Goal: Task Accomplishment & Management: Manage account settings

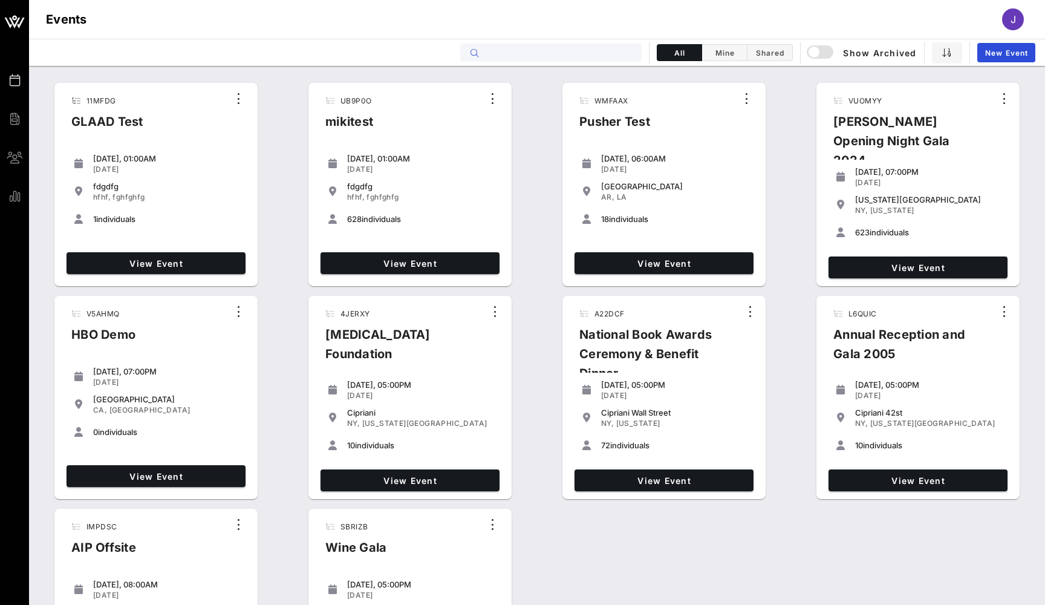
click at [538, 53] on input "text" at bounding box center [560, 53] width 150 height 16
type input "b"
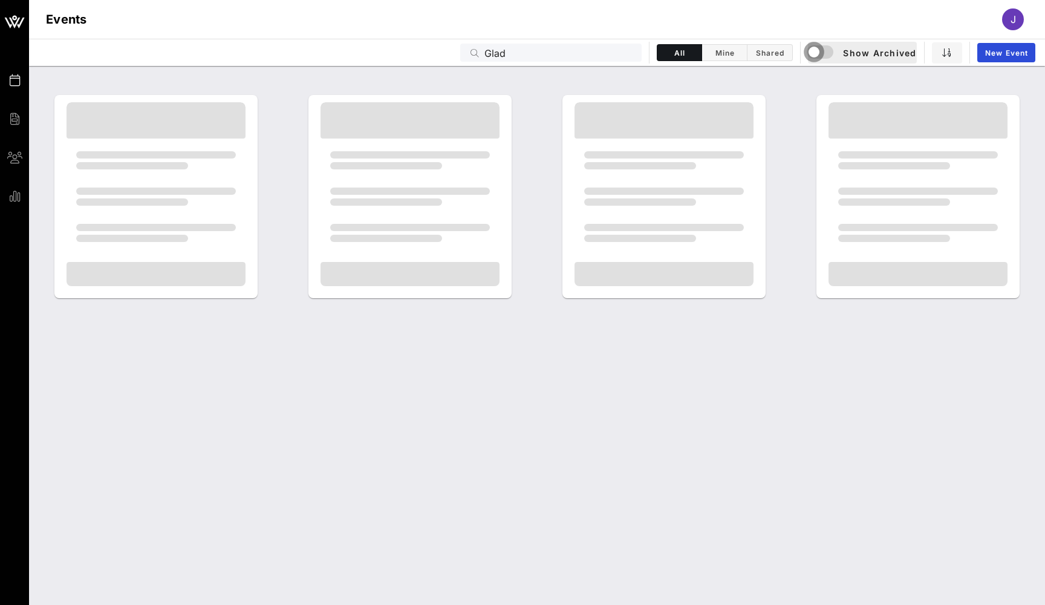
drag, startPoint x: 631, startPoint y: 57, endPoint x: 819, endPoint y: 51, distance: 188.3
click at [819, 51] on div "button" at bounding box center [814, 52] width 17 height 17
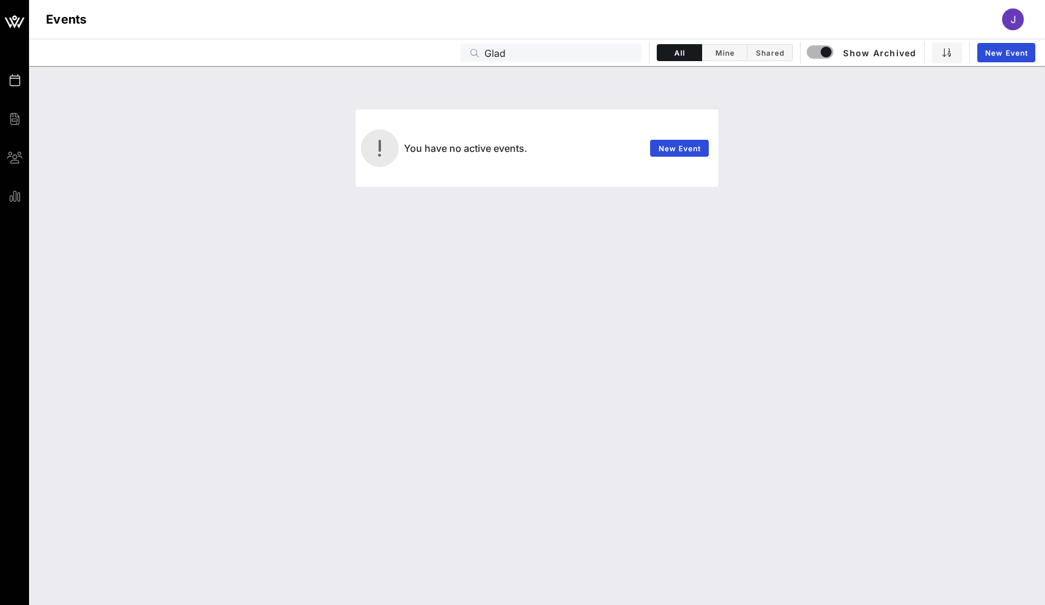
click at [500, 52] on input "Glad" at bounding box center [560, 53] width 150 height 16
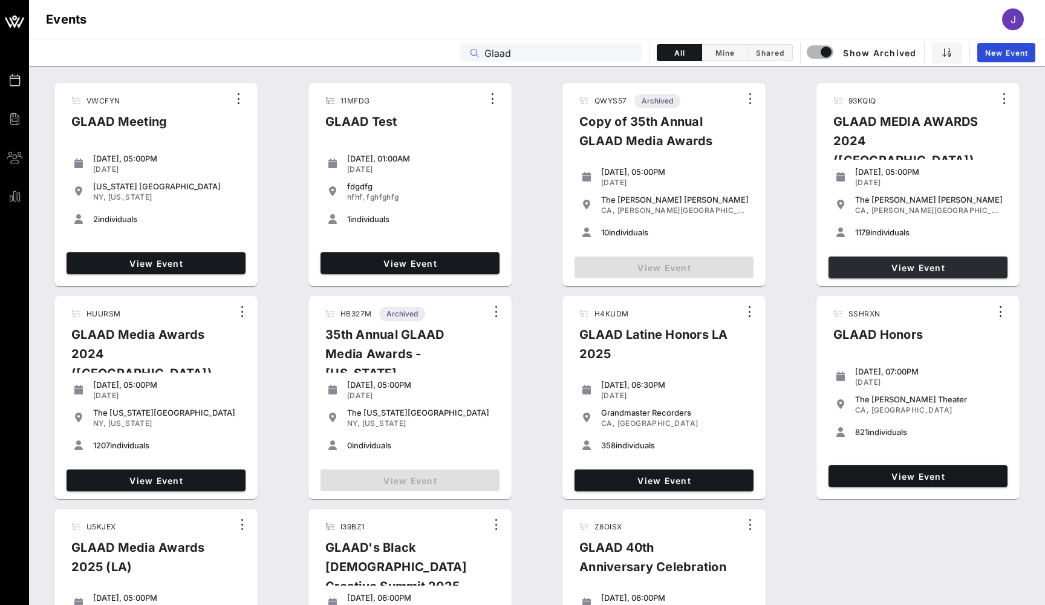
type input "Glaad"
click at [906, 261] on link "View Event" at bounding box center [918, 268] width 179 height 22
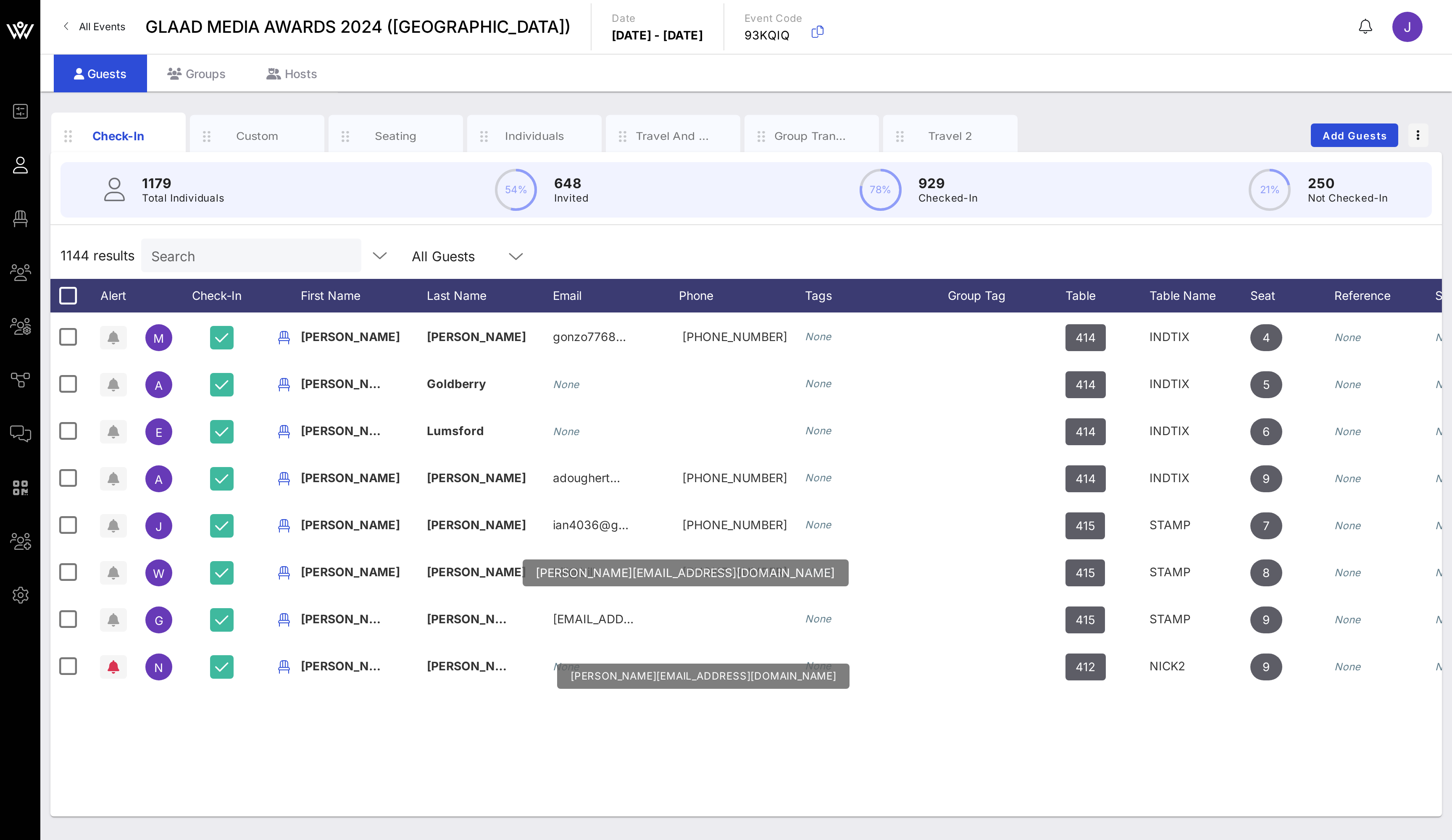
scroll to position [305, 0]
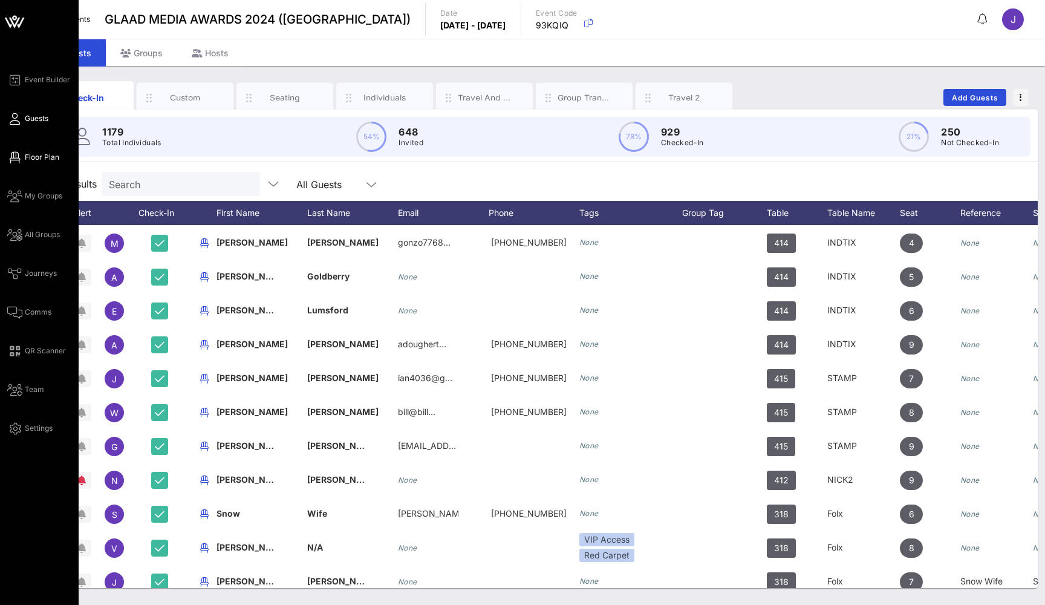
click at [33, 158] on span "Floor Plan" at bounding box center [42, 157] width 34 height 11
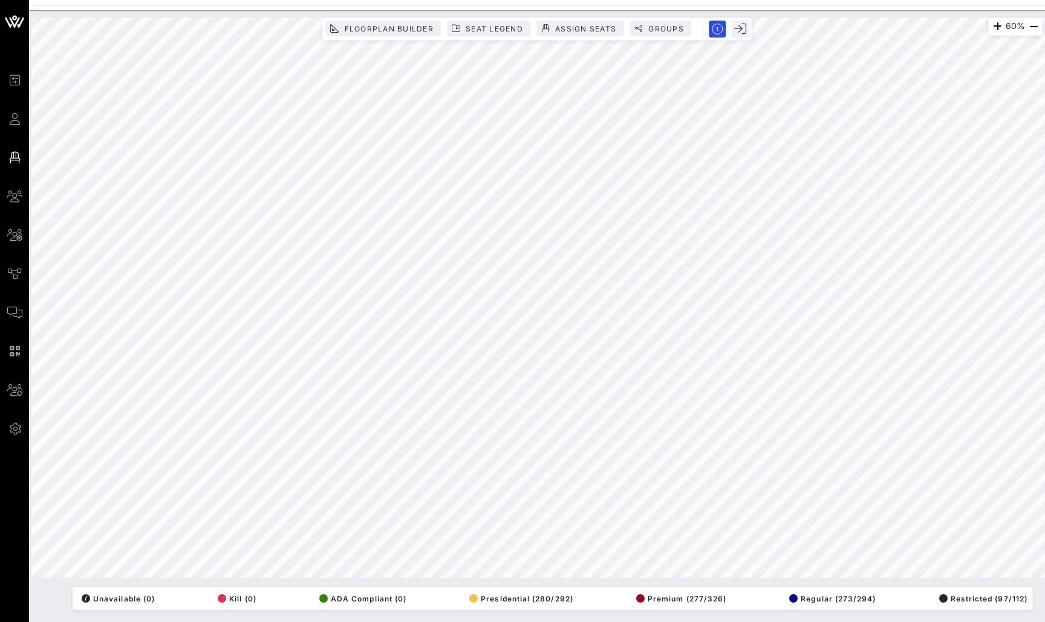
click at [214, 8] on div at bounding box center [537, 7] width 1016 height 5
click at [11, 21] on icon at bounding box center [14, 23] width 11 height 10
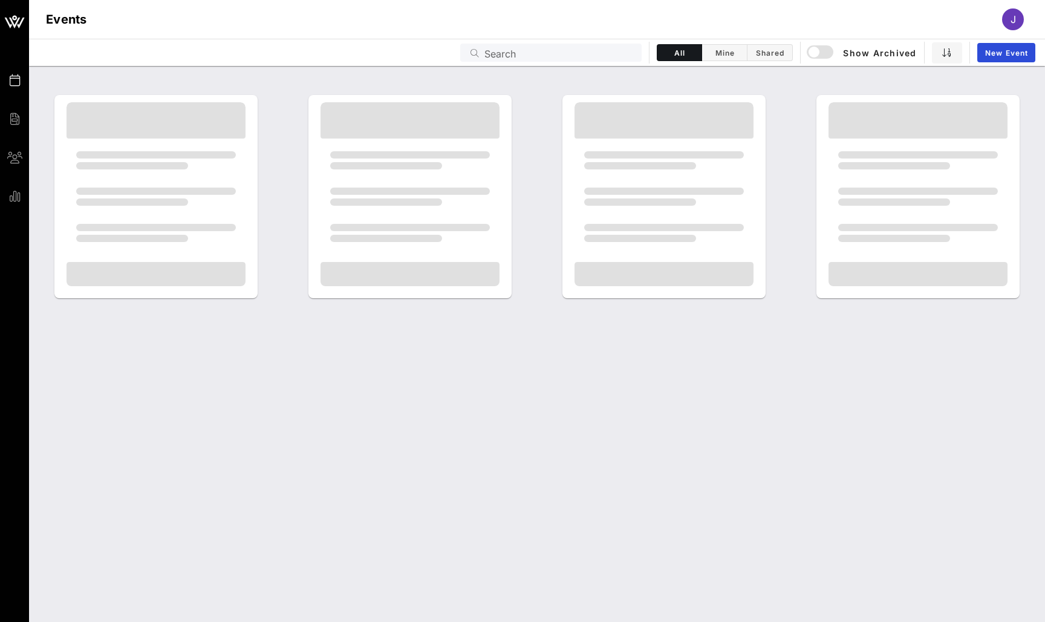
click at [16, 21] on icon at bounding box center [14, 21] width 29 height 29
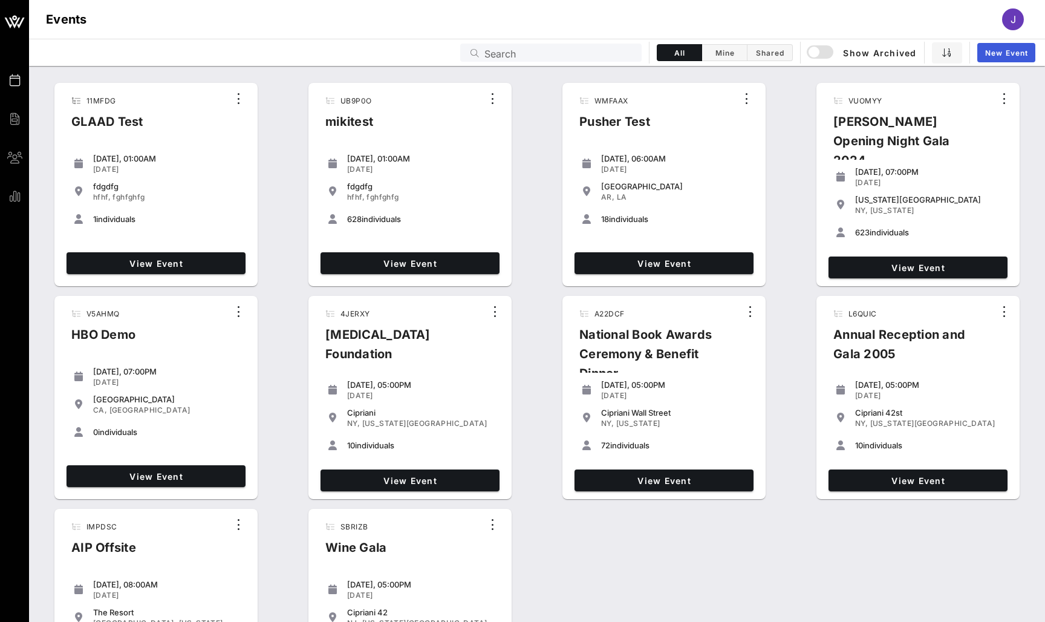
click at [1003, 56] on span "New Event" at bounding box center [1007, 52] width 44 height 9
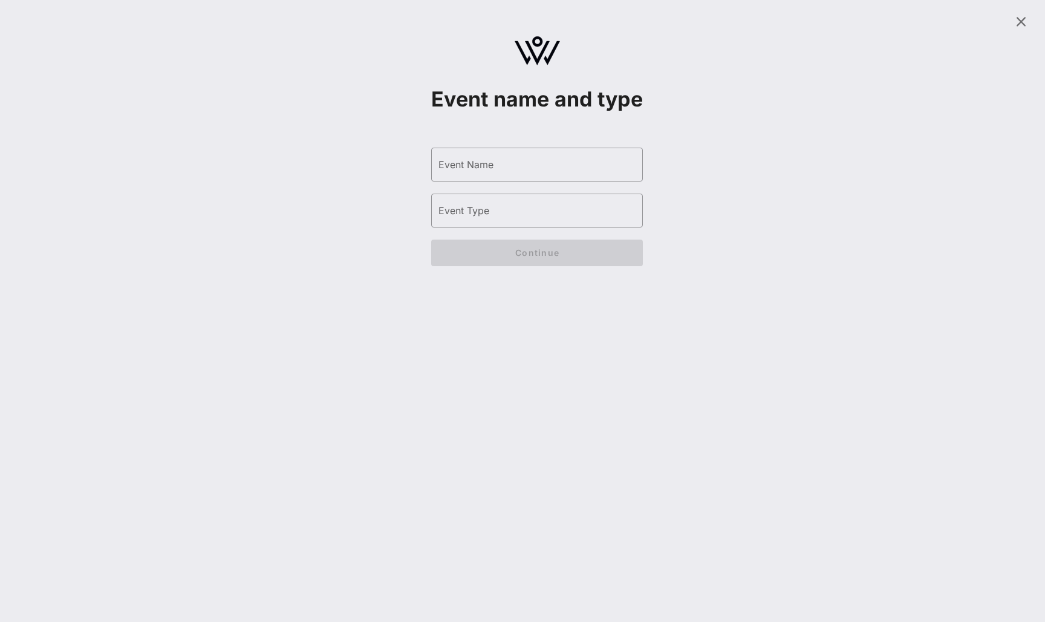
click at [494, 174] on input "Event Name" at bounding box center [537, 164] width 197 height 19
click at [446, 174] on input "GDC" at bounding box center [537, 164] width 197 height 19
click at [492, 174] on input "GJDC" at bounding box center [537, 164] width 197 height 19
type input "GJDC 50th Anniversary Gala"
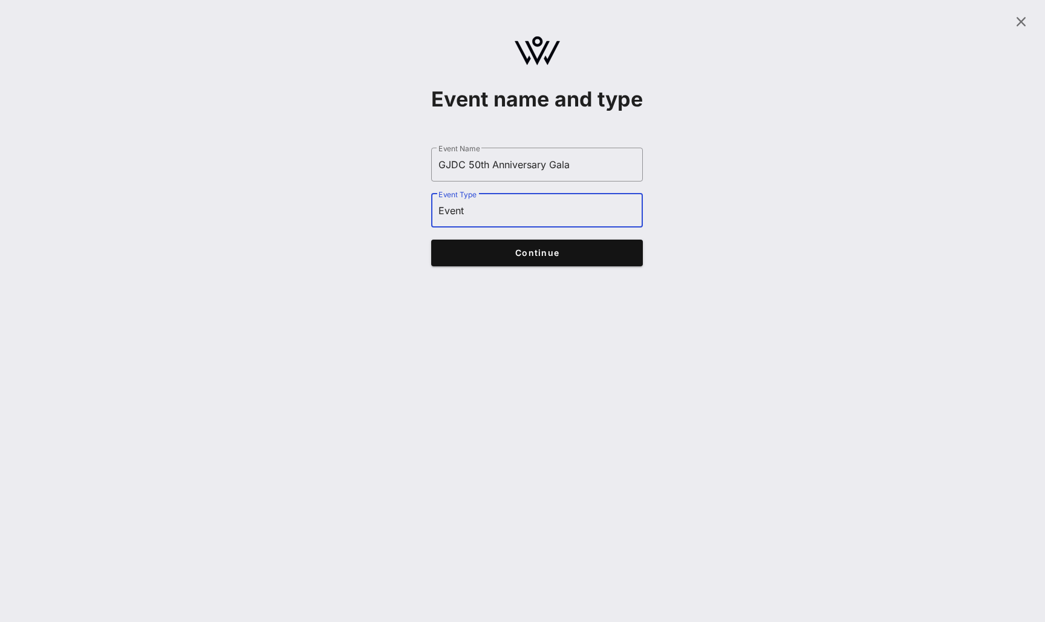
type input "Event"
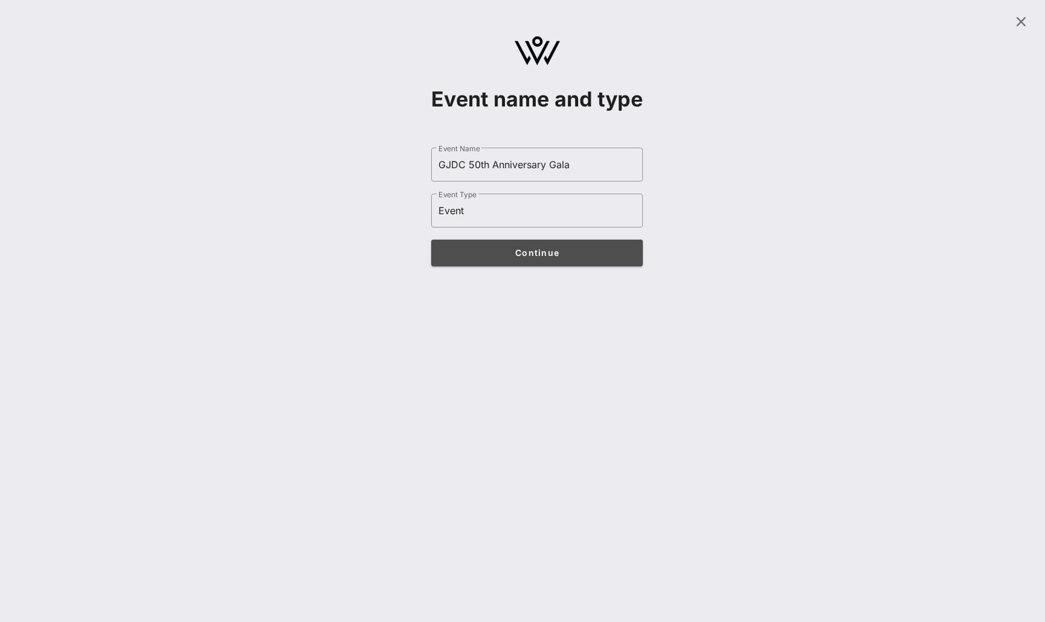
click at [521, 258] on span "Continue" at bounding box center [537, 252] width 188 height 10
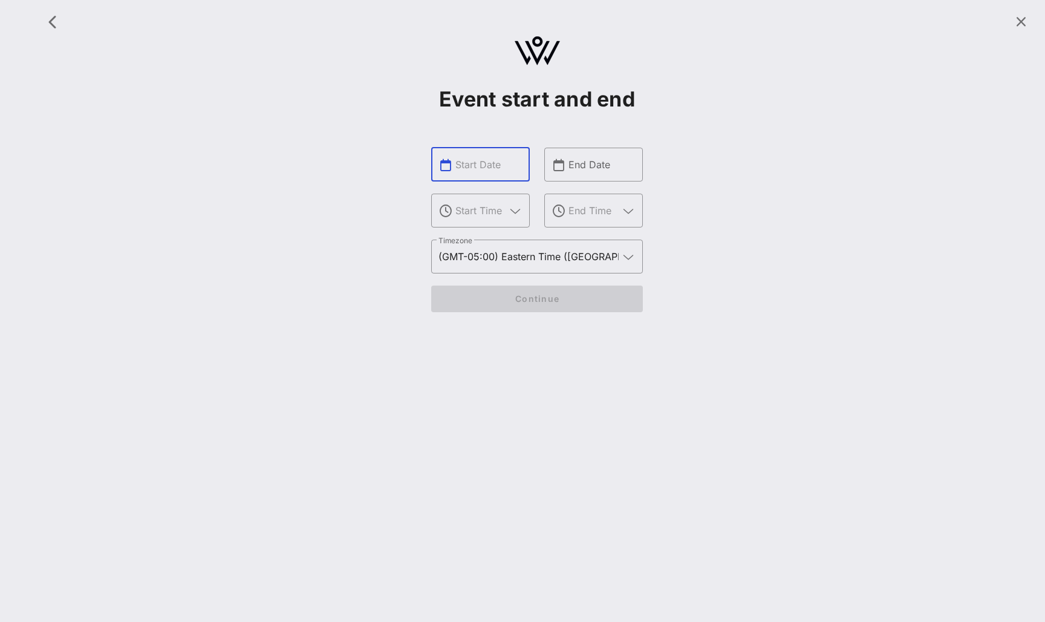
click at [486, 168] on input "text" at bounding box center [489, 164] width 67 height 19
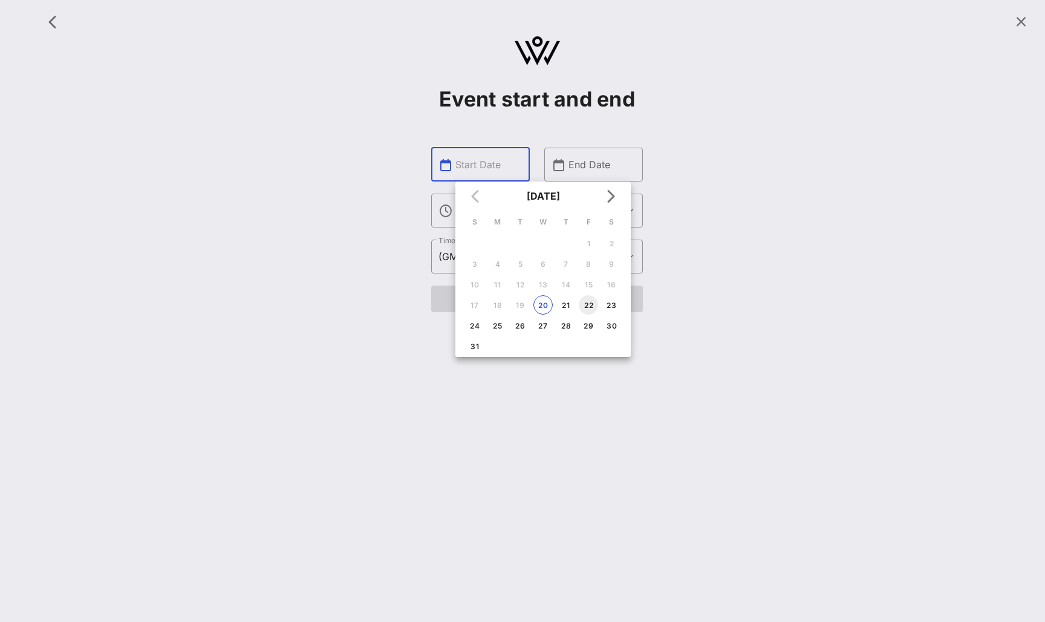
click at [589, 303] on div "22" at bounding box center [588, 305] width 19 height 9
type input "Aug 22, 2025"
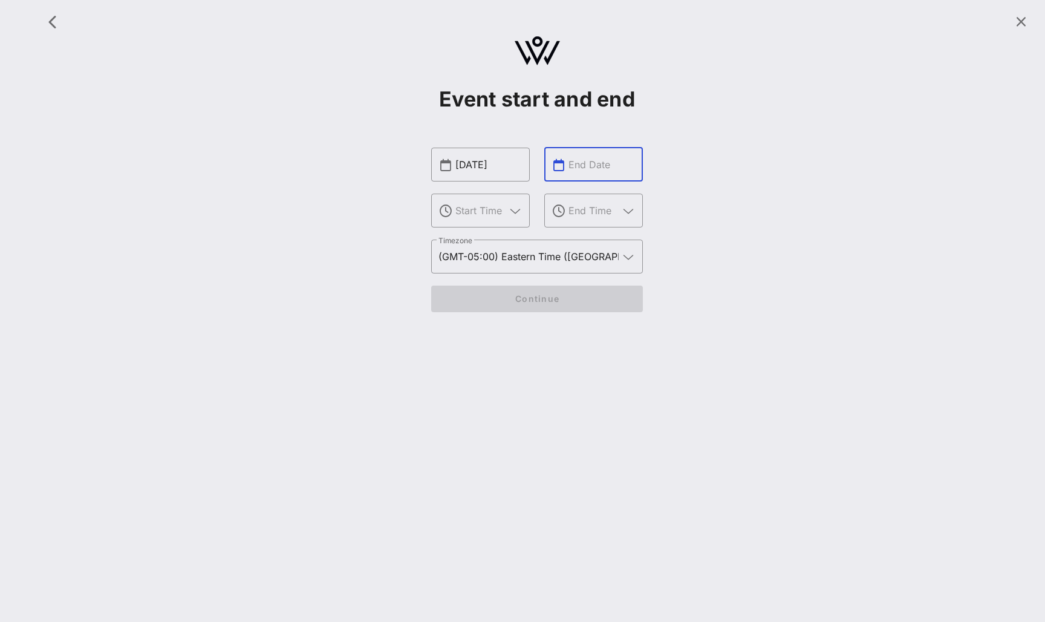
click at [607, 162] on input "text" at bounding box center [602, 164] width 67 height 19
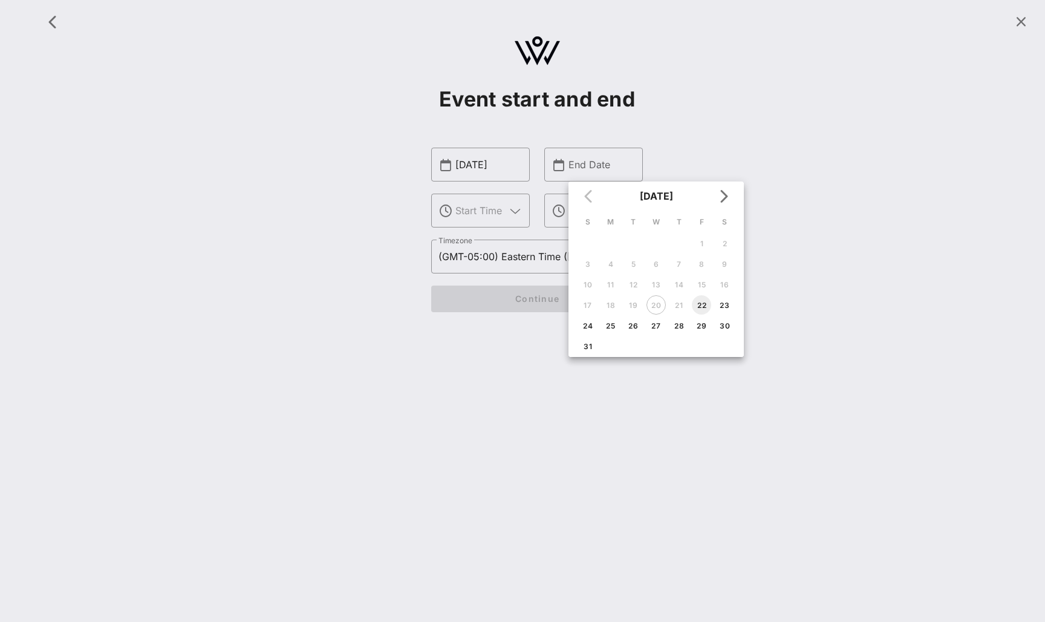
click at [705, 301] on div "22" at bounding box center [701, 305] width 19 height 9
type input "Aug 22, 2025"
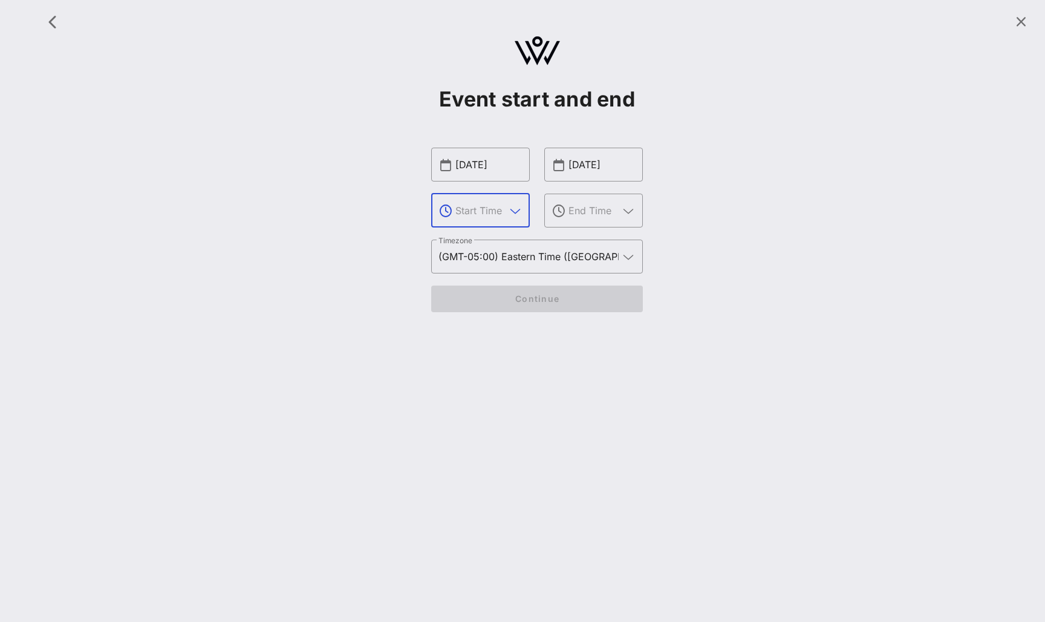
click at [495, 205] on input "text" at bounding box center [481, 210] width 50 height 19
click at [480, 269] on div "5 PM" at bounding box center [480, 276] width 79 height 26
type input "5 PM"
click at [580, 209] on input "text" at bounding box center [594, 210] width 50 height 19
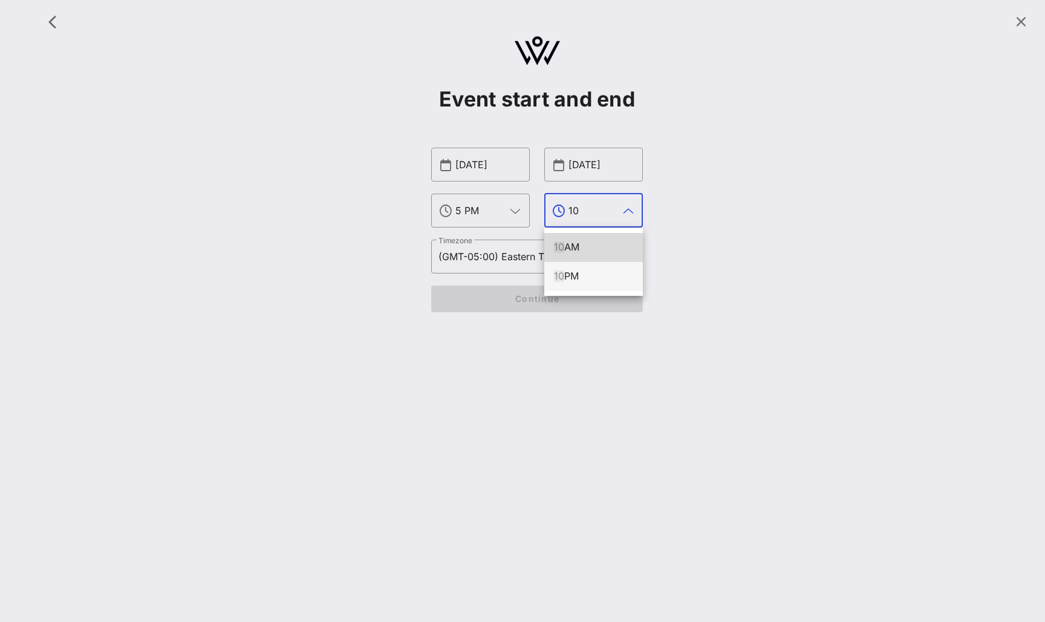
click at [576, 273] on div "10 PM" at bounding box center [593, 275] width 79 height 11
type input "10 PM"
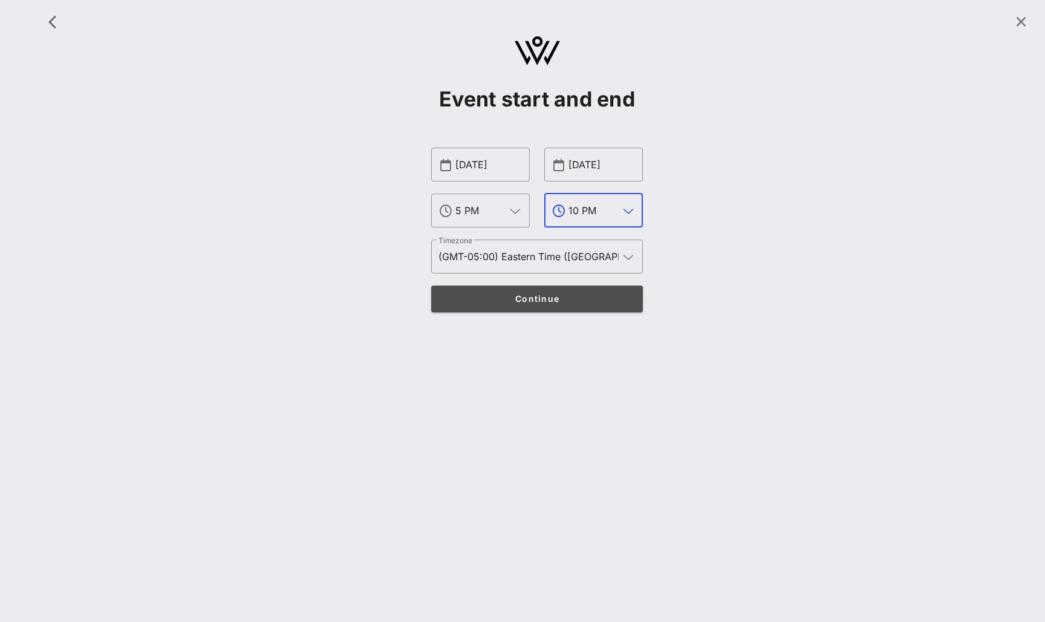
click at [545, 296] on span "Continue" at bounding box center [537, 298] width 188 height 10
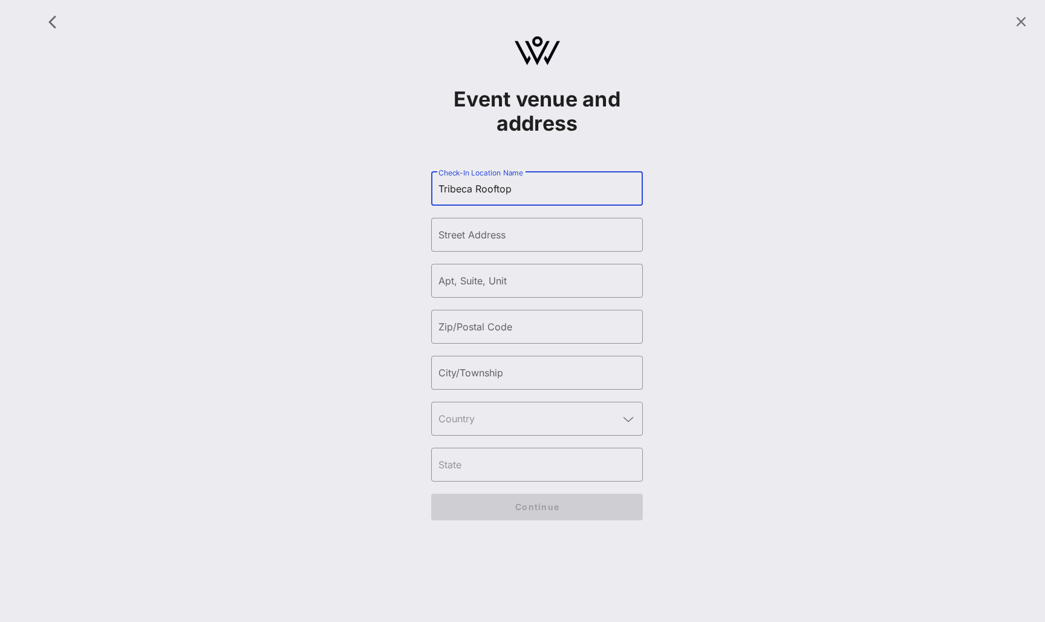
type input "Tribeca Rooftop"
type input "Debrosses"
type input "10011"
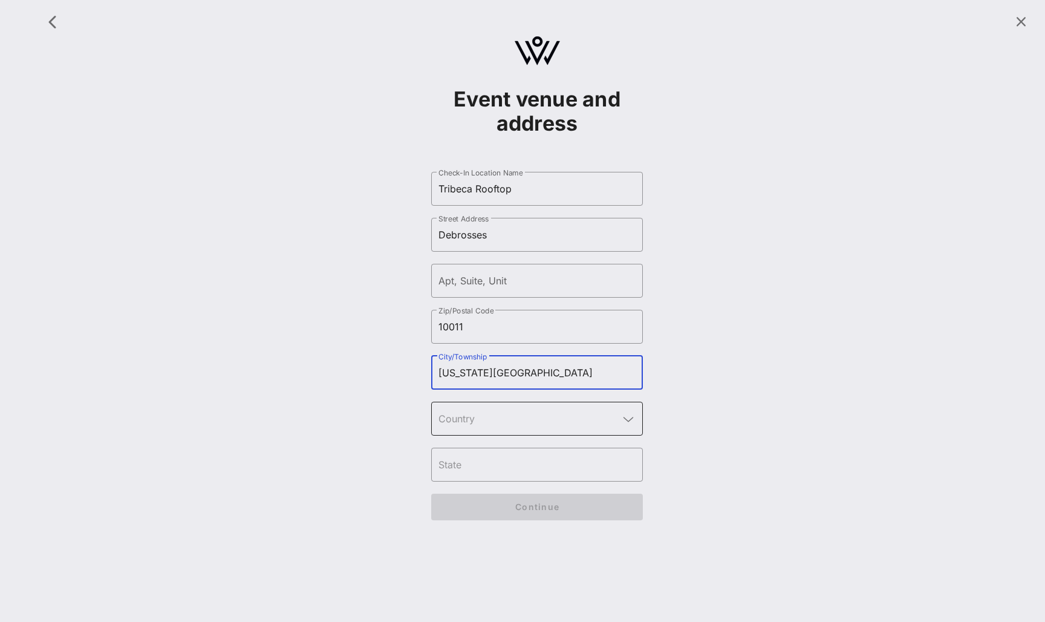
type input "New York City"
click at [497, 425] on input "text" at bounding box center [529, 418] width 180 height 19
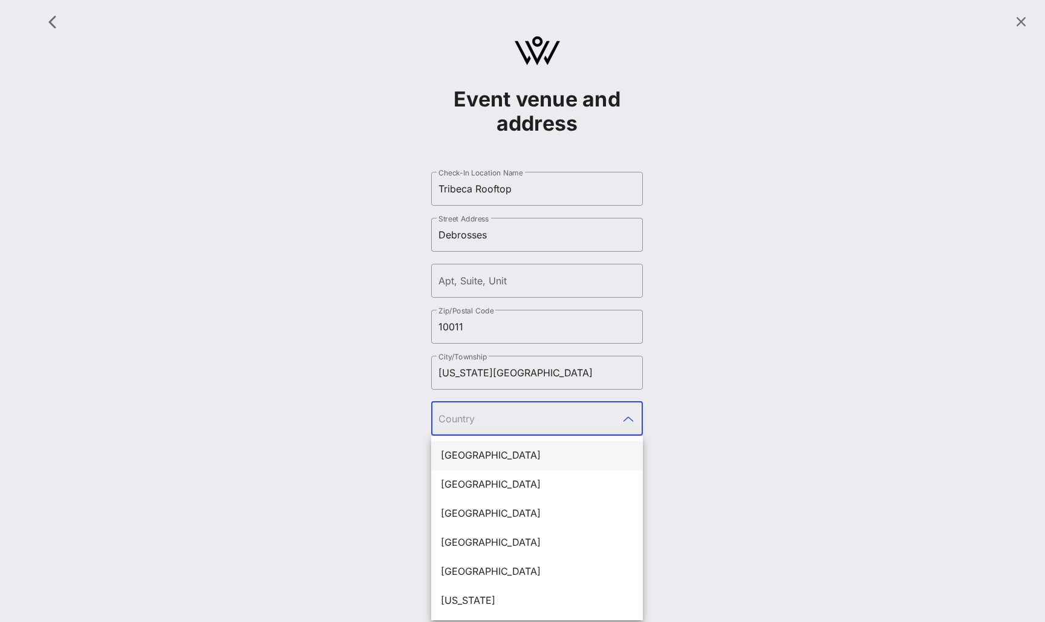
click at [495, 452] on div "United States" at bounding box center [537, 455] width 192 height 11
type input "United States"
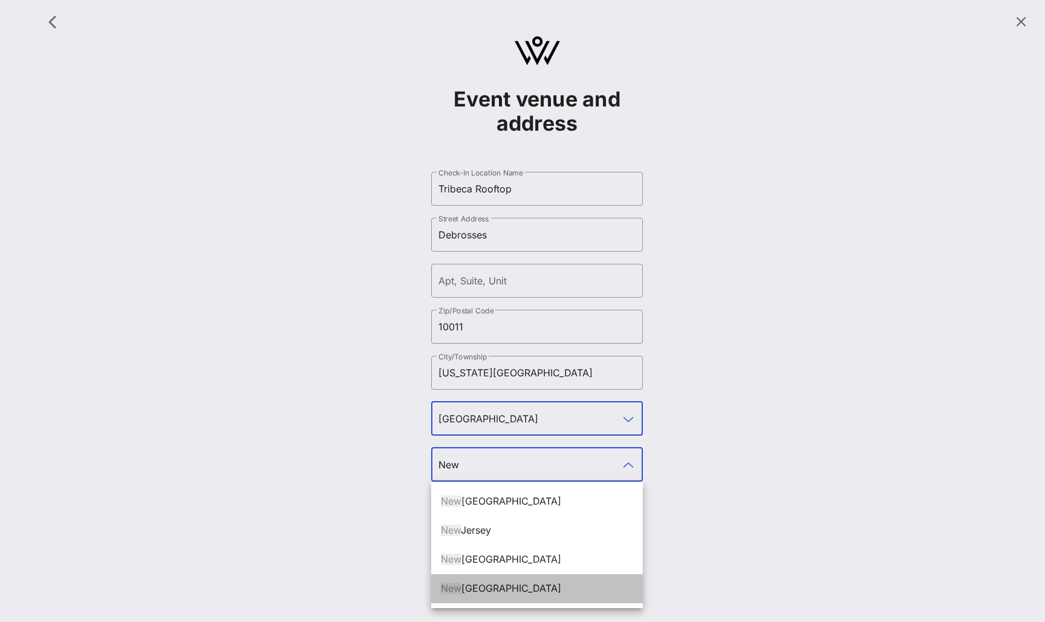
click at [473, 583] on div "New York" at bounding box center [537, 588] width 192 height 11
type input "New York"
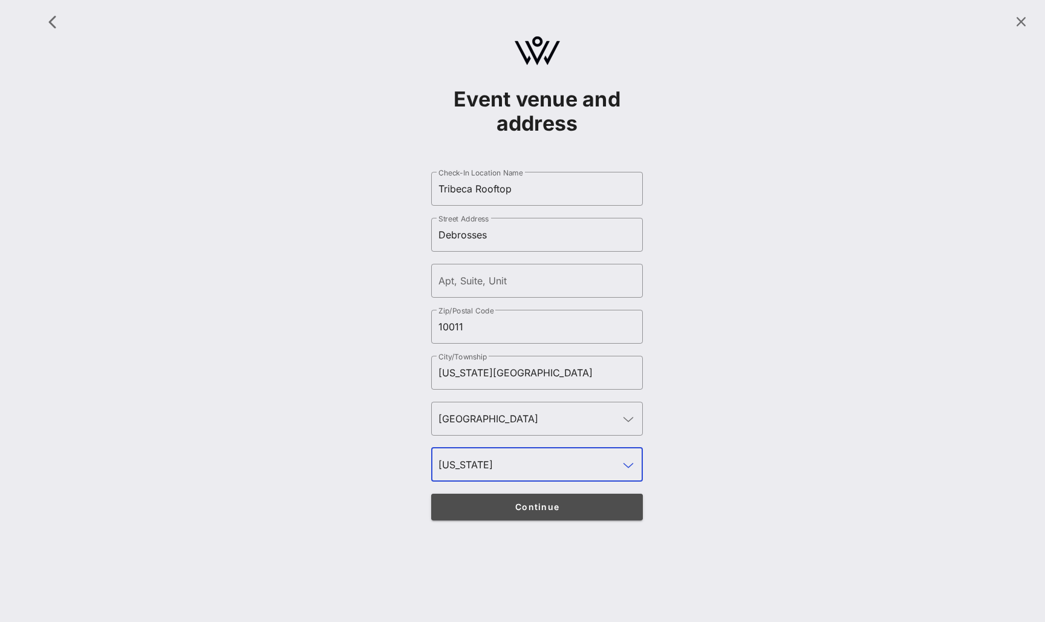
click at [494, 515] on button "Continue" at bounding box center [537, 507] width 212 height 27
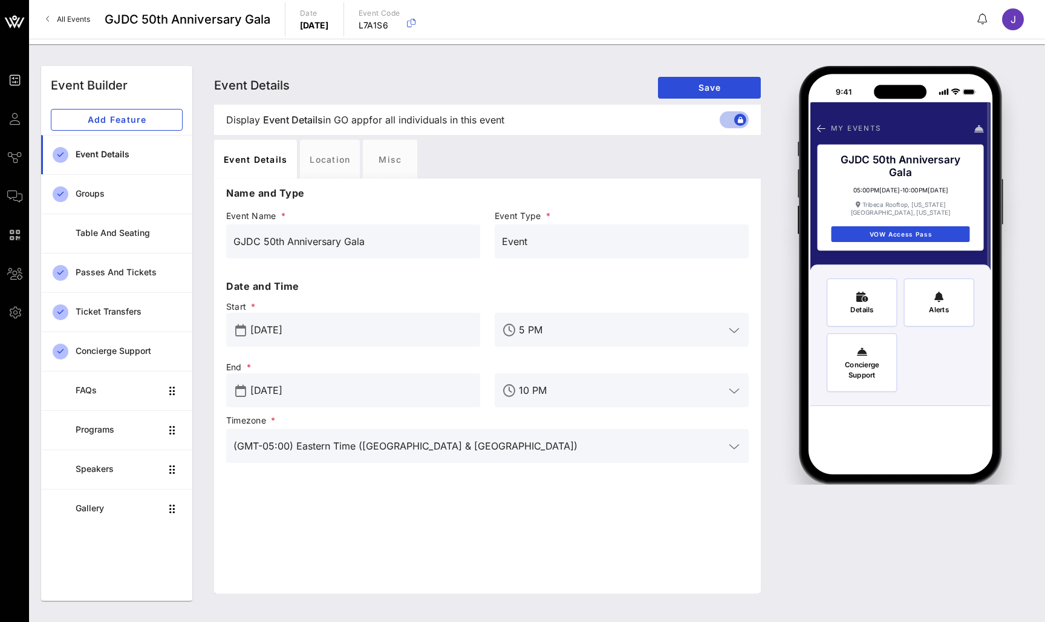
click at [16, 275] on icon at bounding box center [14, 274] width 15 height 2
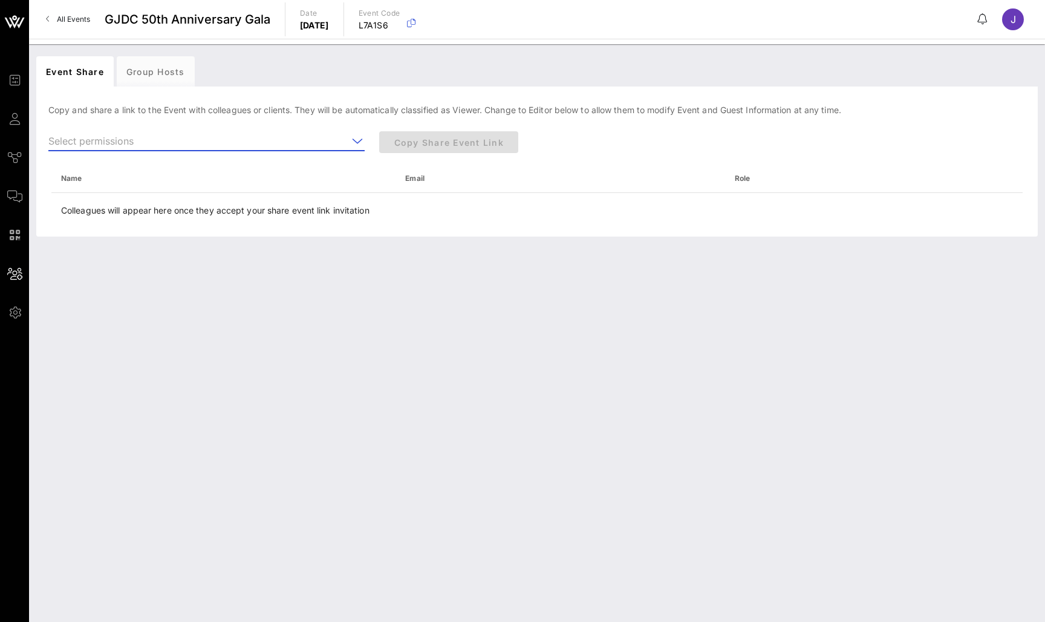
click at [167, 140] on input "text" at bounding box center [197, 140] width 299 height 19
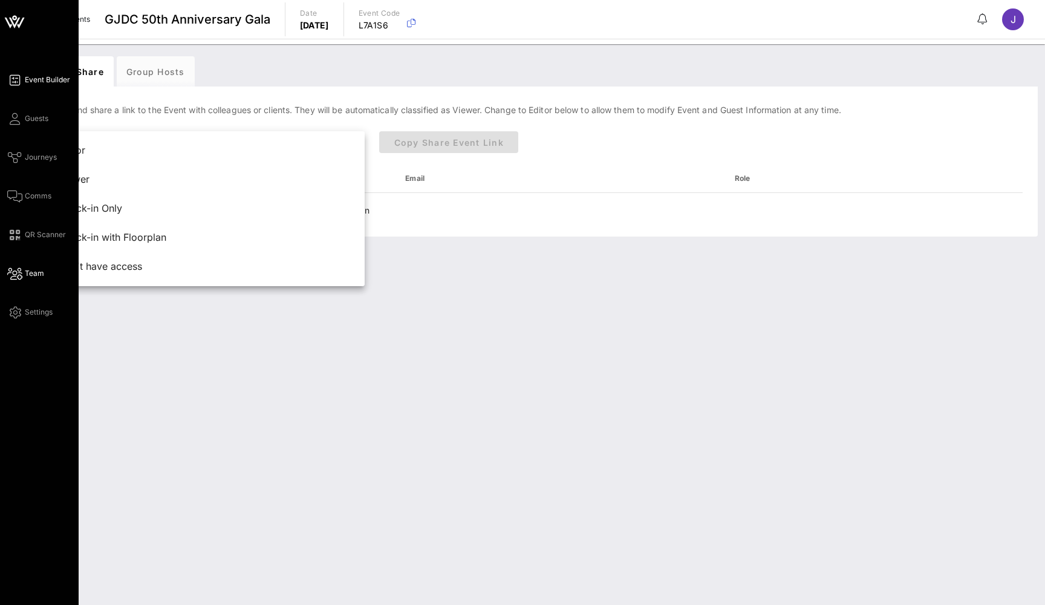
click at [17, 80] on icon at bounding box center [14, 80] width 15 height 2
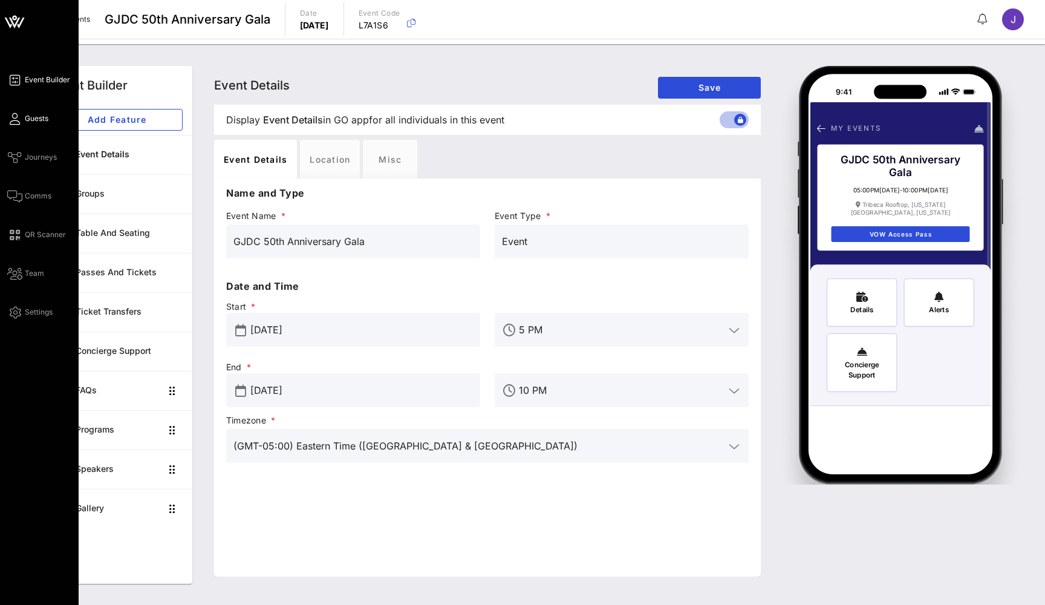
click at [15, 120] on icon at bounding box center [14, 119] width 15 height 2
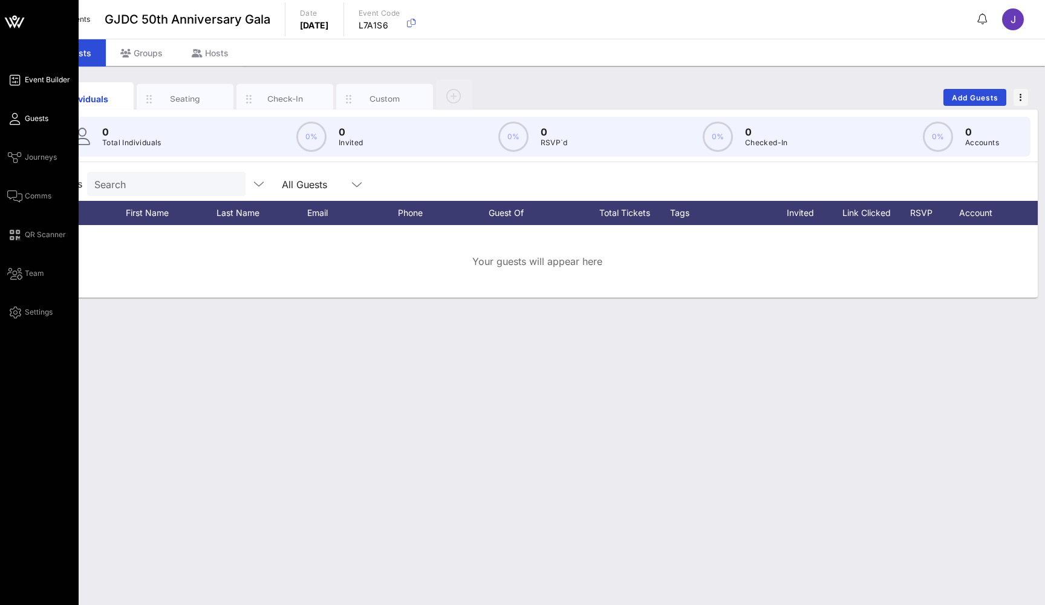
click at [38, 194] on span "Comms" at bounding box center [38, 196] width 27 height 11
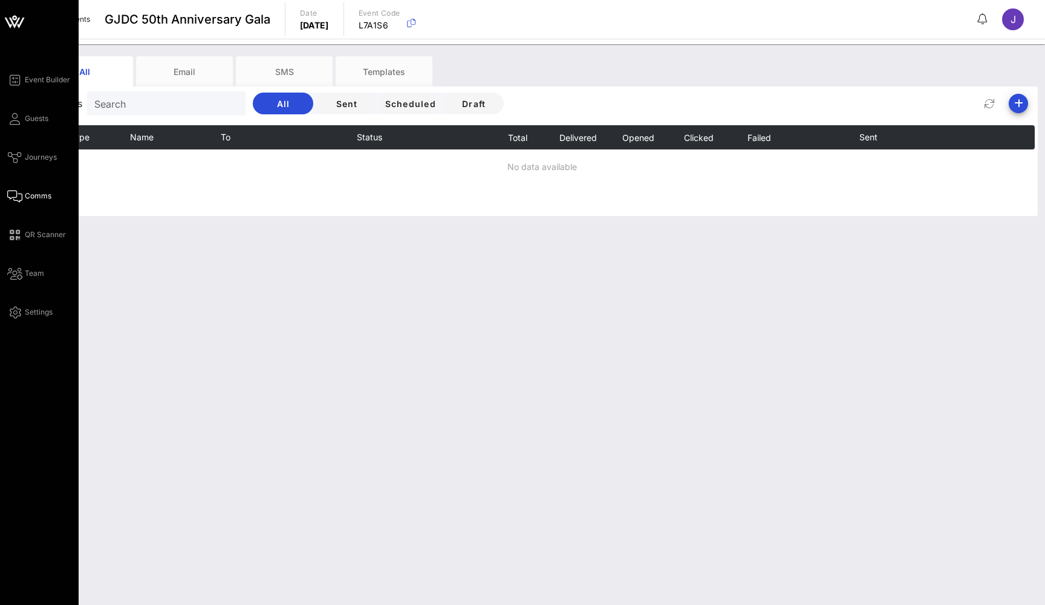
click at [50, 64] on div "Event Builder Guests Journeys Comms QR Scanner Team Settings" at bounding box center [39, 302] width 79 height 605
click at [50, 77] on span "Event Builder" at bounding box center [47, 79] width 45 height 11
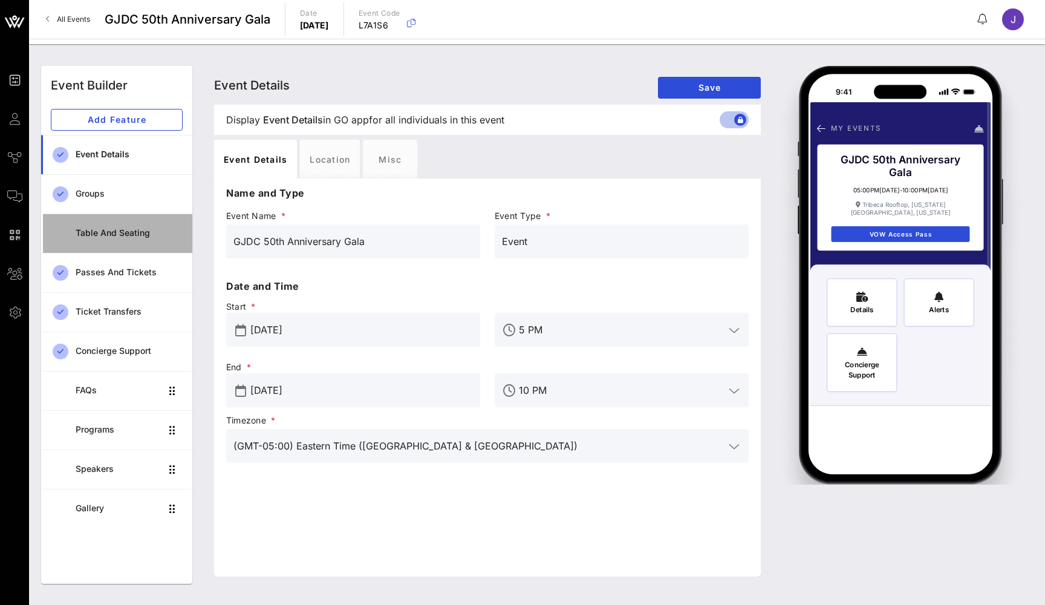
click at [132, 235] on div "Table and Seating" at bounding box center [129, 233] width 107 height 10
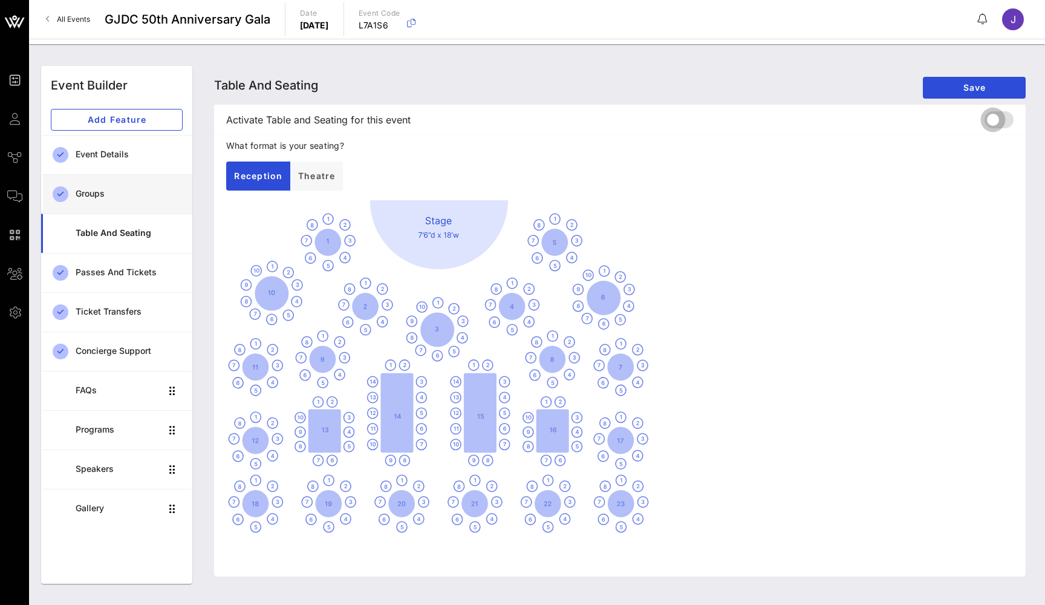
click at [991, 123] on div at bounding box center [993, 120] width 21 height 21
click at [985, 86] on span "Save" at bounding box center [974, 87] width 83 height 10
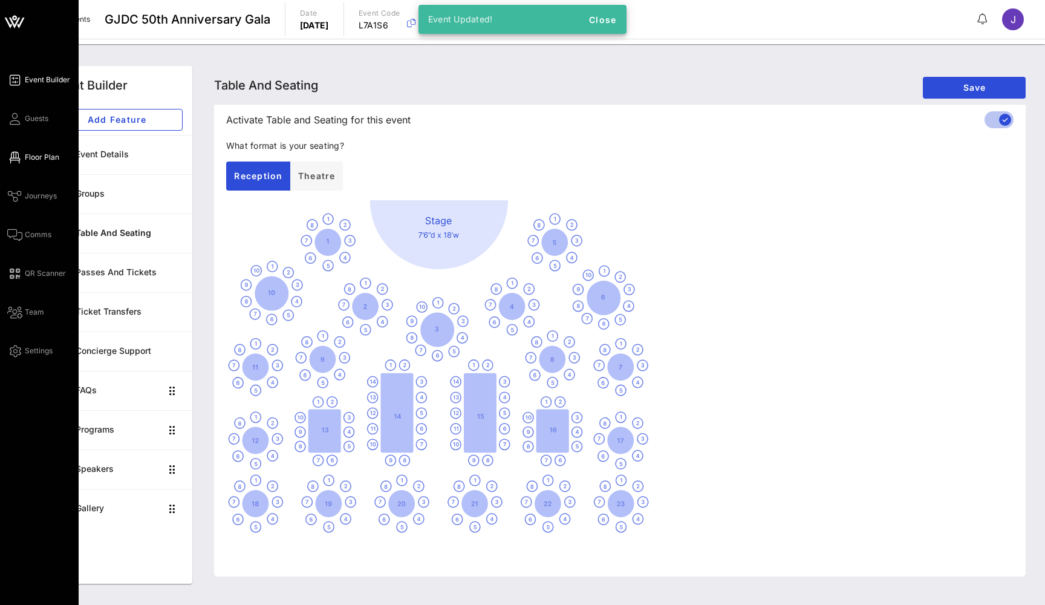
click at [22, 154] on link "Floor Plan" at bounding box center [33, 157] width 52 height 15
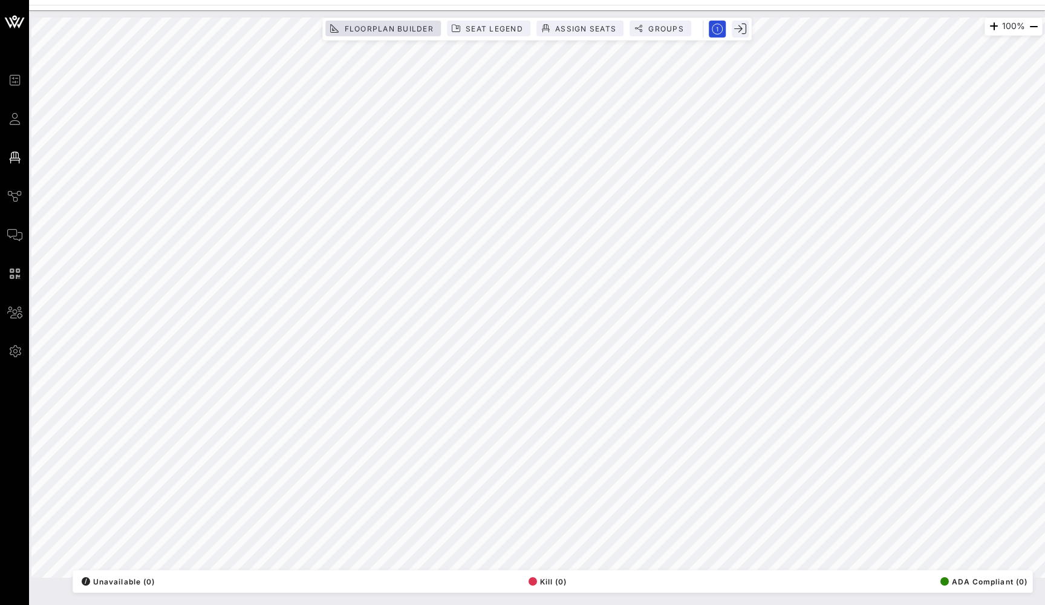
click at [351, 31] on span "Floorplan Builder" at bounding box center [389, 28] width 90 height 9
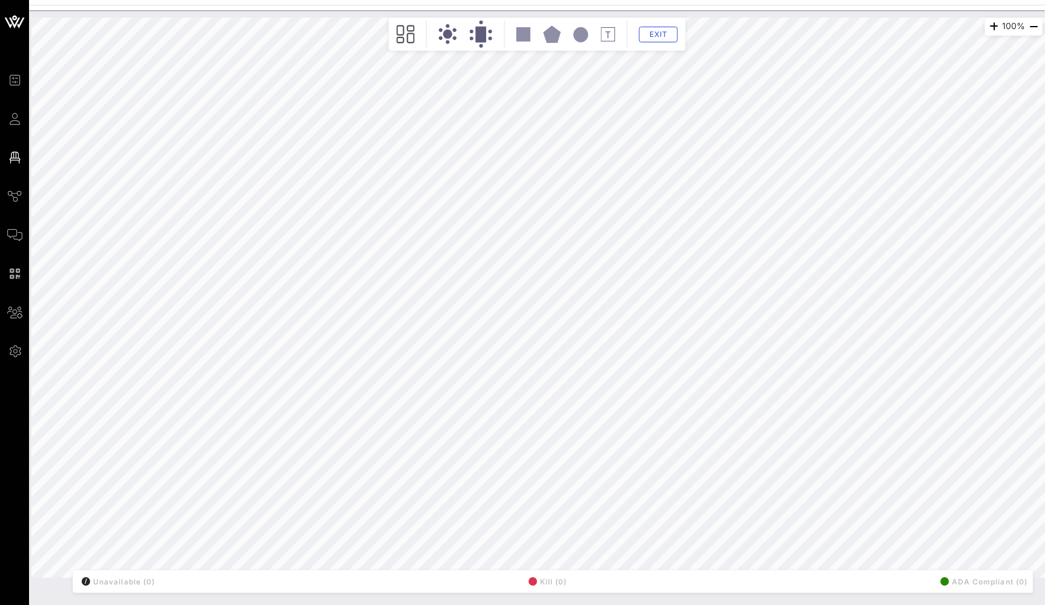
click at [448, 37] on circle at bounding box center [447, 34] width 9 height 9
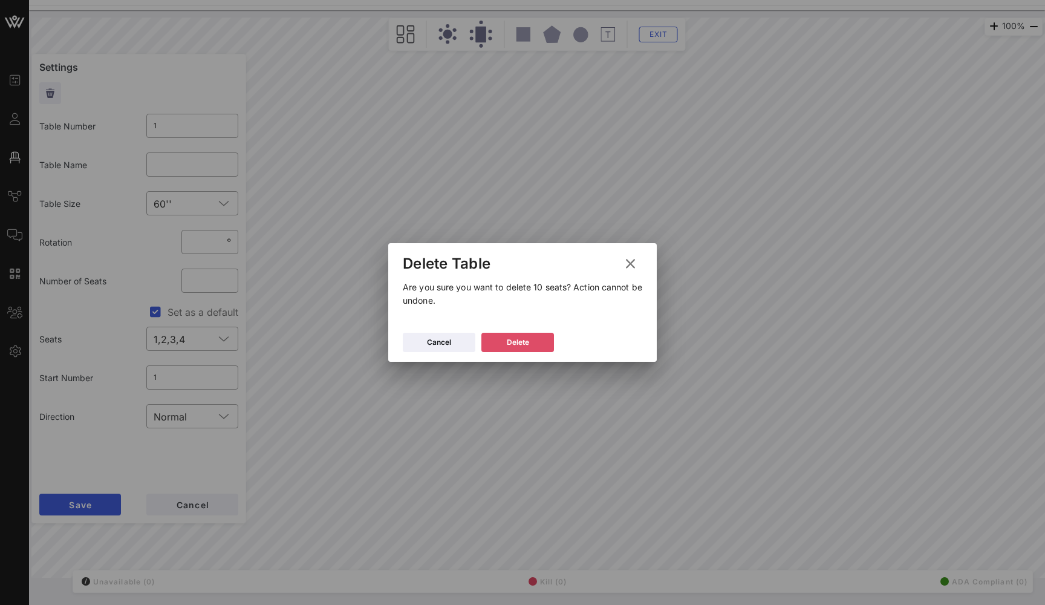
click at [543, 346] on button "Delete" at bounding box center [518, 342] width 73 height 19
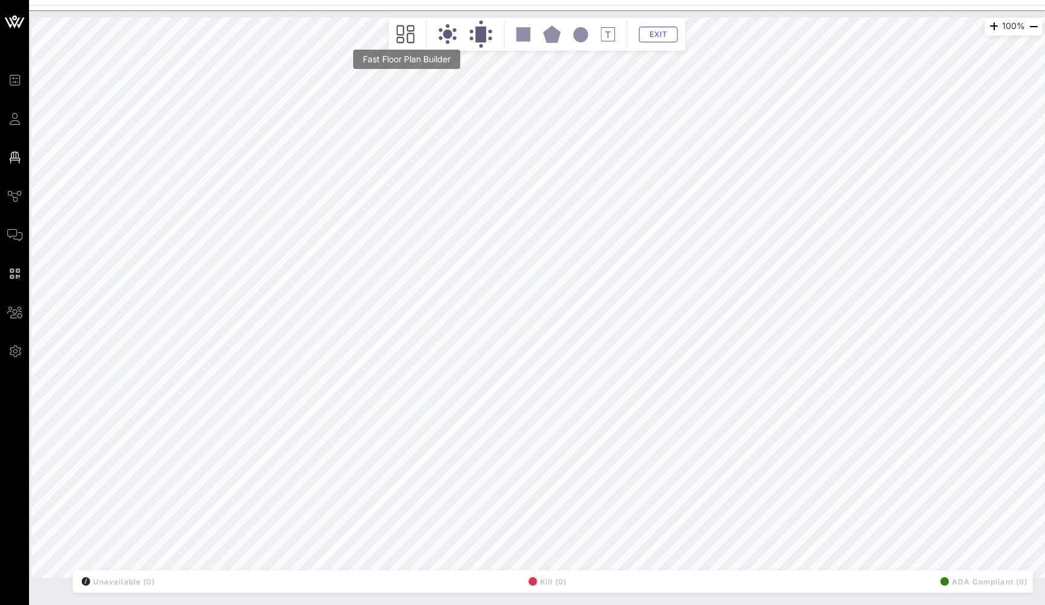
click at [404, 34] on icon at bounding box center [406, 34] width 18 height 19
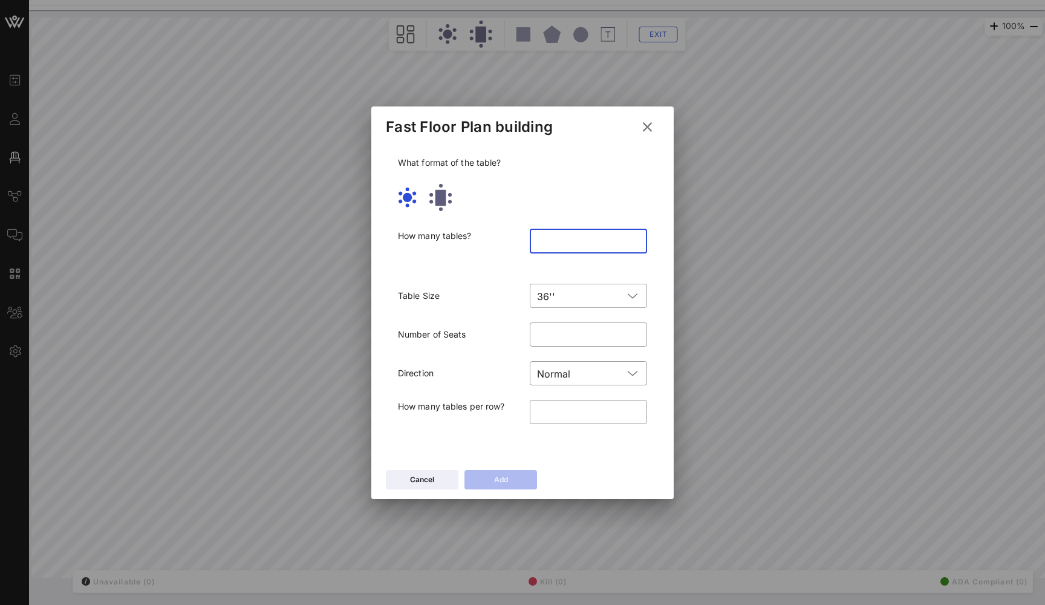
click at [571, 241] on input "number" at bounding box center [588, 241] width 103 height 19
type input "**"
drag, startPoint x: 571, startPoint y: 332, endPoint x: 486, endPoint y: 332, distance: 84.1
click at [486, 332] on div "Number of Seats ​ *" at bounding box center [523, 334] width 264 height 39
click at [558, 295] on div "36''" at bounding box center [580, 296] width 86 height 24
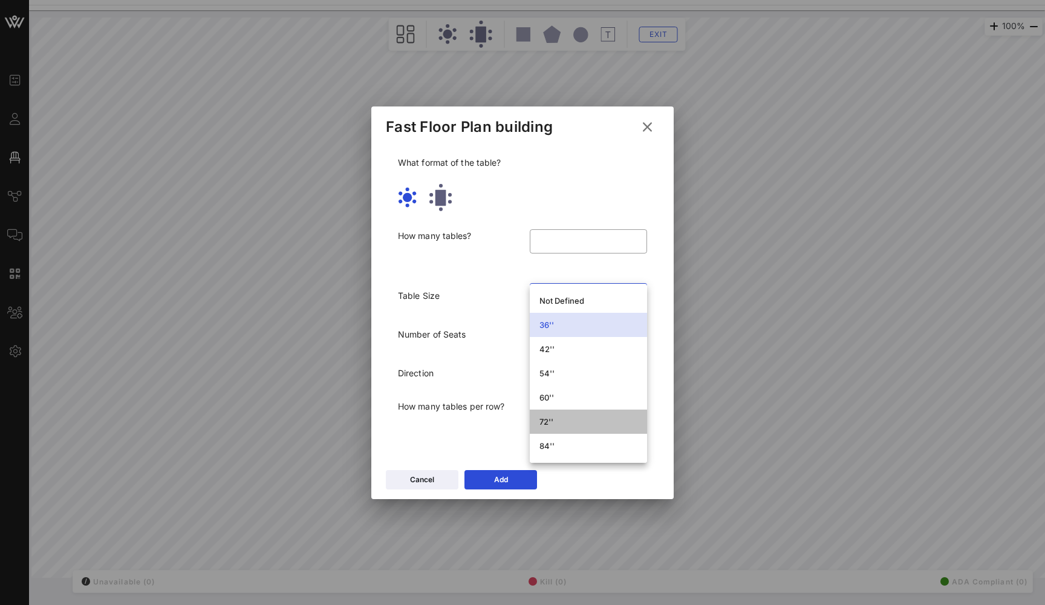
click at [557, 416] on div "72''" at bounding box center [589, 421] width 98 height 19
type input "**"
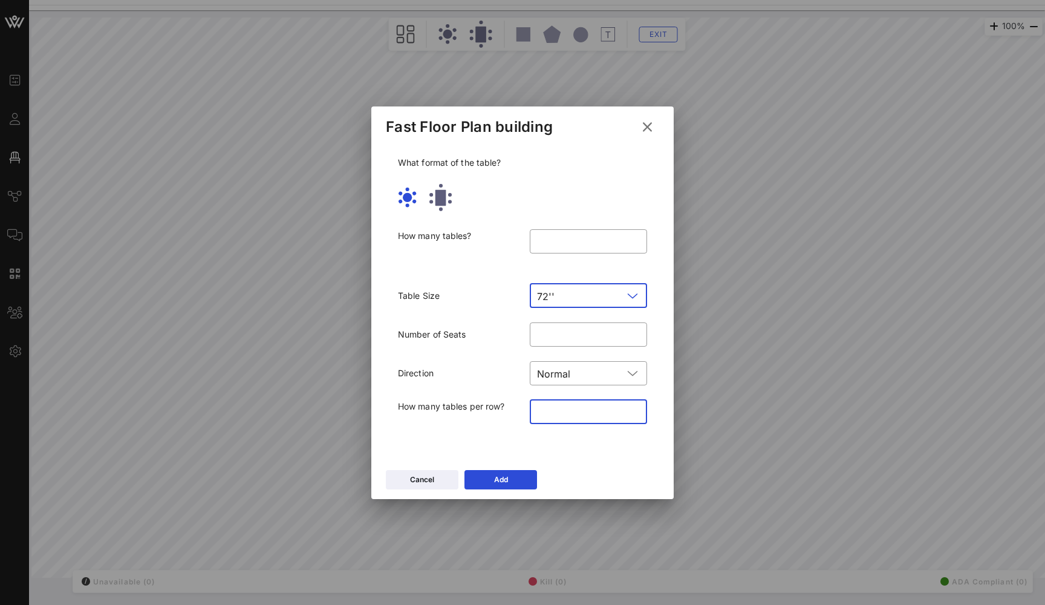
drag, startPoint x: 562, startPoint y: 412, endPoint x: 497, endPoint y: 412, distance: 64.7
click at [497, 412] on div "How many tables per row? ​ *" at bounding box center [523, 420] width 264 height 54
type input "*"
click at [488, 477] on button "Add" at bounding box center [501, 479] width 73 height 19
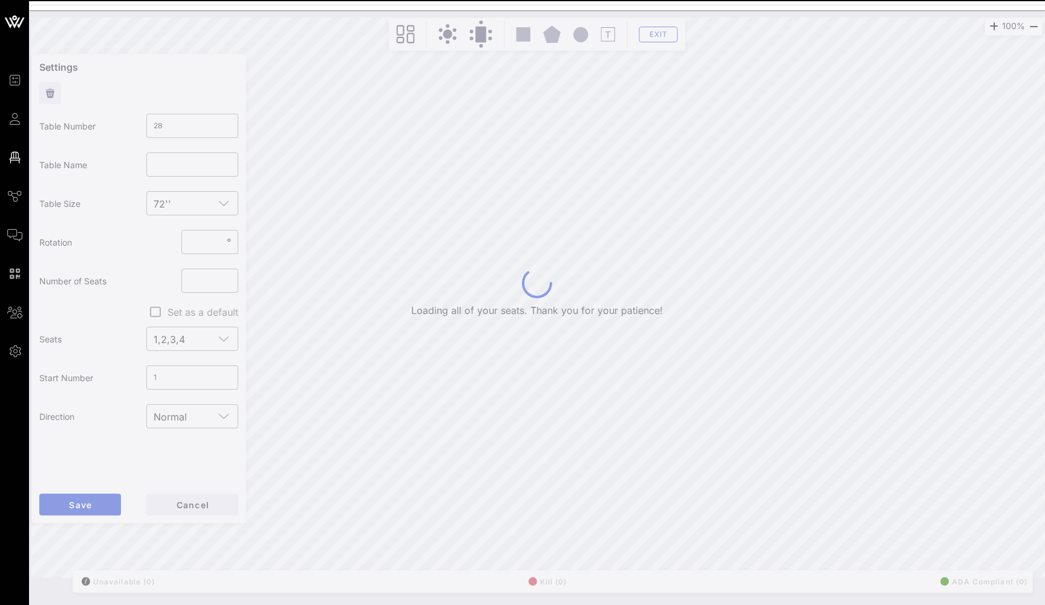
type input "29"
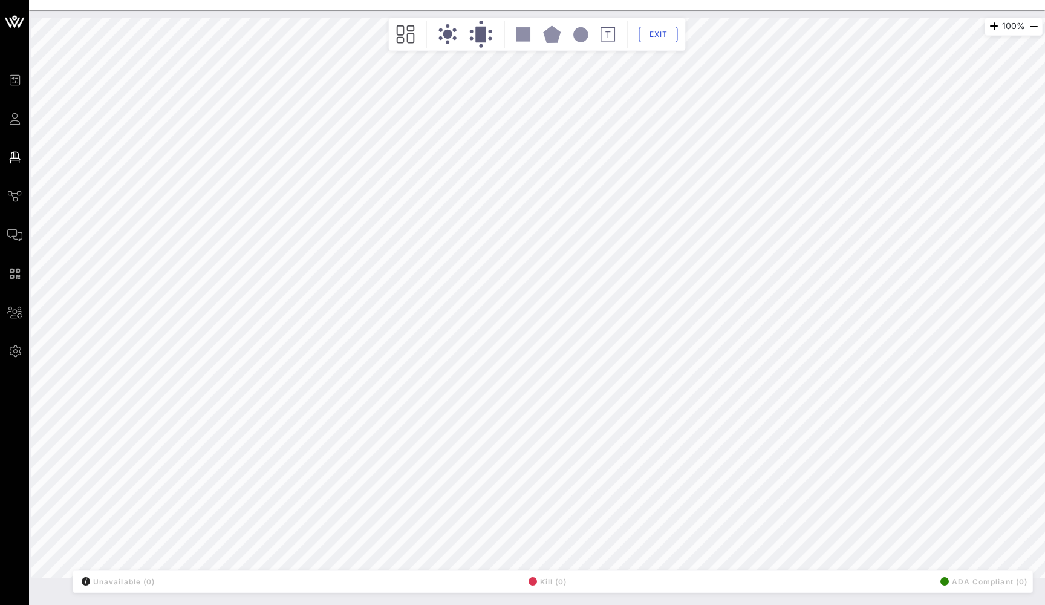
click at [527, 33] on rect at bounding box center [524, 34] width 14 height 14
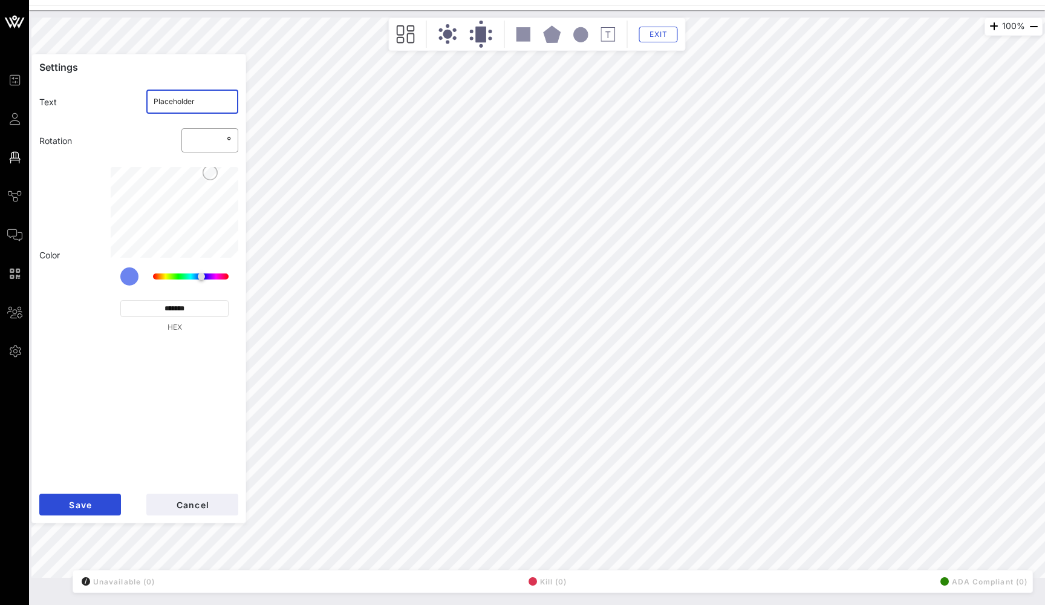
drag, startPoint x: 219, startPoint y: 103, endPoint x: 88, endPoint y: 102, distance: 131.3
click at [88, 102] on div "Text ​ Placeholder" at bounding box center [139, 101] width 214 height 39
type input "Stage / Podium"
click at [656, 31] on span "Exit" at bounding box center [658, 34] width 23 height 9
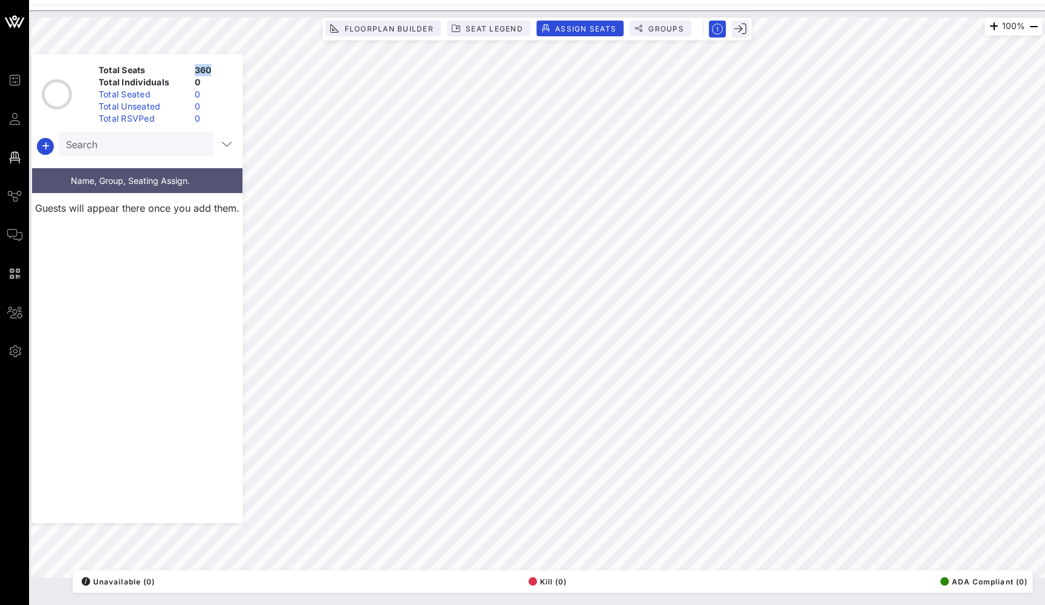
drag, startPoint x: 215, startPoint y: 70, endPoint x: 190, endPoint y: 70, distance: 24.8
click at [190, 70] on div "360" at bounding box center [214, 70] width 48 height 12
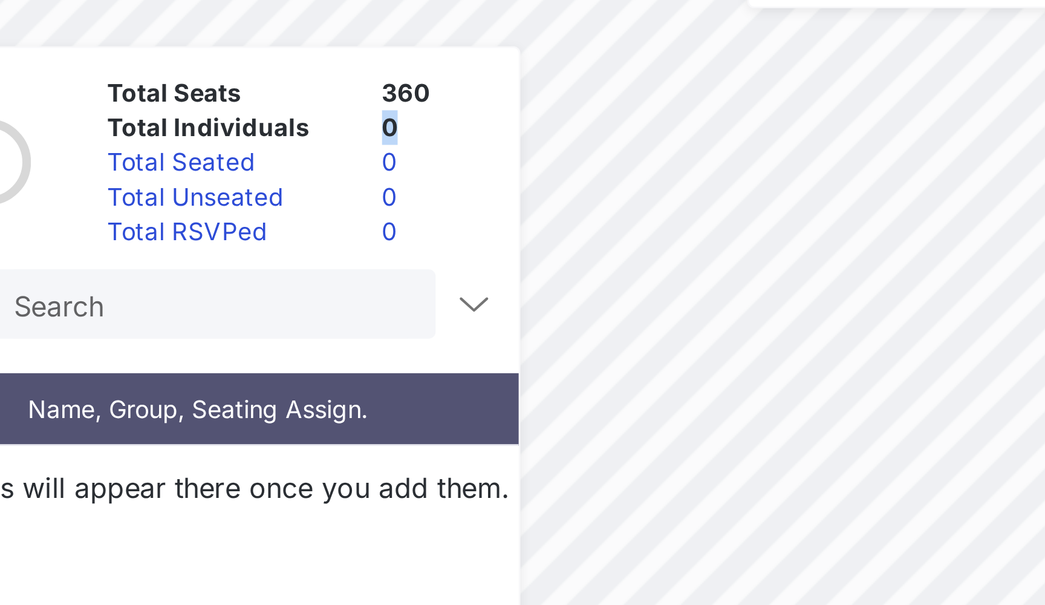
drag, startPoint x: 141, startPoint y: 46, endPoint x: 134, endPoint y: 46, distance: 7.3
click at [190, 76] on div "0" at bounding box center [214, 82] width 48 height 12
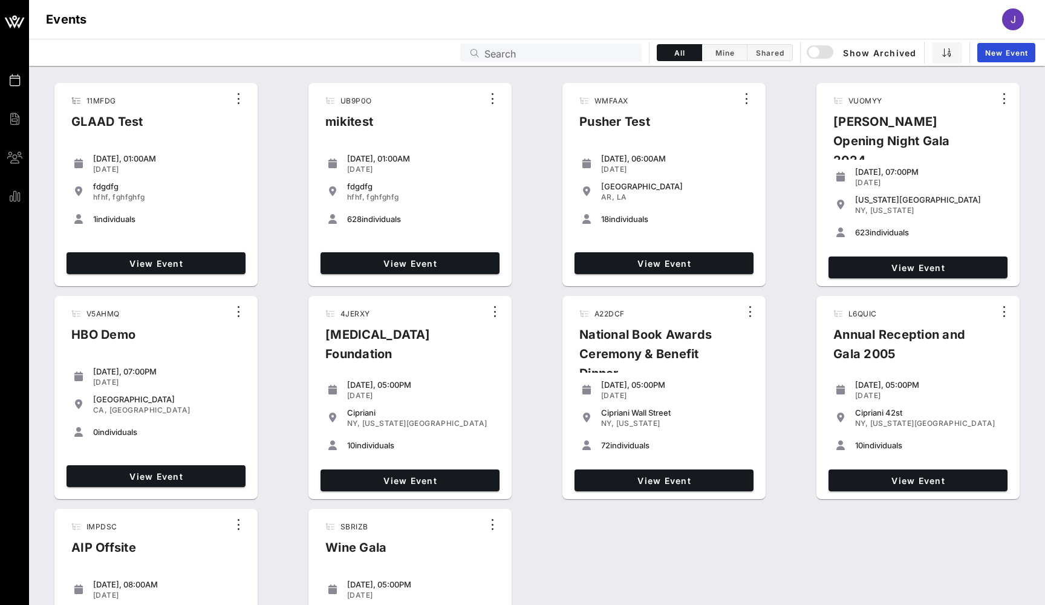
click at [537, 62] on div "Events Search All Mine Shared Show Archived New Event" at bounding box center [537, 52] width 1016 height 27
click at [537, 59] on input "text" at bounding box center [560, 53] width 150 height 16
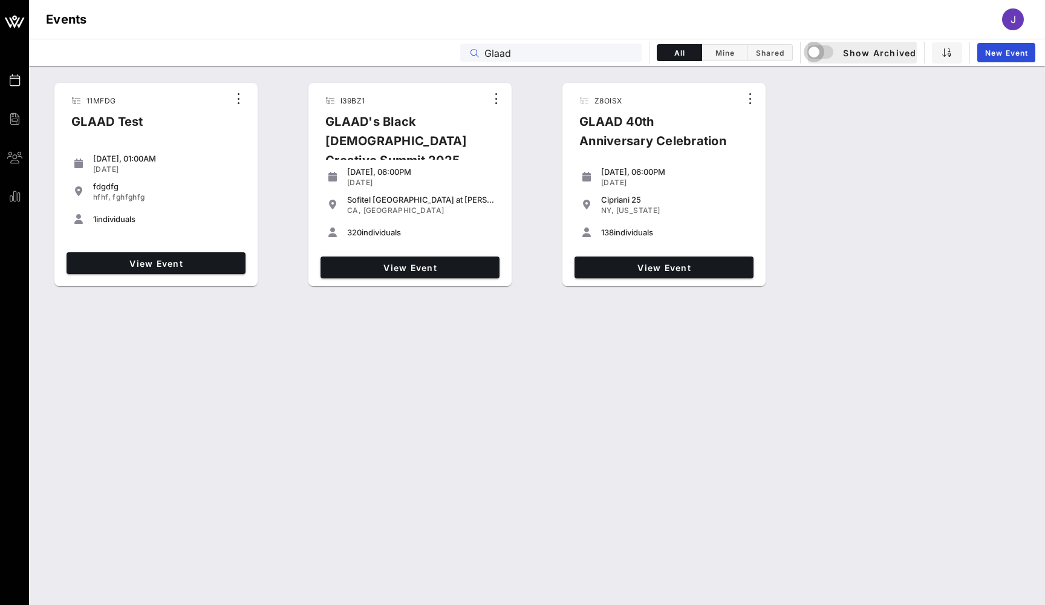
type input "Glaad"
click at [822, 53] on div "button" at bounding box center [814, 52] width 17 height 17
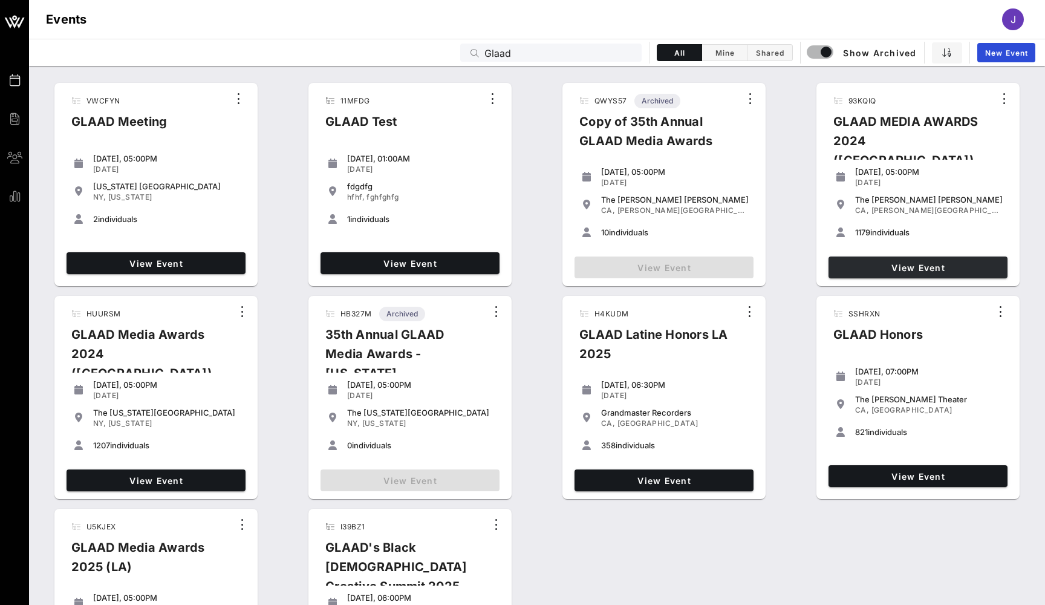
click at [871, 260] on link "View Event" at bounding box center [918, 268] width 179 height 22
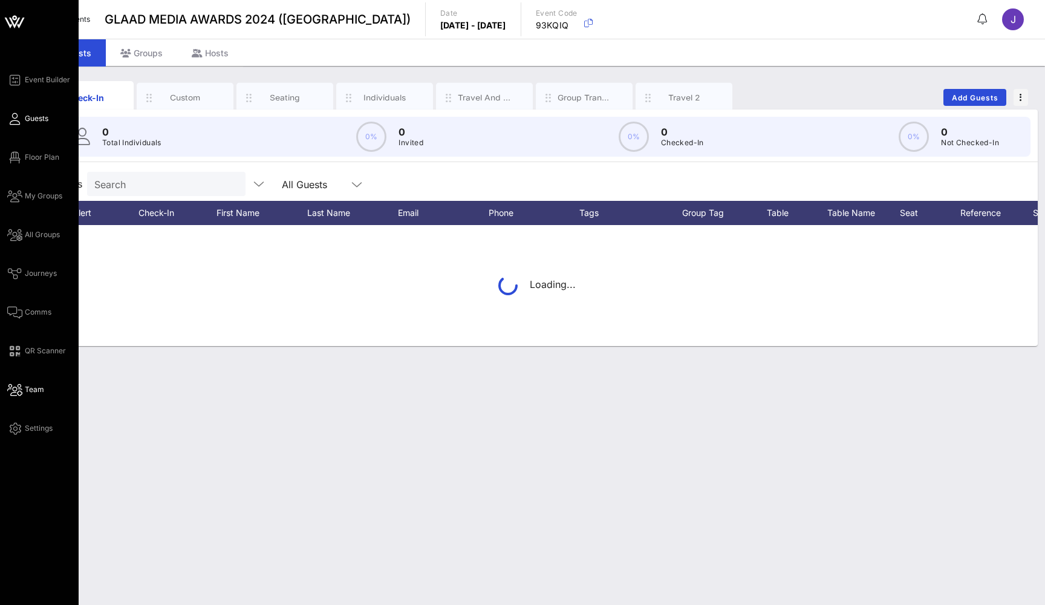
click at [18, 390] on icon at bounding box center [14, 390] width 15 height 2
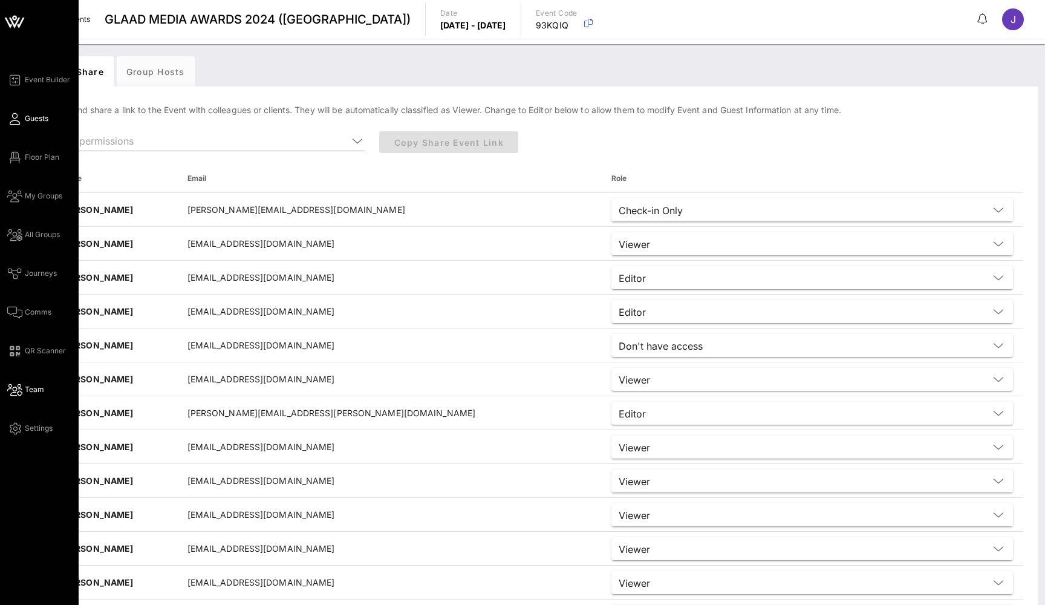
click at [17, 118] on icon at bounding box center [14, 119] width 15 height 2
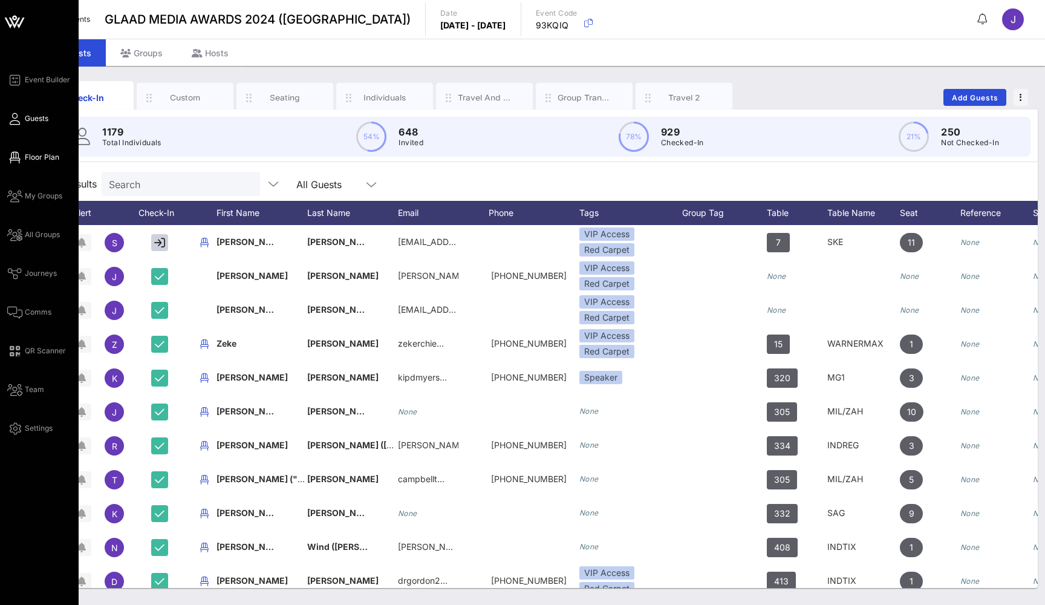
click at [31, 156] on span "Floor Plan" at bounding box center [42, 157] width 34 height 11
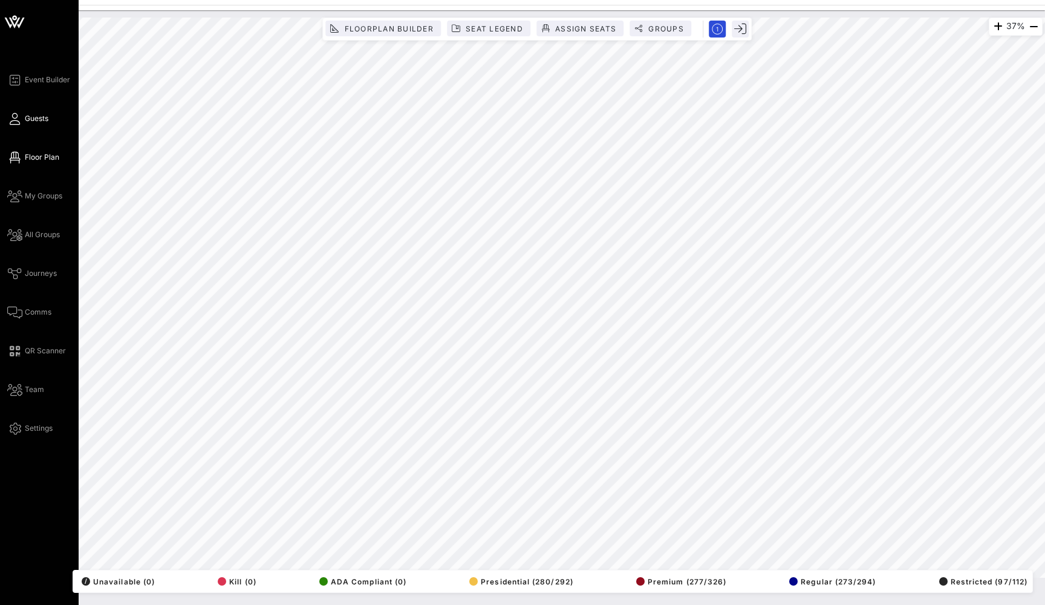
click at [33, 119] on span "Guests" at bounding box center [37, 118] width 24 height 11
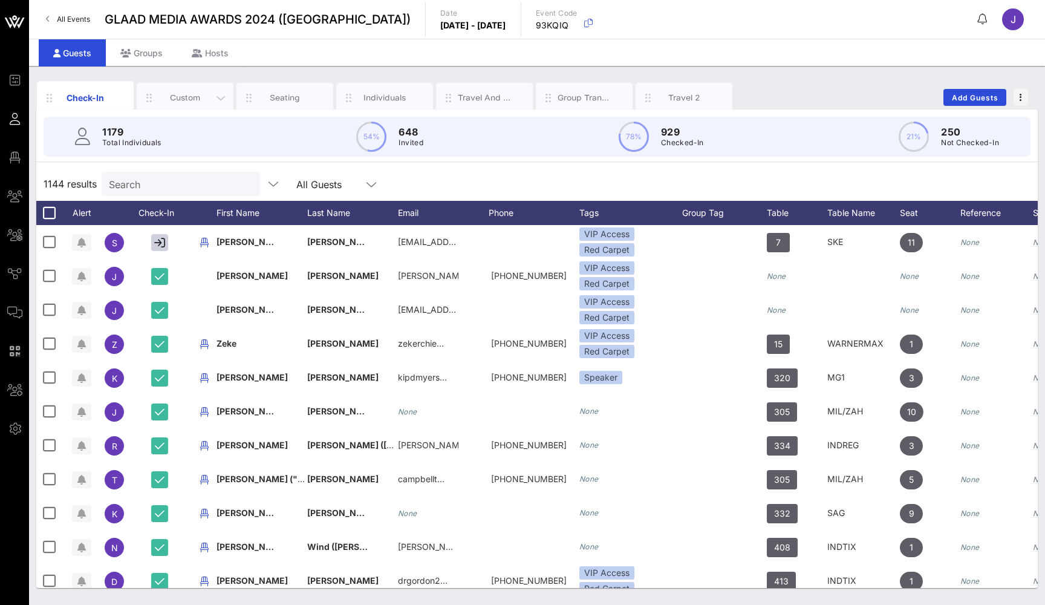
click at [200, 98] on div "Custom" at bounding box center [186, 97] width 54 height 11
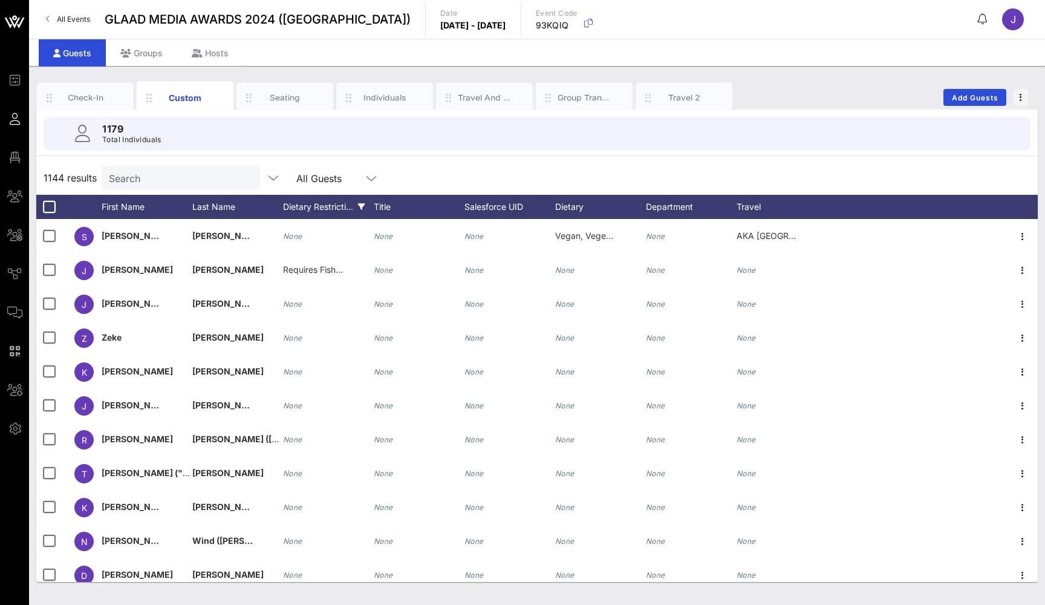
click at [313, 204] on div "Dietary Restricti…" at bounding box center [328, 207] width 91 height 24
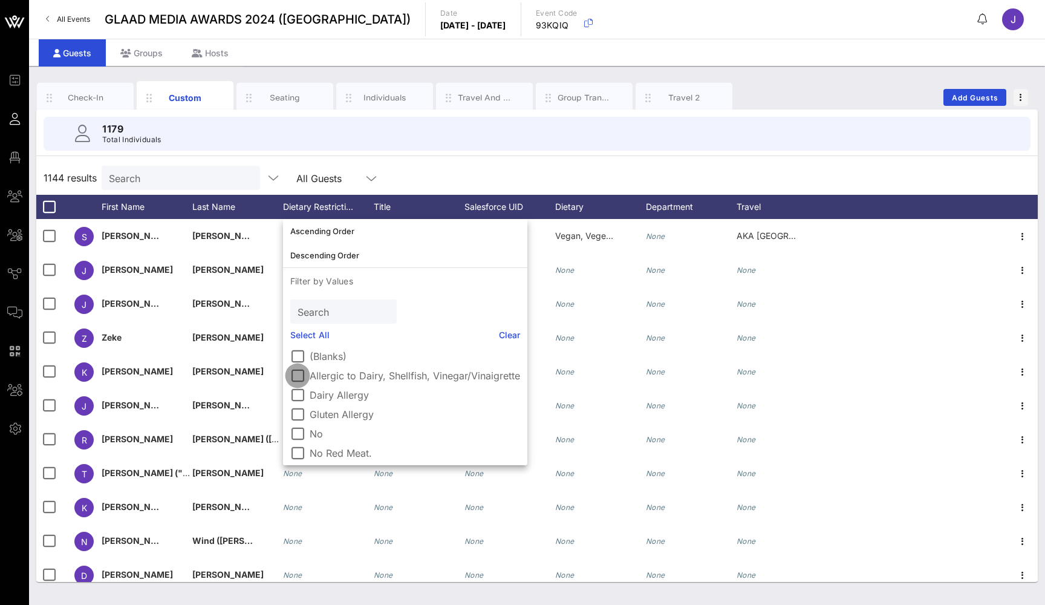
click at [298, 374] on div at bounding box center [297, 375] width 21 height 21
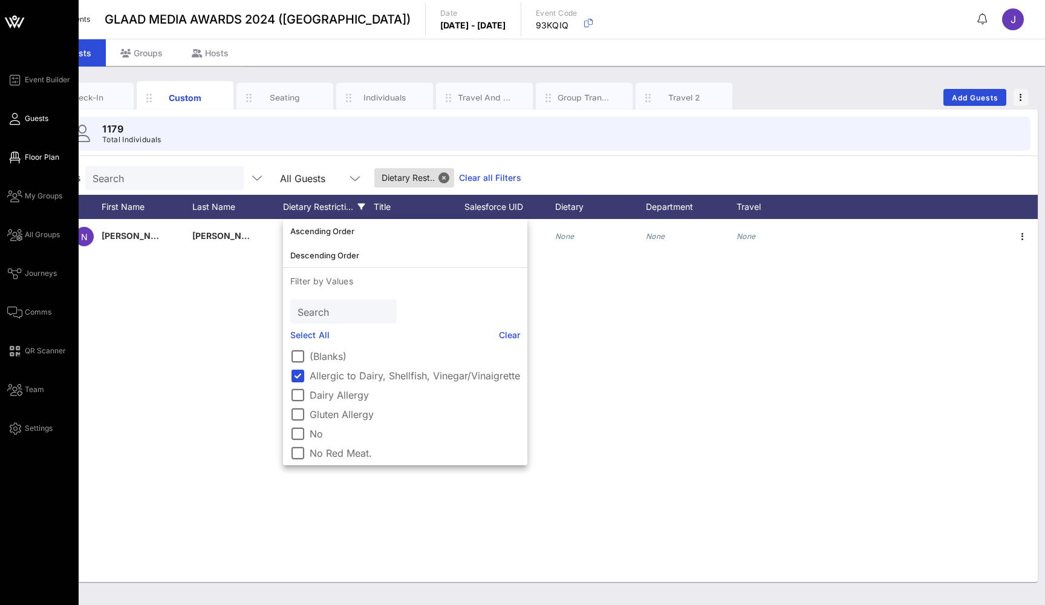
click at [29, 155] on span "Floor Plan" at bounding box center [42, 157] width 34 height 11
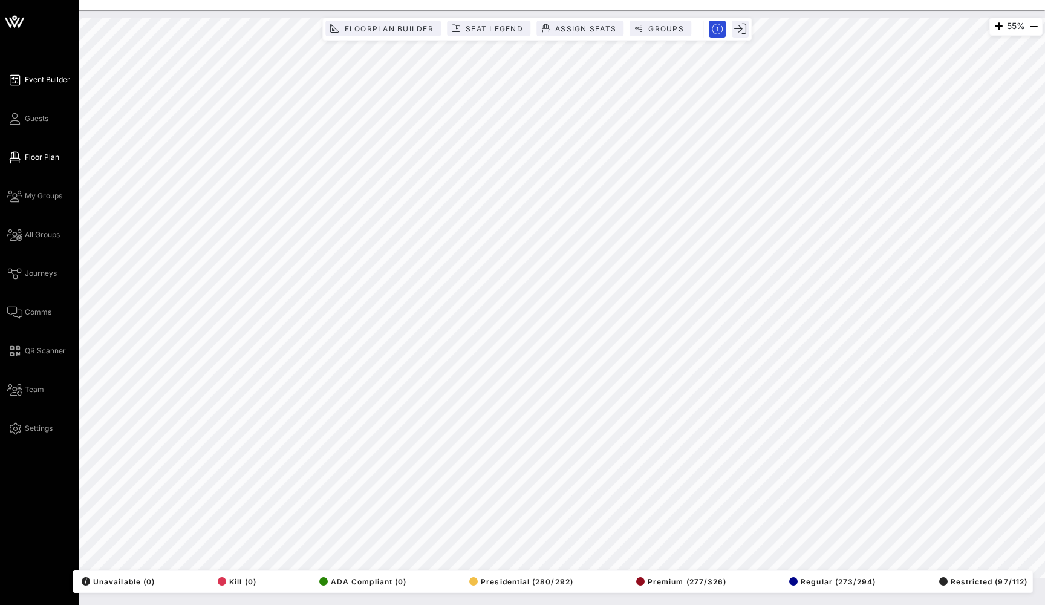
click at [29, 76] on span "Event Builder" at bounding box center [47, 79] width 45 height 11
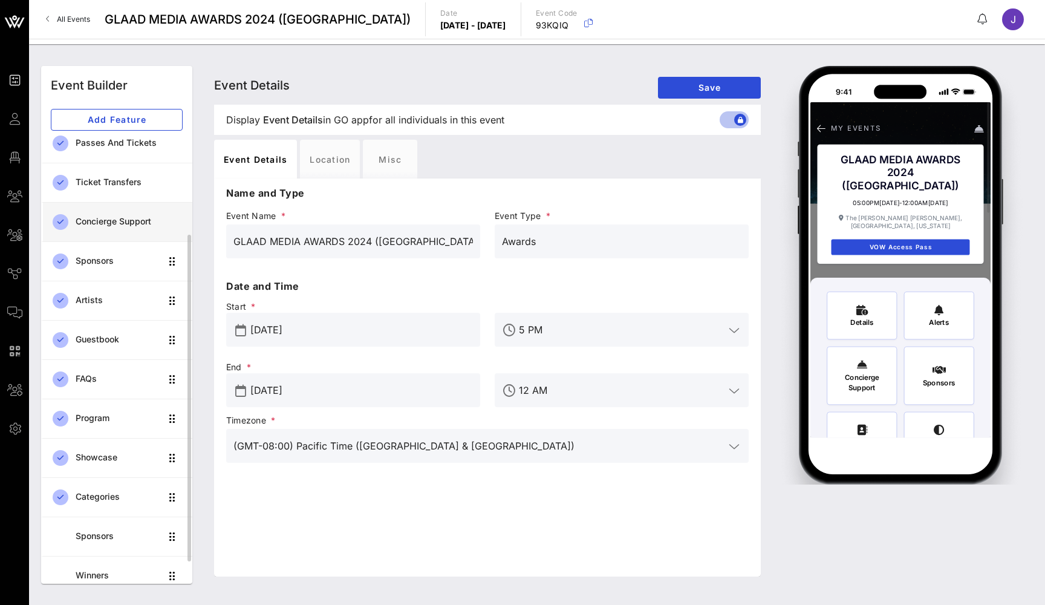
scroll to position [136, 0]
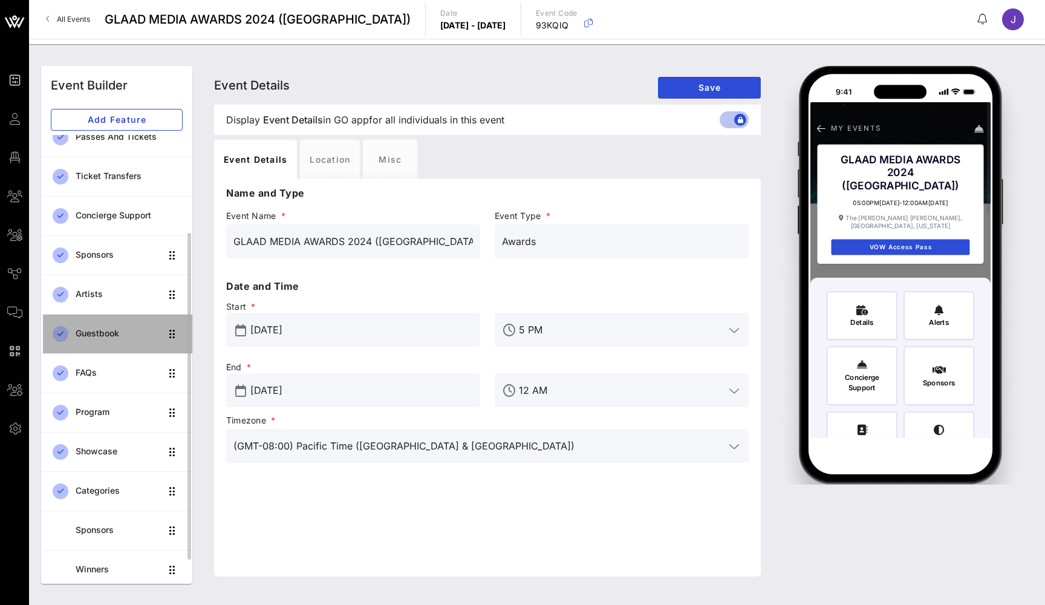
click at [97, 336] on div "Guestbook" at bounding box center [118, 334] width 85 height 10
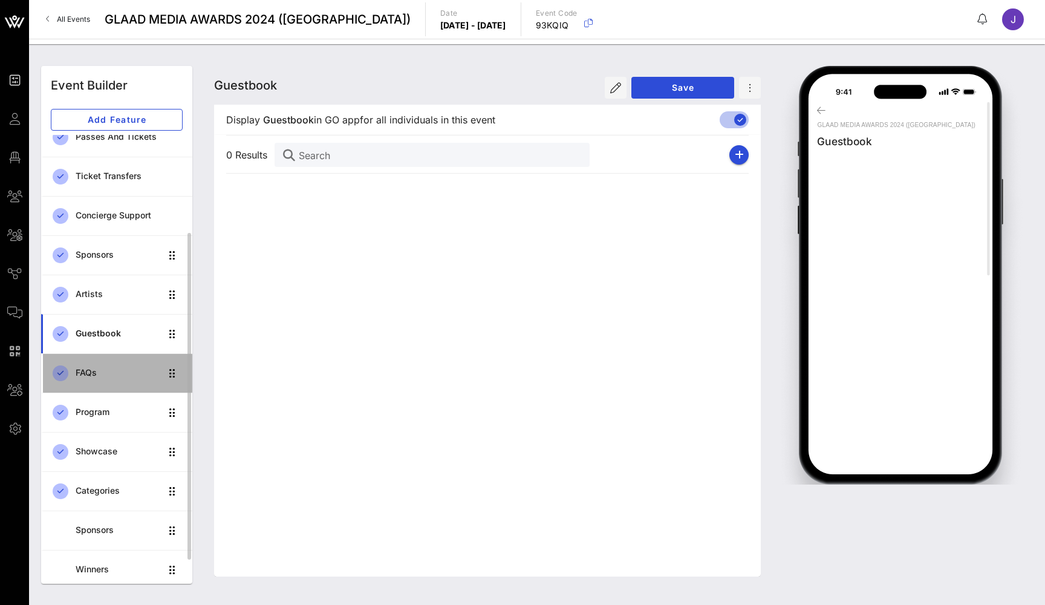
click at [97, 364] on div "FAQs" at bounding box center [118, 373] width 85 height 25
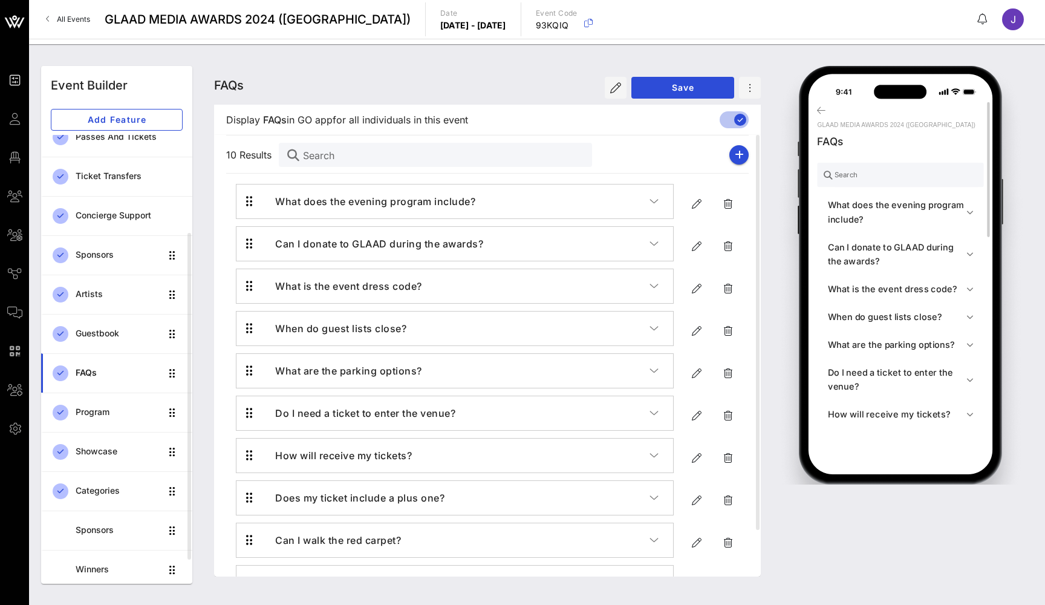
click at [871, 203] on h4 "What does the evening program include?" at bounding box center [897, 212] width 139 height 28
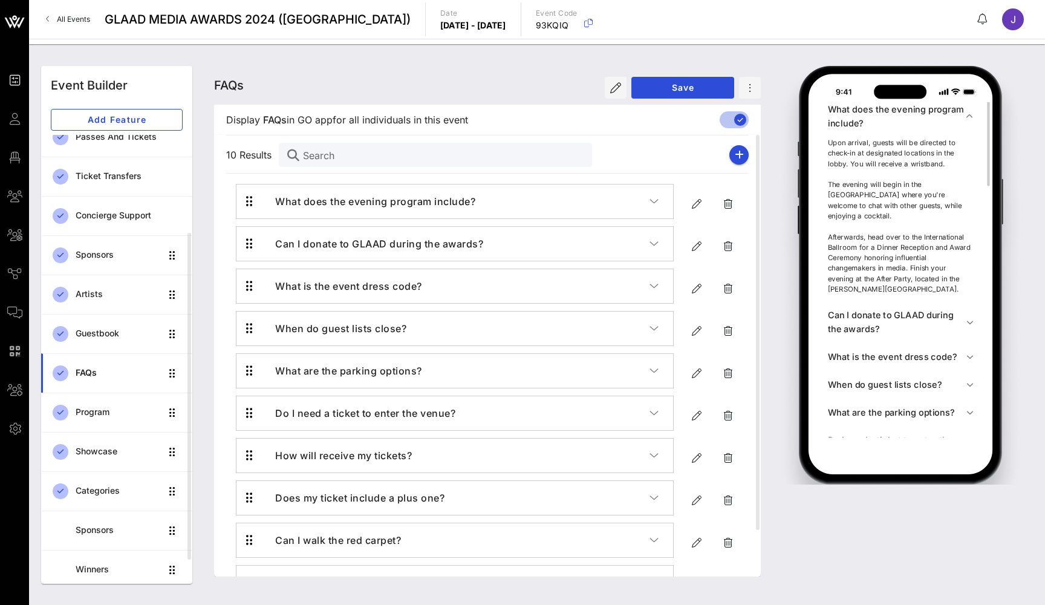
scroll to position [132, 0]
click at [869, 310] on h4 "Can I donate to GLAAD during the awards?" at bounding box center [897, 323] width 139 height 28
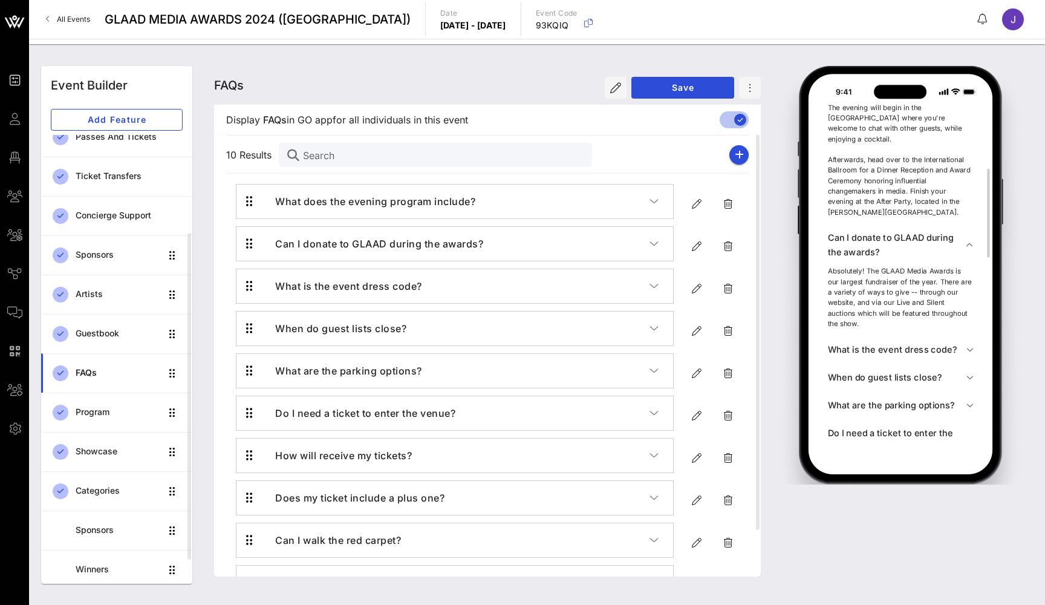
scroll to position [243, 0]
click at [862, 340] on h4 "What is the event dress code?" at bounding box center [897, 347] width 139 height 14
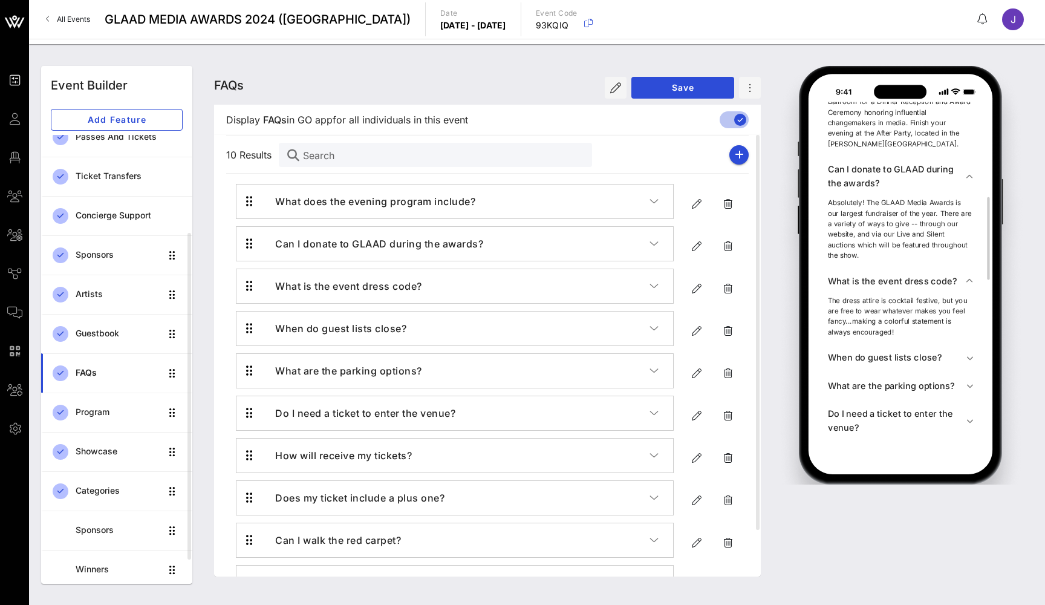
scroll to position [0, 0]
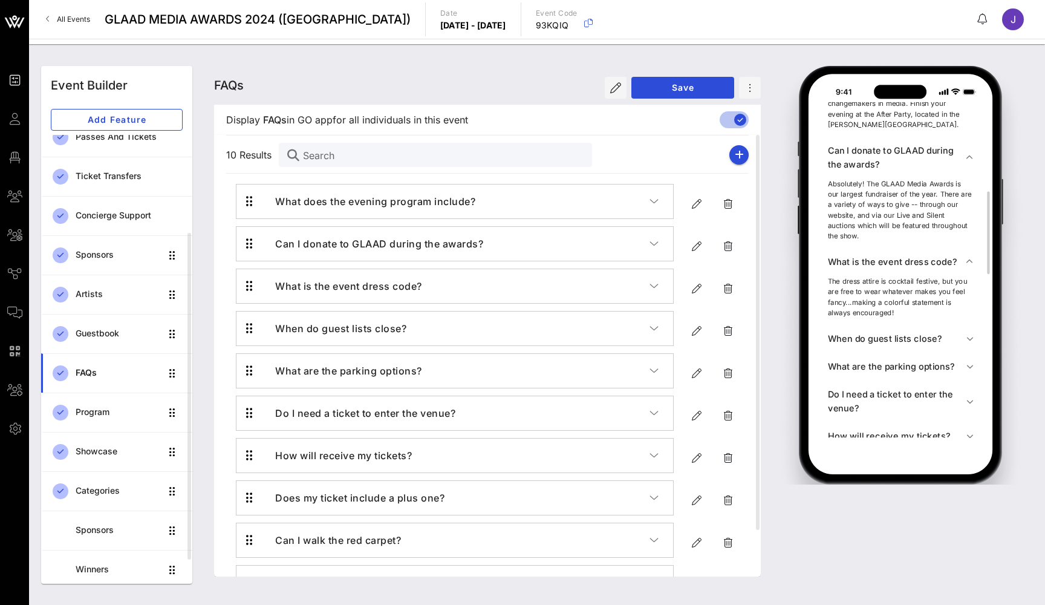
click at [871, 332] on h4 "When do guest lists close?" at bounding box center [897, 339] width 139 height 14
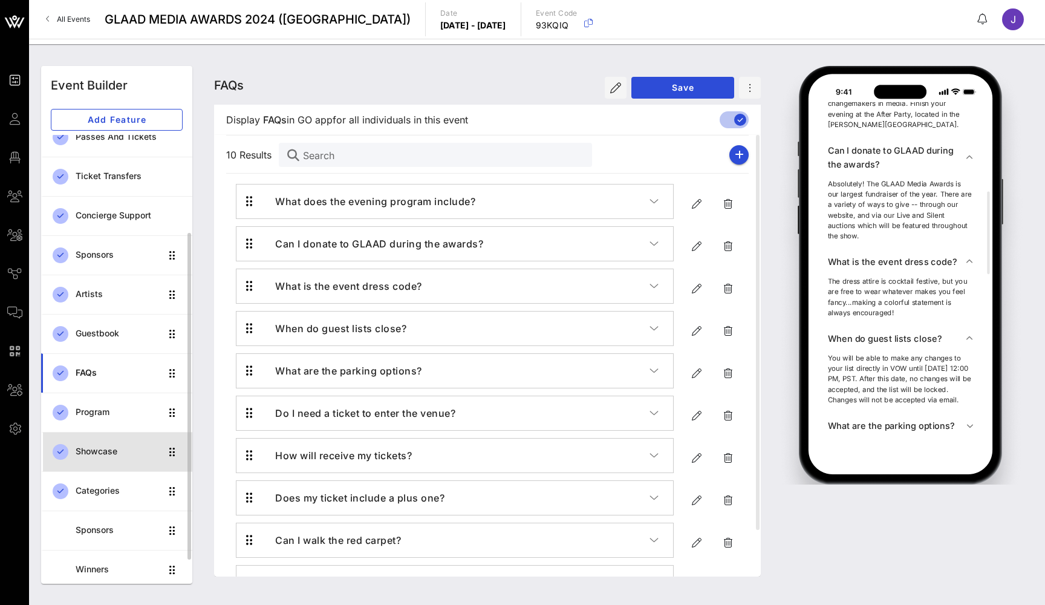
click at [128, 438] on link "Showcase" at bounding box center [116, 451] width 151 height 39
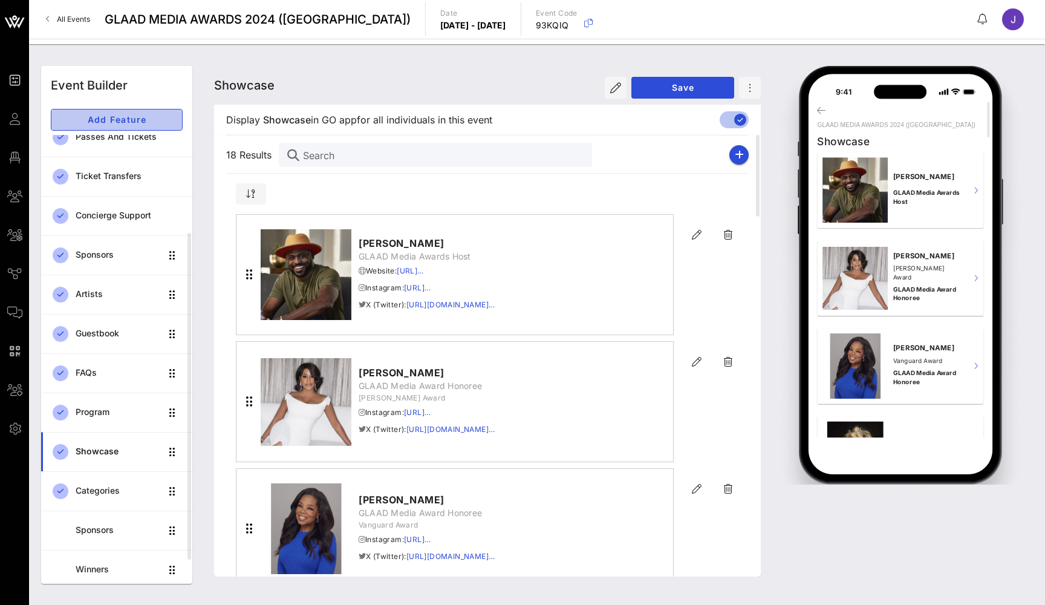
click at [125, 117] on span "Add Feature" at bounding box center [116, 119] width 111 height 10
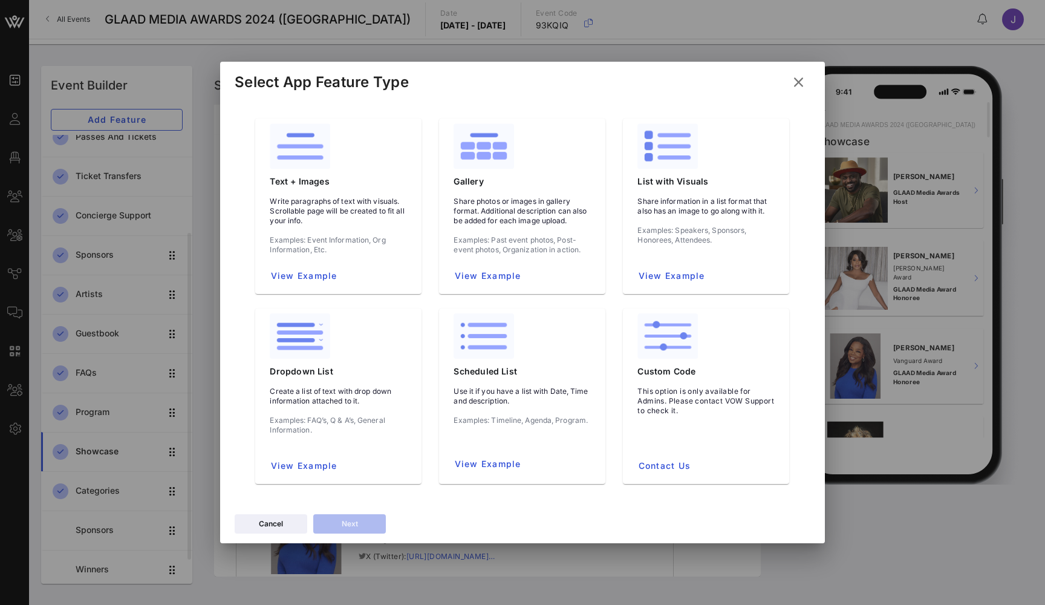
drag, startPoint x: 493, startPoint y: 90, endPoint x: 804, endPoint y: 83, distance: 311.0
click at [804, 83] on icon at bounding box center [799, 82] width 18 height 17
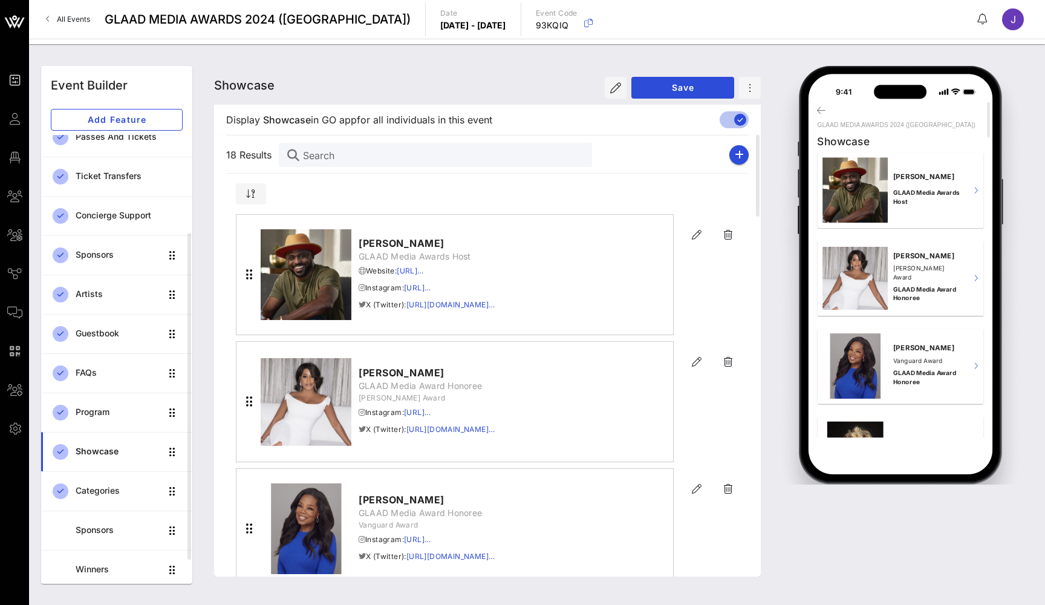
scroll to position [175, 0]
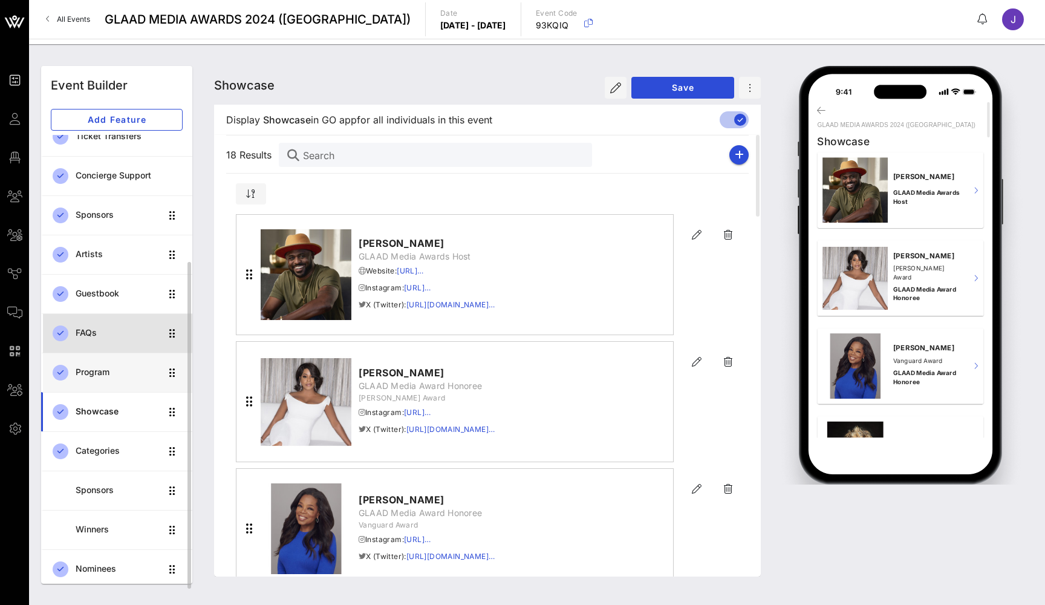
click at [94, 336] on div "FAQs" at bounding box center [118, 333] width 85 height 10
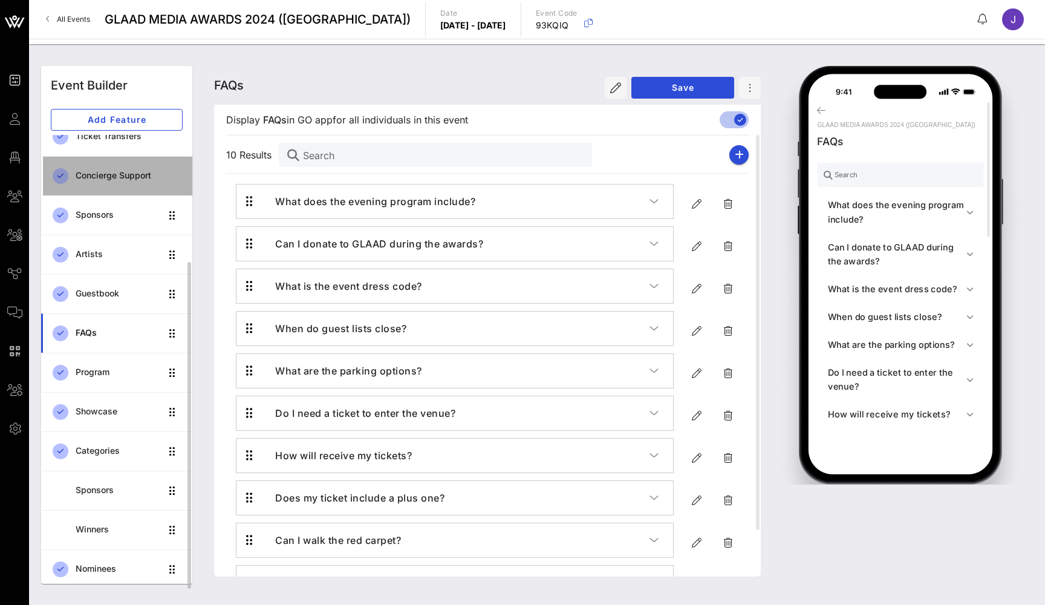
click at [130, 180] on div "Concierge Support" at bounding box center [129, 176] width 107 height 10
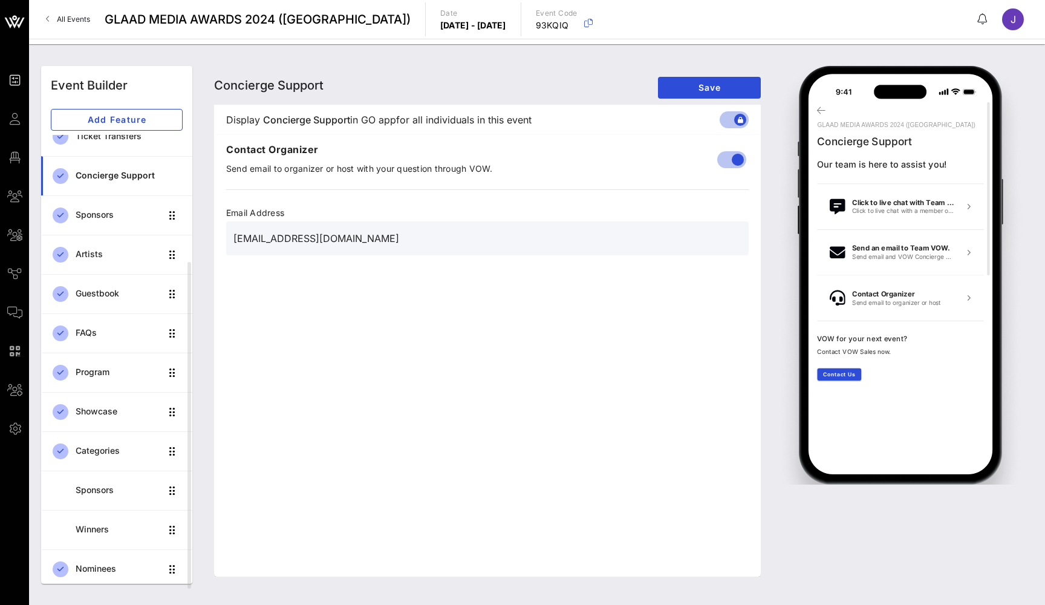
click at [5, 51] on div "Event Builder Guests Floor Plan My Groups All Groups Journeys Comms QR Scanner …" at bounding box center [14, 302] width 29 height 605
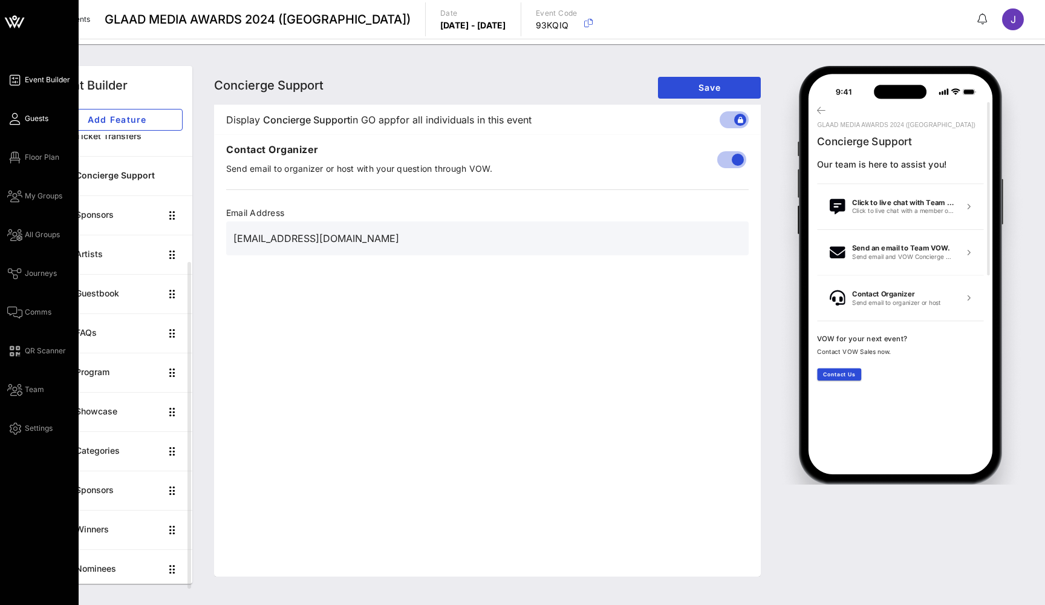
click at [34, 120] on span "Guests" at bounding box center [37, 118] width 24 height 11
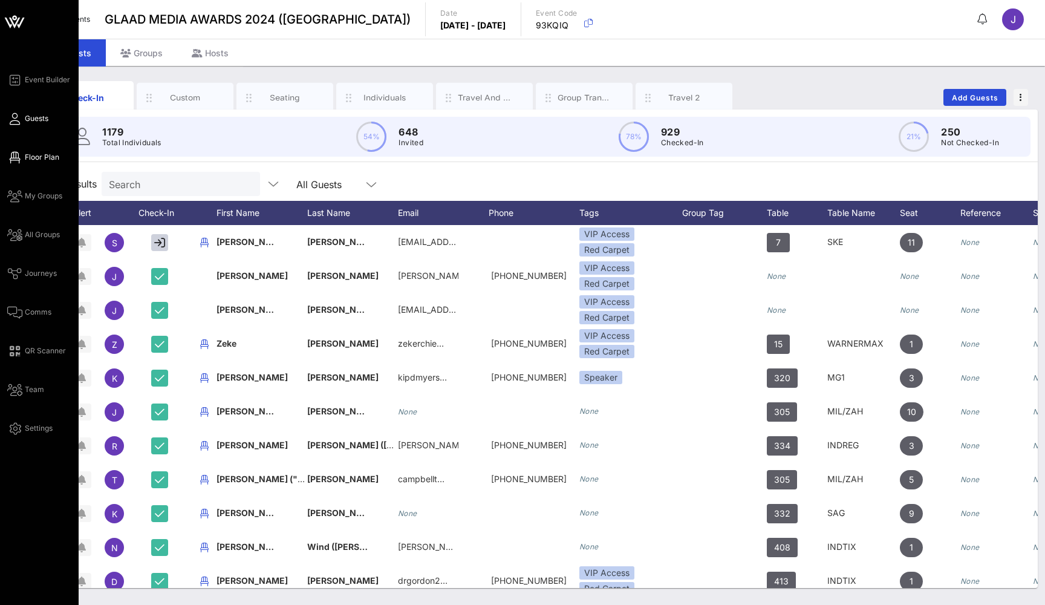
click at [34, 158] on span "Floor Plan" at bounding box center [42, 157] width 34 height 11
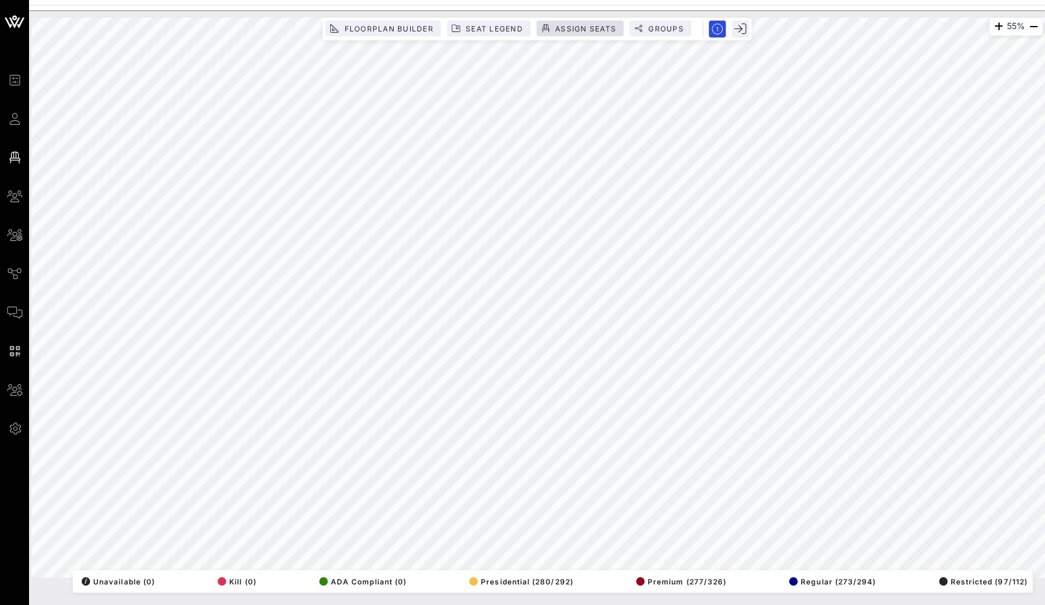
click at [597, 25] on span "Assign Seats" at bounding box center [586, 28] width 62 height 9
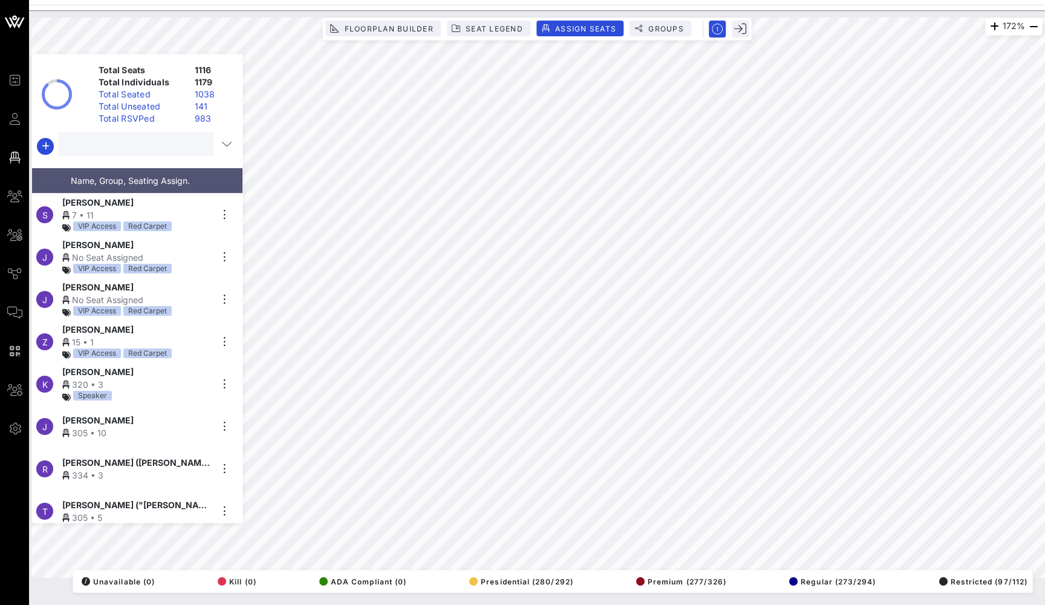
click at [157, 148] on input "text" at bounding box center [135, 144] width 138 height 16
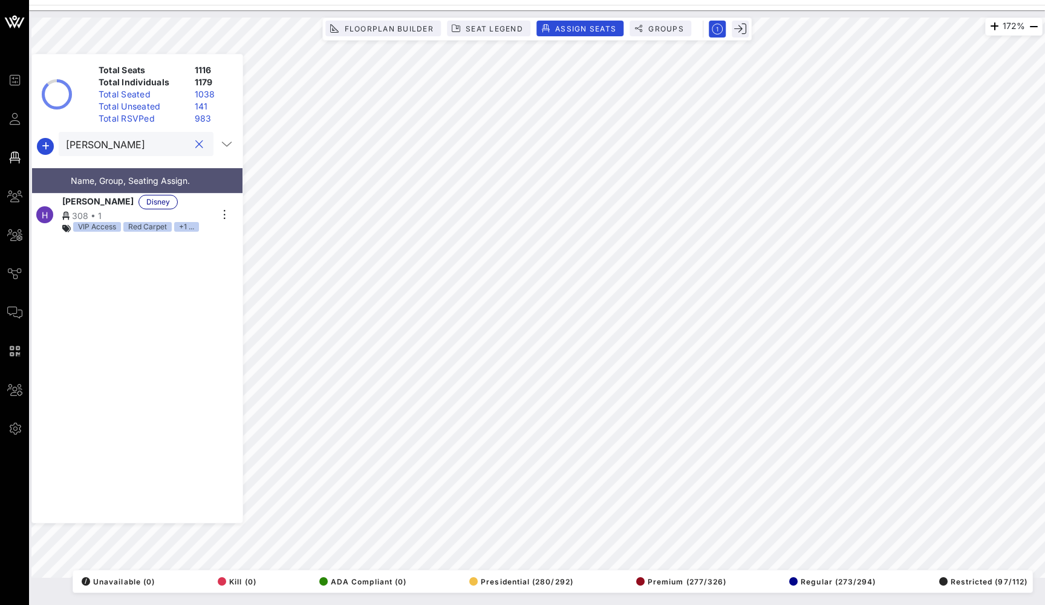
type input "Leah"
drag, startPoint x: 157, startPoint y: 148, endPoint x: 97, endPoint y: 209, distance: 85.1
click at [97, 209] on span "Hailie Sahar" at bounding box center [97, 202] width 71 height 15
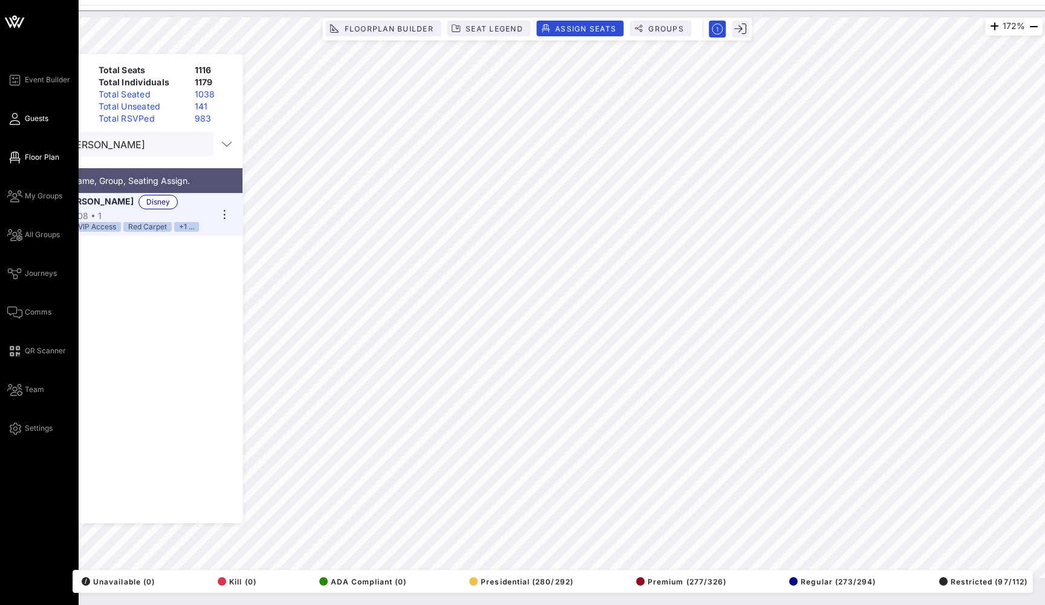
click at [8, 119] on icon at bounding box center [14, 119] width 15 height 2
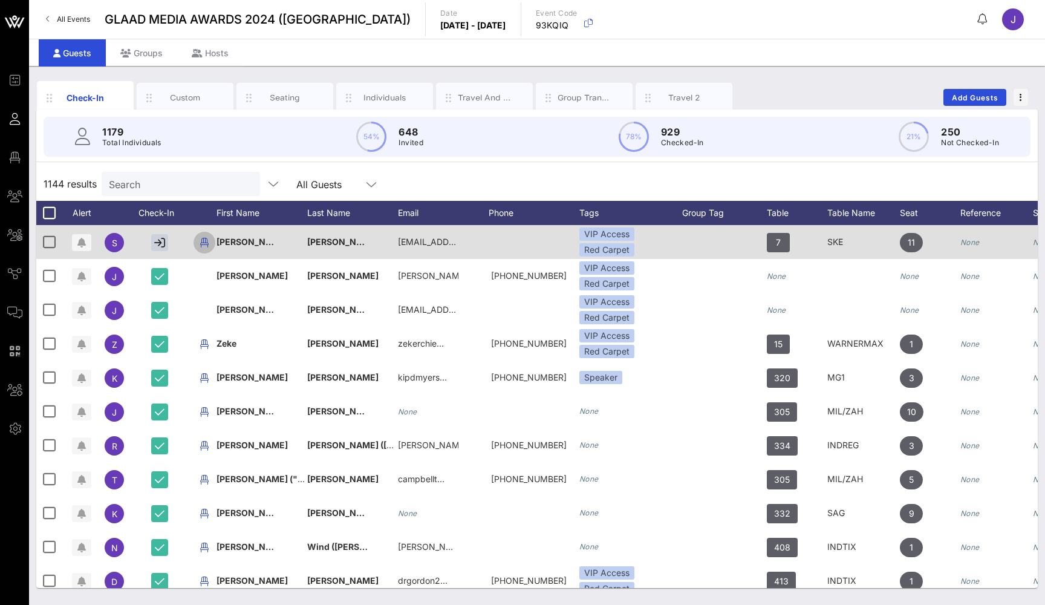
click at [204, 243] on icon "button" at bounding box center [204, 242] width 15 height 15
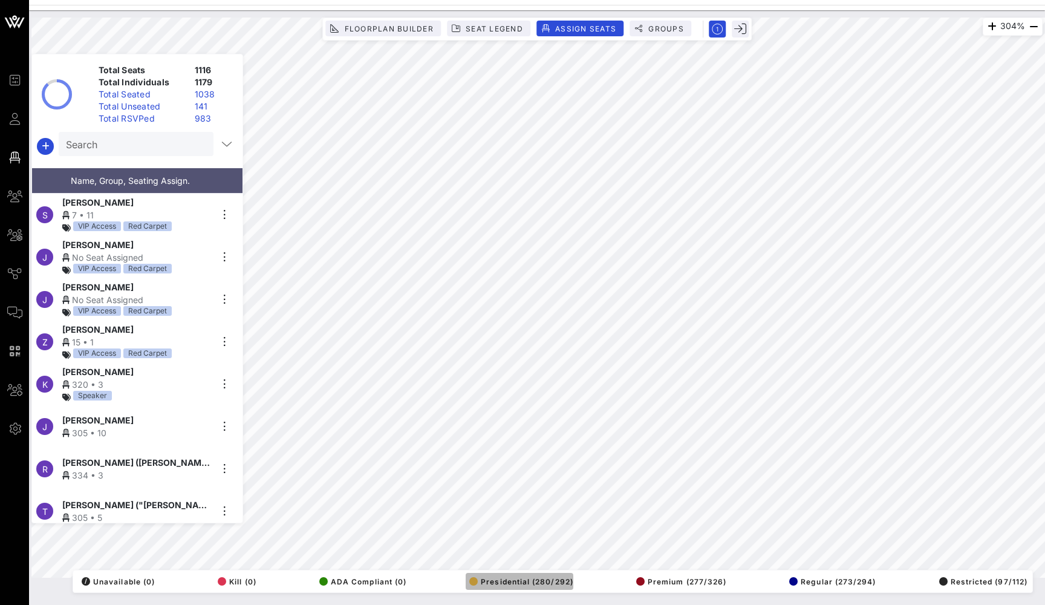
click at [518, 583] on span "Presidential (280/292)" at bounding box center [521, 581] width 104 height 9
click at [661, 585] on span "Premium (277/326)" at bounding box center [681, 581] width 90 height 9
click at [806, 584] on span "Regular (273/294)" at bounding box center [833, 581] width 87 height 9
click at [964, 581] on span "Restricted (97/112)" at bounding box center [984, 581] width 88 height 9
click at [587, 28] on span "Assign Seats" at bounding box center [586, 28] width 62 height 9
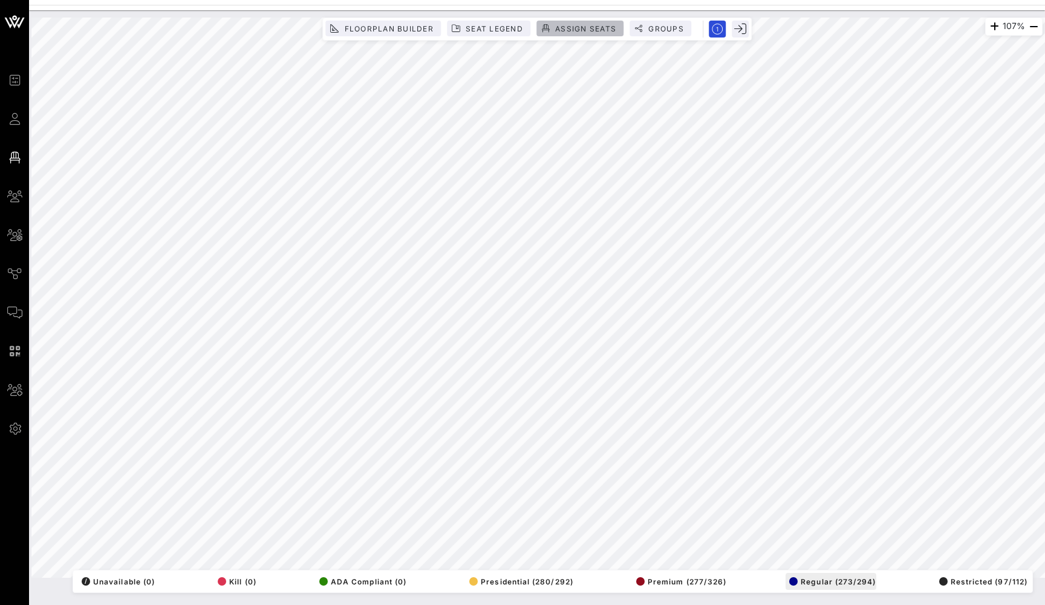
click at [587, 28] on span "Assign Seats" at bounding box center [586, 28] width 62 height 9
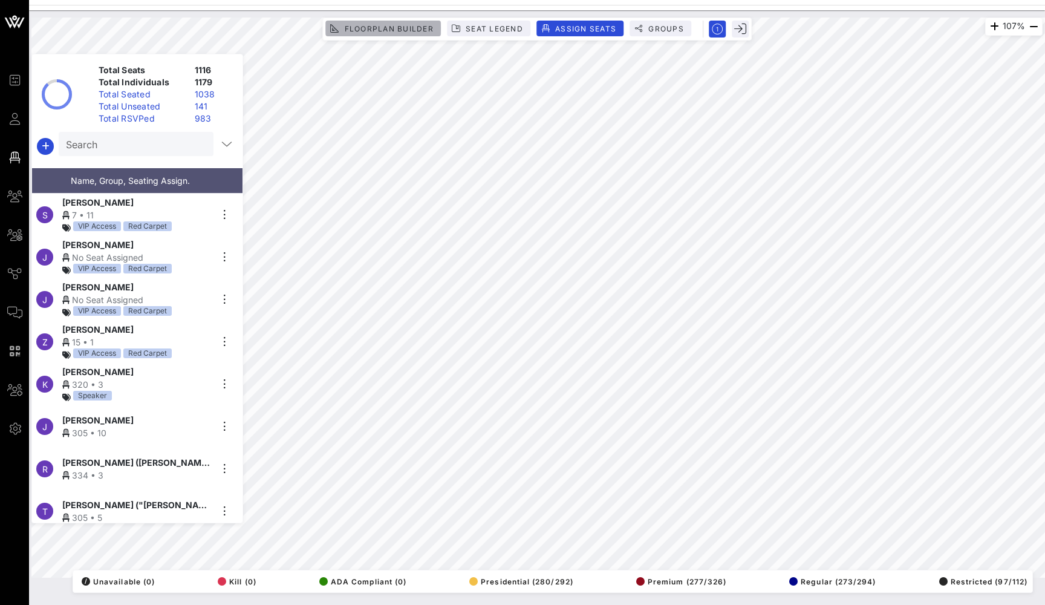
click at [400, 27] on span "Floorplan Builder" at bounding box center [389, 28] width 90 height 9
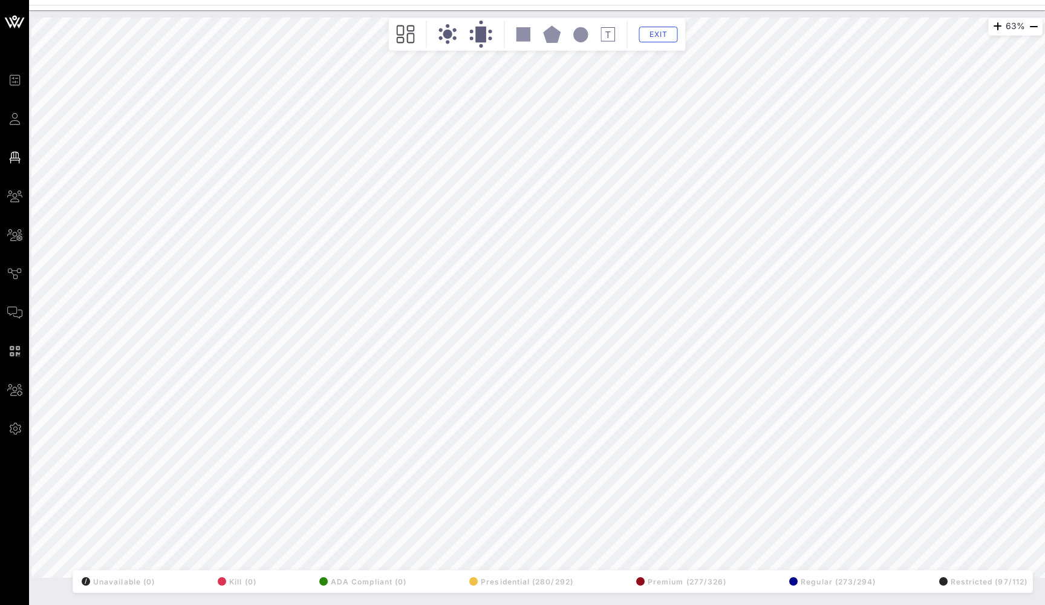
click at [446, 30] on circle at bounding box center [447, 34] width 9 height 9
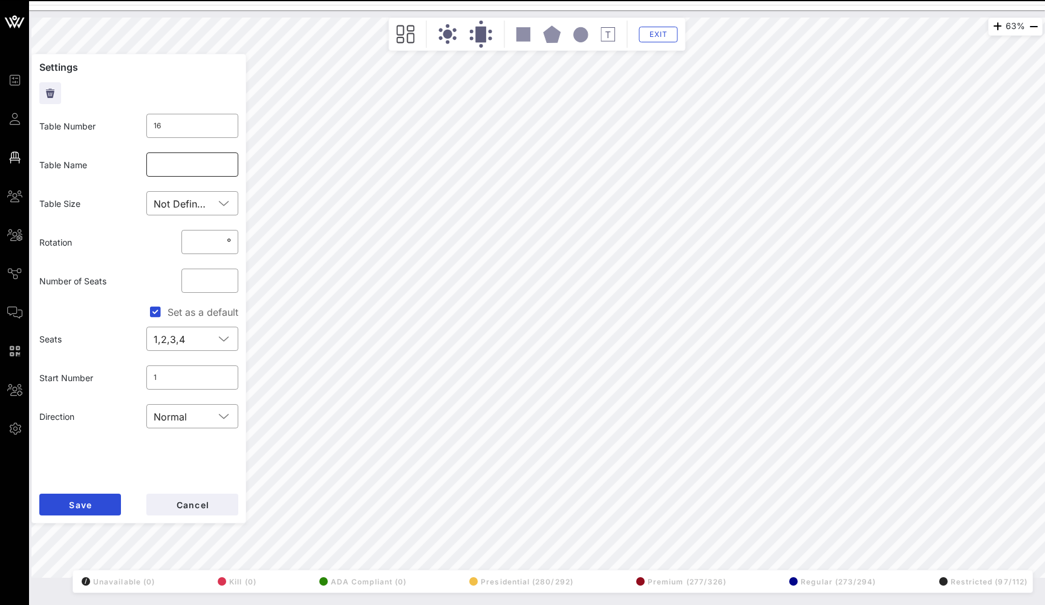
click at [198, 162] on input "text" at bounding box center [193, 164] width 78 height 19
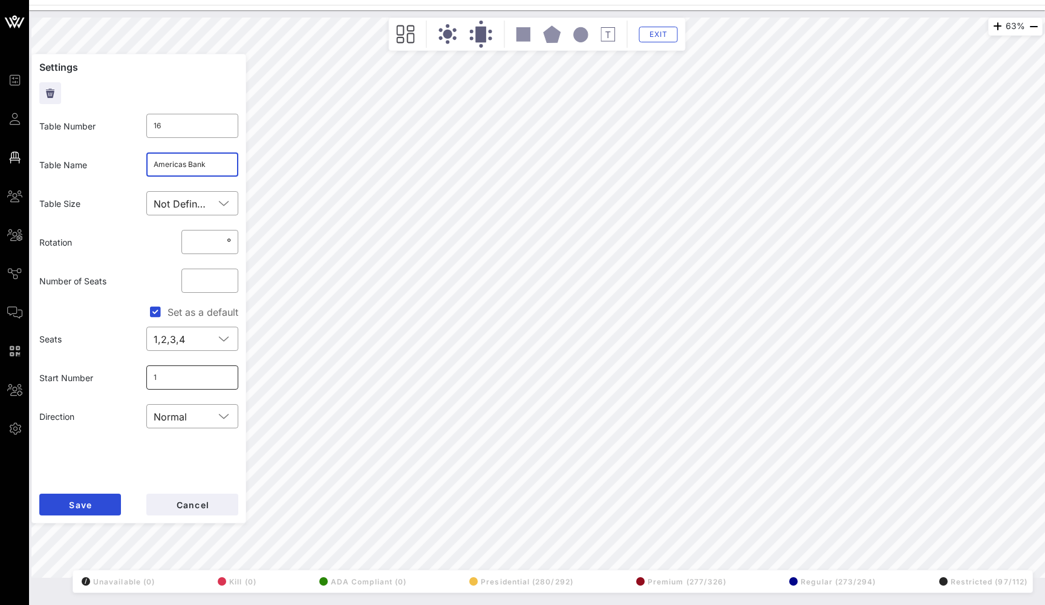
type input "Americas Bank"
drag, startPoint x: 177, startPoint y: 379, endPoint x: 132, endPoint y: 378, distance: 44.8
click at [132, 378] on div "Start Number ​ 1" at bounding box center [139, 377] width 214 height 39
type input "114"
drag, startPoint x: 203, startPoint y: 286, endPoint x: 178, endPoint y: 286, distance: 25.4
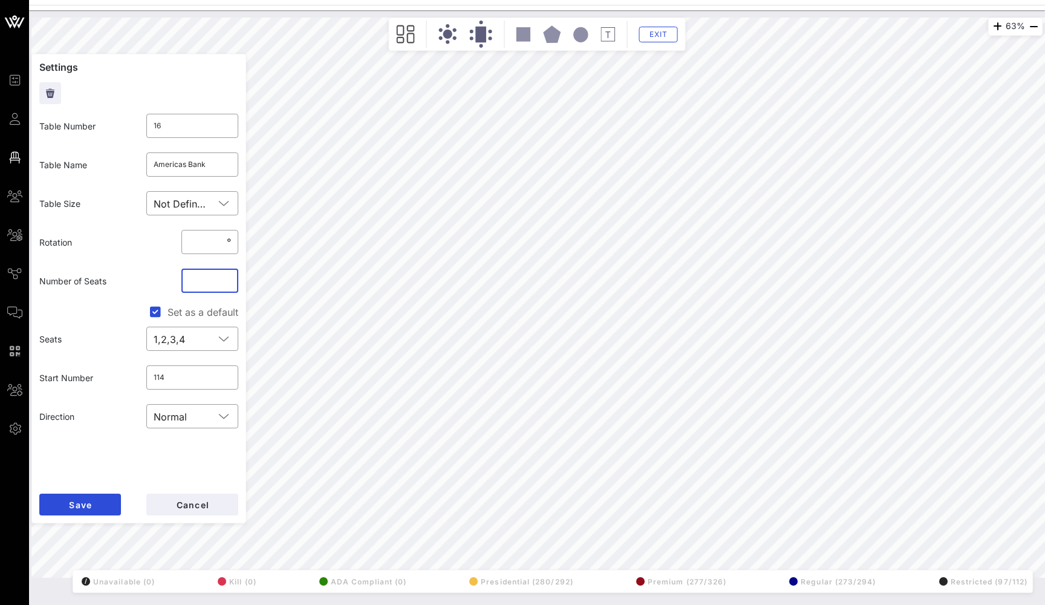
click at [178, 286] on div "​ **" at bounding box center [209, 280] width 71 height 39
type input "****"
click at [75, 506] on span "Save" at bounding box center [80, 505] width 24 height 10
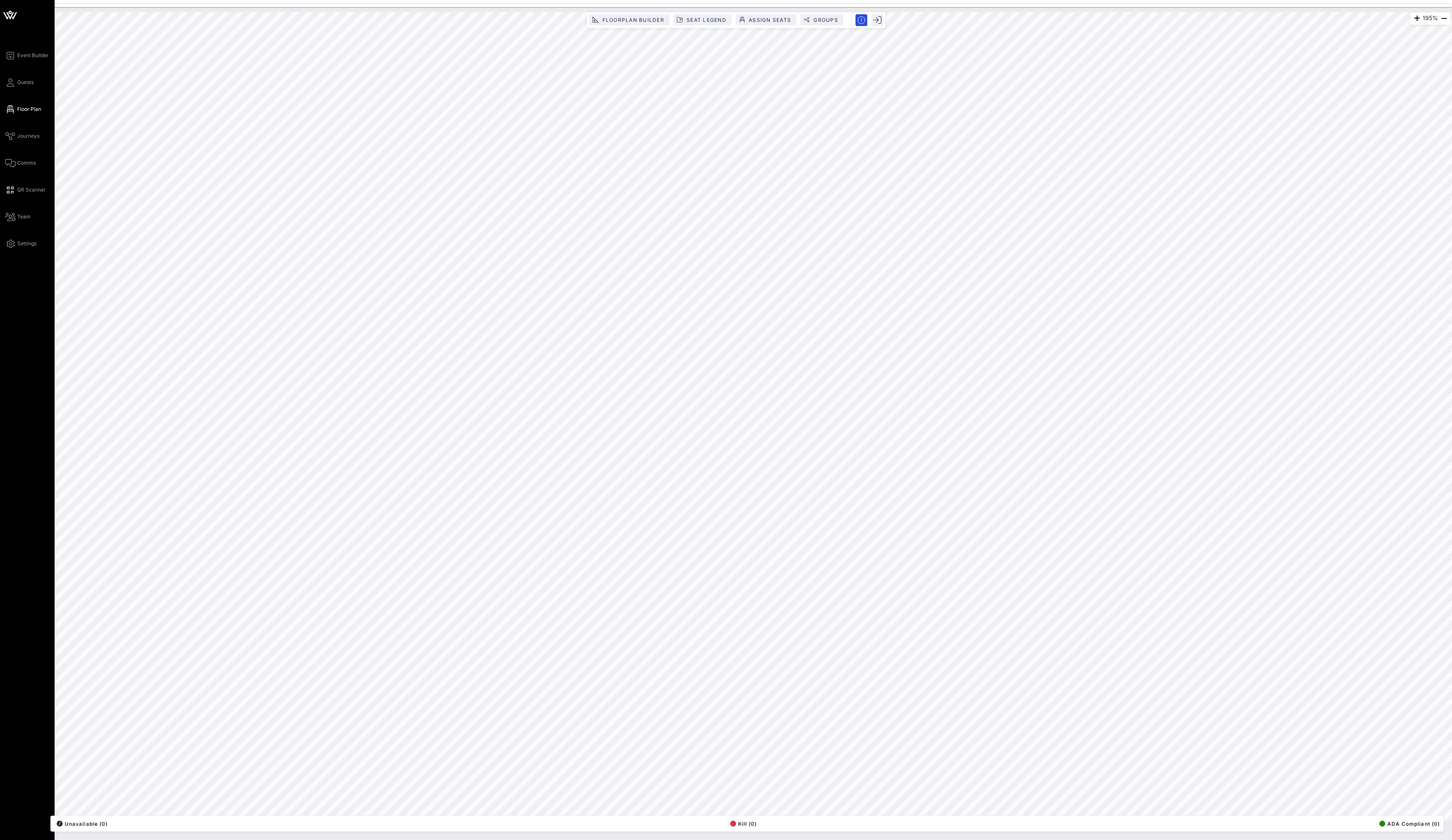
click at [33, 29] on div "Event Builder Guests Floor Plan Journeys Comms QR Scanner Team Settings" at bounding box center [27, 420] width 55 height 840
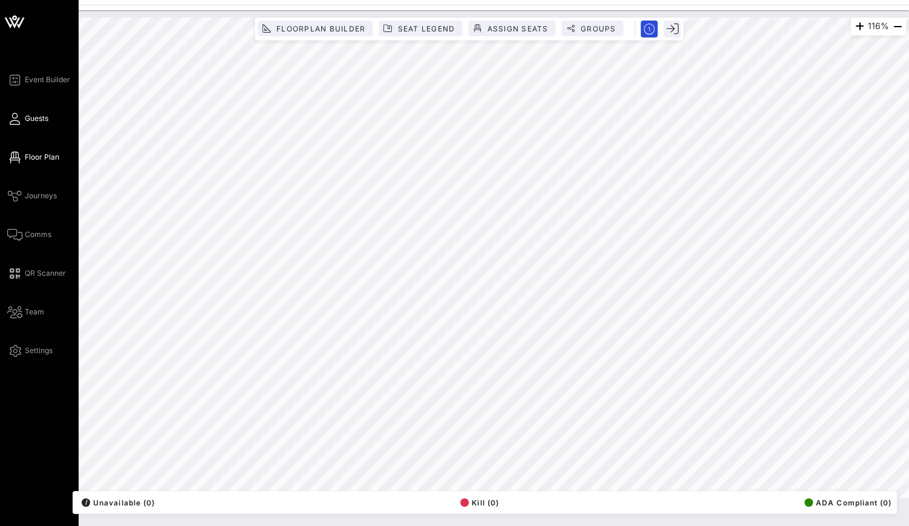
click at [17, 118] on icon at bounding box center [14, 119] width 15 height 2
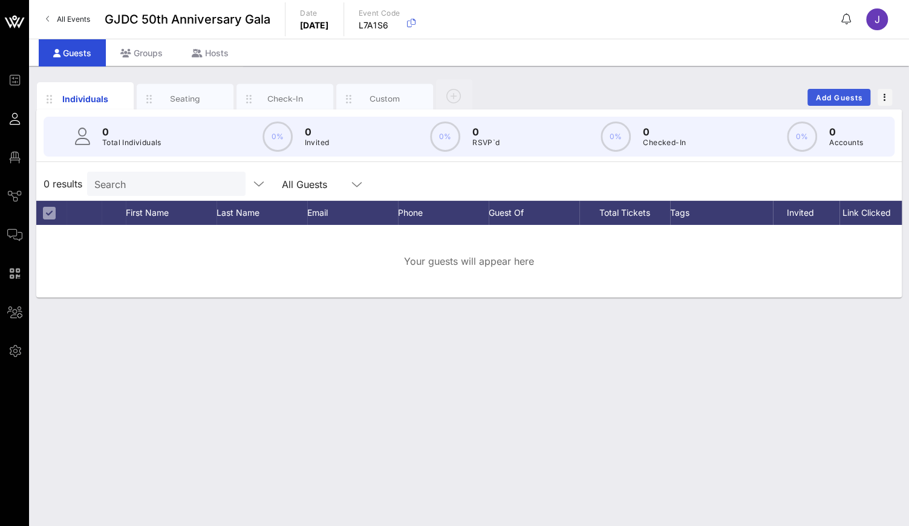
click at [834, 100] on span "Add Guests" at bounding box center [840, 97] width 48 height 9
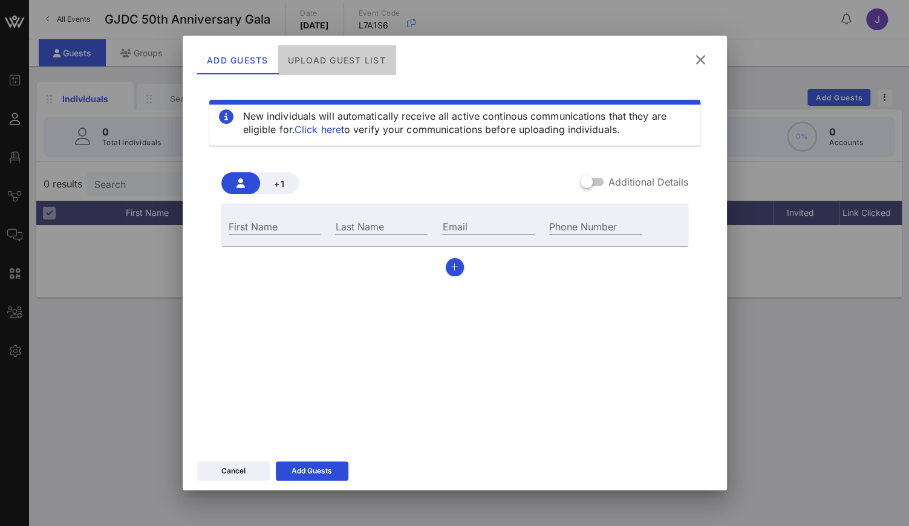
click at [362, 62] on div "Upload Guest List" at bounding box center [336, 59] width 117 height 29
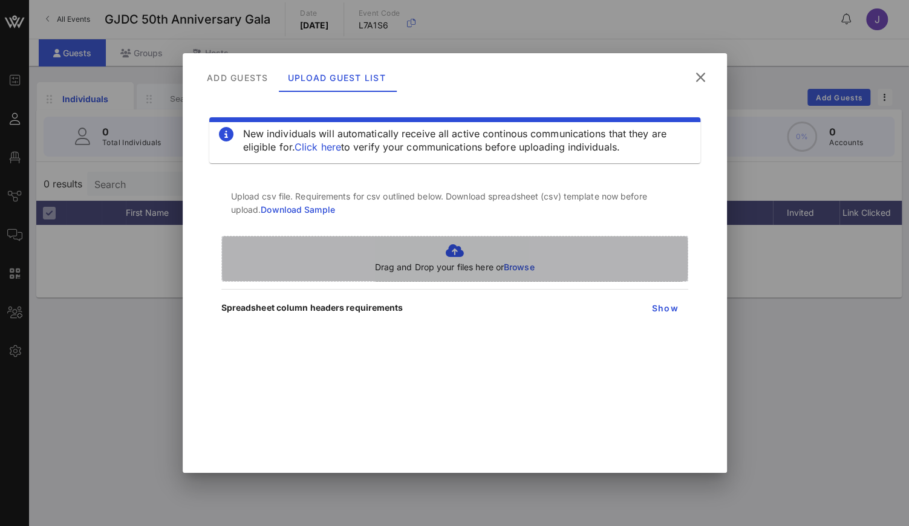
click at [454, 261] on p "Drag and Drop your files here or Browse" at bounding box center [455, 267] width 160 height 13
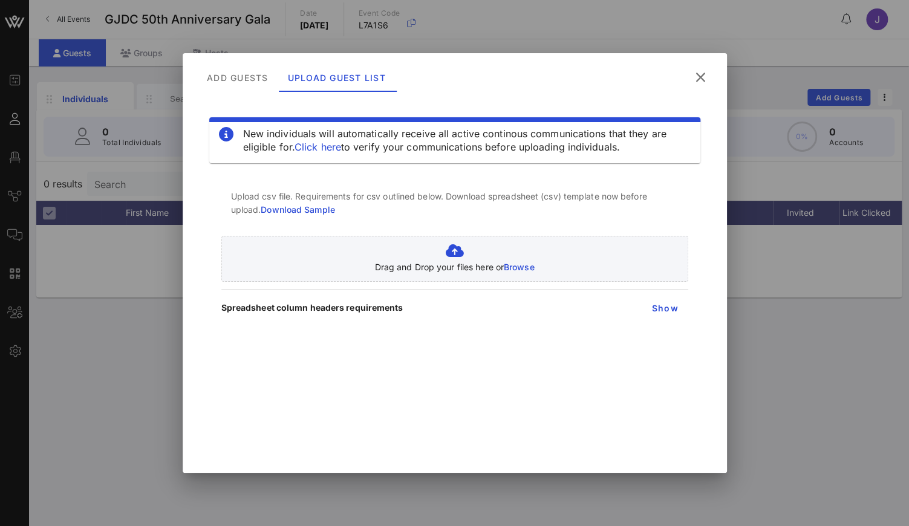
click at [695, 76] on icon at bounding box center [700, 77] width 21 height 21
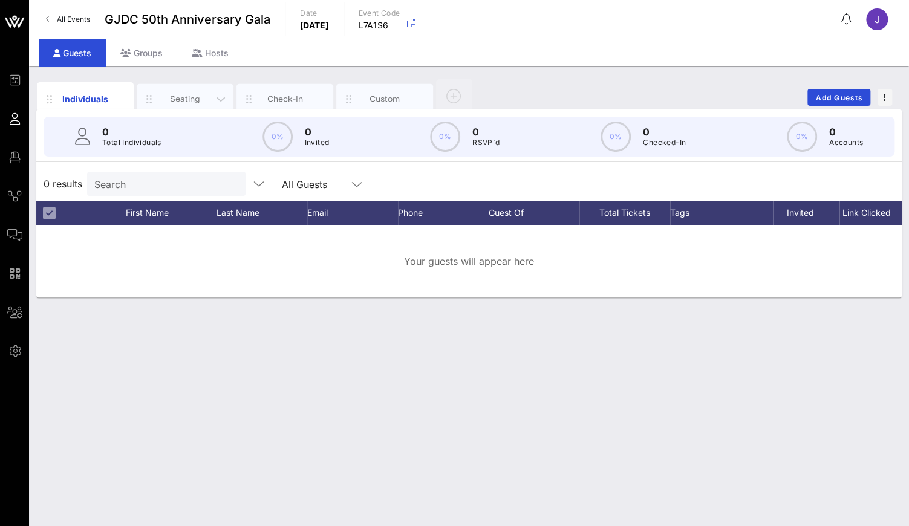
click at [190, 98] on div "Seating" at bounding box center [186, 98] width 54 height 11
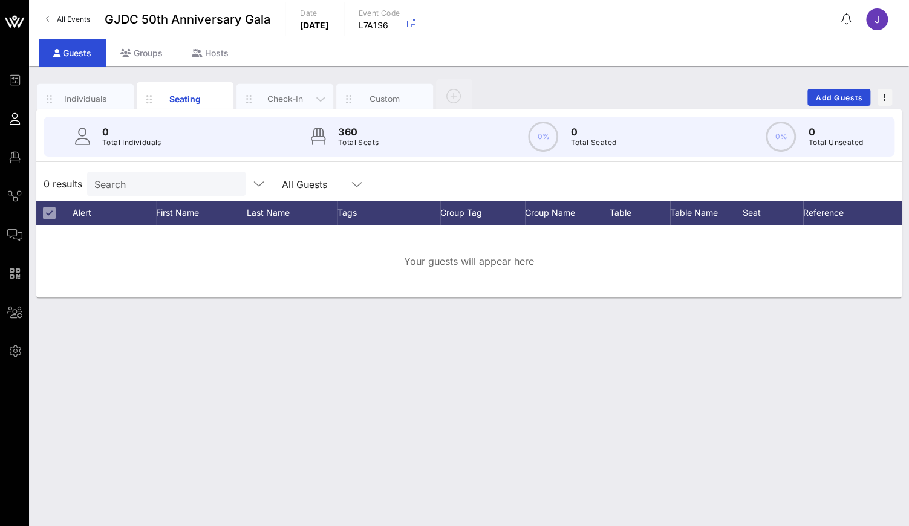
click at [285, 96] on div "Check-In" at bounding box center [285, 98] width 54 height 11
click at [381, 96] on div "Custom" at bounding box center [385, 98] width 54 height 11
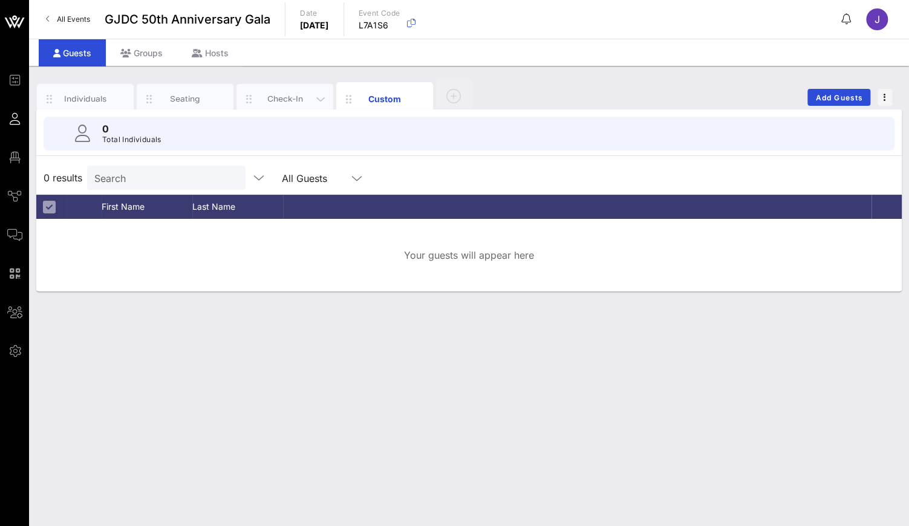
click at [298, 101] on div "Check-In" at bounding box center [285, 98] width 54 height 11
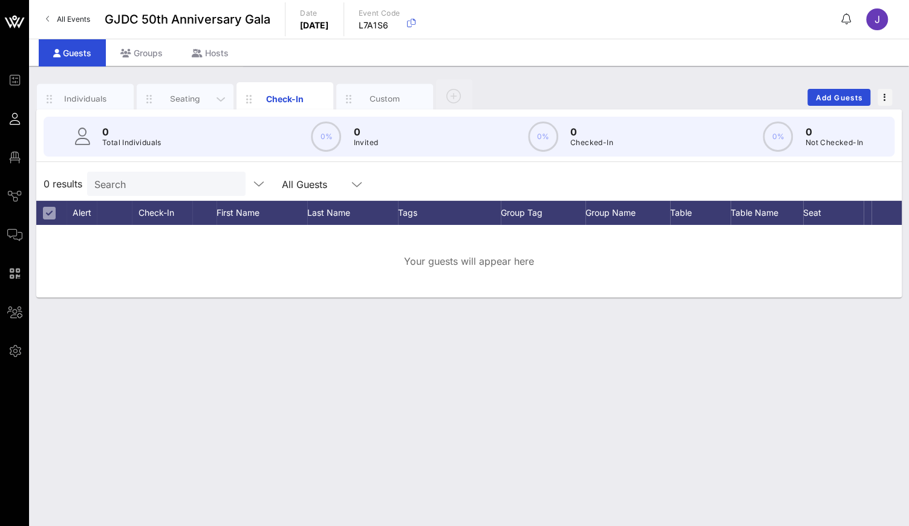
click at [195, 97] on div "Seating" at bounding box center [186, 98] width 54 height 11
click at [223, 99] on icon "button" at bounding box center [221, 99] width 15 height 15
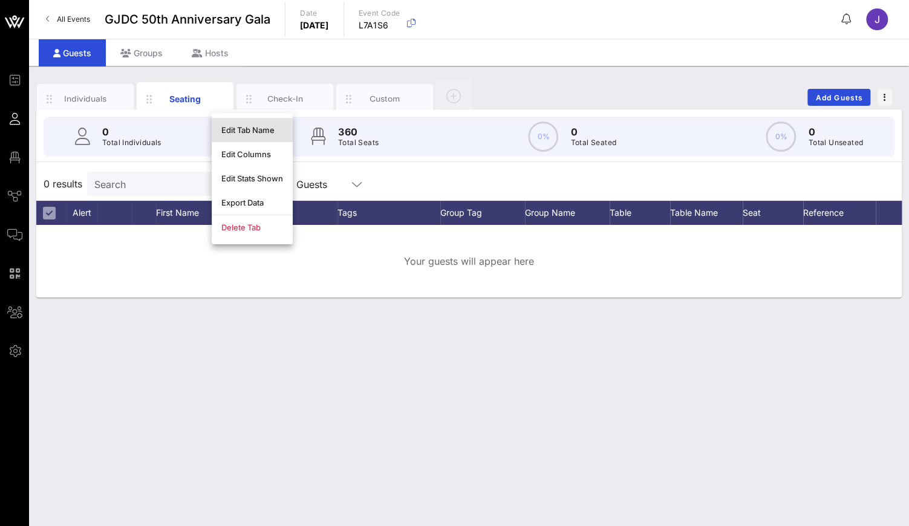
click at [255, 131] on div "Edit Tab Name" at bounding box center [252, 130] width 62 height 10
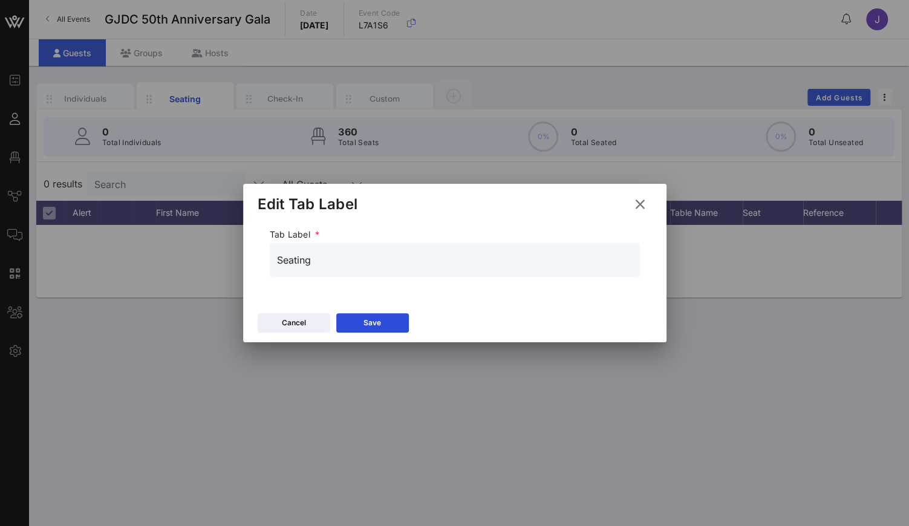
click at [270, 253] on div "Seating" at bounding box center [455, 260] width 370 height 34
click at [277, 257] on input "Seating" at bounding box center [455, 259] width 356 height 19
type input "VIP Seating"
click at [366, 326] on div "Save" at bounding box center [373, 323] width 18 height 12
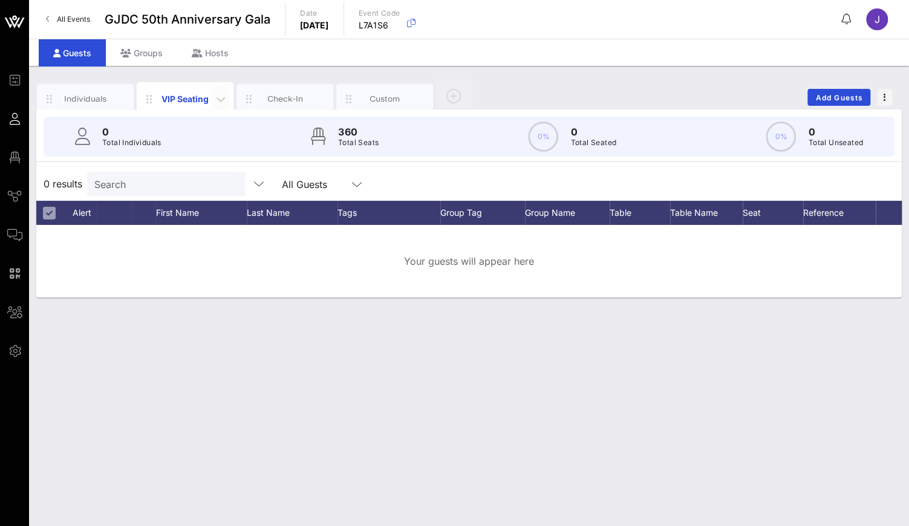
click at [220, 99] on icon "button" at bounding box center [221, 99] width 15 height 15
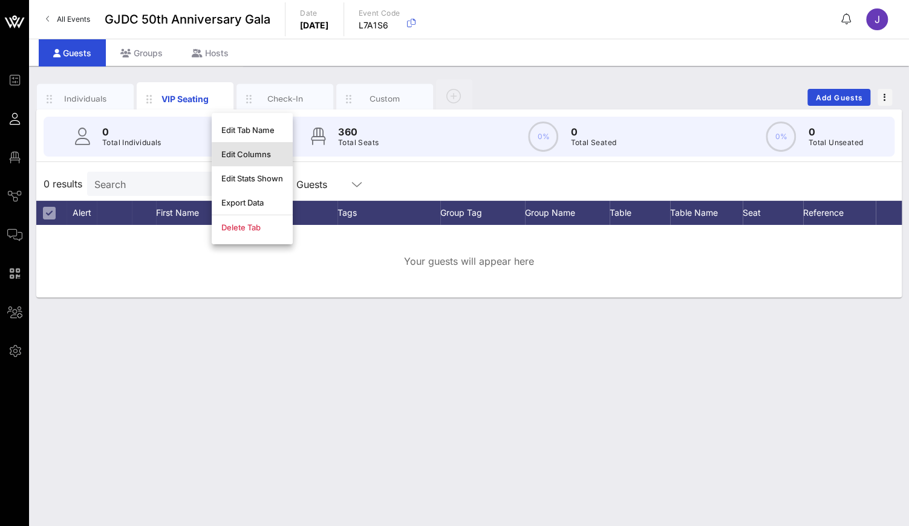
click at [242, 154] on div "Edit Columns" at bounding box center [252, 154] width 62 height 10
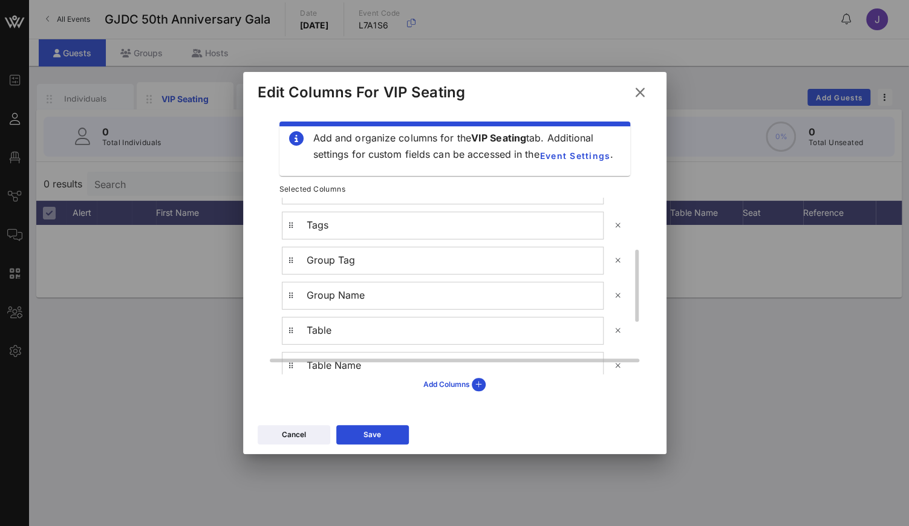
scroll to position [154, 0]
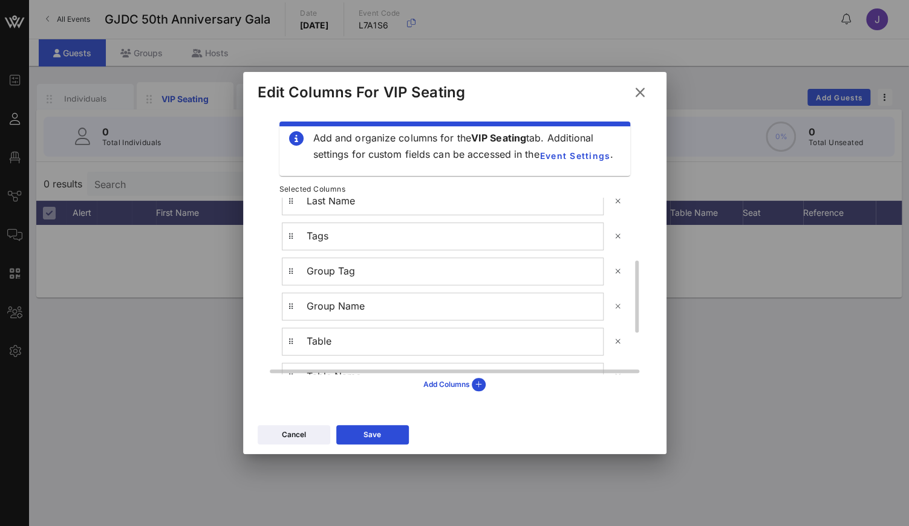
click at [618, 304] on icon at bounding box center [618, 306] width 8 height 7
click at [364, 439] on div "Save" at bounding box center [373, 435] width 18 height 12
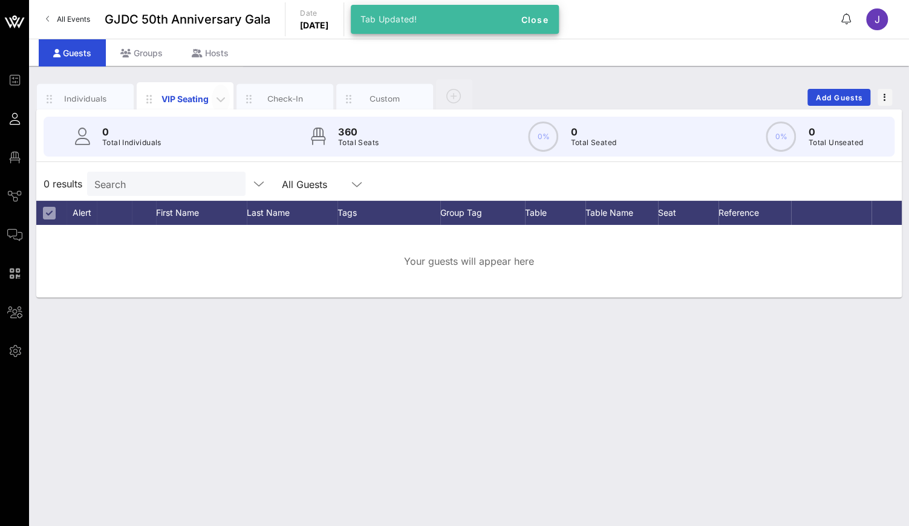
click at [224, 89] on button "button" at bounding box center [221, 99] width 18 height 29
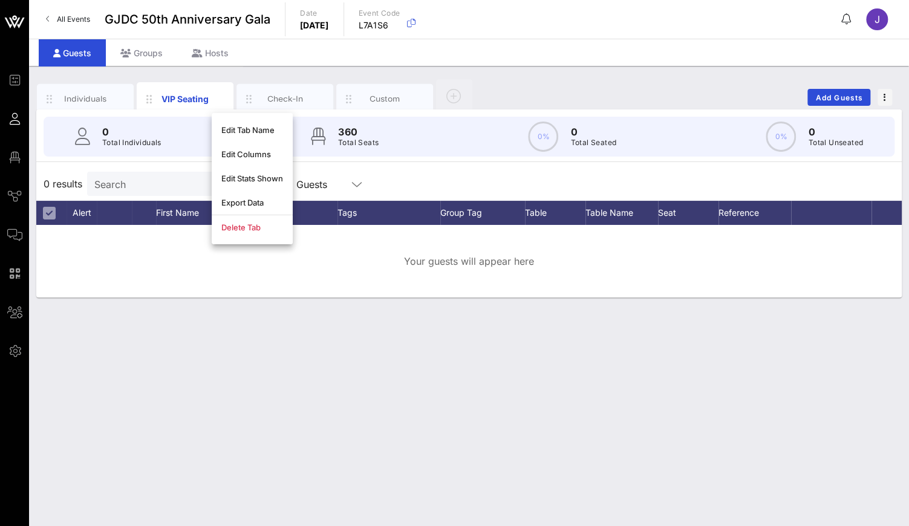
click at [747, 82] on div "Individuals VIP Seating Check-In Custom Add Guests" at bounding box center [469, 97] width 866 height 39
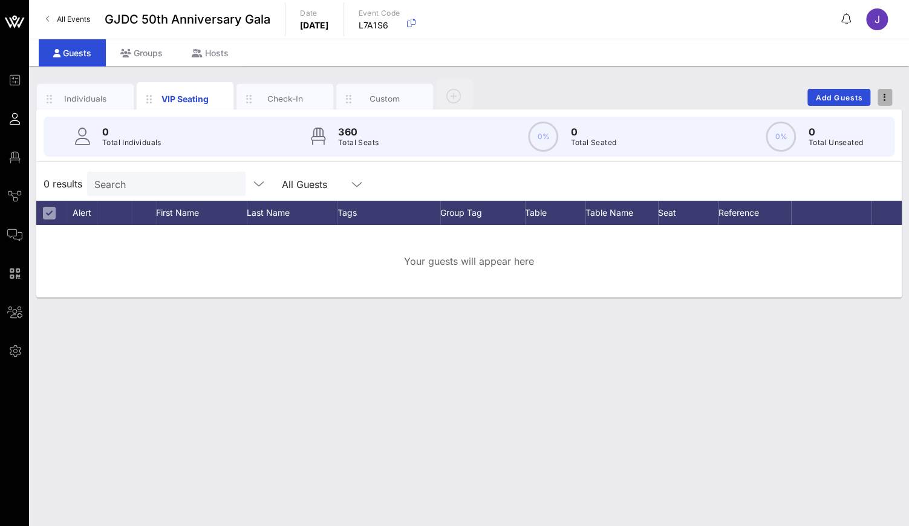
click at [888, 96] on span "button" at bounding box center [885, 97] width 15 height 8
click at [883, 119] on div "Export To CSV" at bounding box center [863, 118] width 58 height 10
click at [274, 106] on div "Check-In" at bounding box center [285, 99] width 97 height 30
click at [94, 105] on div "Individuals" at bounding box center [85, 99] width 97 height 30
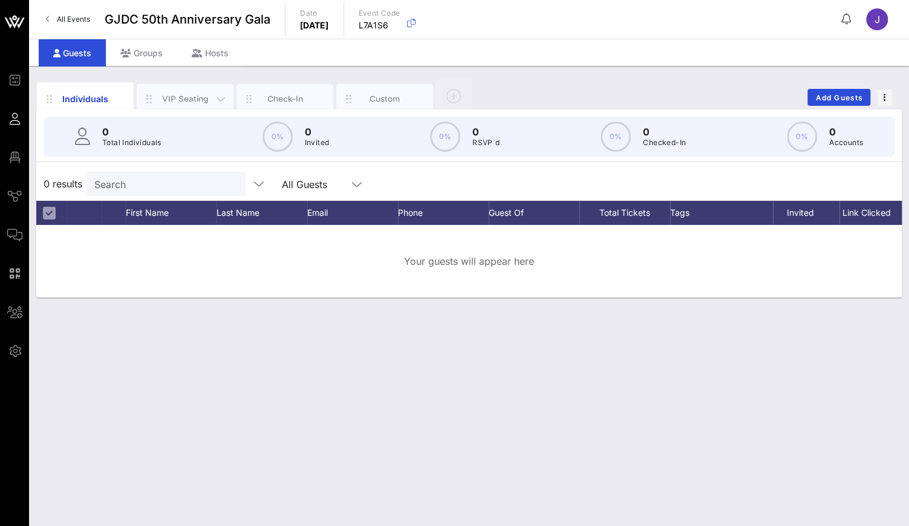
click at [180, 99] on div "VIP Seating" at bounding box center [186, 98] width 54 height 11
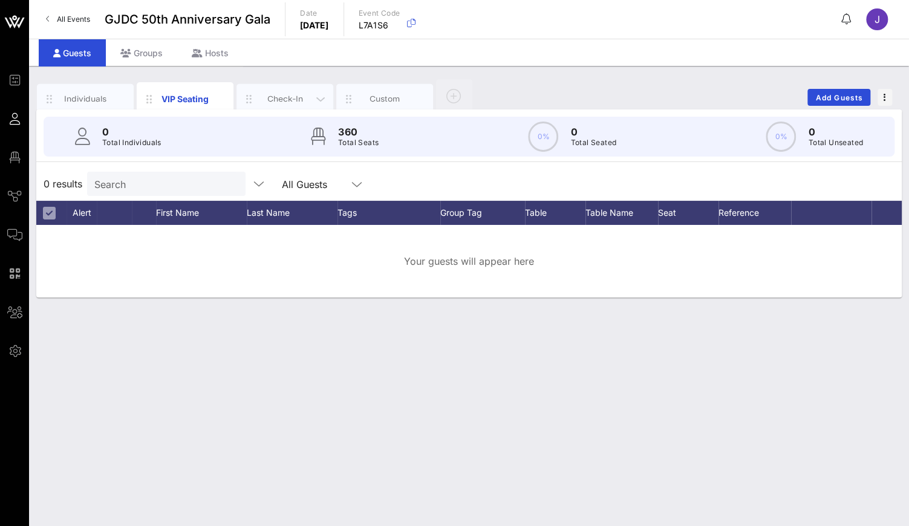
click at [278, 96] on div "Check-In" at bounding box center [285, 98] width 54 height 11
click at [388, 96] on div "Custom" at bounding box center [385, 98] width 54 height 11
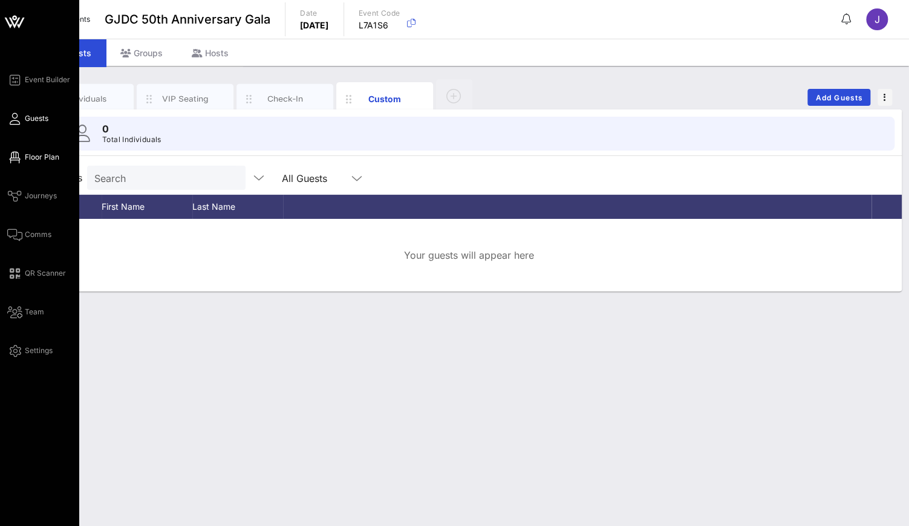
click at [16, 157] on icon at bounding box center [14, 158] width 15 height 2
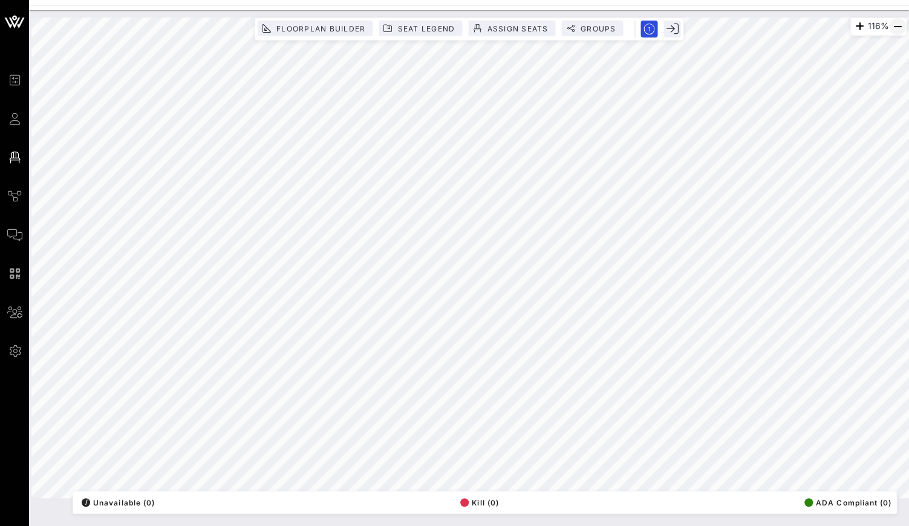
click at [900, 30] on icon "button" at bounding box center [898, 26] width 15 height 15
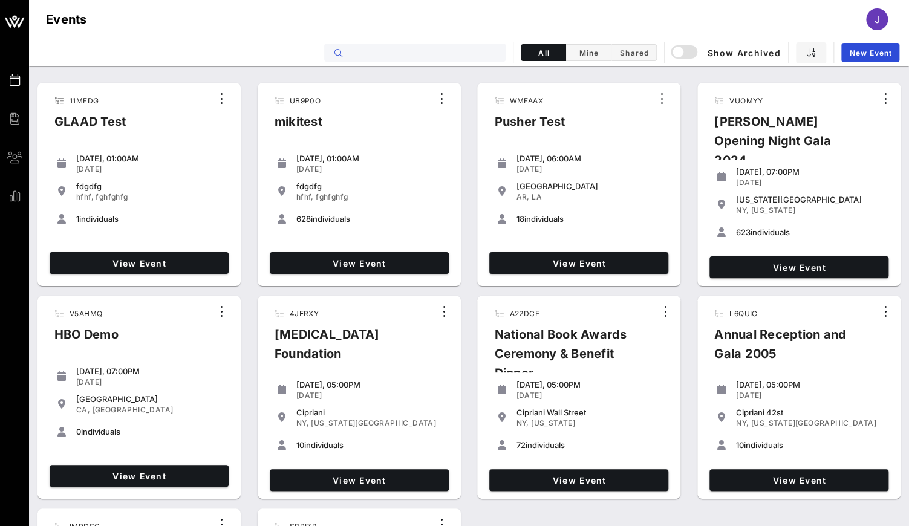
drag, startPoint x: 332, startPoint y: 58, endPoint x: 448, endPoint y: 53, distance: 116.9
click at [448, 53] on input "text" at bounding box center [423, 53] width 150 height 16
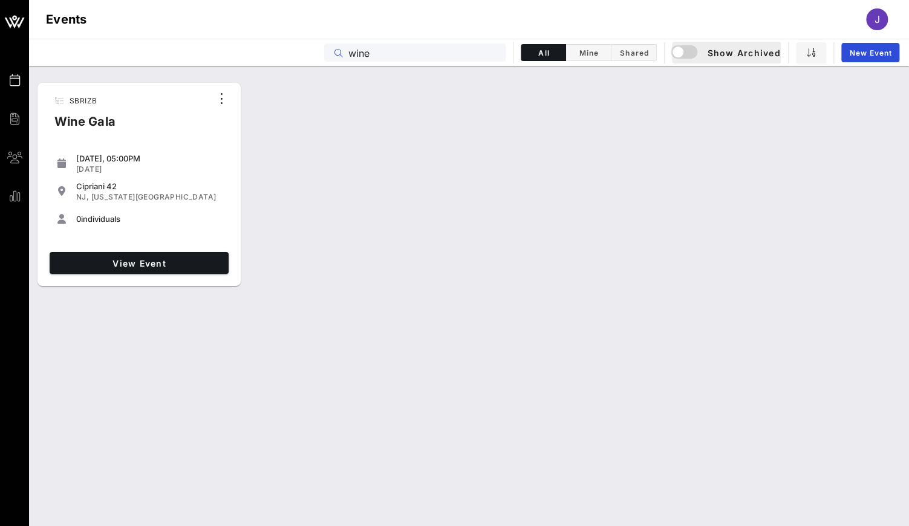
type input "wine"
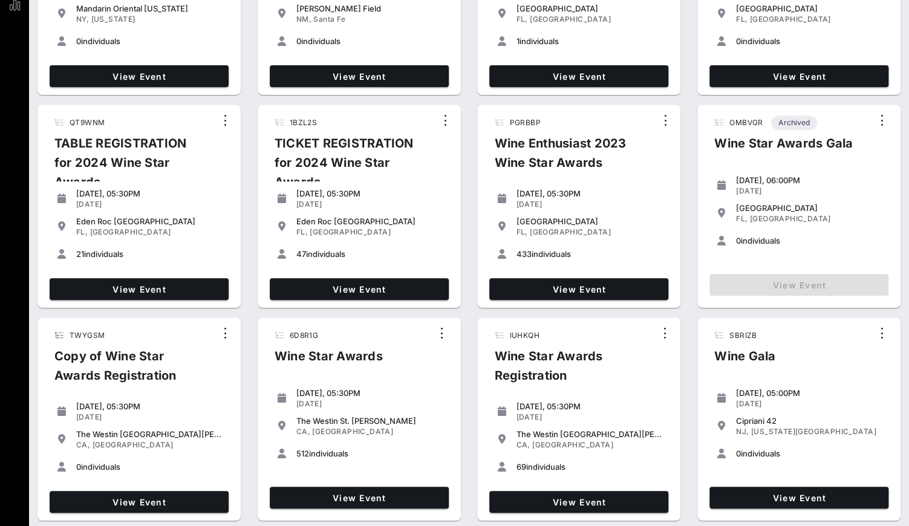
scroll to position [191, 0]
click at [376, 499] on span "View Event" at bounding box center [359, 498] width 169 height 10
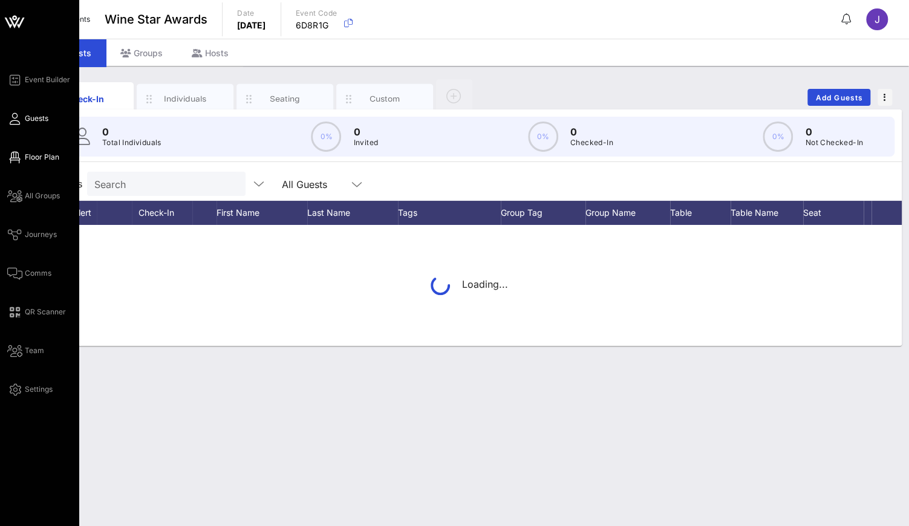
click at [16, 157] on icon at bounding box center [14, 158] width 15 height 2
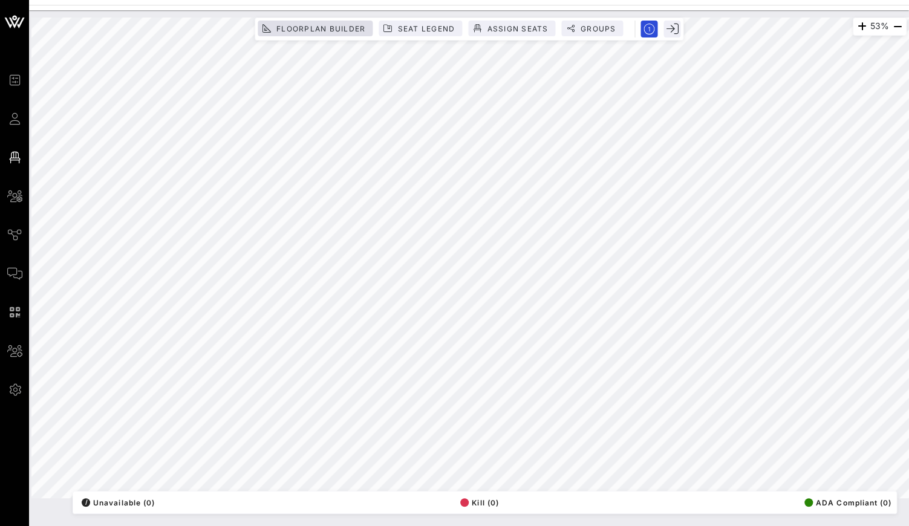
click at [329, 26] on span "Floorplan Builder" at bounding box center [321, 28] width 90 height 9
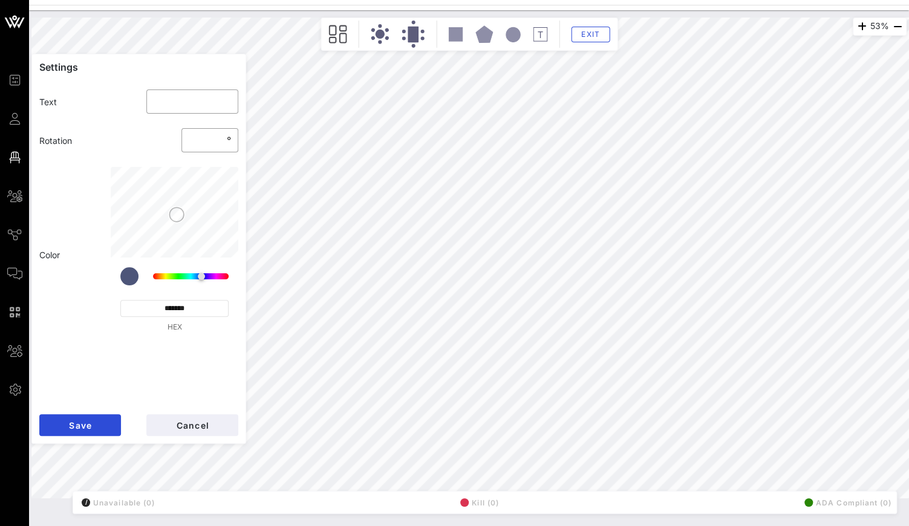
type input "**"
click at [218, 422] on button "Cancel" at bounding box center [192, 425] width 92 height 22
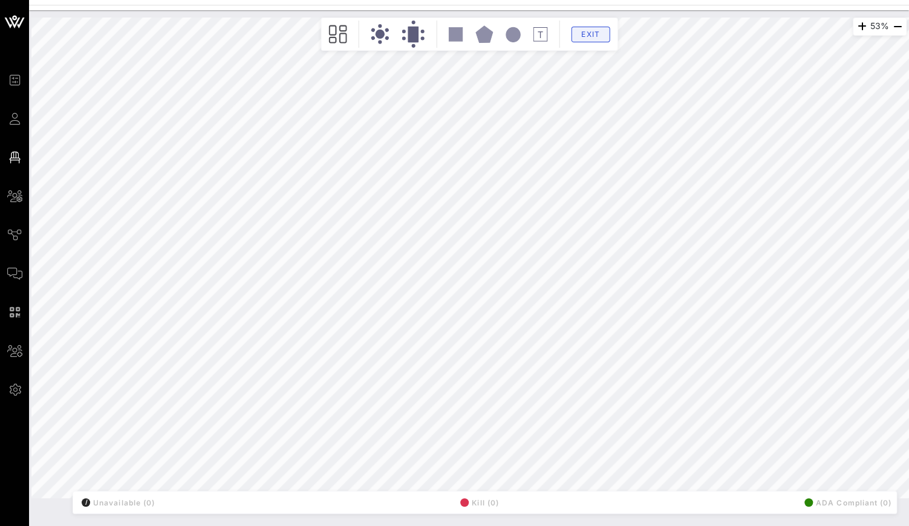
drag, startPoint x: 218, startPoint y: 422, endPoint x: 580, endPoint y: 30, distance: 533.5
click at [580, 30] on span "Exit" at bounding box center [590, 34] width 23 height 9
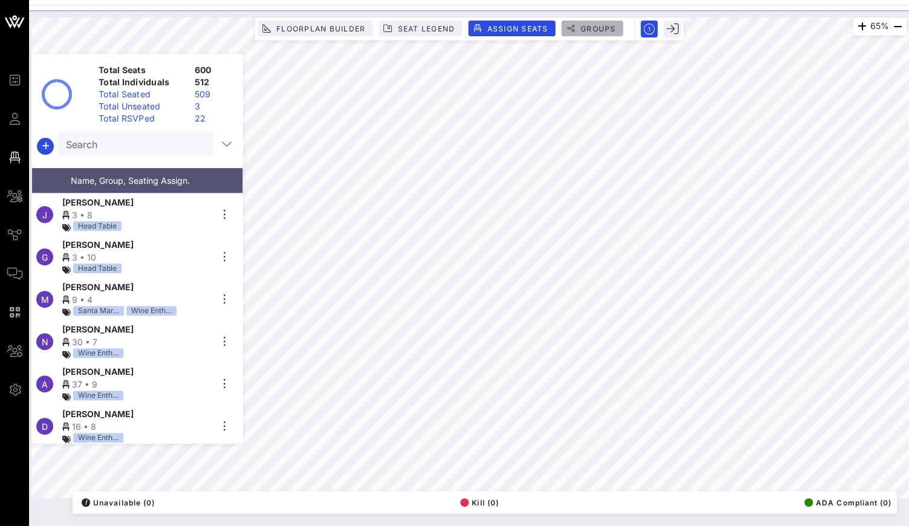
click at [601, 24] on span "Groups" at bounding box center [598, 28] width 36 height 9
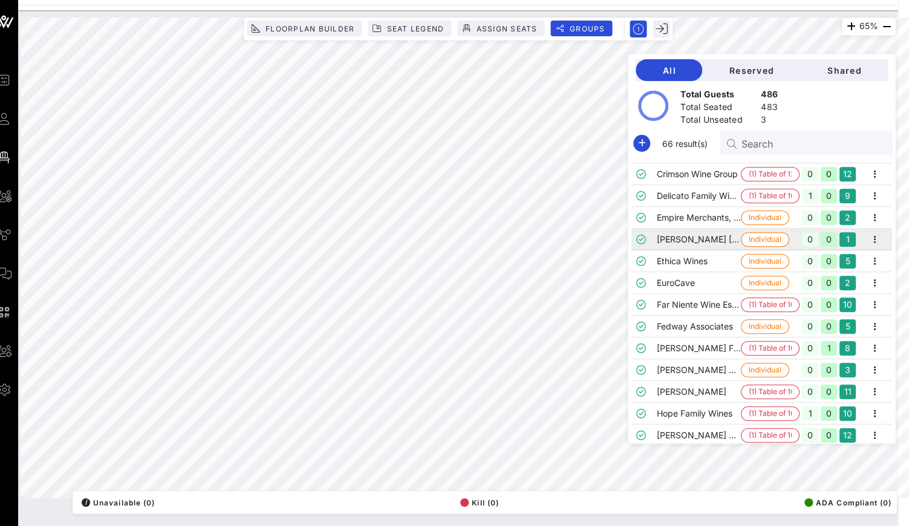
scroll to position [423, 0]
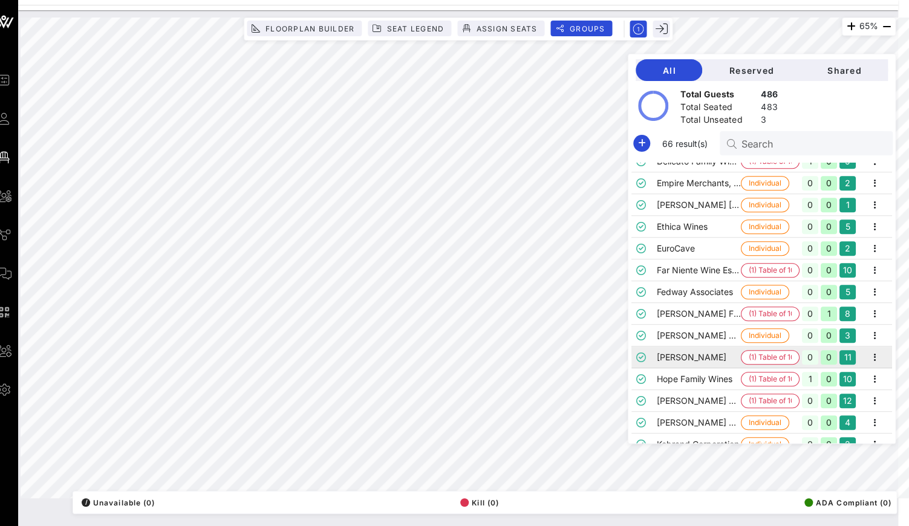
click at [677, 350] on td "[PERSON_NAME]" at bounding box center [699, 358] width 84 height 22
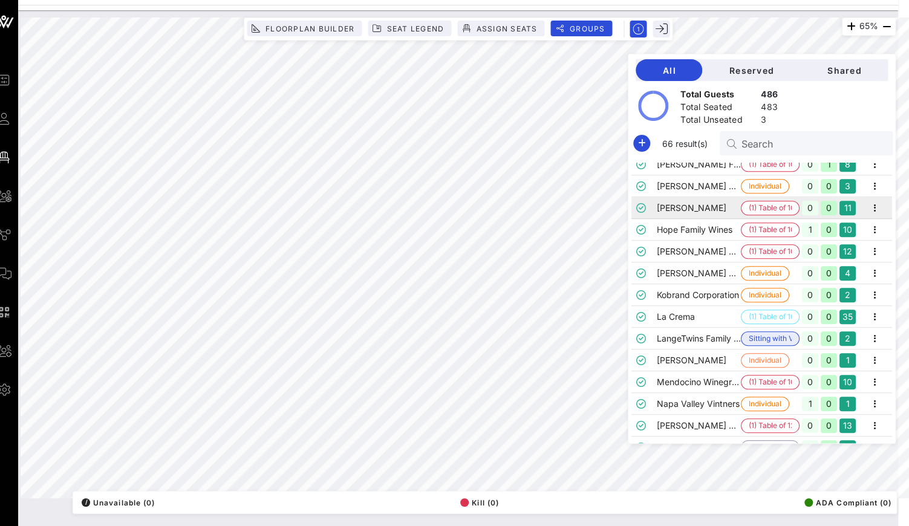
scroll to position [577, 0]
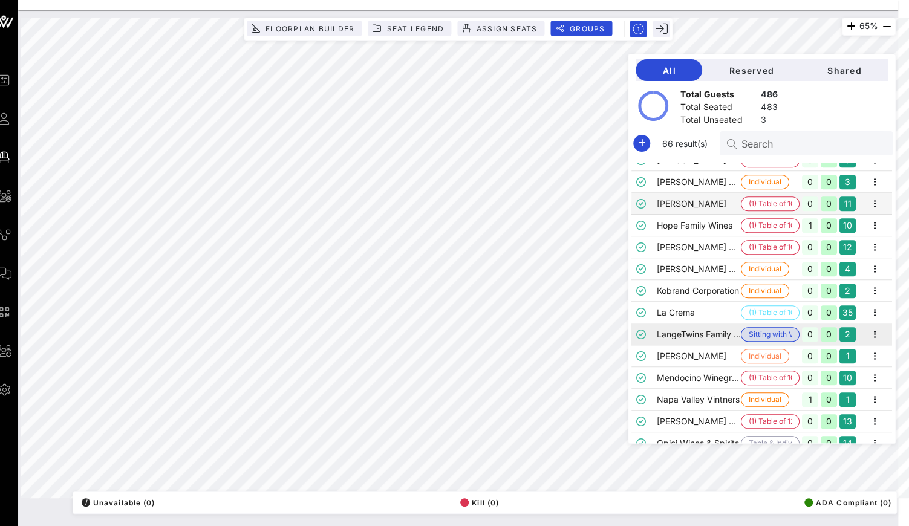
click at [685, 331] on td "LangeTwins Family Winery & Vineyards" at bounding box center [699, 335] width 84 height 22
click at [682, 310] on td "La Crema" at bounding box center [699, 313] width 84 height 22
click at [782, 214] on td "(1) Table of 10" at bounding box center [770, 204] width 59 height 22
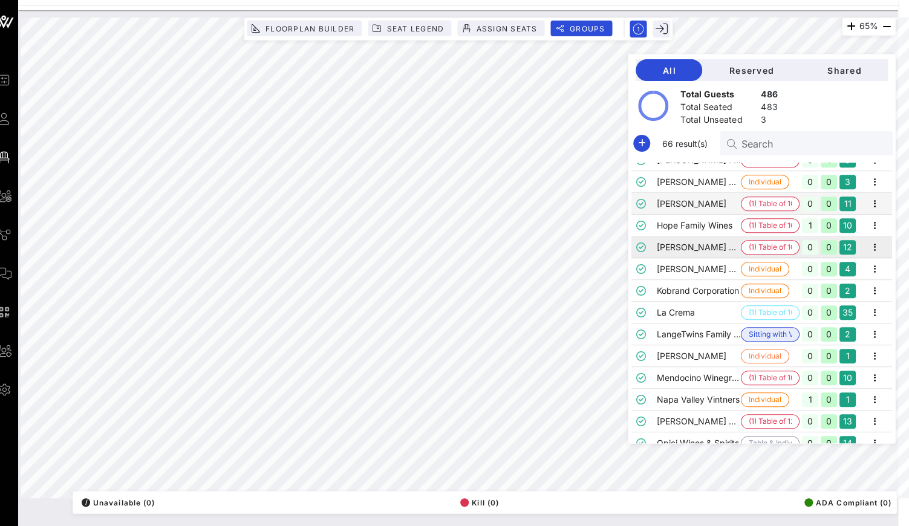
click at [695, 251] on td "J. Lohr Vineyards & Wines" at bounding box center [699, 248] width 84 height 22
click at [695, 278] on td "Johnson Brothers" at bounding box center [699, 269] width 84 height 22
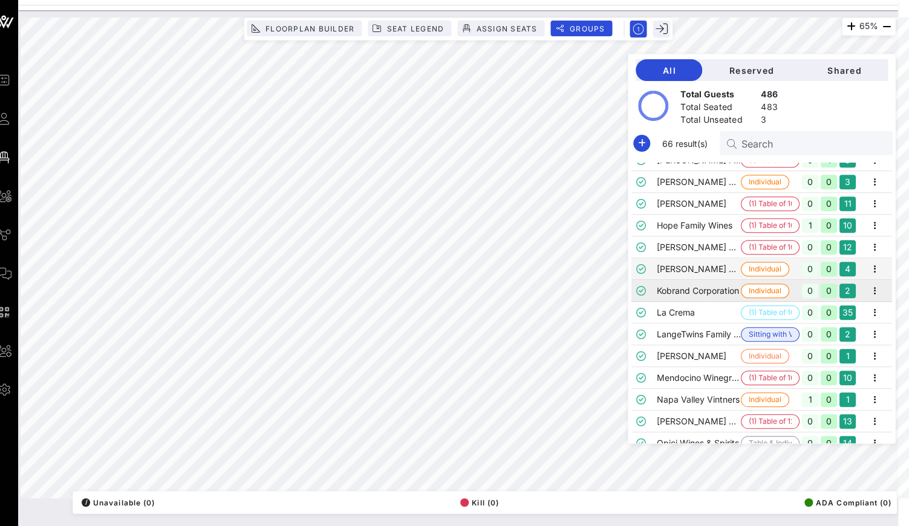
click at [697, 294] on td "Kobrand Corporation" at bounding box center [699, 291] width 84 height 22
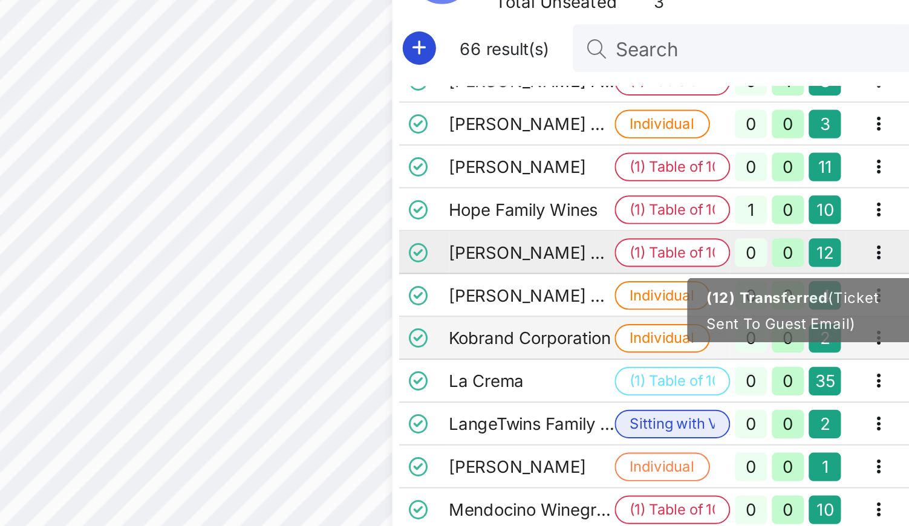
scroll to position [0, 11]
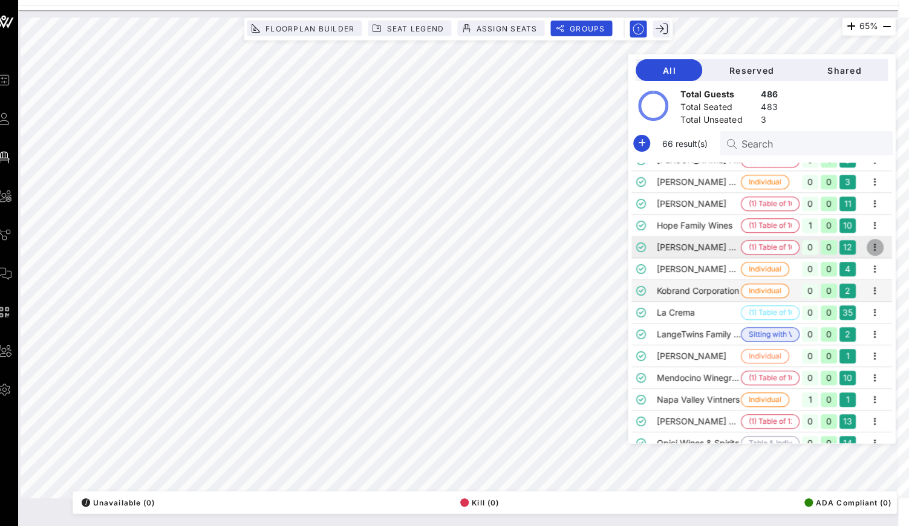
click at [873, 243] on icon "button" at bounding box center [875, 247] width 15 height 15
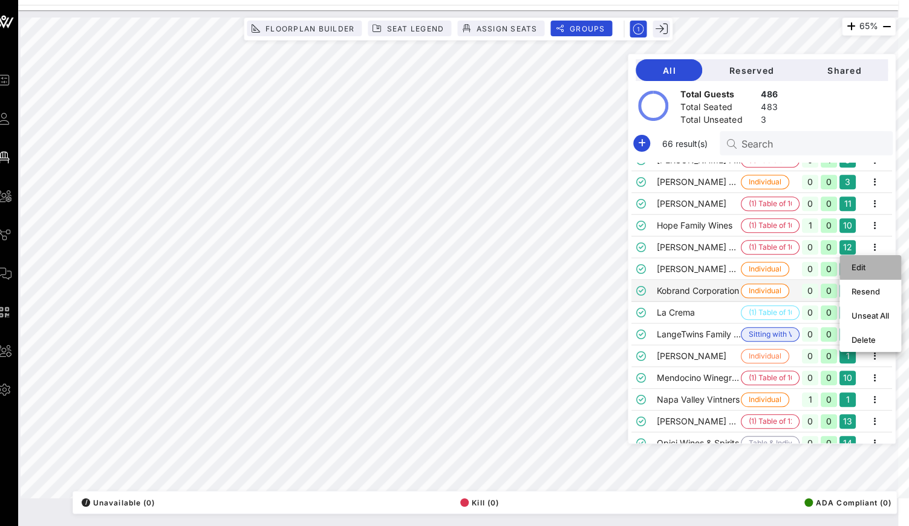
click at [860, 270] on div "Edit" at bounding box center [871, 268] width 38 height 10
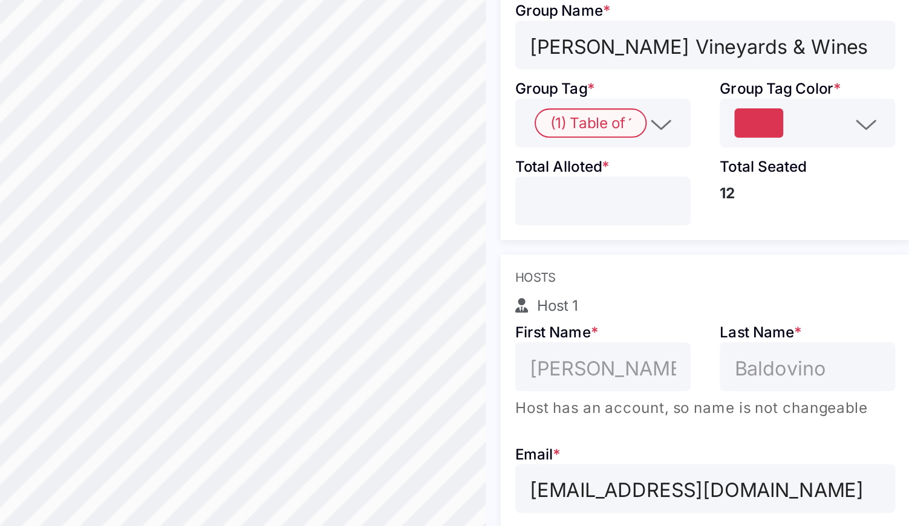
scroll to position [54, 0]
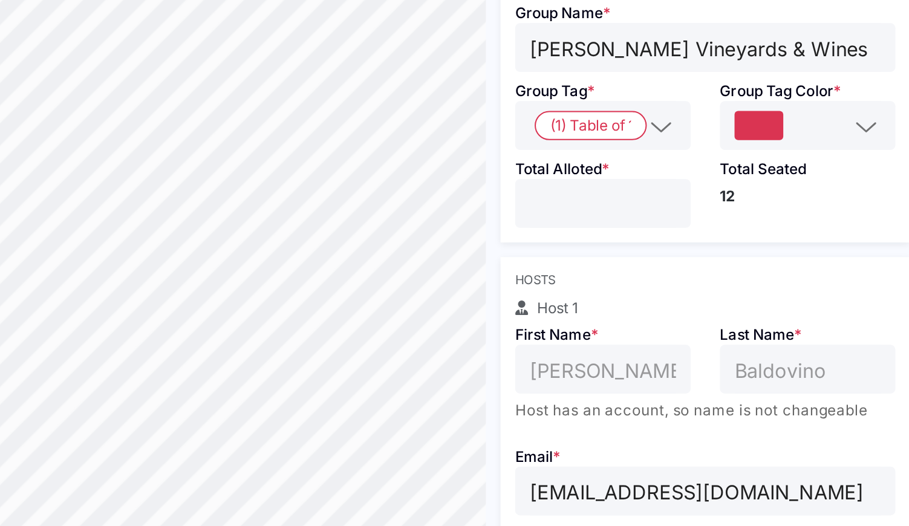
drag, startPoint x: 294, startPoint y: 101, endPoint x: 264, endPoint y: 101, distance: 30.2
click at [705, 172] on input "**" at bounding box center [741, 180] width 73 height 16
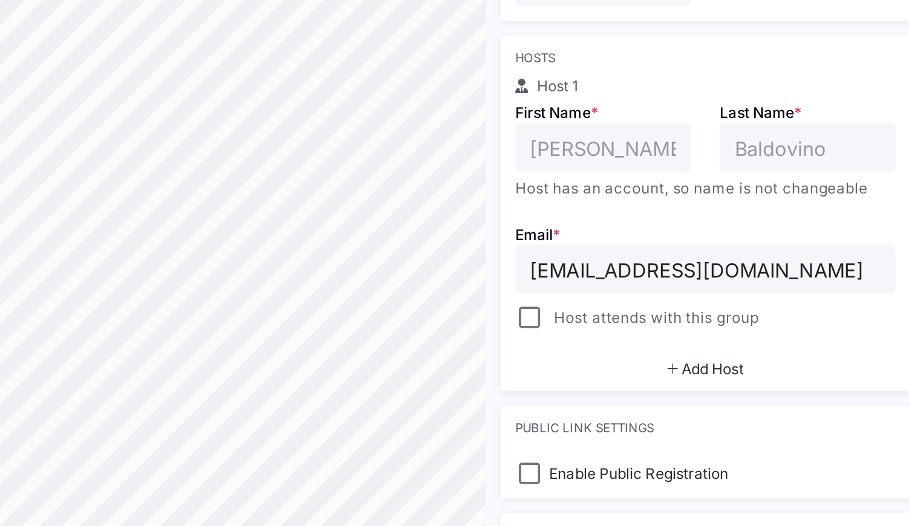
scroll to position [165, 0]
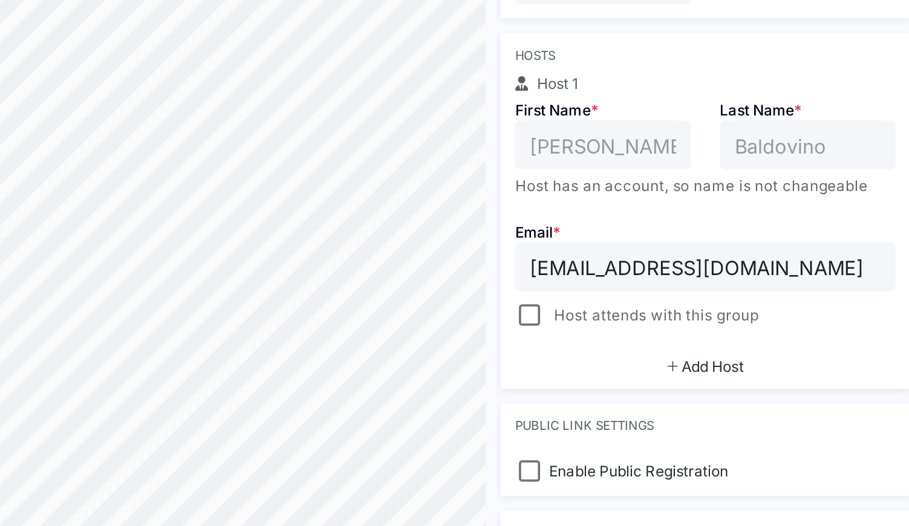
click at [781, 257] on span "Add Host" at bounding box center [796, 261] width 31 height 9
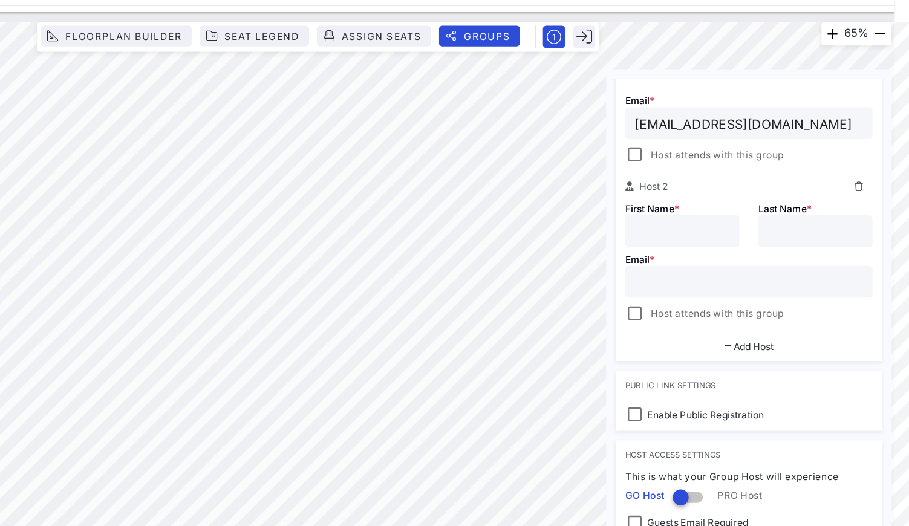
scroll to position [302, 0]
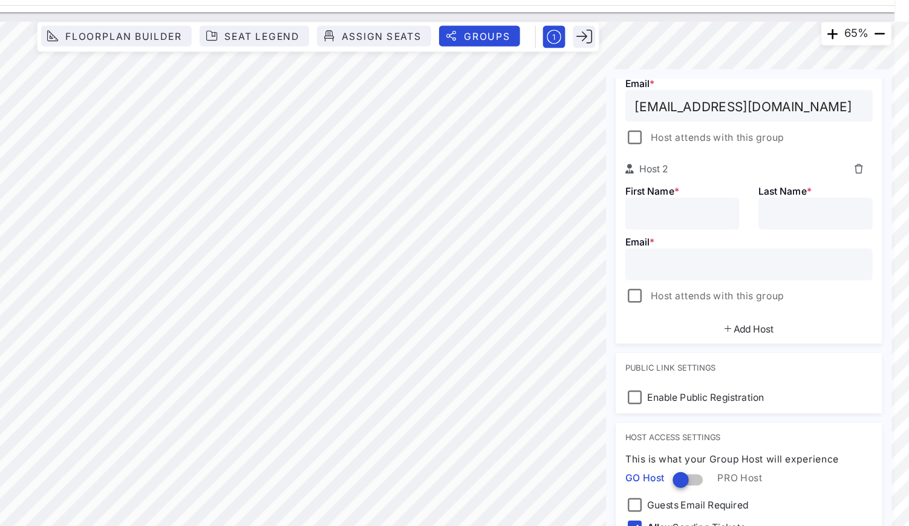
click at [868, 127] on icon at bounding box center [871, 129] width 7 height 7
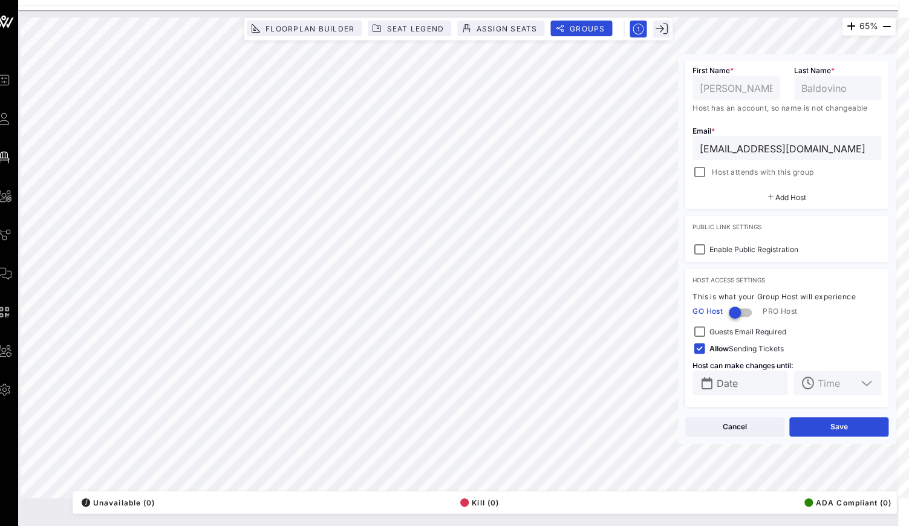
scroll to position [0, 11]
click at [803, 291] on div "This is what your Group Host will experience" at bounding box center [787, 297] width 189 height 12
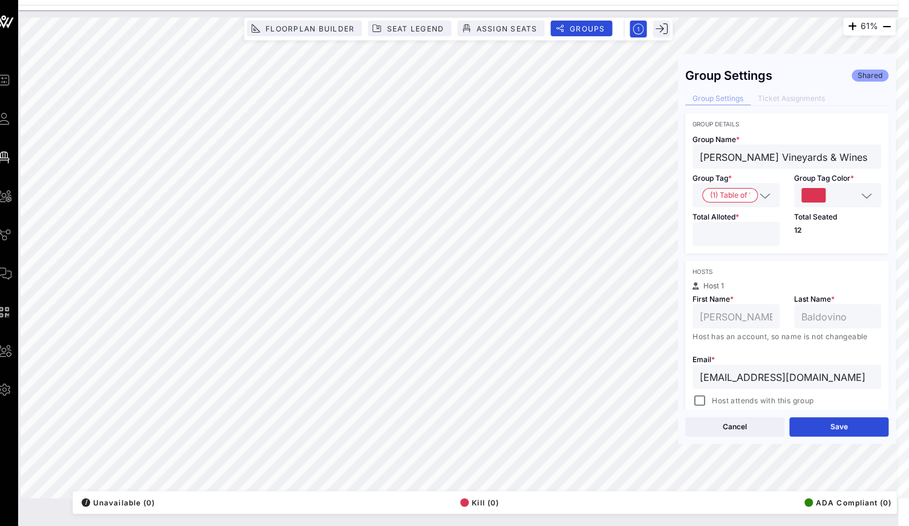
scroll to position [0, 0]
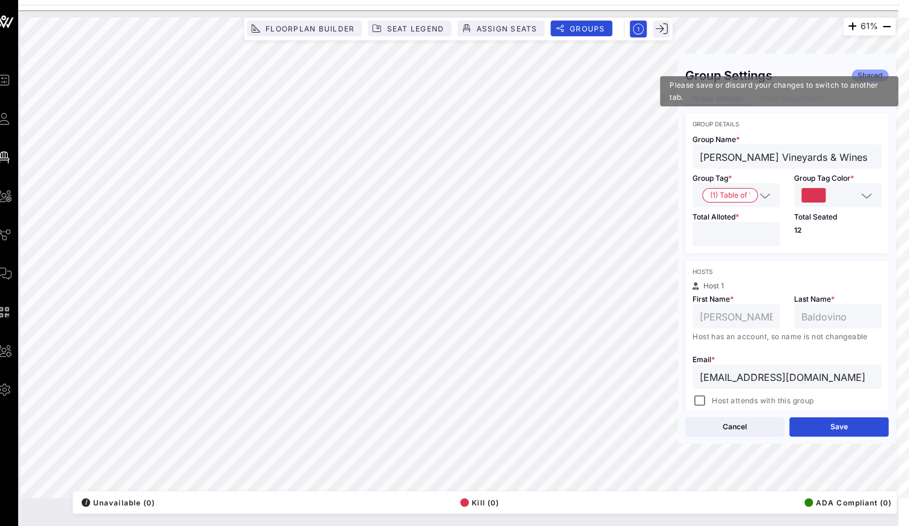
click at [790, 97] on div "Group Settings Ticket Assignments" at bounding box center [786, 99] width 203 height 13
click at [806, 99] on div "Group Settings Ticket Assignments" at bounding box center [786, 99] width 203 height 13
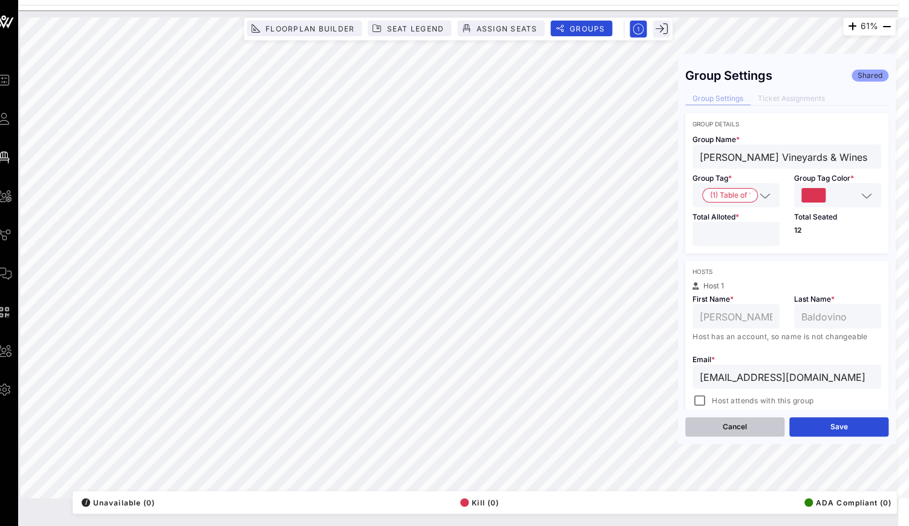
click at [748, 426] on button "Cancel" at bounding box center [734, 426] width 99 height 19
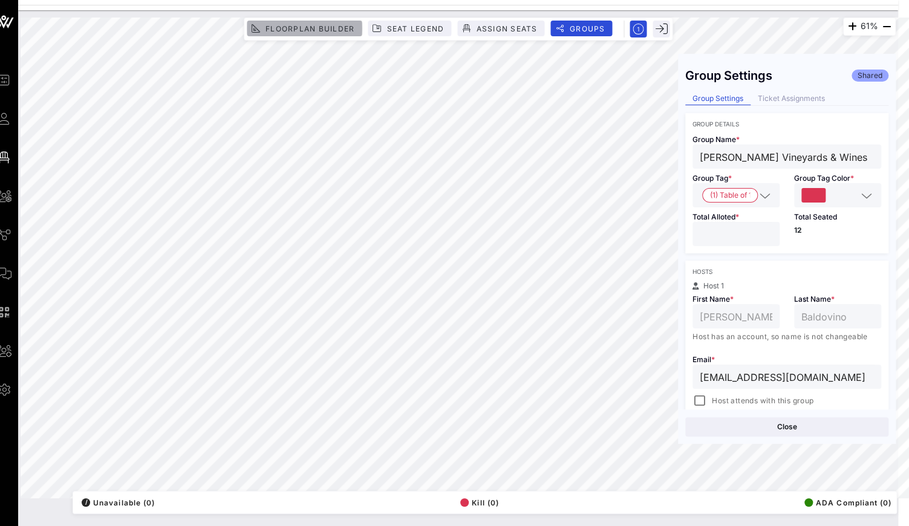
click at [322, 27] on span "Floorplan Builder" at bounding box center [310, 28] width 90 height 9
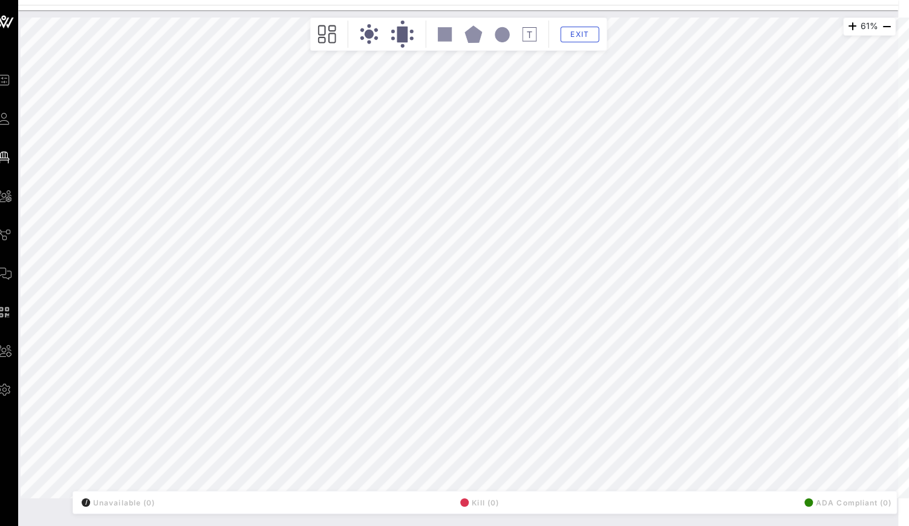
click at [369, 31] on circle at bounding box center [368, 34] width 9 height 9
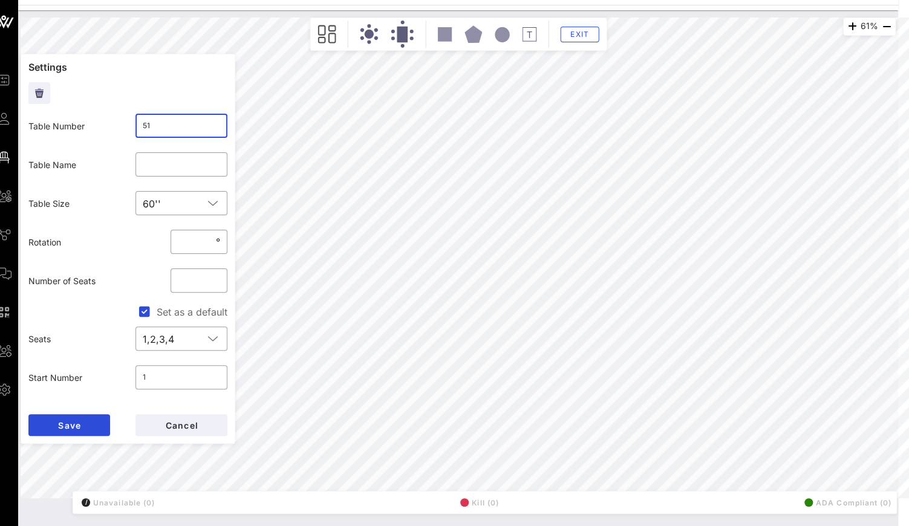
drag, startPoint x: 180, startPoint y: 123, endPoint x: 129, endPoint y: 123, distance: 51.4
click at [129, 123] on div "​ 51" at bounding box center [181, 125] width 107 height 39
click at [166, 165] on input "text" at bounding box center [182, 164] width 78 height 19
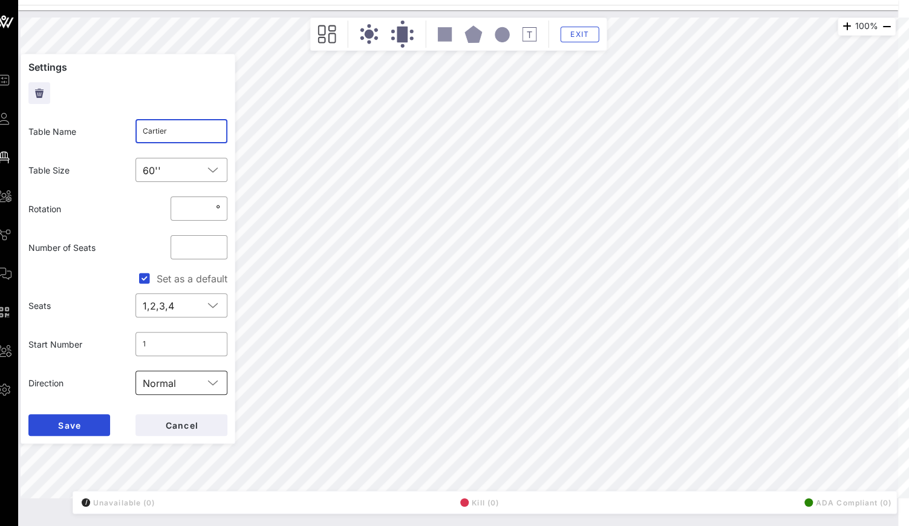
scroll to position [33, 0]
type input "Cartier"
click at [85, 427] on button "Save" at bounding box center [69, 425] width 82 height 22
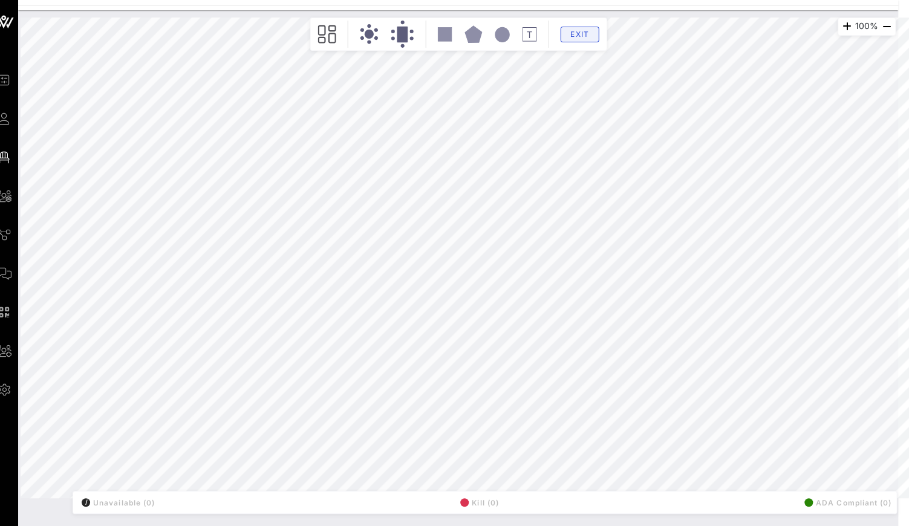
click at [575, 31] on span "Exit" at bounding box center [579, 34] width 23 height 9
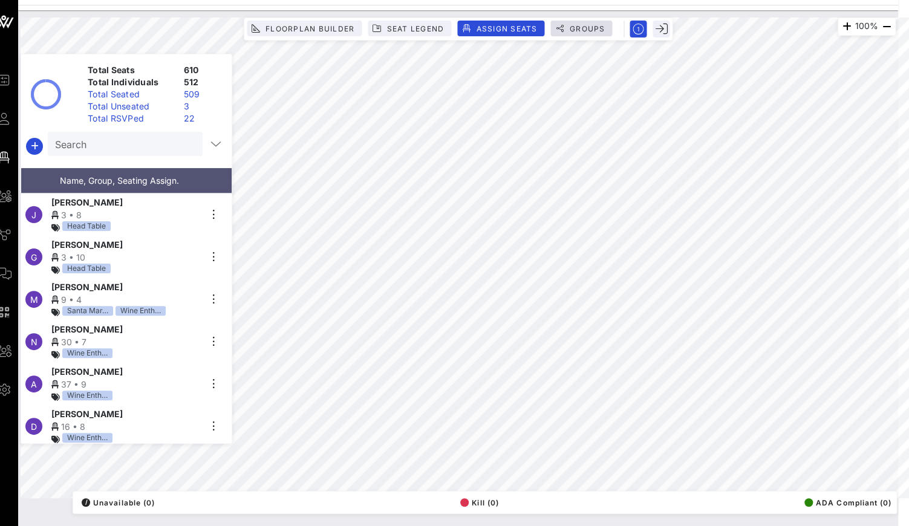
click at [592, 27] on span "Groups" at bounding box center [587, 28] width 36 height 9
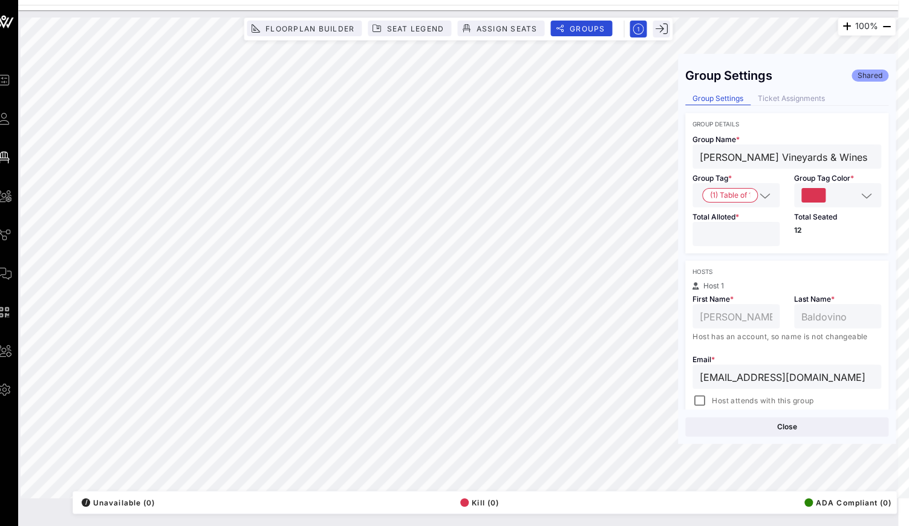
click at [762, 425] on button "Close" at bounding box center [786, 426] width 203 height 19
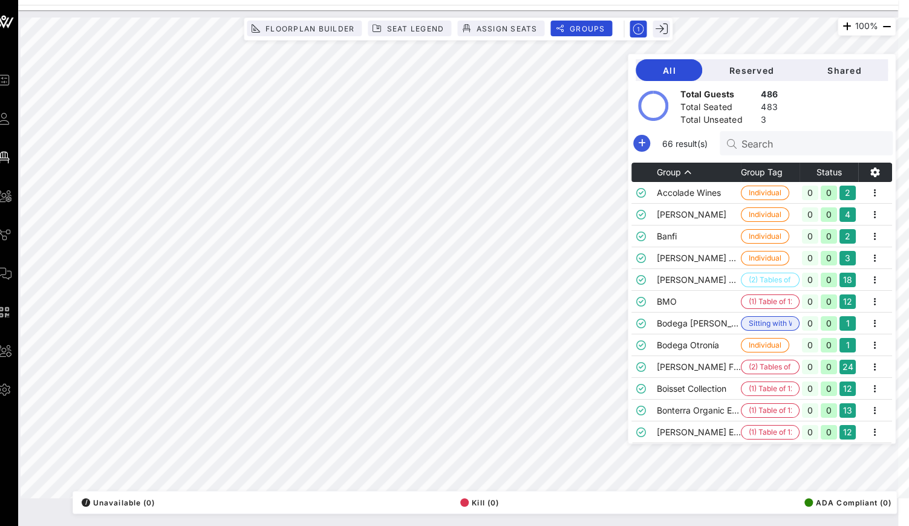
click at [645, 142] on icon "button" at bounding box center [642, 143] width 15 height 15
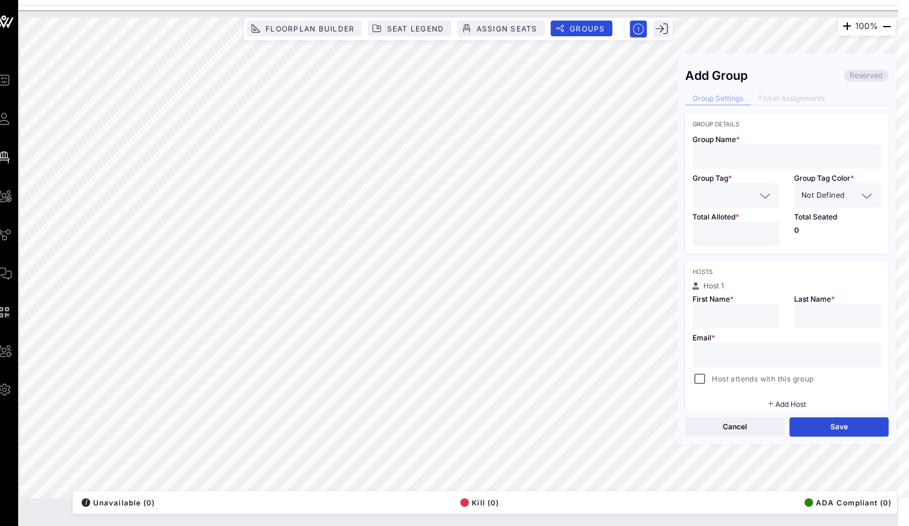
click at [749, 152] on input "text" at bounding box center [787, 157] width 174 height 16
type input "Cartier"
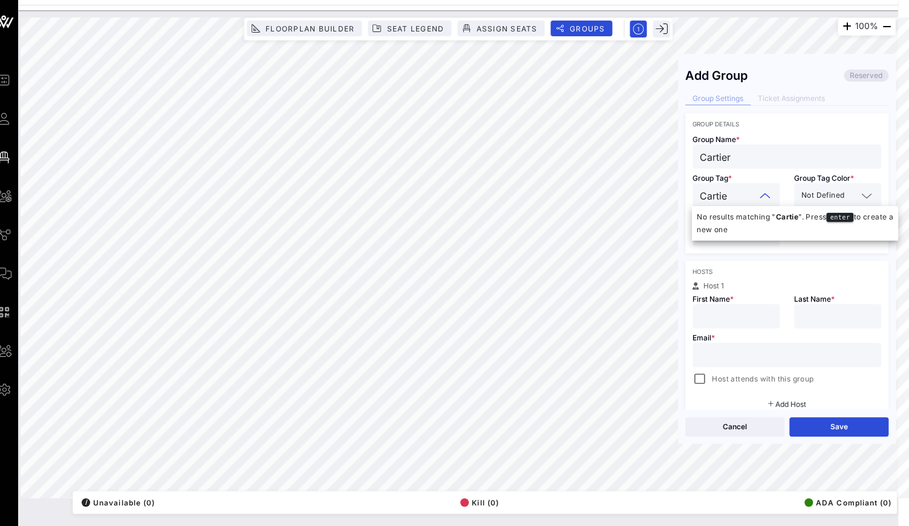
type input "Cartier"
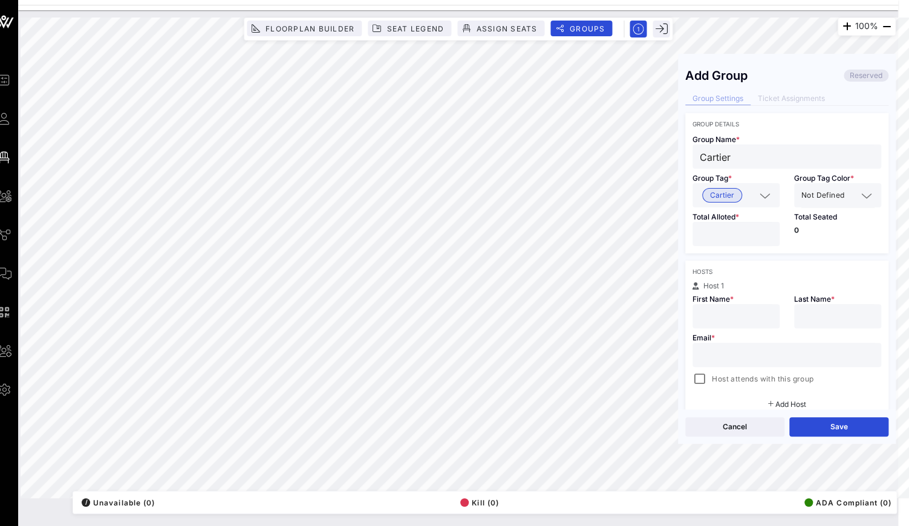
click at [718, 232] on input "number" at bounding box center [736, 234] width 73 height 16
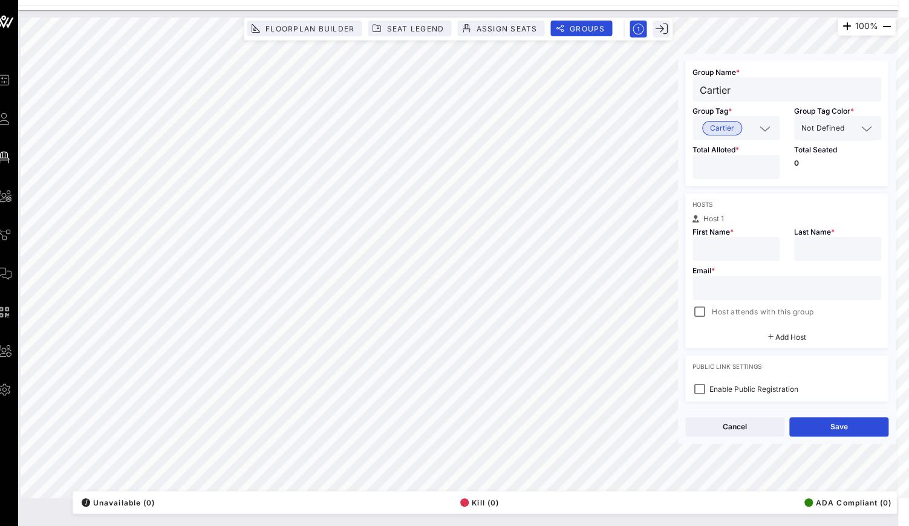
type input "**"
click at [765, 223] on div "First Name *" at bounding box center [736, 242] width 102 height 39
type input "Jennifer"
type input "Brisman"
type input "jennifer@vow.app"
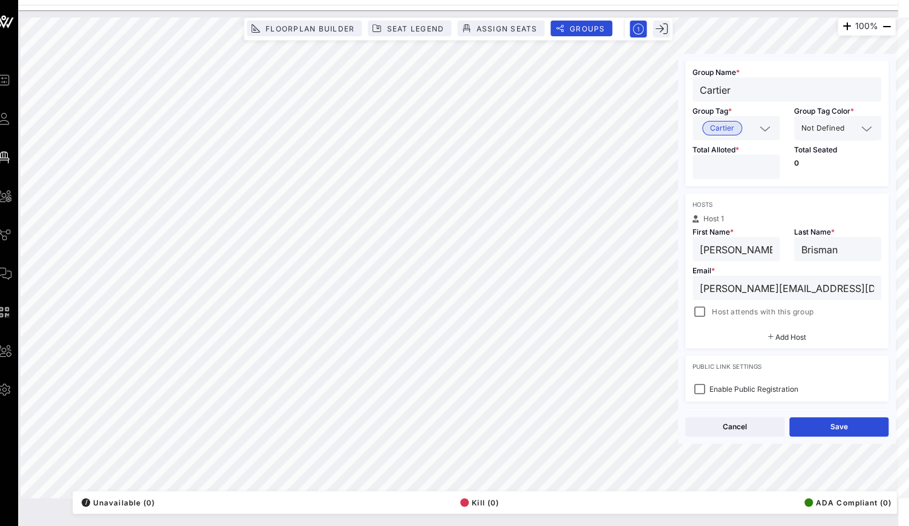
scroll to position [100, 0]
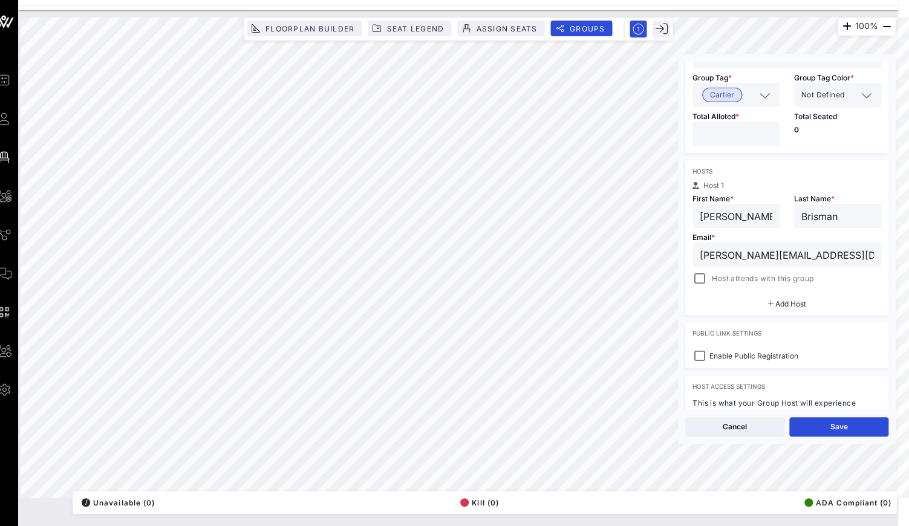
click at [754, 274] on span "Host attends with this group" at bounding box center [763, 279] width 102 height 12
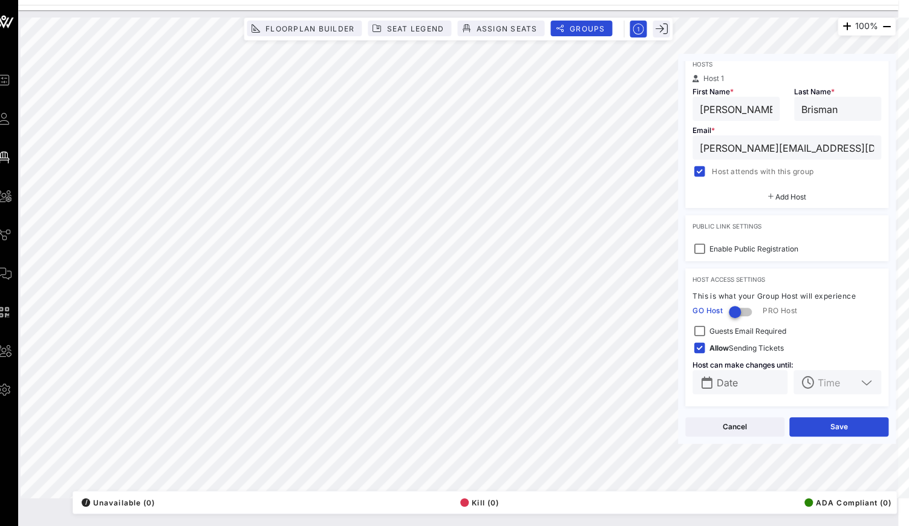
scroll to position [207, 0]
click at [738, 310] on div at bounding box center [735, 312] width 21 height 21
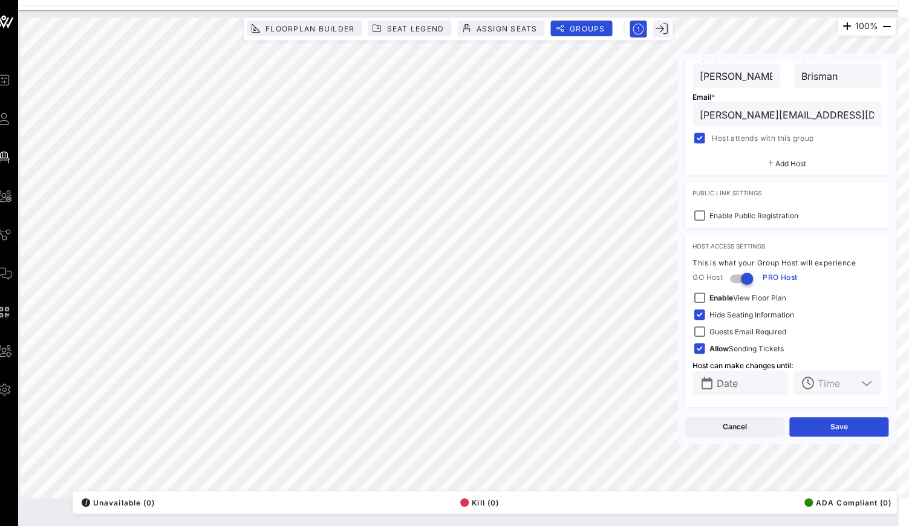
scroll to position [0, 11]
click at [720, 293] on strong "Enable" at bounding box center [722, 297] width 24 height 9
click at [733, 311] on span "Hide Seating Information" at bounding box center [752, 315] width 85 height 12
click at [701, 327] on div at bounding box center [699, 332] width 17 height 17
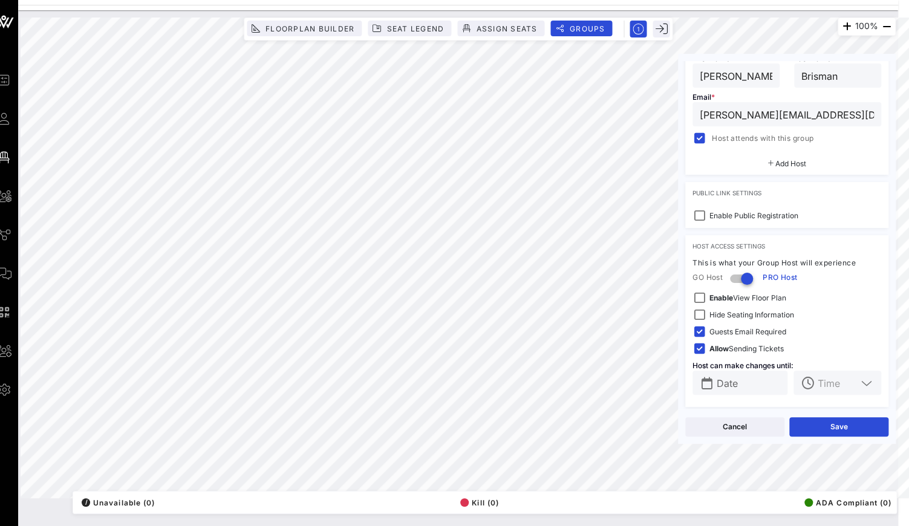
click at [725, 344] on strong "Allow" at bounding box center [719, 348] width 19 height 9
click at [757, 387] on div "Date" at bounding box center [749, 383] width 64 height 24
click at [748, 380] on input "text" at bounding box center [749, 383] width 64 height 16
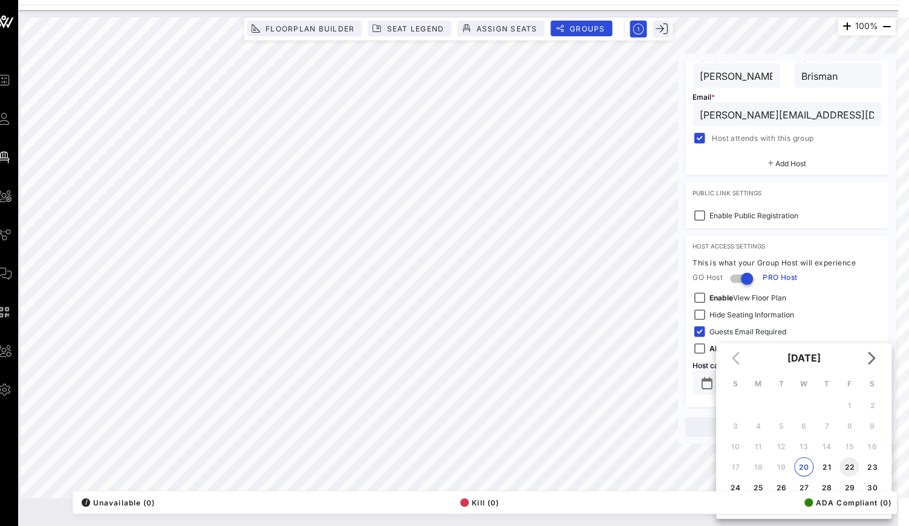
click at [852, 463] on div "22" at bounding box center [849, 467] width 19 height 9
type input "Aug 22, 2025"
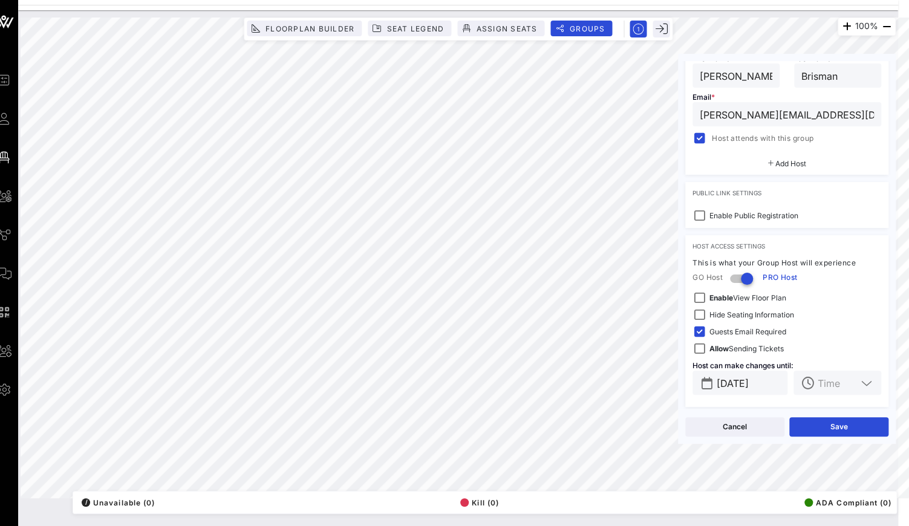
click at [839, 380] on input "text" at bounding box center [837, 383] width 39 height 16
click at [822, 431] on div "12 PM" at bounding box center [837, 432] width 68 height 10
type input "12 PM"
click at [851, 427] on button "Save" at bounding box center [839, 426] width 99 height 19
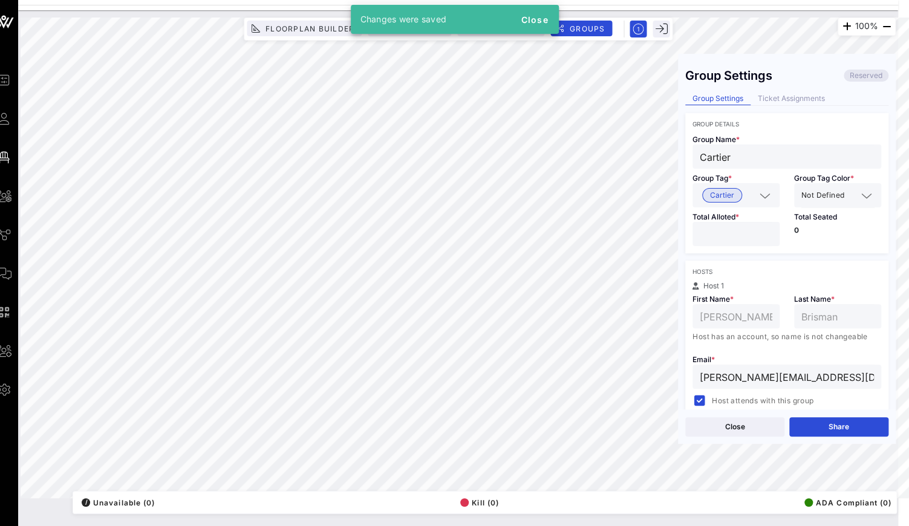
scroll to position [0, 0]
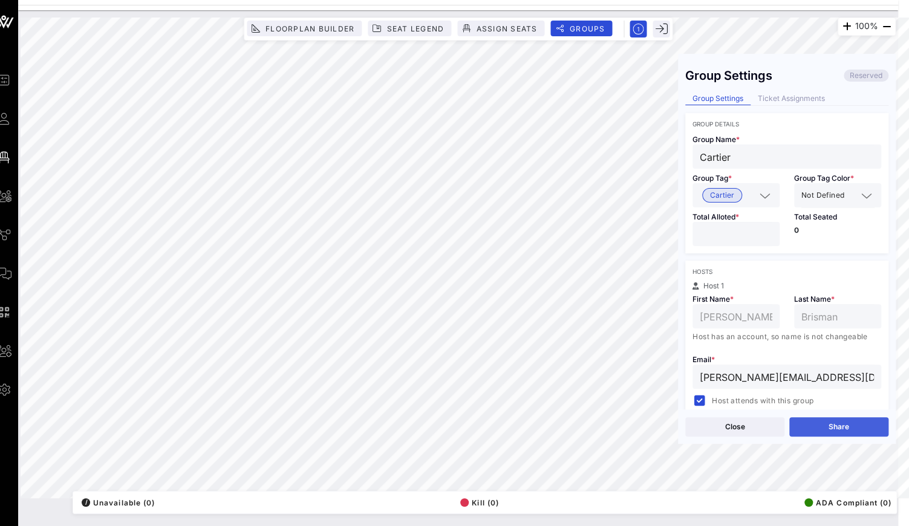
click at [863, 428] on button "Share" at bounding box center [839, 426] width 99 height 19
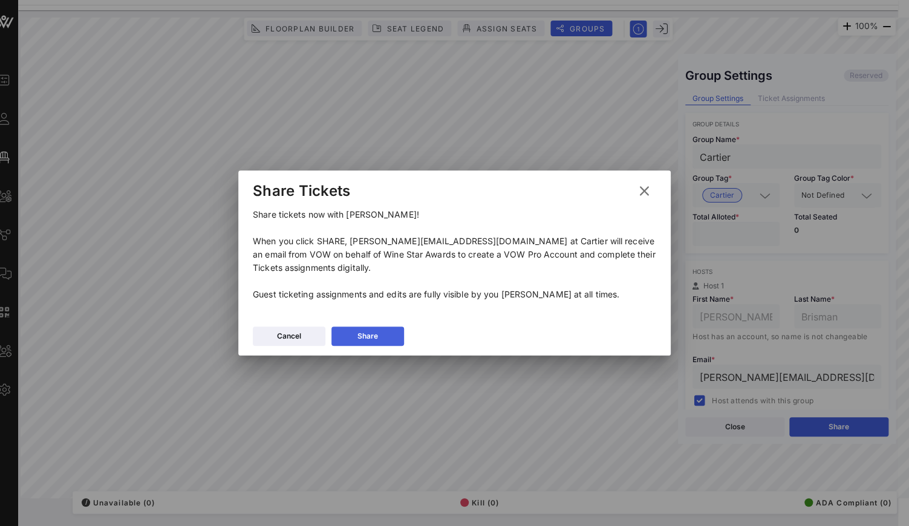
click at [381, 327] on button "Share" at bounding box center [368, 336] width 73 height 19
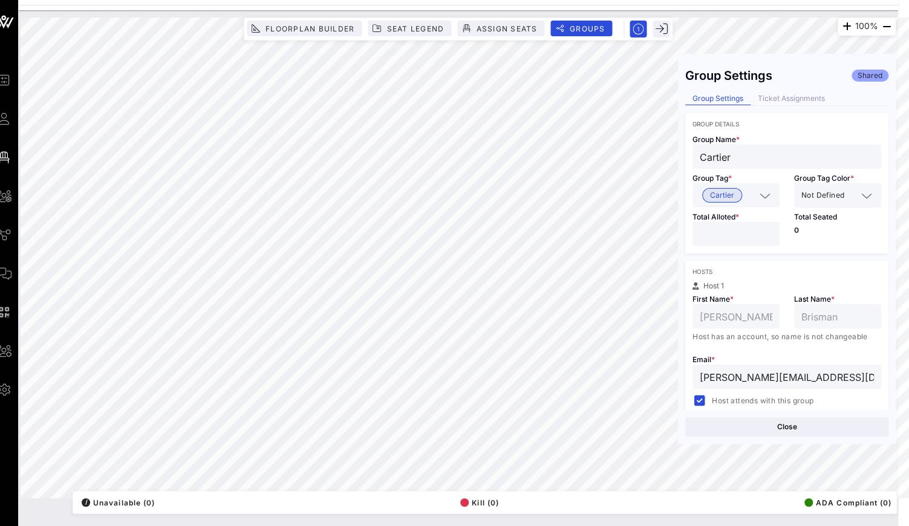
click at [793, 90] on div "Group Settings Shared Group Settings Ticket Assignments Group Details Group Nam…" at bounding box center [787, 235] width 218 height 348
click at [793, 93] on div "Ticket Assignments" at bounding box center [792, 99] width 82 height 13
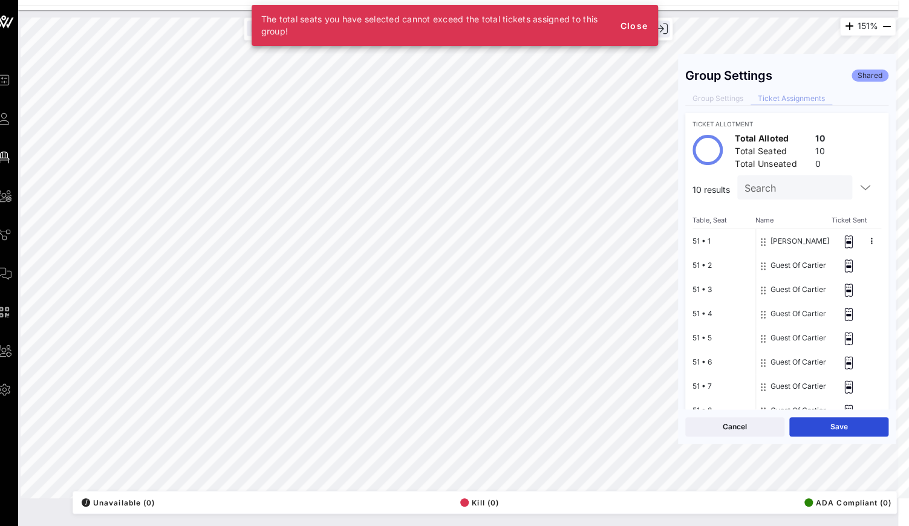
click at [635, 28] on span "Close" at bounding box center [634, 26] width 29 height 10
click at [722, 229] on div "50 • 1 50 • 2 50 • 3 50 • 4 50 • 5 50 • 6 50 • 7 50 • 8 50 • 9 50 • 10" at bounding box center [724, 350] width 63 height 242
click at [639, 25] on span "Close" at bounding box center [634, 26] width 29 height 10
click at [624, 25] on span "Close" at bounding box center [634, 26] width 29 height 10
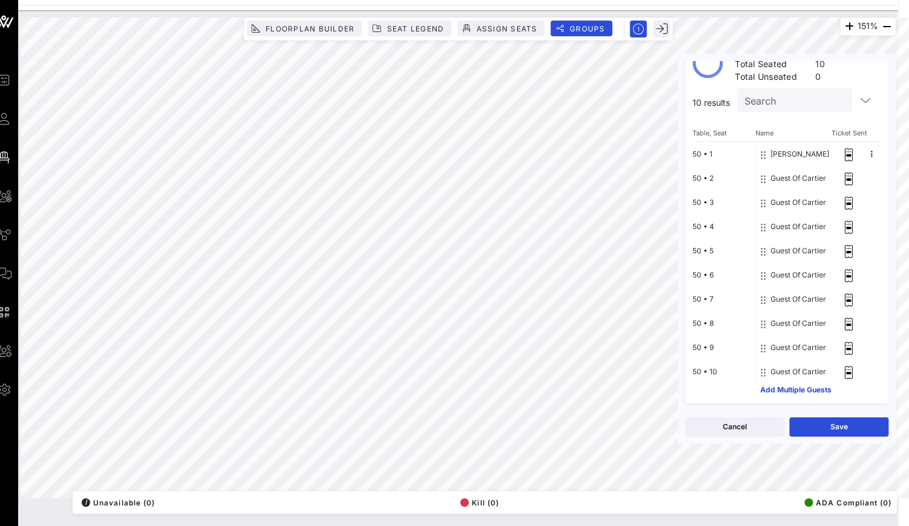
scroll to position [87, 0]
click at [827, 427] on button "Save" at bounding box center [839, 426] width 99 height 19
click at [848, 226] on icon at bounding box center [848, 228] width 7 height 12
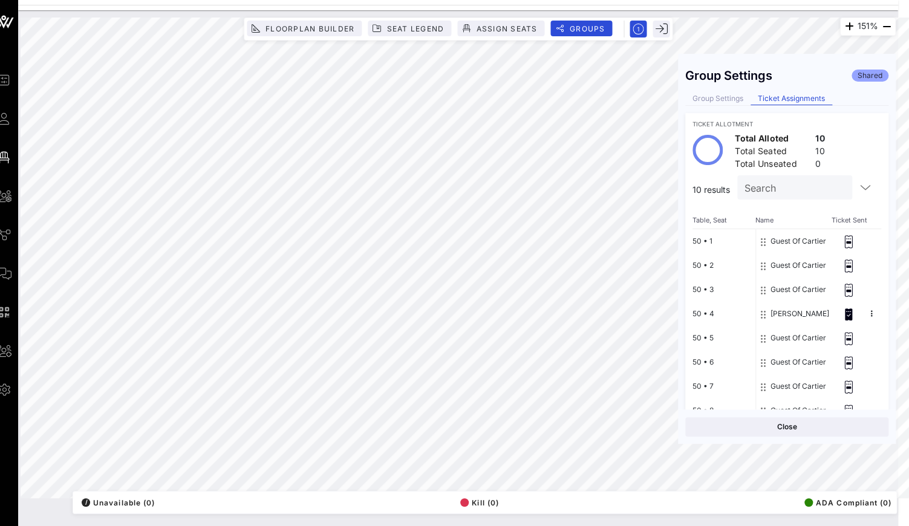
scroll to position [0, 0]
click at [884, 25] on icon "button" at bounding box center [887, 26] width 15 height 15
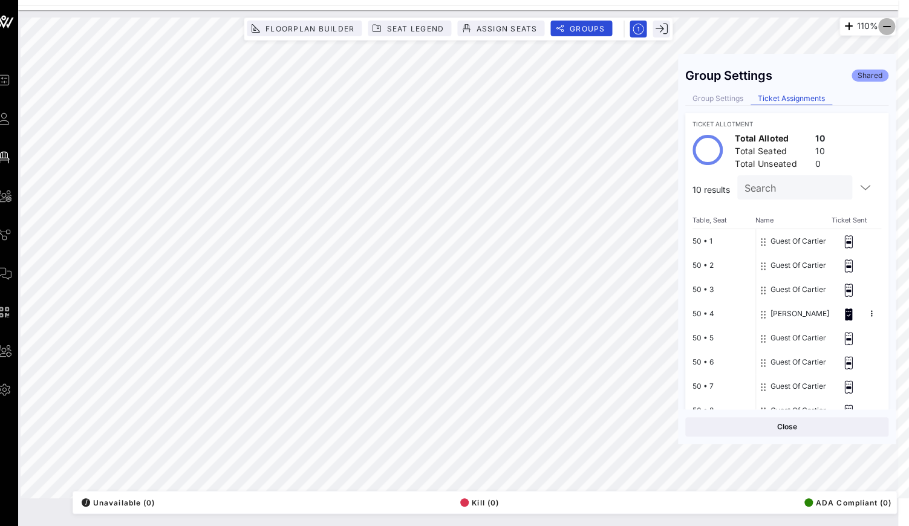
click at [884, 25] on icon "button" at bounding box center [887, 26] width 15 height 15
click at [798, 329] on div "72% Floorplan Builder Seat Legend Assign Seats Groups Exit Group Settings Share…" at bounding box center [458, 258] width 875 height 481
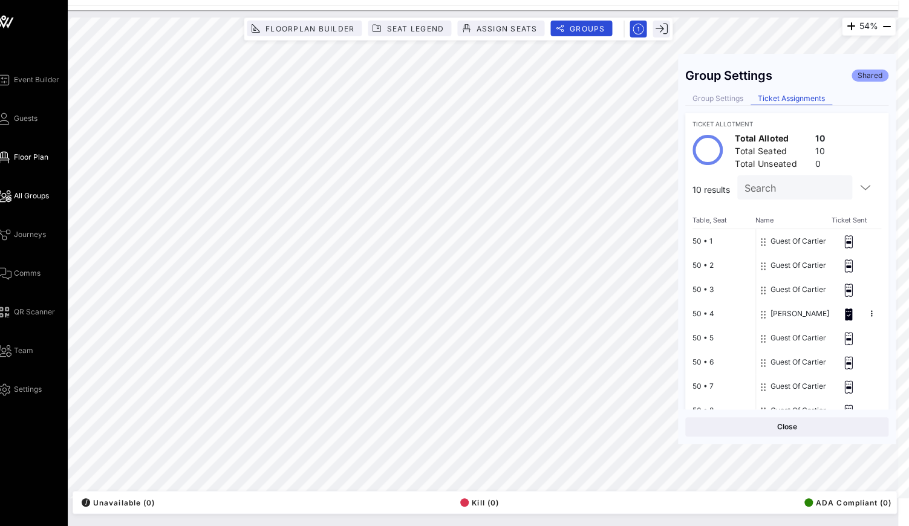
click at [15, 196] on span "All Groups" at bounding box center [31, 196] width 35 height 11
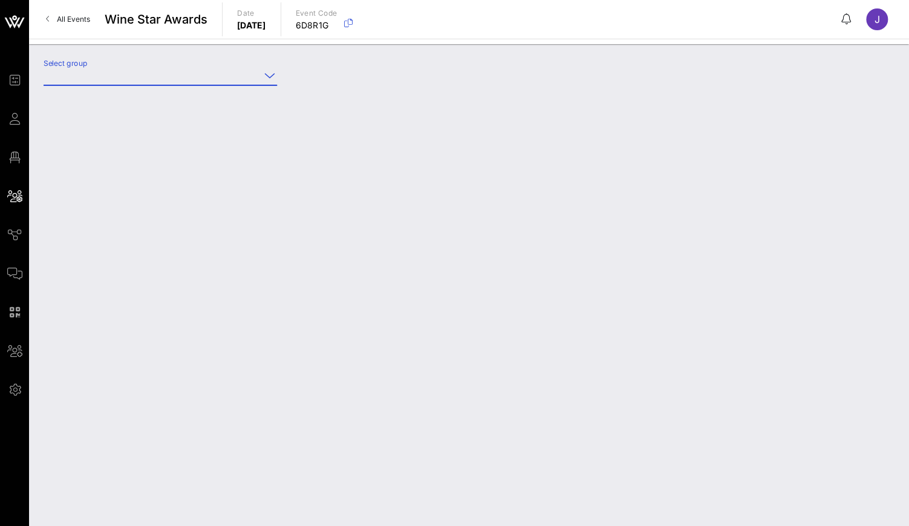
click at [98, 80] on input "Select group" at bounding box center [152, 75] width 217 height 19
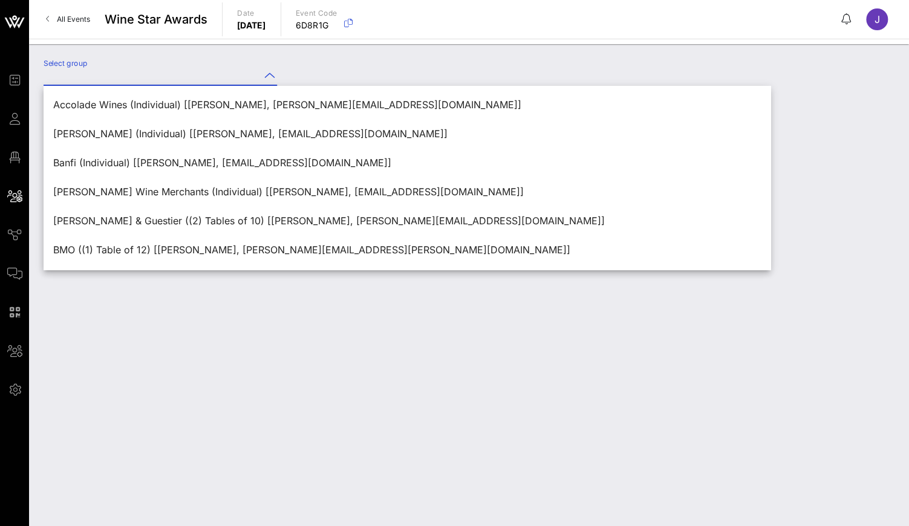
click at [127, 78] on input "Select group" at bounding box center [152, 75] width 217 height 19
click at [128, 70] on input "Select group" at bounding box center [152, 75] width 217 height 19
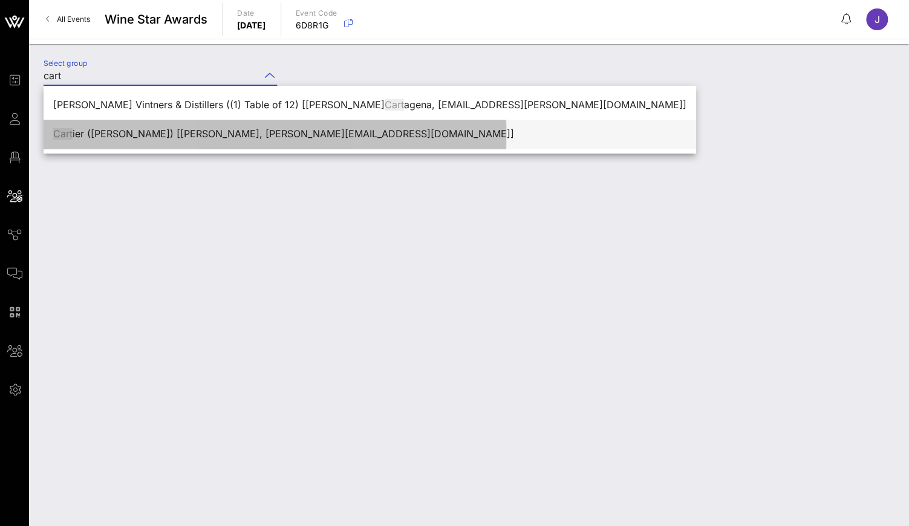
click at [137, 134] on div "Cart ier (Cartier) [Jennifer Brisman, jennifer@vow.app]" at bounding box center [369, 133] width 633 height 11
type input "Cartier (Cartier) [Jennifer Brisman, jennifer@vow.app]"
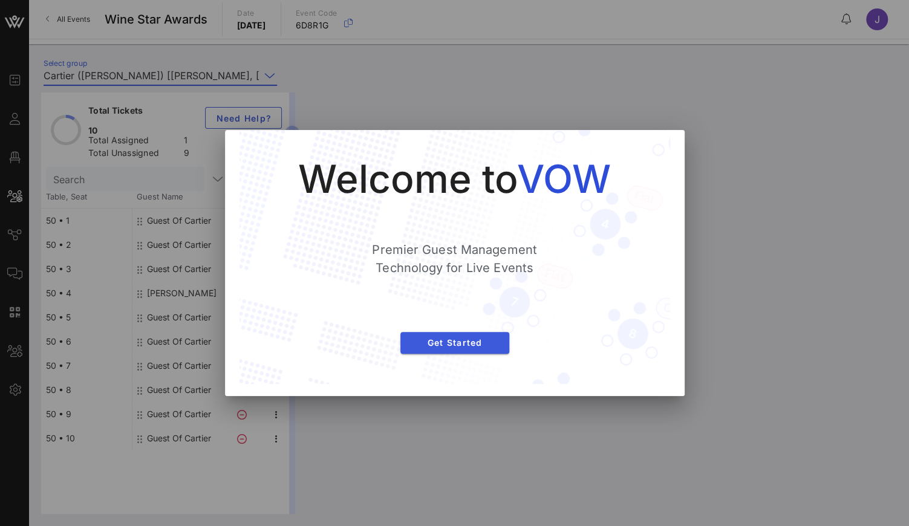
click at [446, 347] on span "Get Started" at bounding box center [455, 343] width 90 height 10
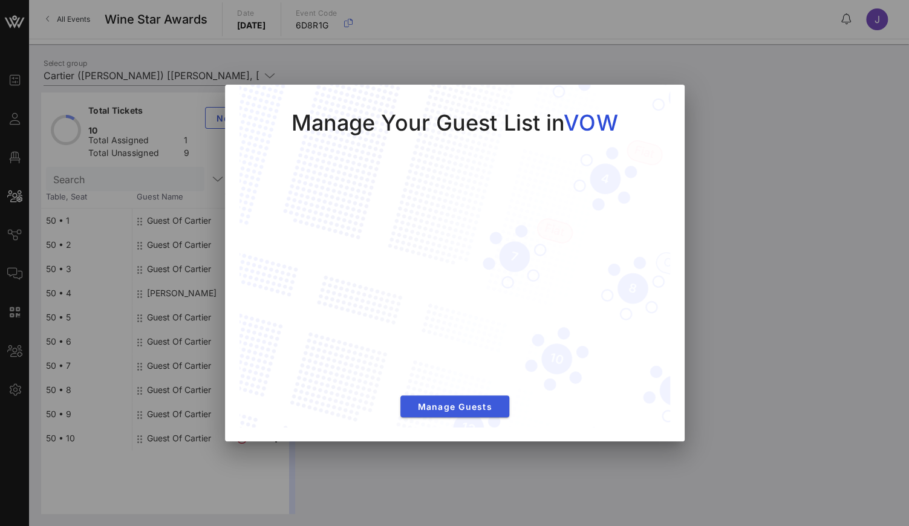
click at [466, 408] on span "Manage Guests" at bounding box center [455, 407] width 90 height 10
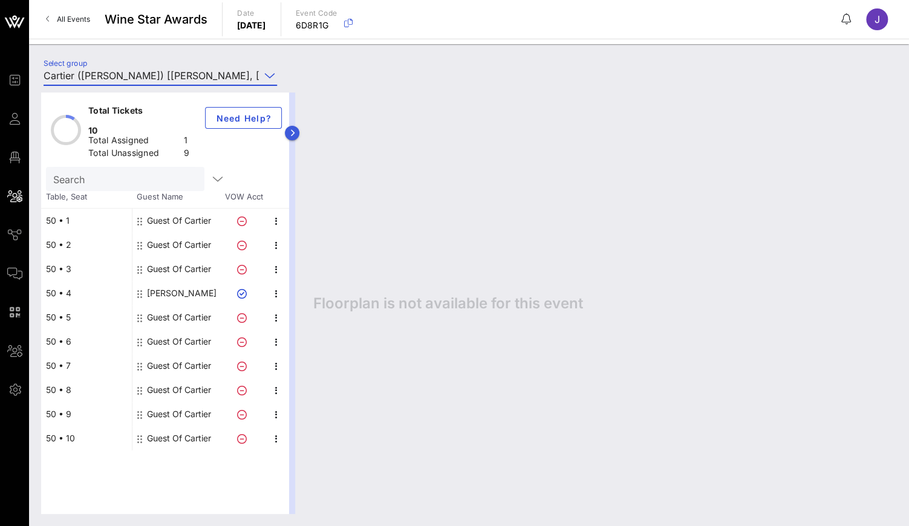
click at [294, 136] on icon "button" at bounding box center [292, 132] width 5 height 7
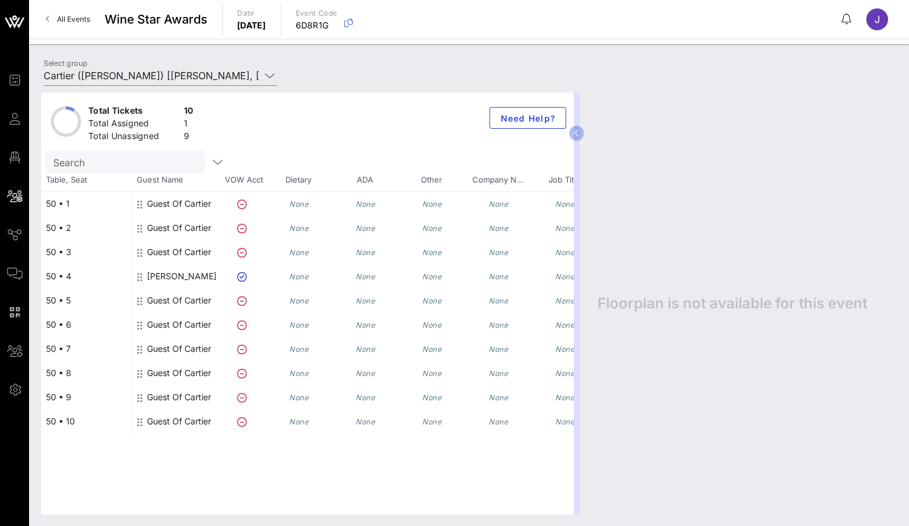
click at [179, 204] on div "Guest Of Cartier" at bounding box center [179, 204] width 64 height 24
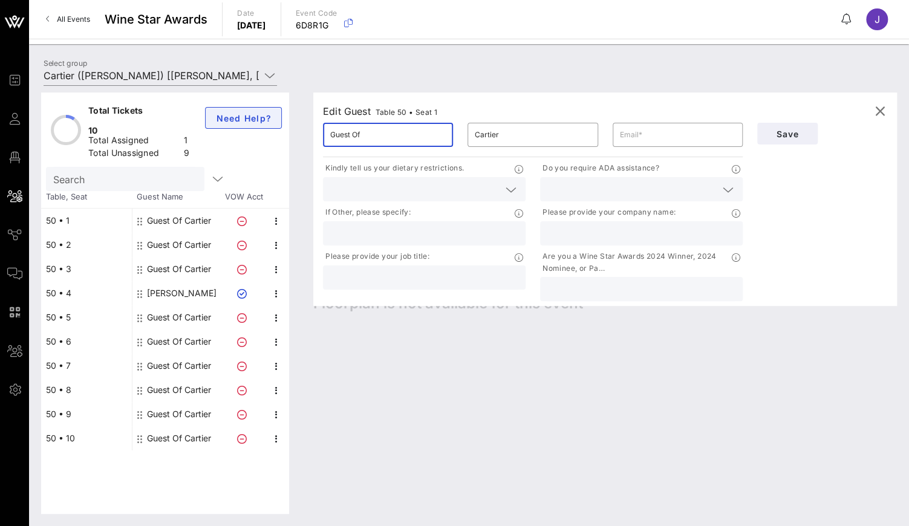
drag, startPoint x: 400, startPoint y: 132, endPoint x: 258, endPoint y: 128, distance: 142.3
type input "Daniel"
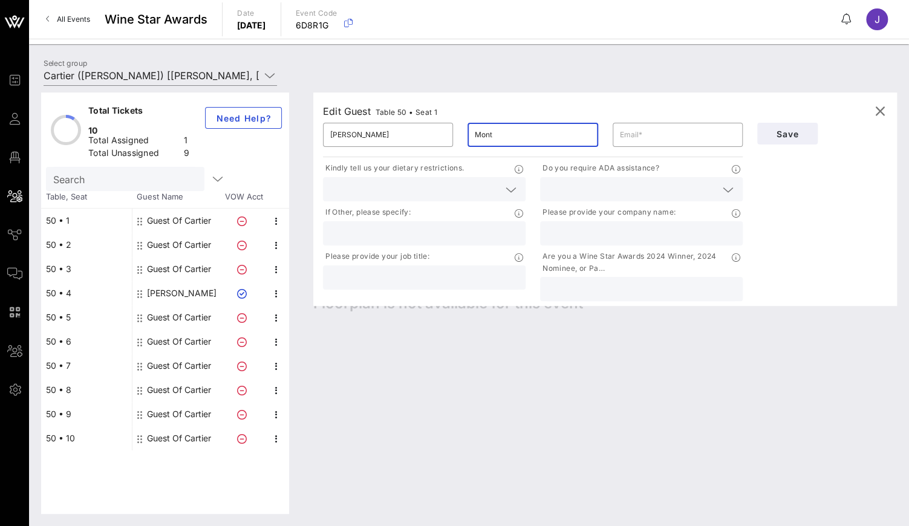
type input "Mont"
click at [242, 265] on icon at bounding box center [242, 270] width 10 height 10
click at [397, 185] on input "text" at bounding box center [414, 189] width 169 height 16
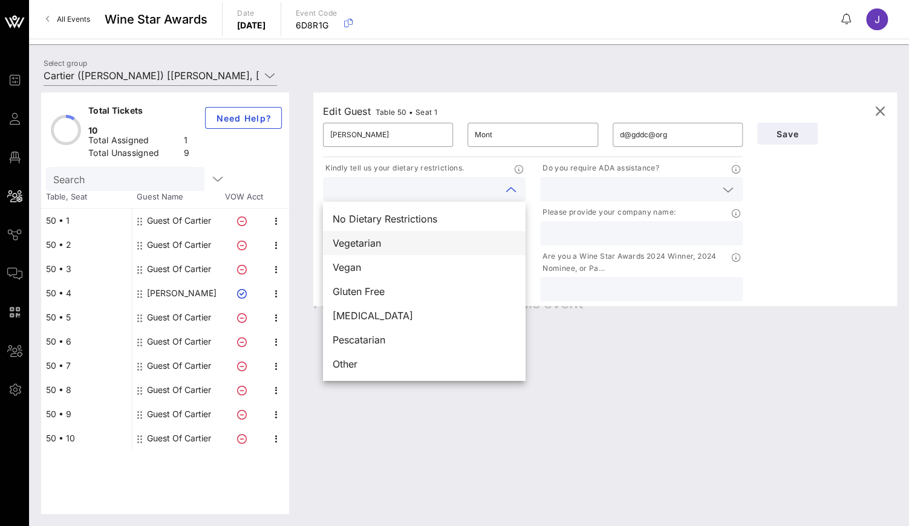
click at [379, 238] on span "Vegetarian" at bounding box center [357, 243] width 48 height 15
click at [569, 206] on p "Please provide your company name:" at bounding box center [608, 212] width 136 height 13
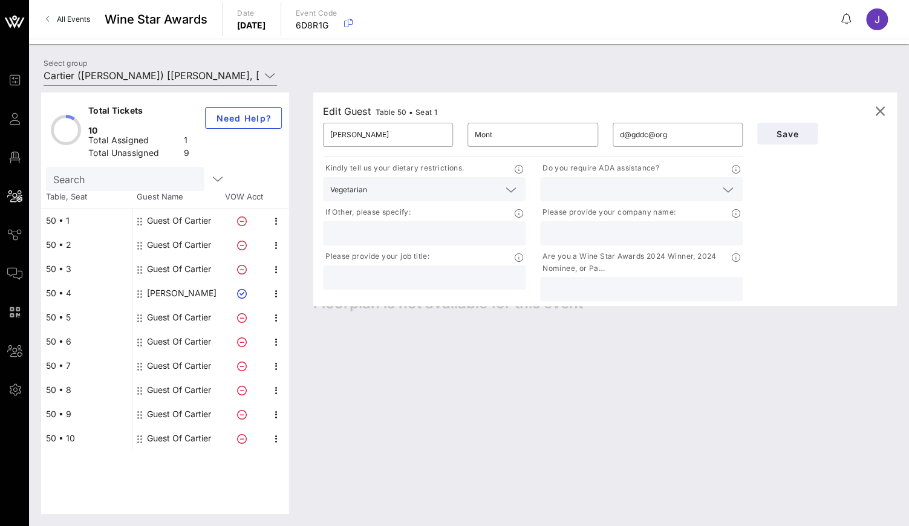
click at [596, 189] on input "text" at bounding box center [632, 189] width 169 height 16
click at [597, 197] on div "Yes, please!" at bounding box center [641, 194] width 203 height 24
click at [786, 139] on button "Save" at bounding box center [787, 134] width 60 height 22
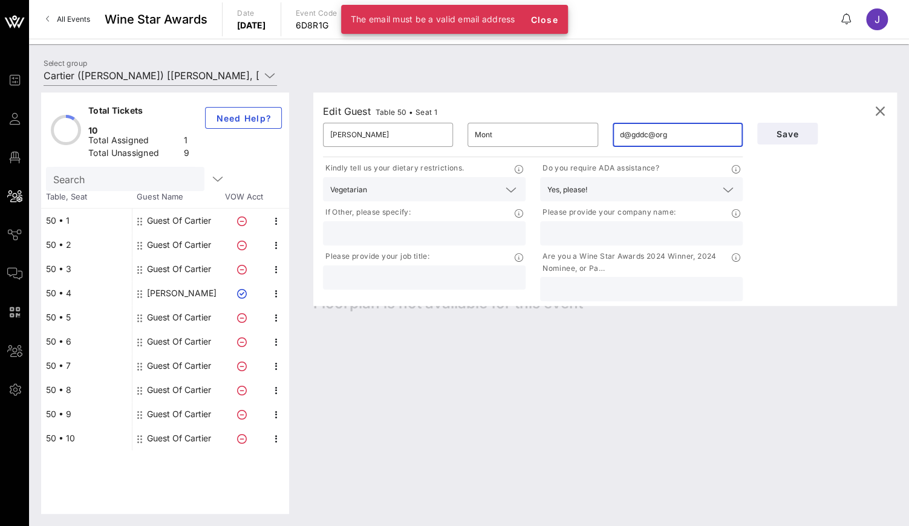
drag, startPoint x: 615, startPoint y: 83, endPoint x: 646, endPoint y: 136, distance: 60.5
click at [646, 136] on input "d@gddc@org" at bounding box center [678, 134] width 116 height 19
drag, startPoint x: 670, startPoint y: 137, endPoint x: 573, endPoint y: 136, distance: 96.8
click at [573, 136] on div "​ Daniel ​ Mont ​ d@gddc@org" at bounding box center [533, 135] width 434 height 39
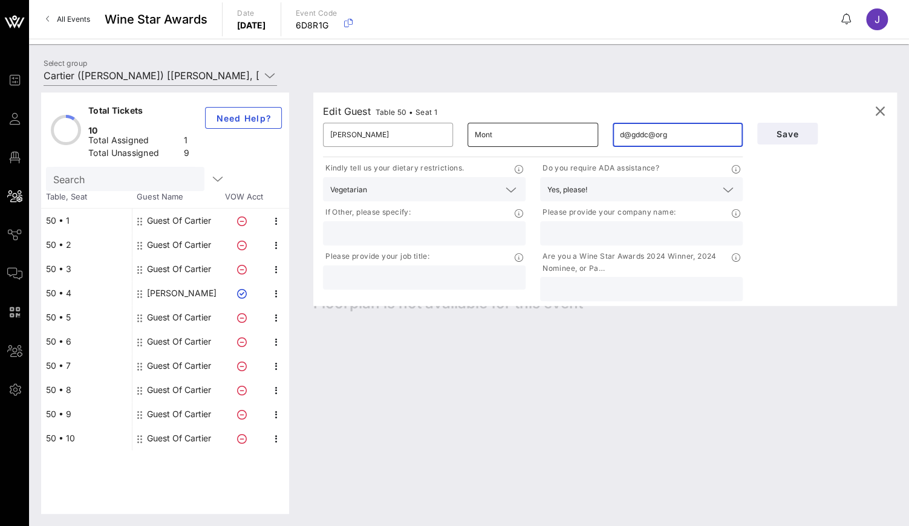
type input "d"
type input "jb@vow.app"
click at [782, 134] on span "Save" at bounding box center [787, 134] width 41 height 10
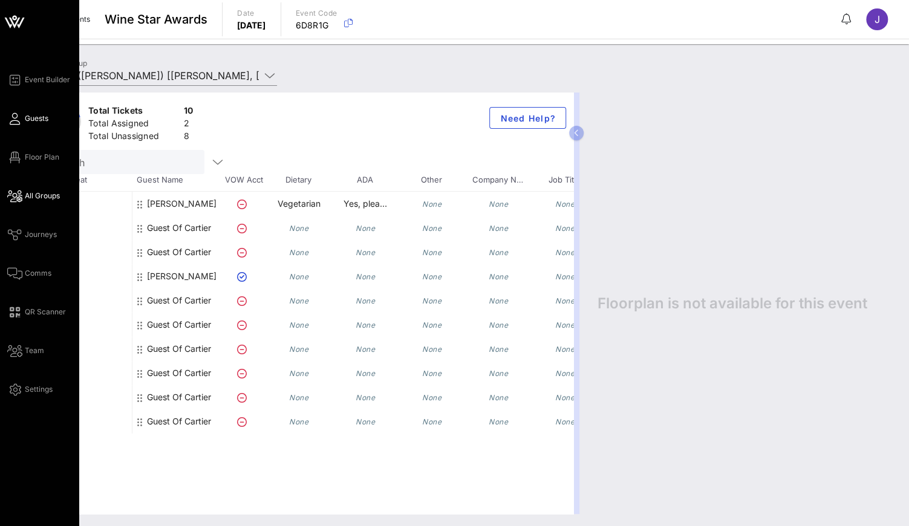
click at [19, 120] on icon at bounding box center [14, 119] width 15 height 2
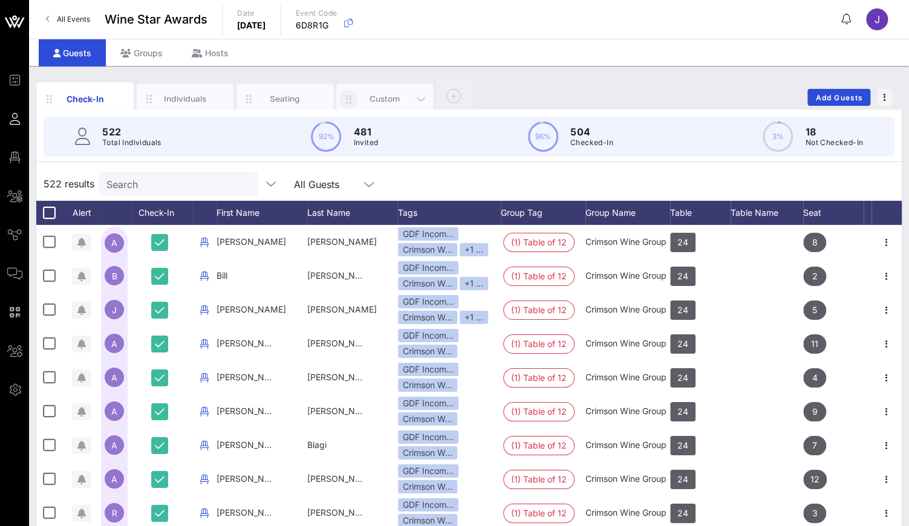
click at [351, 90] on button "button" at bounding box center [348, 99] width 18 height 26
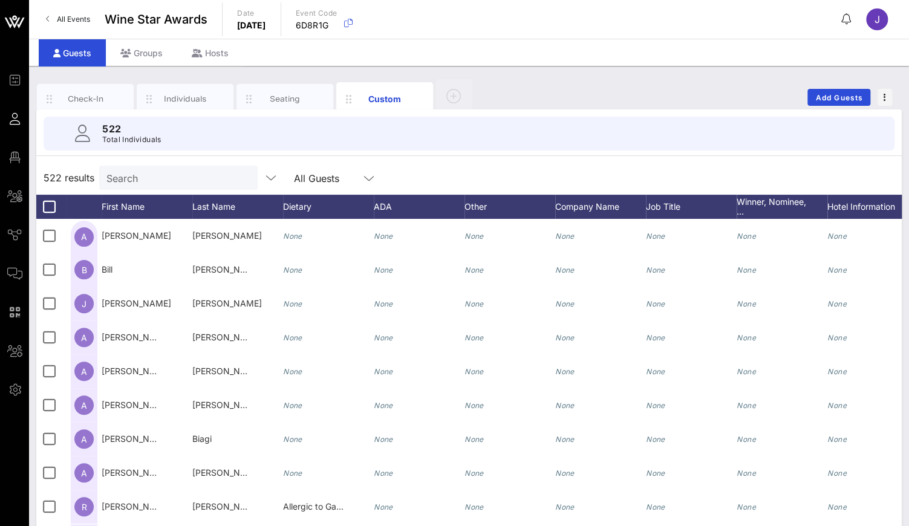
click at [198, 177] on input "Search" at bounding box center [177, 178] width 142 height 16
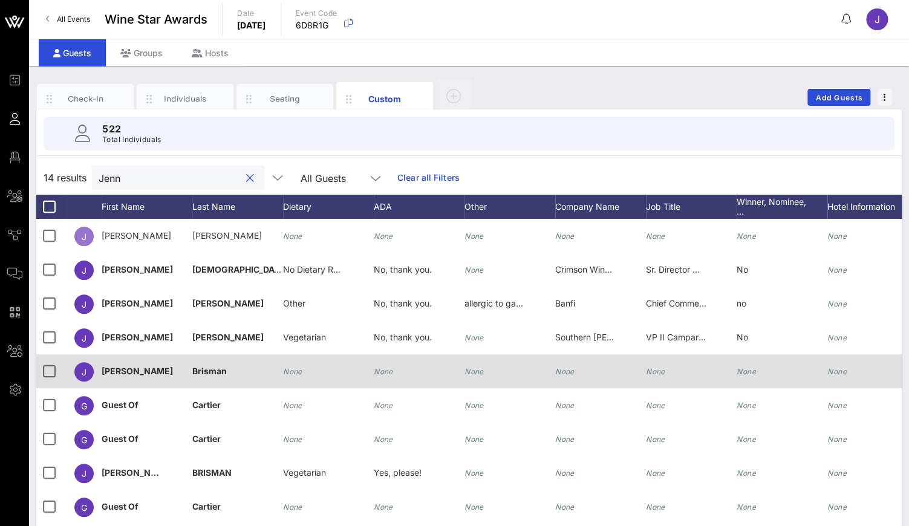
drag, startPoint x: 198, startPoint y: 177, endPoint x: 103, endPoint y: 373, distance: 218.4
click at [103, 373] on span "Jennifer" at bounding box center [137, 371] width 71 height 10
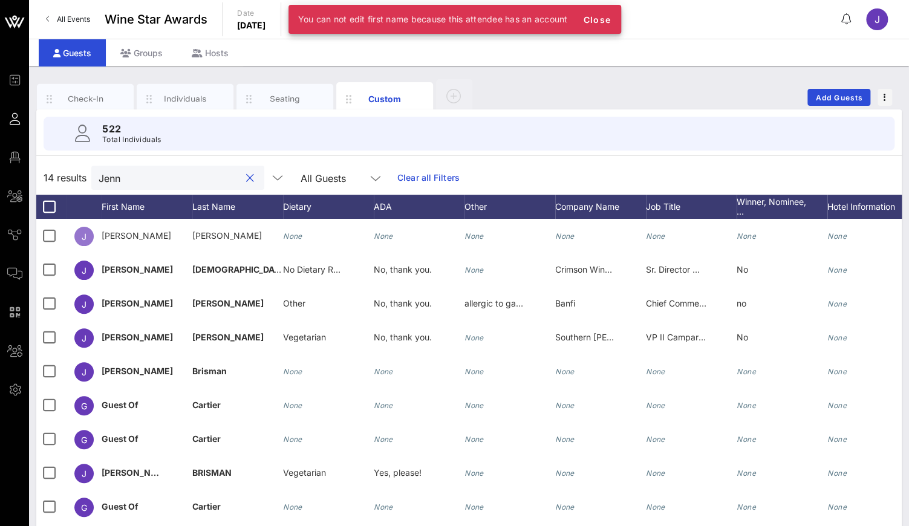
click at [178, 183] on input "Jenn" at bounding box center [170, 178] width 142 height 16
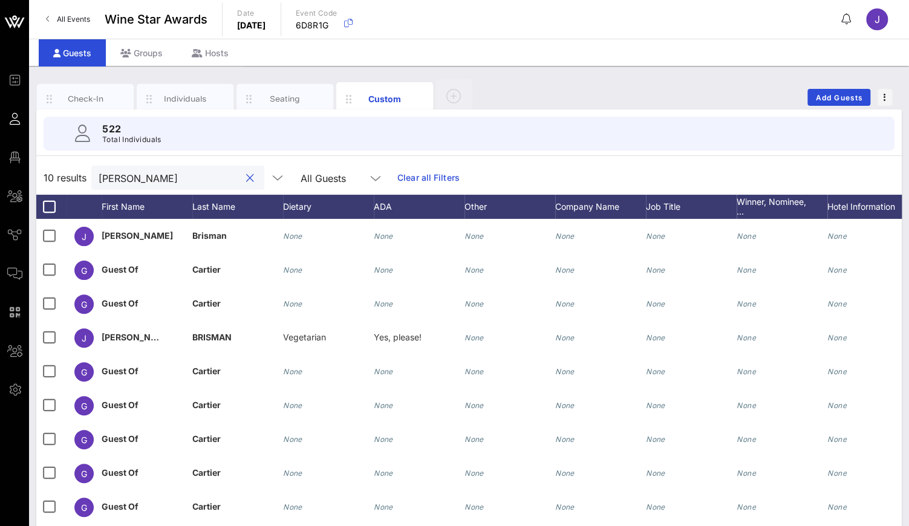
type input "Jennifer Brisman"
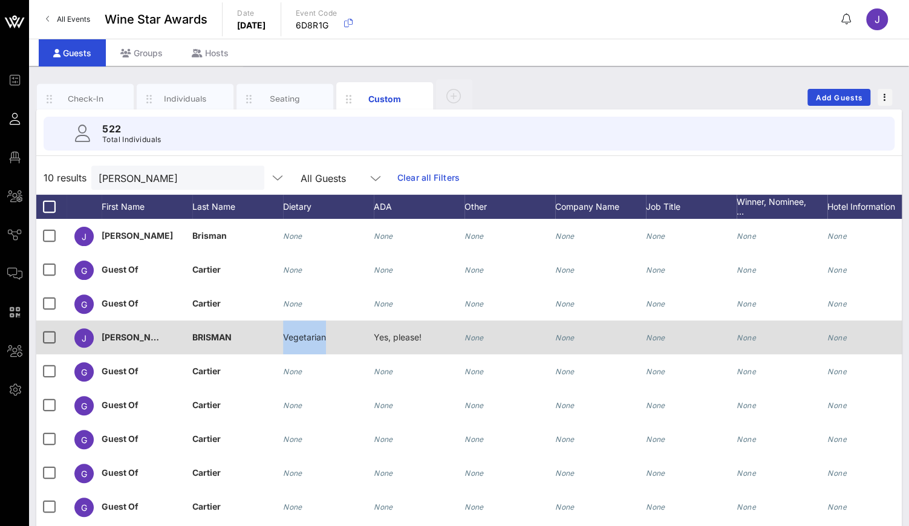
drag, startPoint x: 178, startPoint y: 183, endPoint x: 349, endPoint y: 335, distance: 228.8
click at [349, 335] on div "J JENNIFER BRISMAN Vegetarian Yes, please! None None None None None" at bounding box center [492, 338] width 912 height 34
click at [399, 336] on span "Yes, please!" at bounding box center [398, 337] width 48 height 10
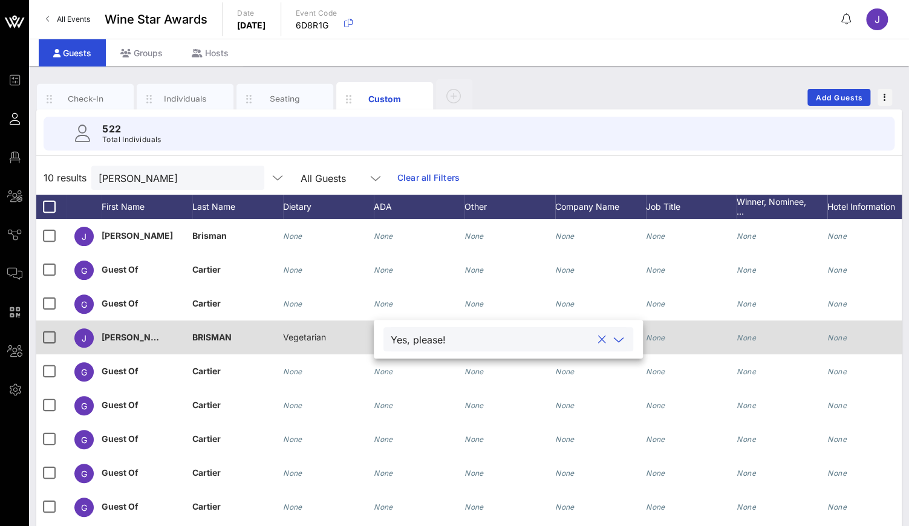
drag, startPoint x: 727, startPoint y: 11, endPoint x: 310, endPoint y: 341, distance: 531.8
click at [310, 341] on span "Vegetarian" at bounding box center [304, 337] width 43 height 10
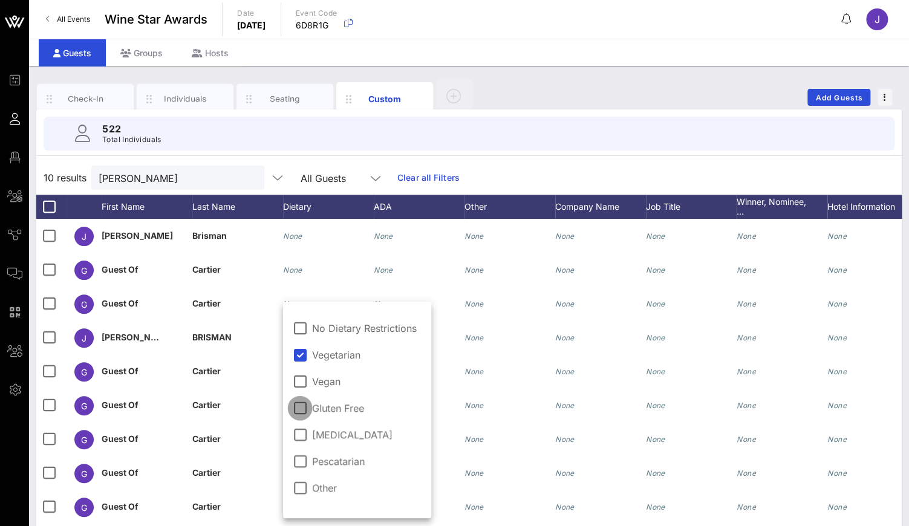
click at [302, 413] on div at bounding box center [300, 408] width 21 height 21
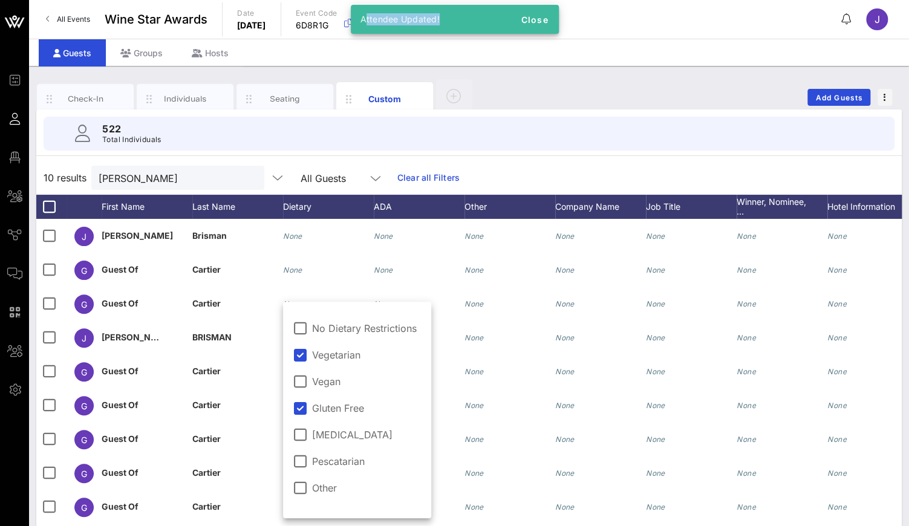
drag, startPoint x: 445, startPoint y: 18, endPoint x: 365, endPoint y: 18, distance: 79.9
click at [365, 18] on div "Attendee Updated!" at bounding box center [433, 19] width 165 height 29
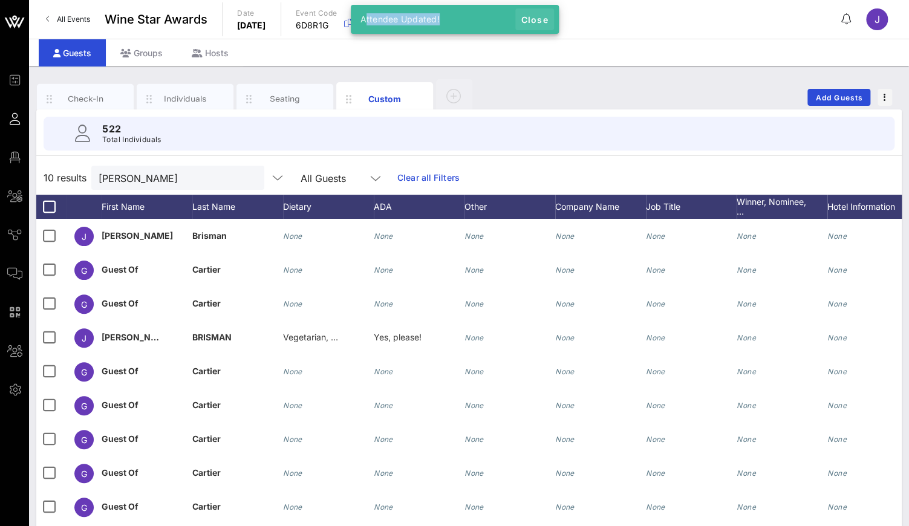
click at [540, 20] on span "Close" at bounding box center [534, 20] width 29 height 10
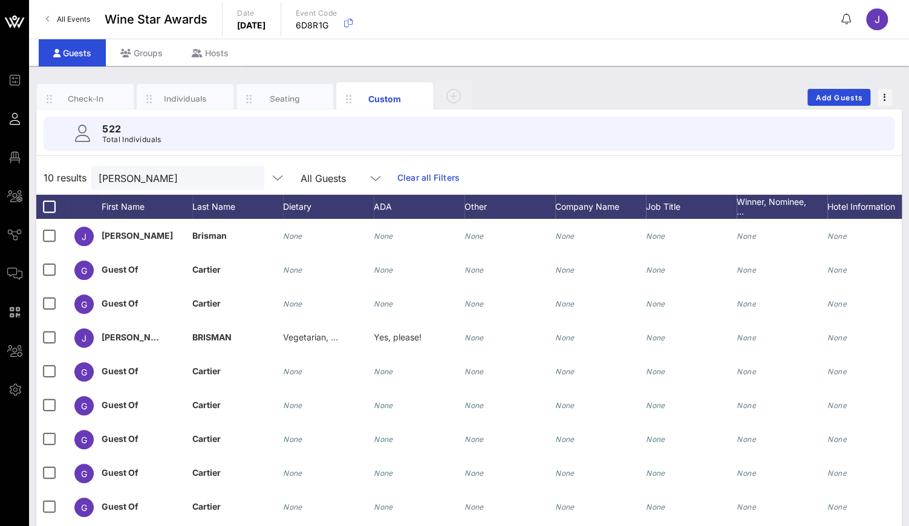
click at [849, 19] on icon at bounding box center [847, 19] width 10 height 1
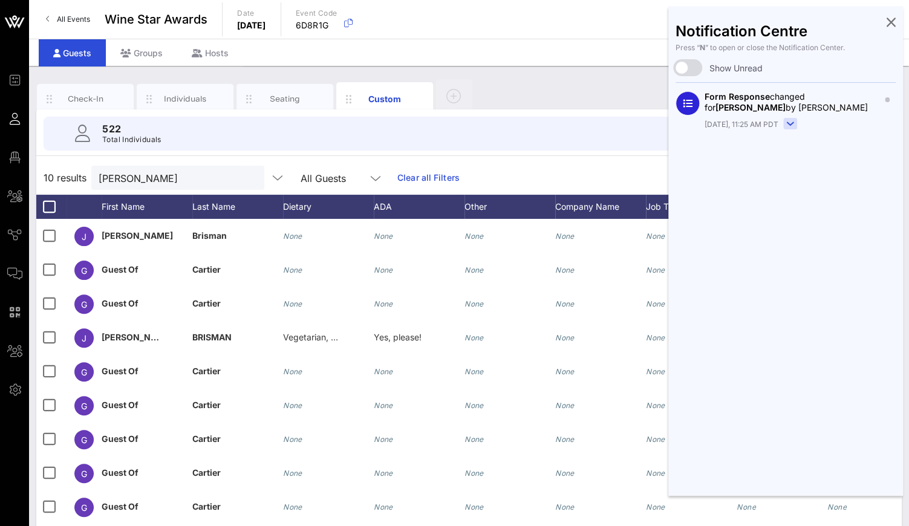
click at [891, 21] on icon at bounding box center [891, 22] width 9 height 2
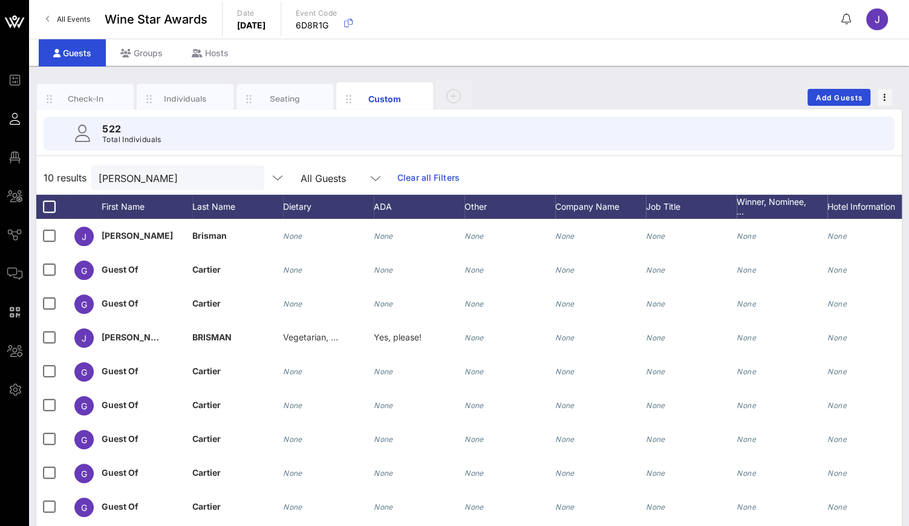
click at [847, 19] on icon at bounding box center [847, 19] width 10 height 1
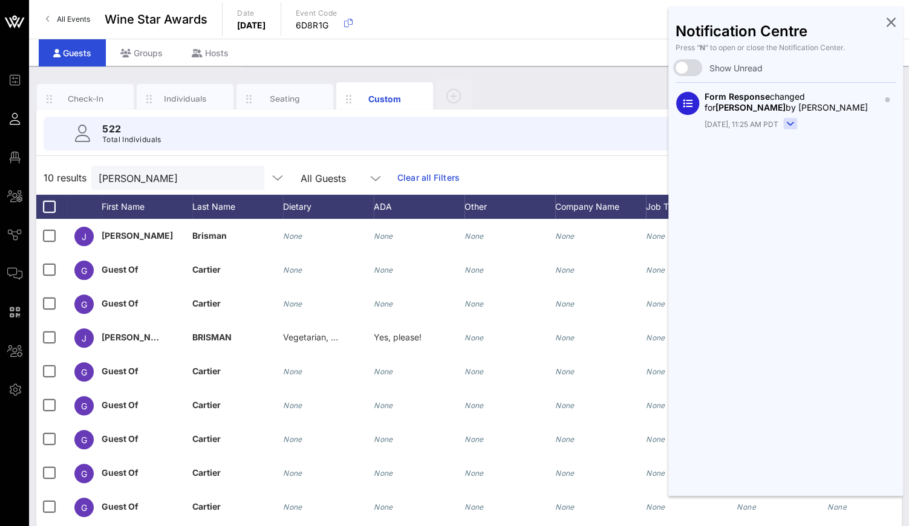
click at [788, 125] on rect at bounding box center [790, 124] width 13 height 11
click at [889, 21] on icon at bounding box center [891, 22] width 9 height 2
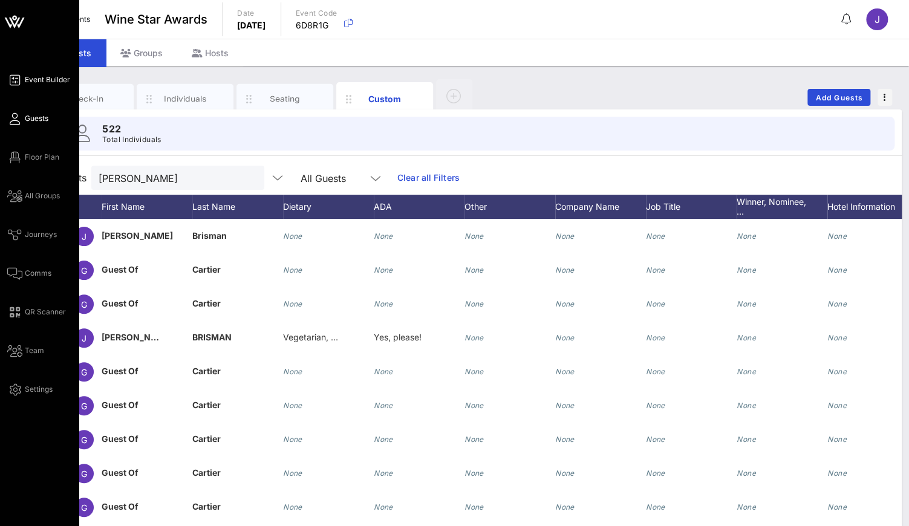
click at [18, 80] on icon at bounding box center [14, 80] width 15 height 2
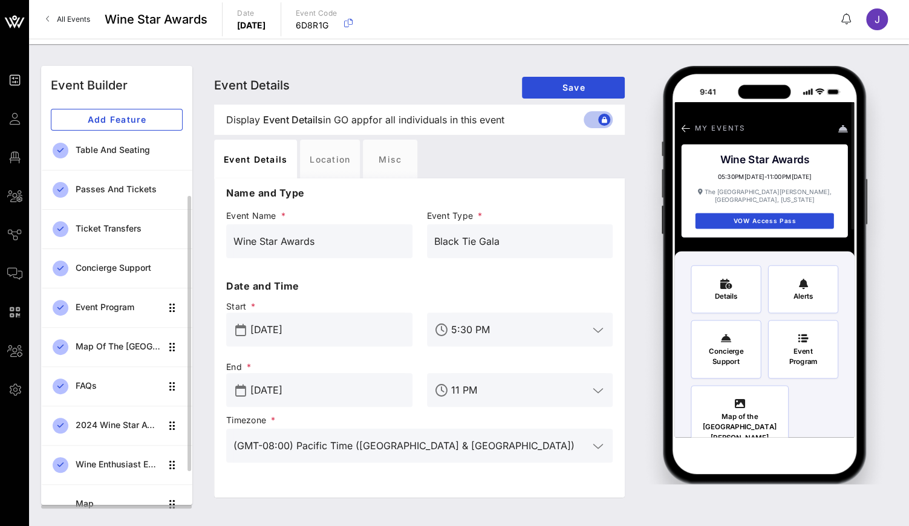
scroll to position [82, 0]
click at [120, 273] on div "Concierge Support" at bounding box center [129, 269] width 107 height 10
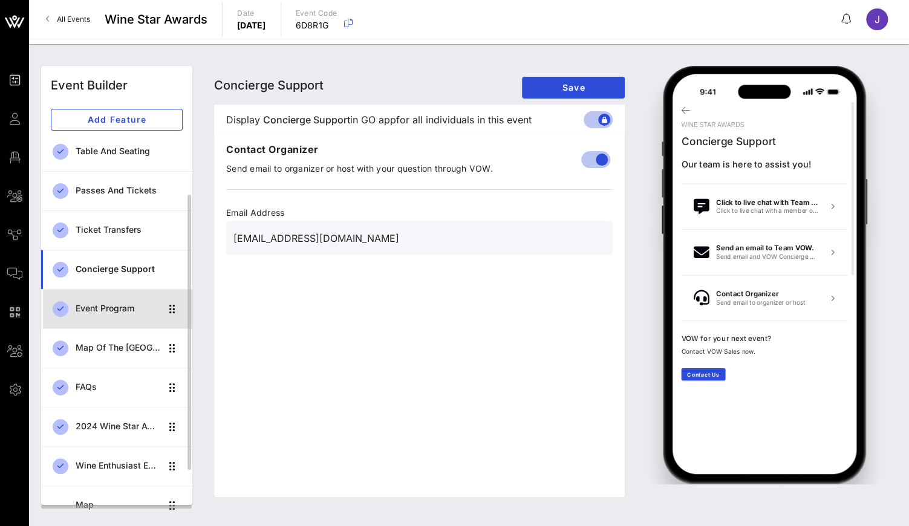
click at [112, 305] on div "Event Program" at bounding box center [118, 309] width 85 height 10
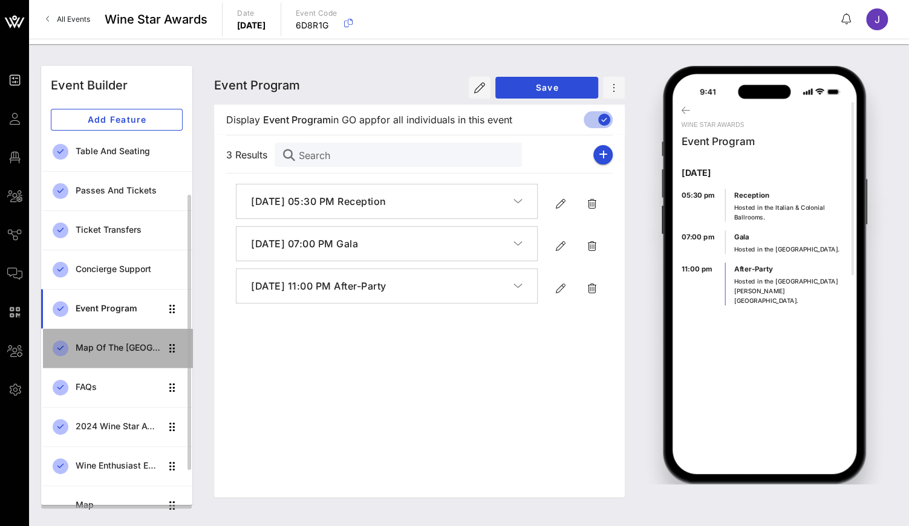
click at [108, 343] on div "Map of the Westin St. Francis" at bounding box center [118, 348] width 85 height 10
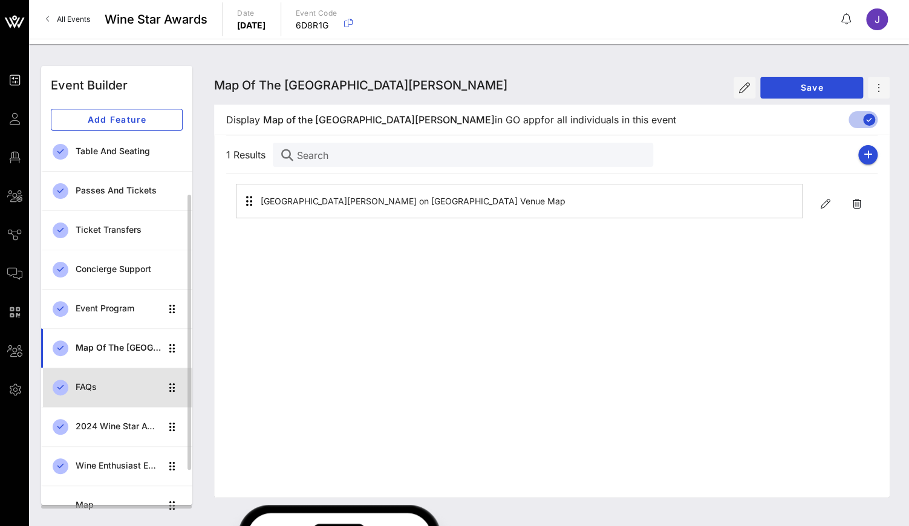
click at [105, 391] on div "FAQs" at bounding box center [118, 387] width 85 height 25
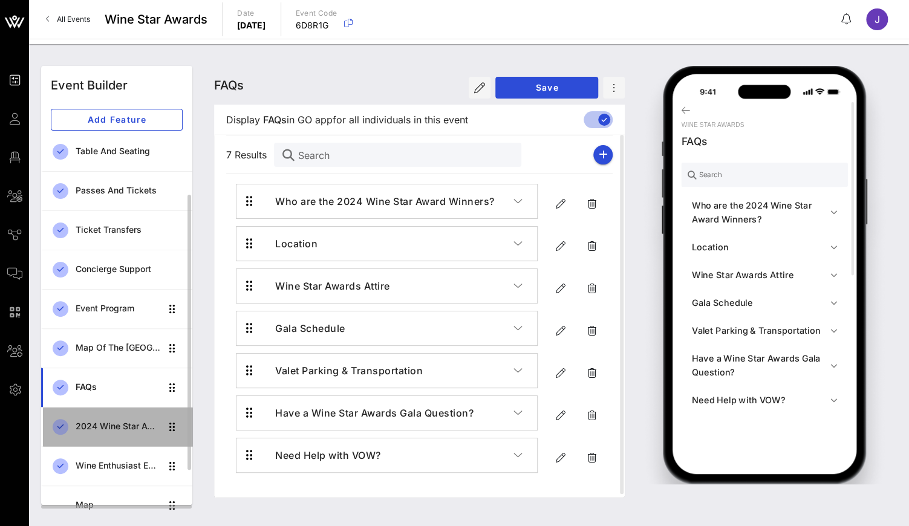
click at [100, 430] on div "2024 Wine Star Award Winners" at bounding box center [118, 427] width 85 height 10
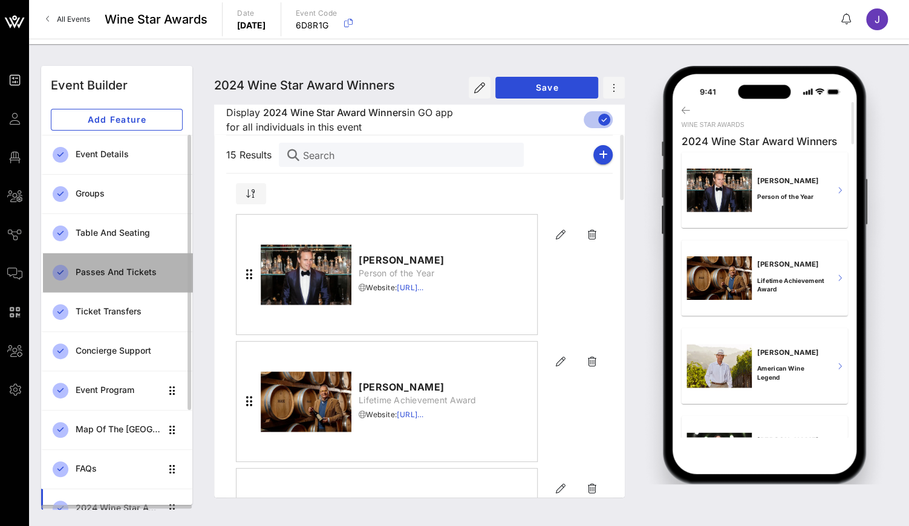
click at [124, 276] on div "Passes and Tickets" at bounding box center [129, 272] width 107 height 10
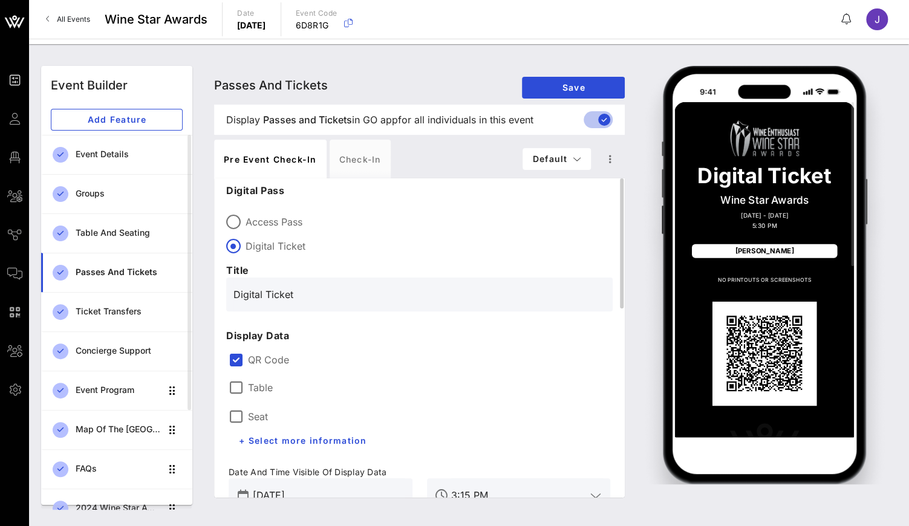
click at [263, 388] on label "Table" at bounding box center [260, 388] width 25 height 12
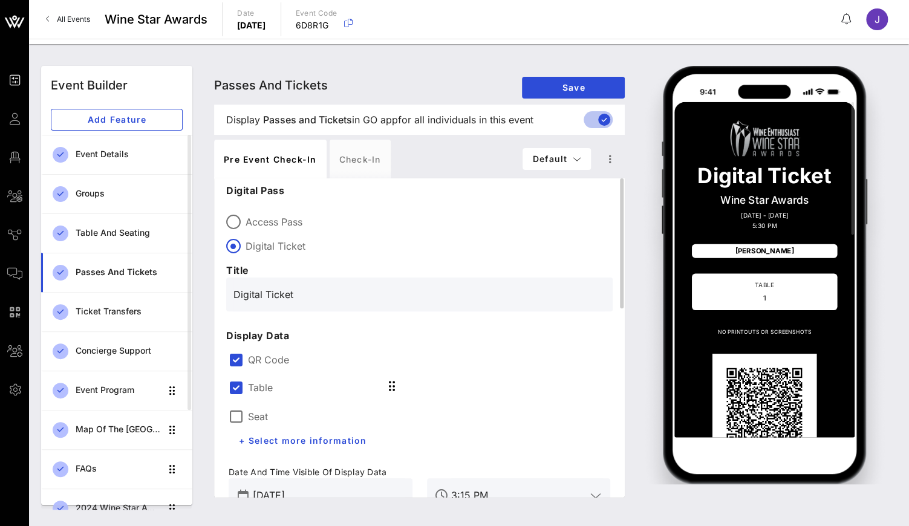
click at [263, 411] on label "Seat" at bounding box center [258, 417] width 20 height 12
click at [266, 355] on label "QR Code" at bounding box center [429, 360] width 362 height 12
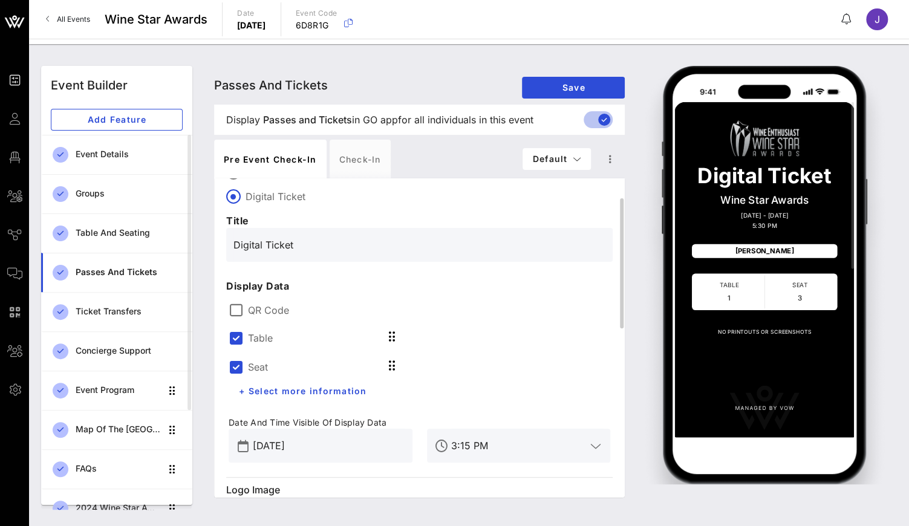
scroll to position [48, 0]
click at [241, 335] on div at bounding box center [236, 339] width 21 height 21
click at [241, 365] on div at bounding box center [236, 368] width 21 height 21
click at [237, 363] on div at bounding box center [236, 368] width 21 height 21
click at [240, 335] on div at bounding box center [236, 339] width 21 height 21
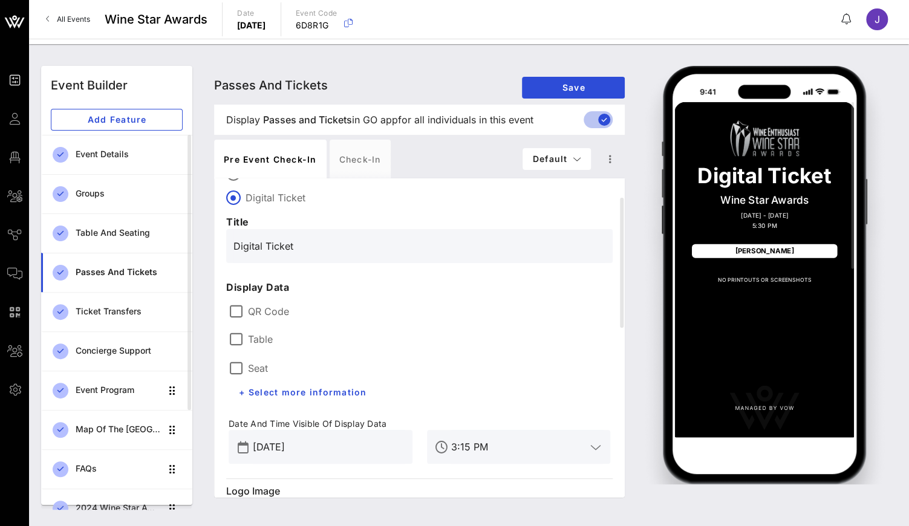
click at [327, 456] on div "Jan 27, 2025" at bounding box center [329, 447] width 152 height 34
click at [336, 440] on input "Jan 27, 2025" at bounding box center [329, 446] width 152 height 19
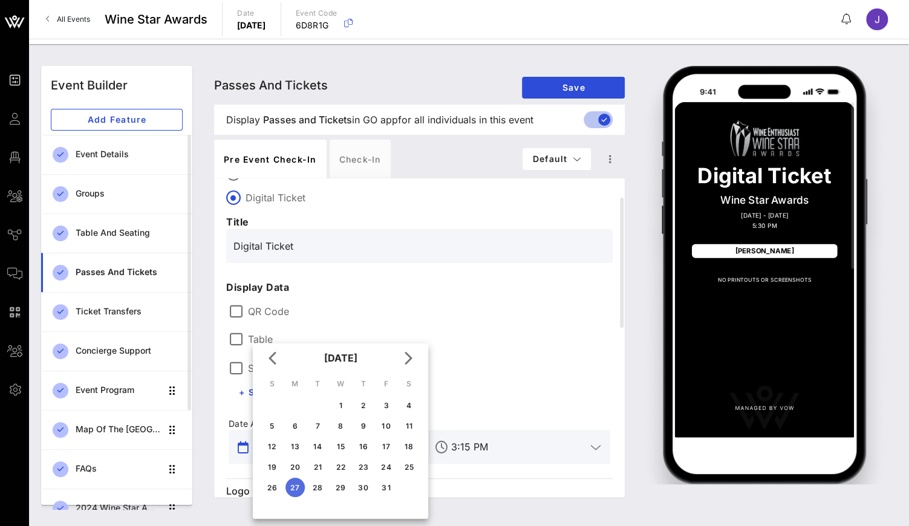
click at [473, 322] on div "Table Seat + Select more information" at bounding box center [419, 363] width 396 height 94
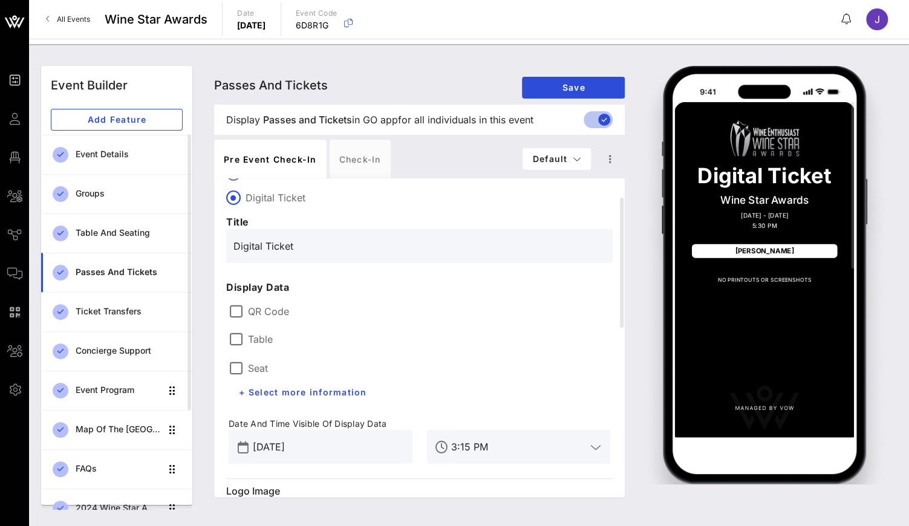
click at [267, 312] on label "QR Code" at bounding box center [429, 312] width 362 height 12
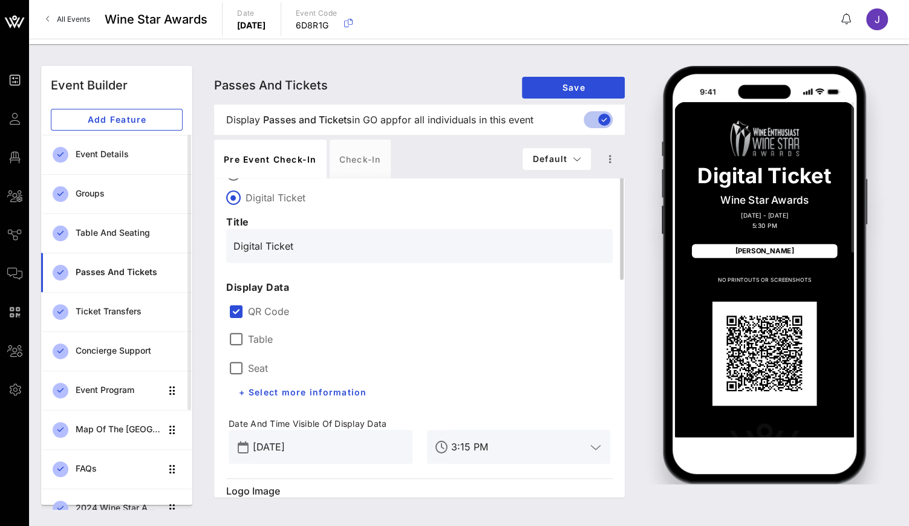
scroll to position [0, 0]
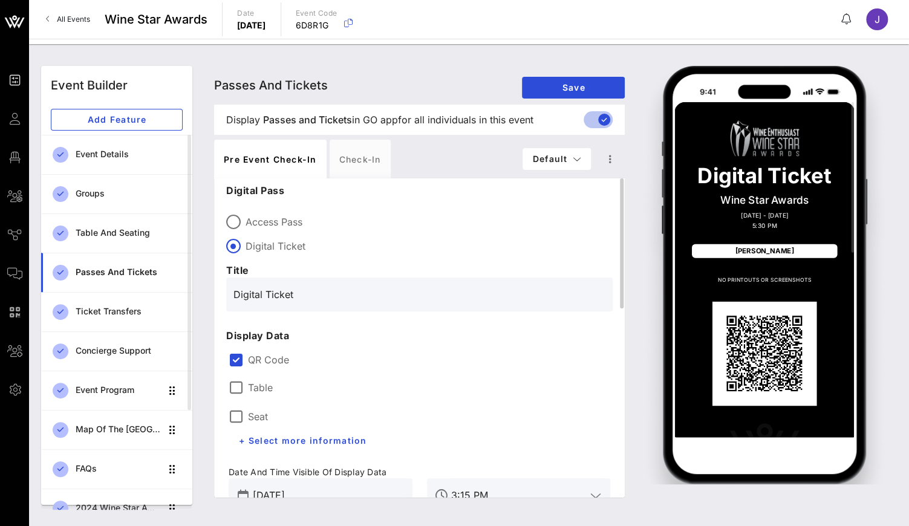
click at [274, 219] on label "Access Pass" at bounding box center [429, 222] width 367 height 12
type input "Access Pass"
click at [365, 161] on div "Check-in" at bounding box center [360, 159] width 61 height 39
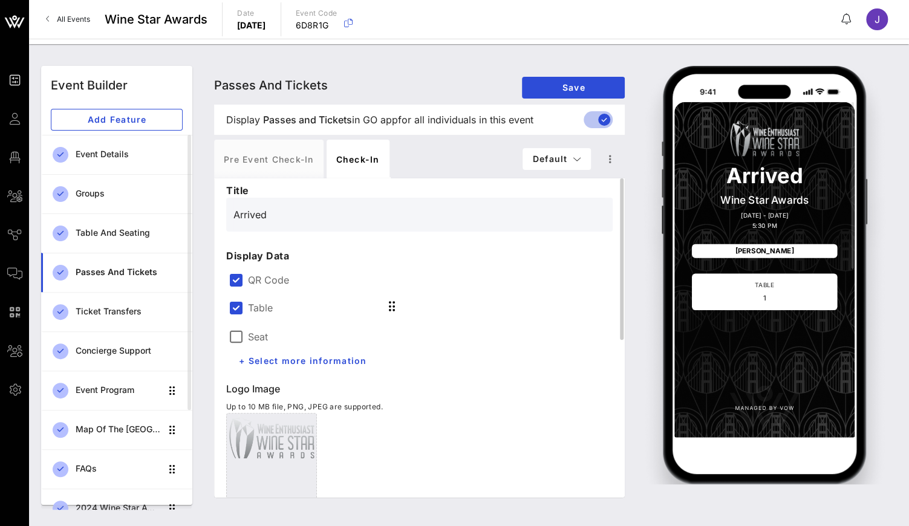
drag, startPoint x: 287, startPoint y: 215, endPoint x: 214, endPoint y: 214, distance: 72.6
click at [214, 214] on div "Title Arrived Display Data QR Code Table Seat + Select more information Logo Im…" at bounding box center [419, 337] width 411 height 319
type input "CheckedIn"
click at [589, 86] on span "Save" at bounding box center [573, 87] width 83 height 10
click at [257, 335] on label "Seat" at bounding box center [258, 337] width 20 height 12
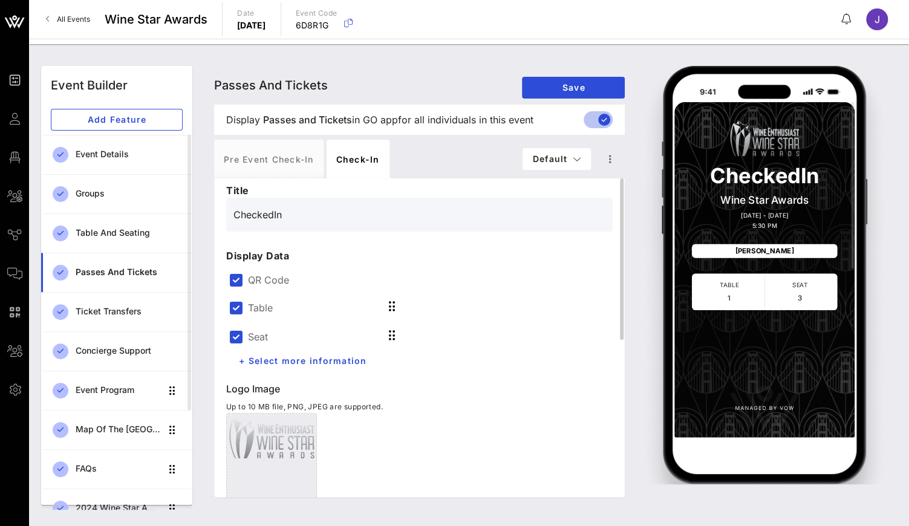
click at [253, 331] on label "Seat" at bounding box center [258, 337] width 20 height 12
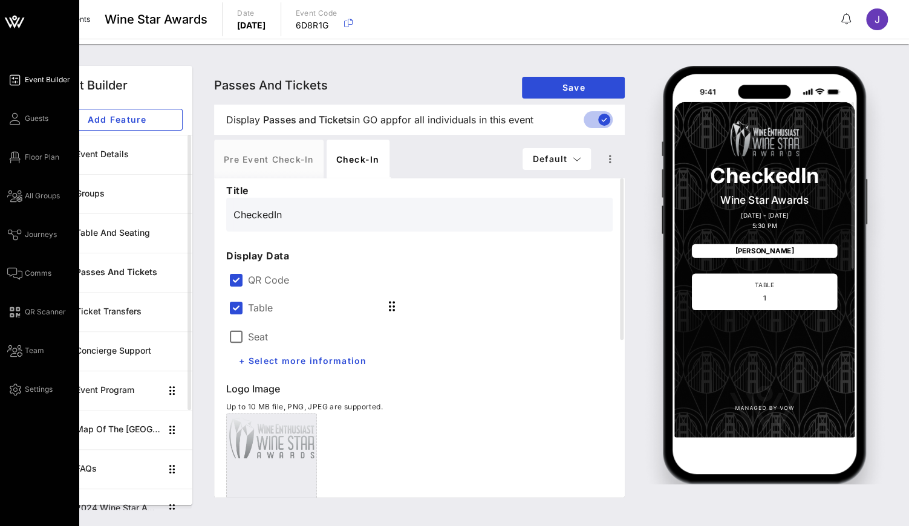
drag, startPoint x: 496, startPoint y: 10, endPoint x: 16, endPoint y: 82, distance: 485.6
click at [16, 81] on icon at bounding box center [14, 80] width 15 height 2
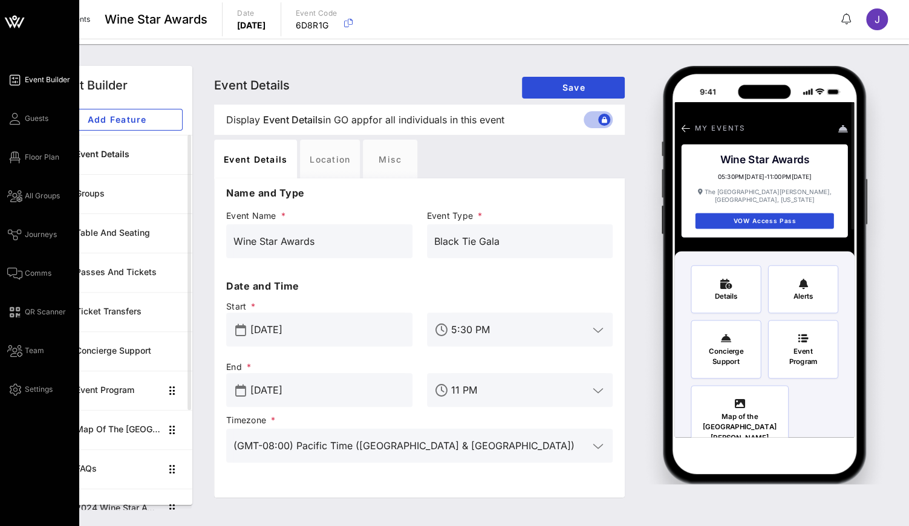
click at [22, 126] on div "Event Builder Guests Floor Plan All Groups Journeys Comms QR Scanner Team Setti…" at bounding box center [42, 235] width 71 height 324
click at [24, 116] on link "Guests" at bounding box center [27, 118] width 41 height 15
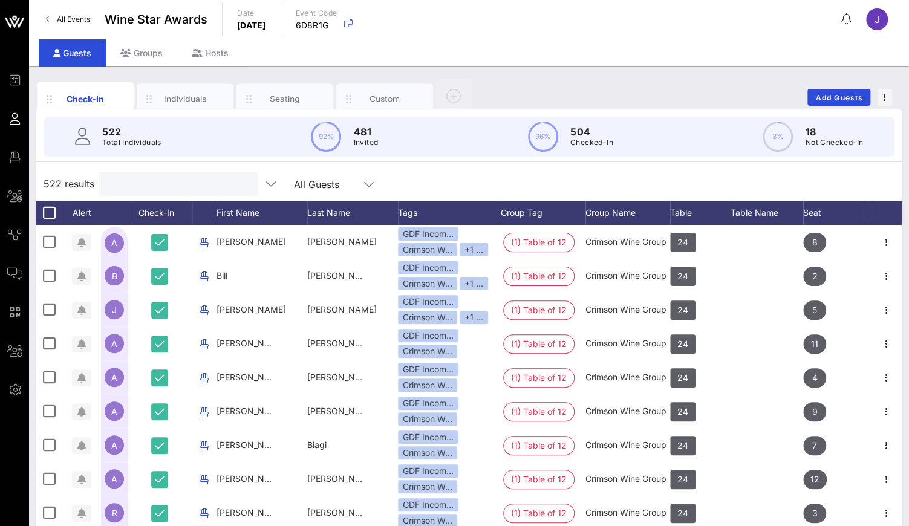
click at [146, 185] on input "text" at bounding box center [177, 184] width 142 height 16
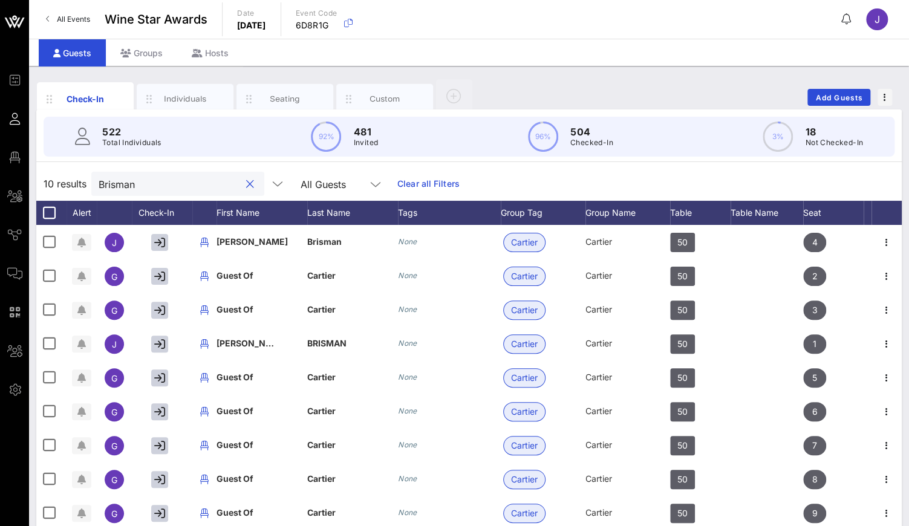
type input "Brisman"
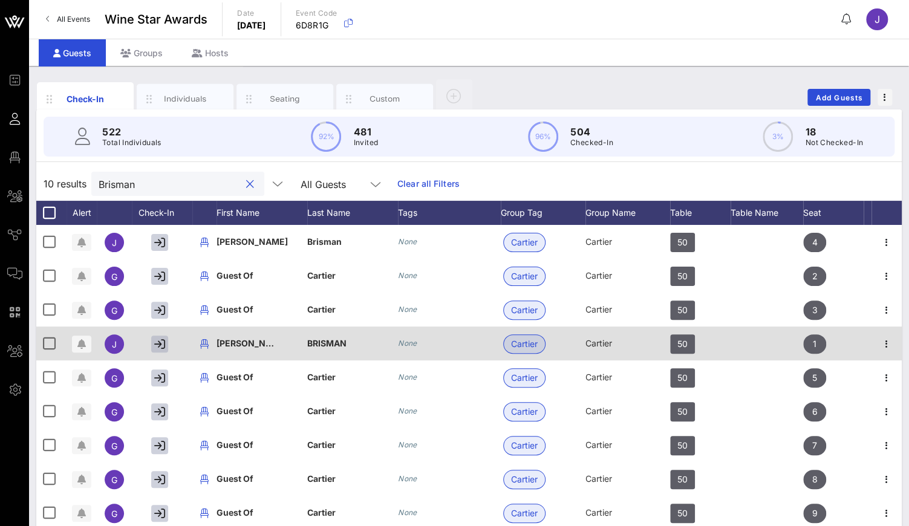
drag, startPoint x: 146, startPoint y: 185, endPoint x: 163, endPoint y: 337, distance: 152.8
click at [163, 337] on button "button" at bounding box center [159, 344] width 17 height 17
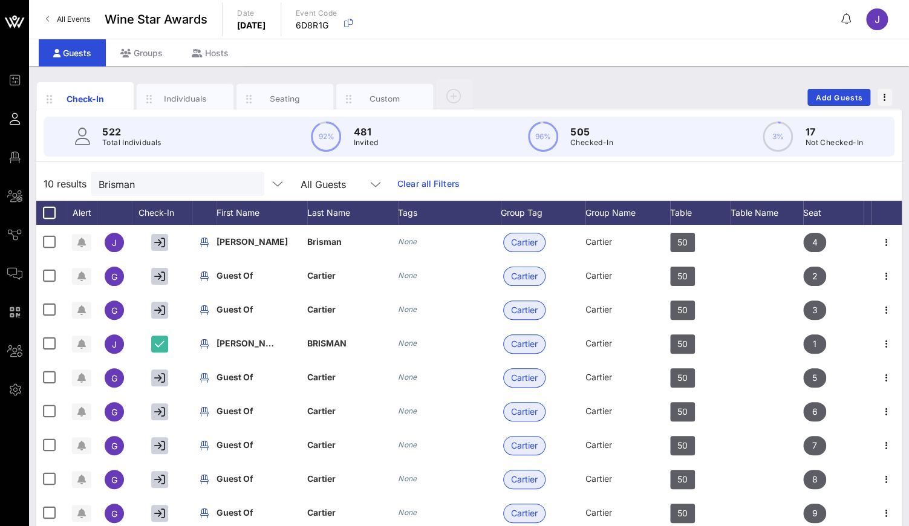
click at [852, 14] on button at bounding box center [847, 19] width 24 height 19
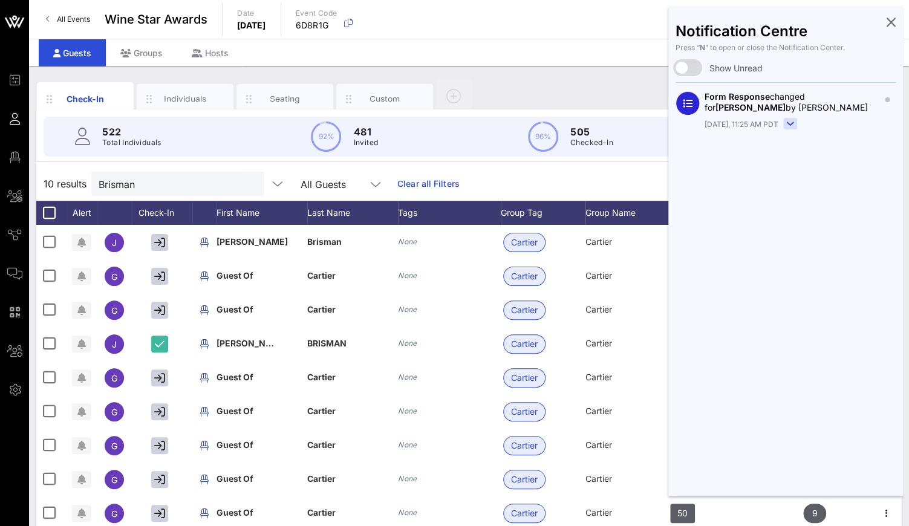
click at [786, 131] on div "Form Response changed for JENNIFER BRISMAN by Jennifer Brisman Today, 11:25 AM …" at bounding box center [786, 111] width 220 height 59
click at [786, 126] on rect at bounding box center [790, 124] width 13 height 11
click at [892, 21] on icon at bounding box center [891, 22] width 9 height 2
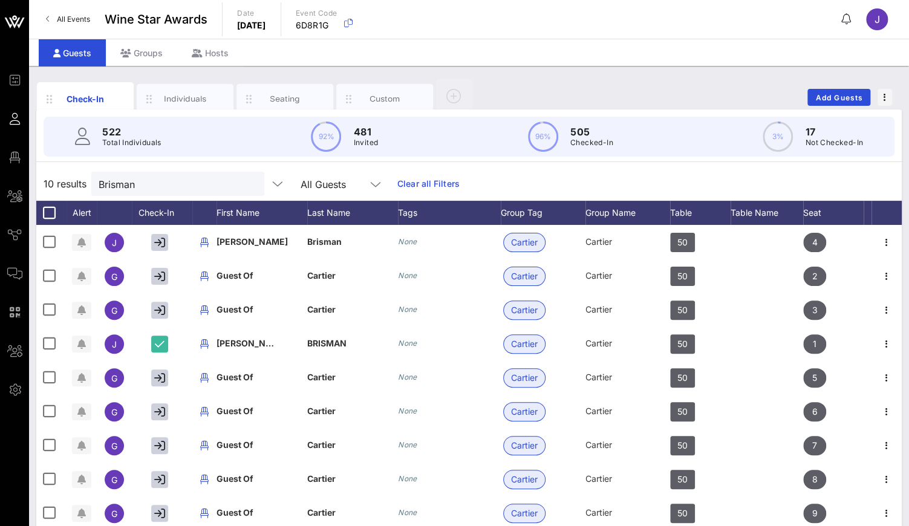
click at [70, 52] on div "Guests" at bounding box center [72, 52] width 67 height 27
click at [142, 51] on div "Groups" at bounding box center [141, 52] width 71 height 27
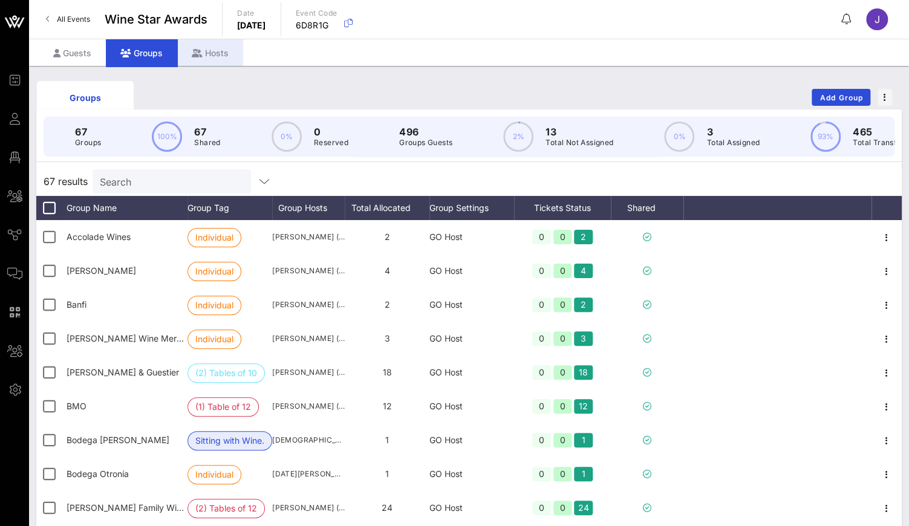
click at [217, 51] on div "Hosts" at bounding box center [210, 52] width 66 height 27
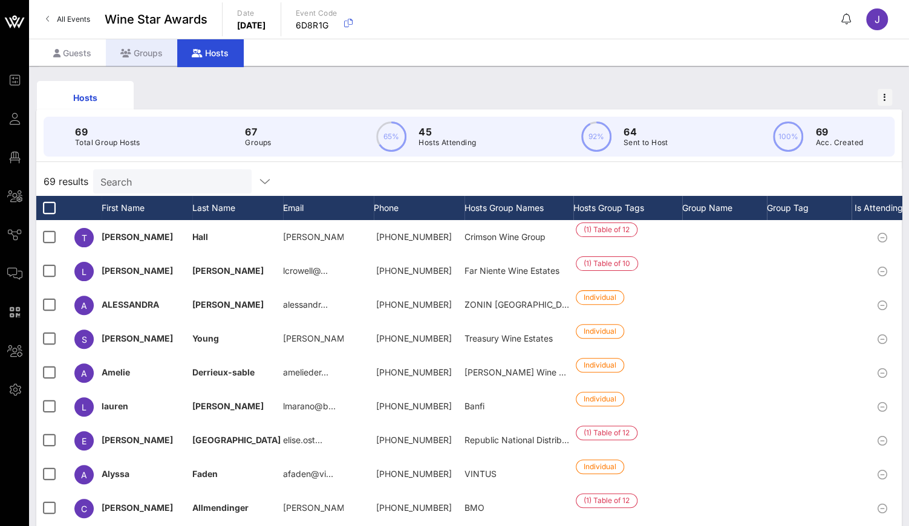
click at [141, 54] on div "Groups" at bounding box center [141, 52] width 71 height 27
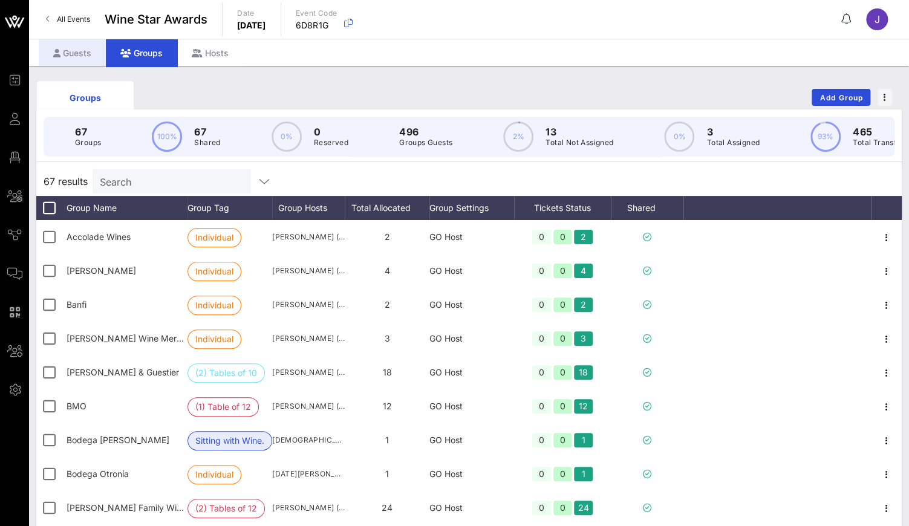
click at [88, 50] on div "Guests" at bounding box center [72, 52] width 67 height 27
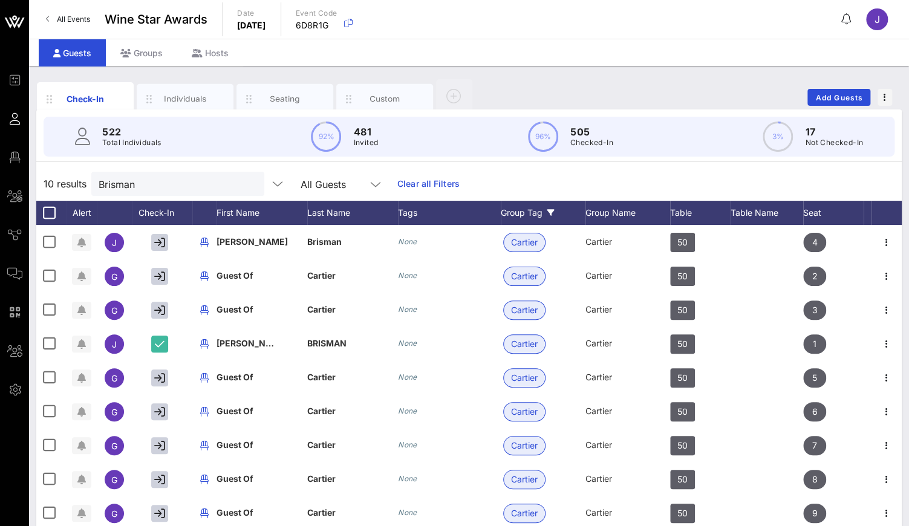
click at [515, 213] on div "Group Tag" at bounding box center [543, 213] width 85 height 24
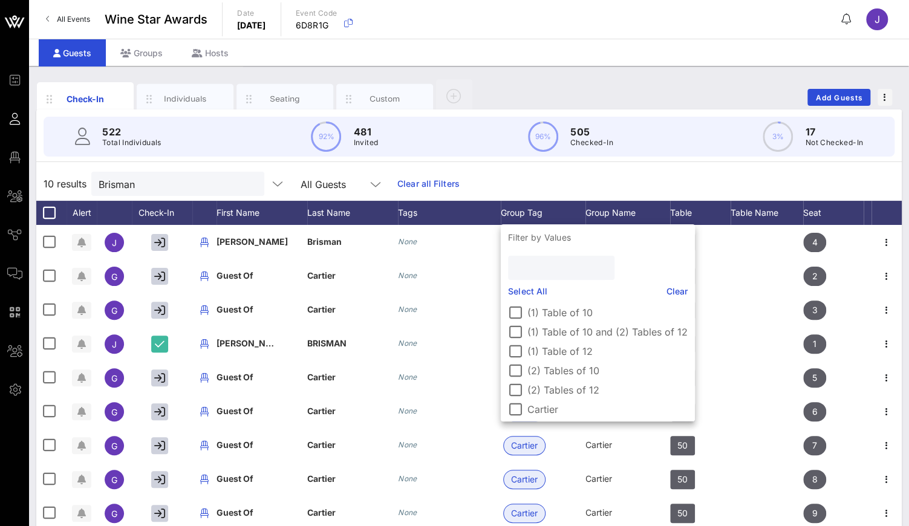
click at [537, 275] on input "text" at bounding box center [560, 268] width 90 height 16
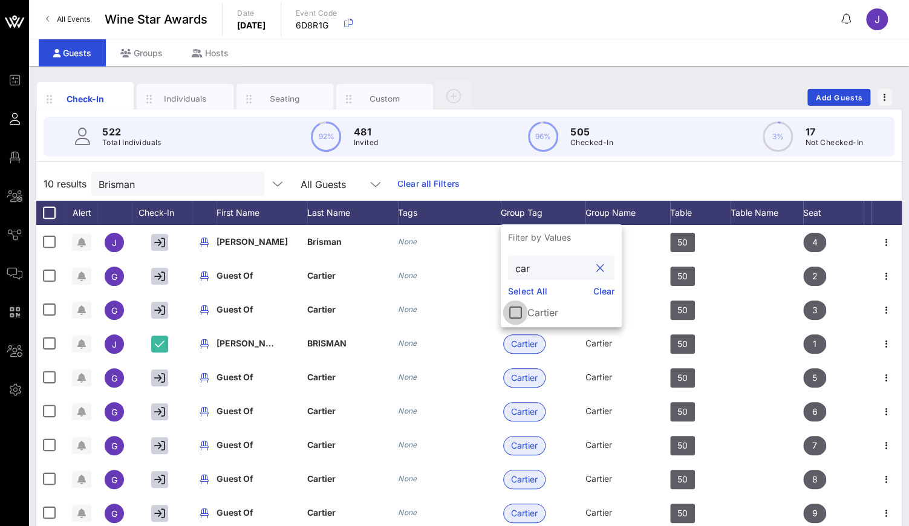
type input "car"
click at [512, 307] on div at bounding box center [515, 312] width 21 height 21
click at [558, 178] on div "10 results Brisman All Guests Group Tag Clear all Filters" at bounding box center [469, 184] width 866 height 34
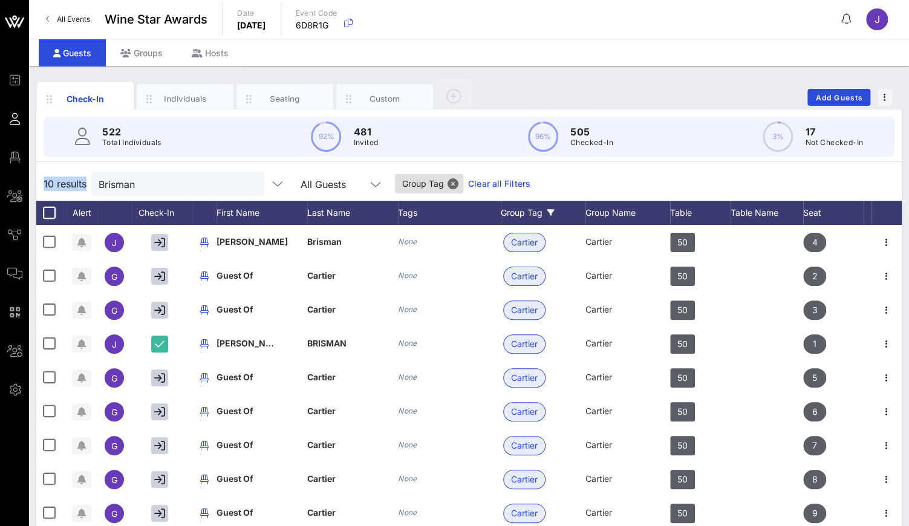
drag, startPoint x: 45, startPoint y: 181, endPoint x: 89, endPoint y: 183, distance: 44.2
click at [89, 183] on div "10 results Brisman All Guests Group Tag Clear all Filters" at bounding box center [469, 184] width 866 height 34
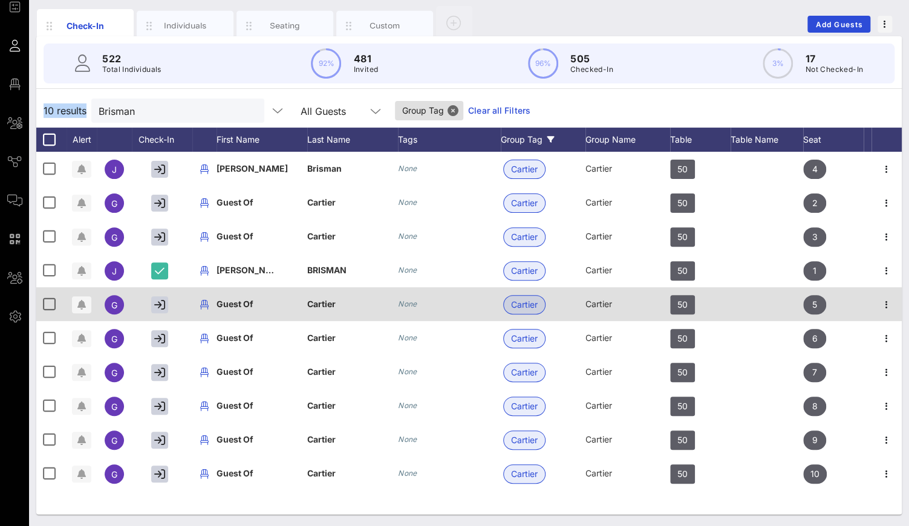
scroll to position [24, 0]
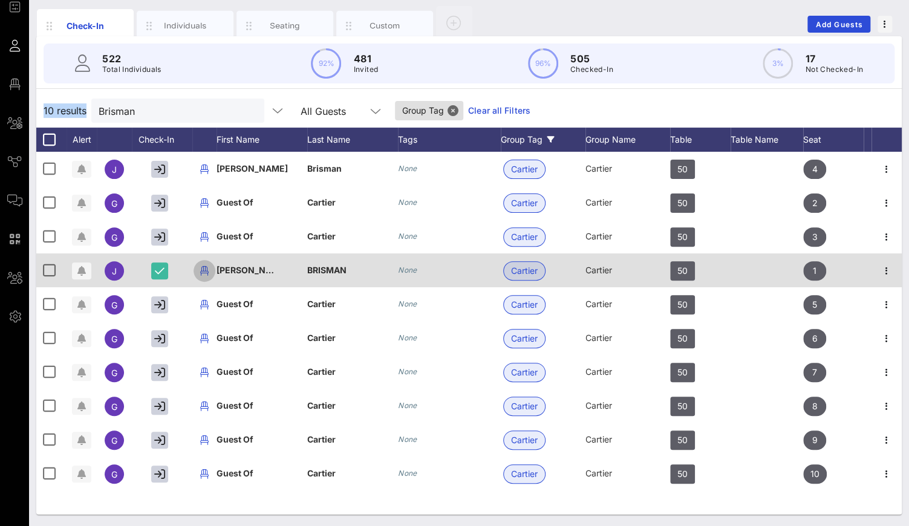
click at [204, 270] on icon "button" at bounding box center [204, 271] width 15 height 15
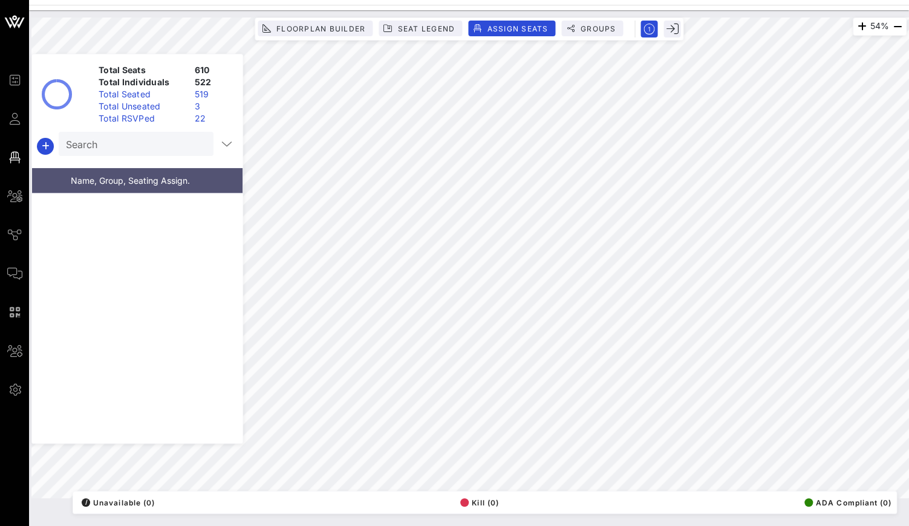
scroll to position [21005, 0]
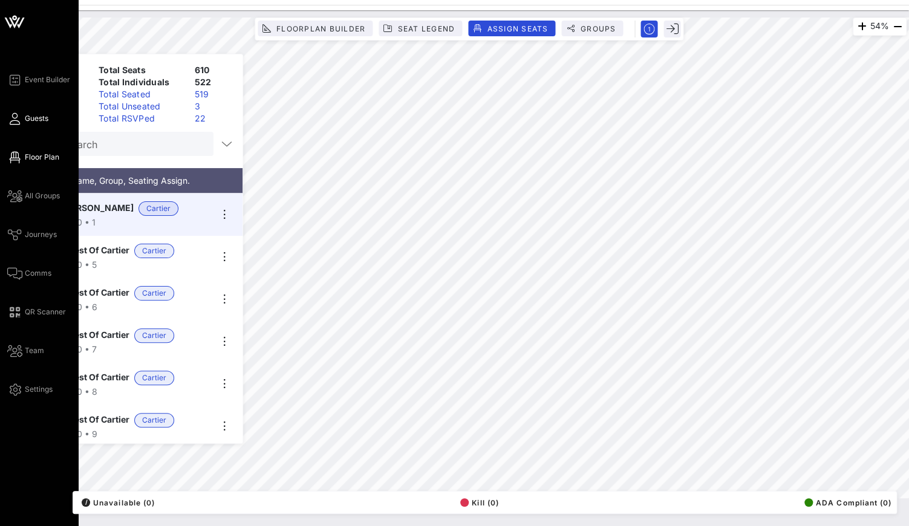
click at [19, 120] on icon at bounding box center [14, 119] width 15 height 2
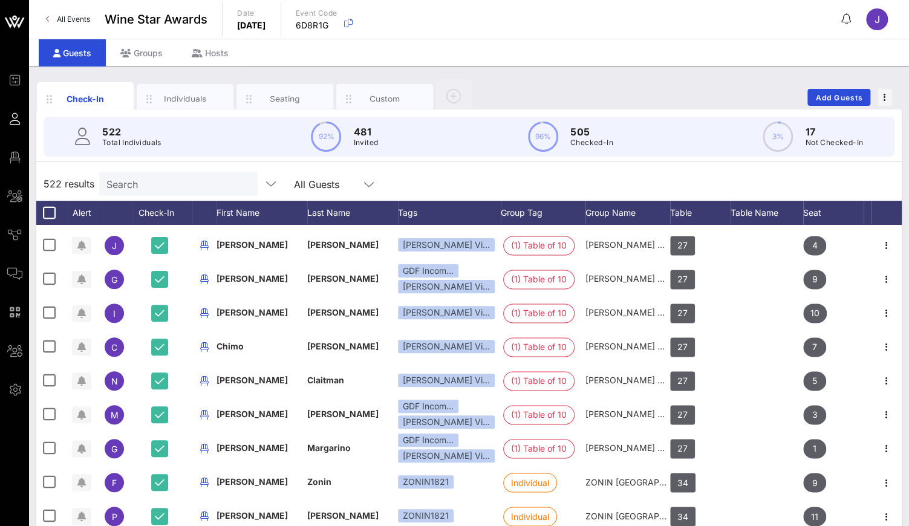
scroll to position [3256, 0]
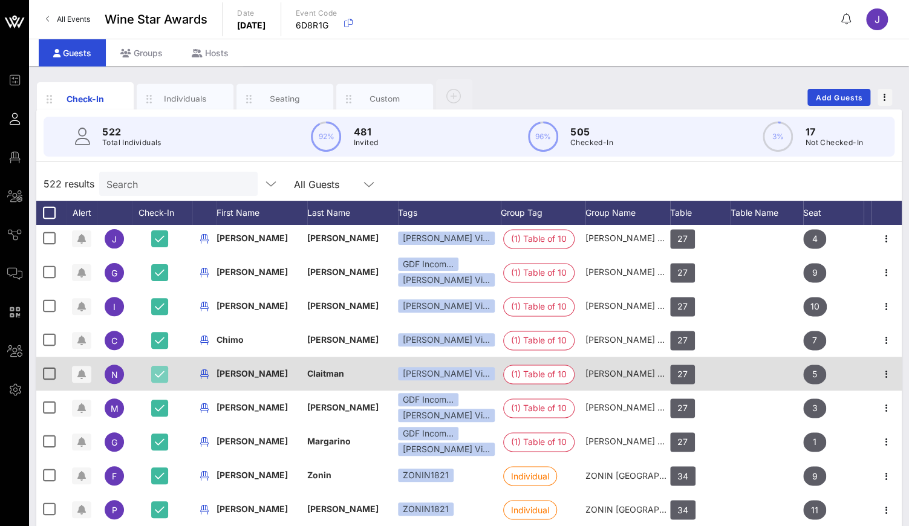
click at [163, 375] on icon "button" at bounding box center [160, 374] width 10 height 11
click at [80, 375] on icon "button" at bounding box center [81, 375] width 8 height 10
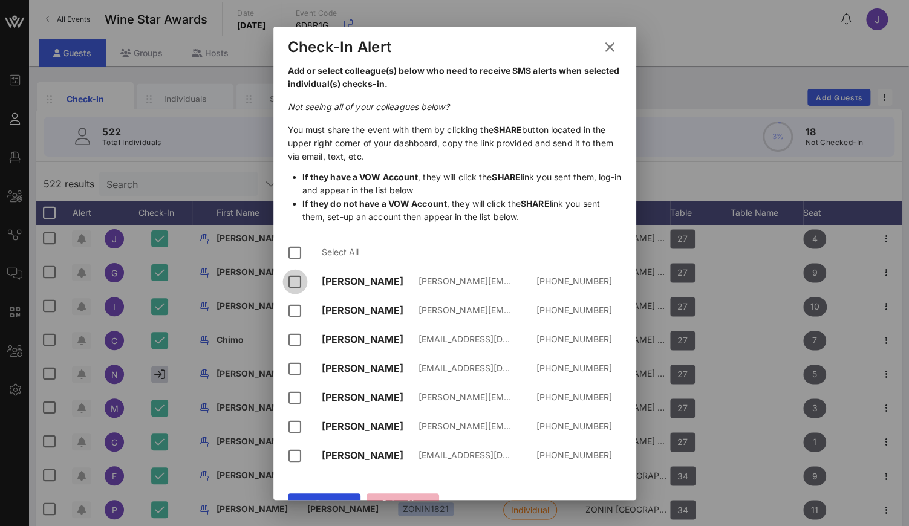
click at [293, 280] on div at bounding box center [295, 282] width 21 height 21
click at [293, 308] on div at bounding box center [295, 311] width 21 height 21
click at [293, 333] on div at bounding box center [295, 340] width 21 height 21
click at [293, 363] on div at bounding box center [295, 369] width 21 height 21
click at [294, 388] on div at bounding box center [295, 398] width 21 height 21
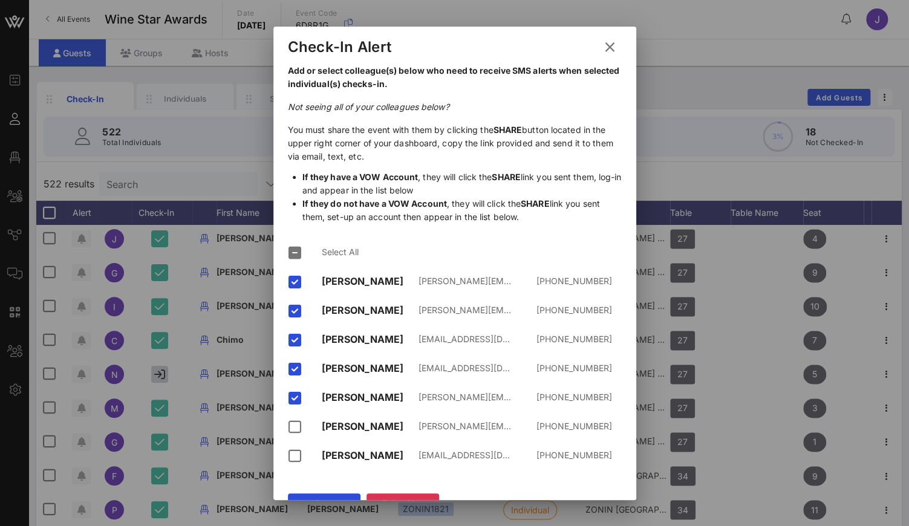
drag, startPoint x: 463, startPoint y: 74, endPoint x: 609, endPoint y: 44, distance: 148.2
click at [609, 44] on icon at bounding box center [610, 47] width 18 height 17
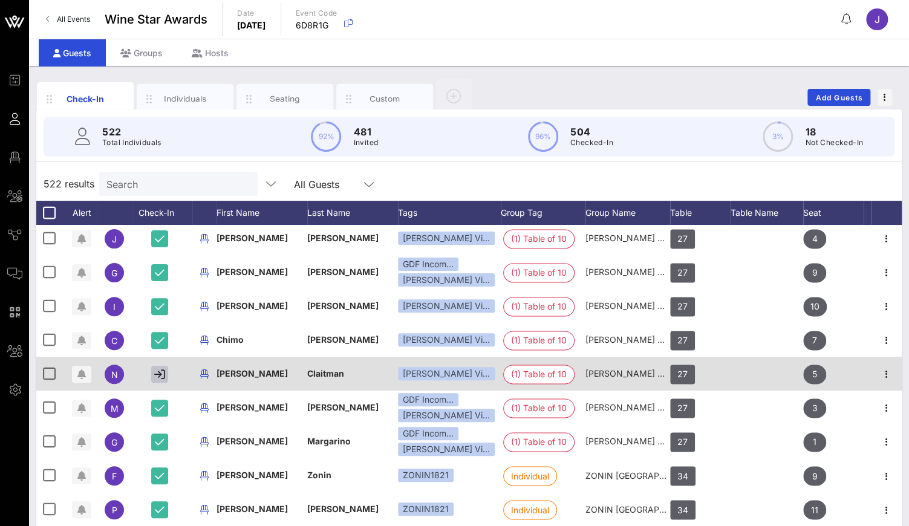
click at [161, 379] on icon "button" at bounding box center [159, 374] width 11 height 11
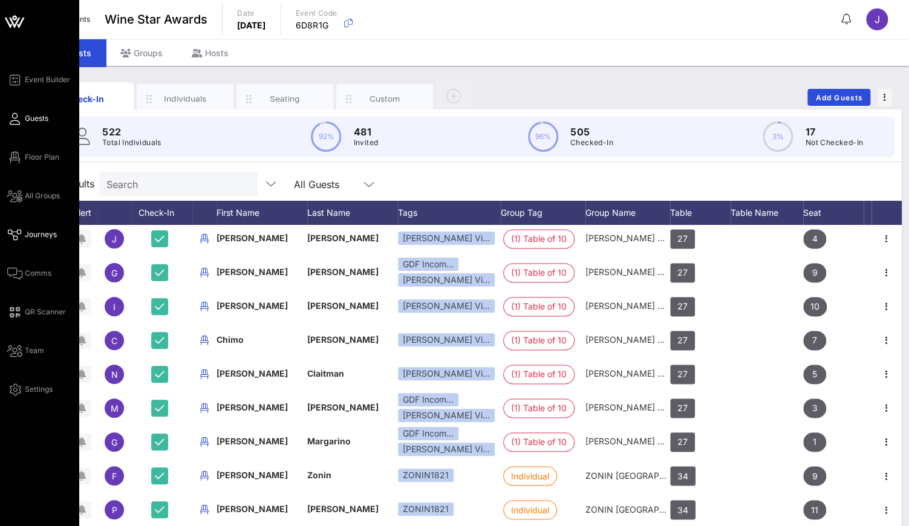
click at [32, 238] on span "Journeys" at bounding box center [41, 234] width 32 height 11
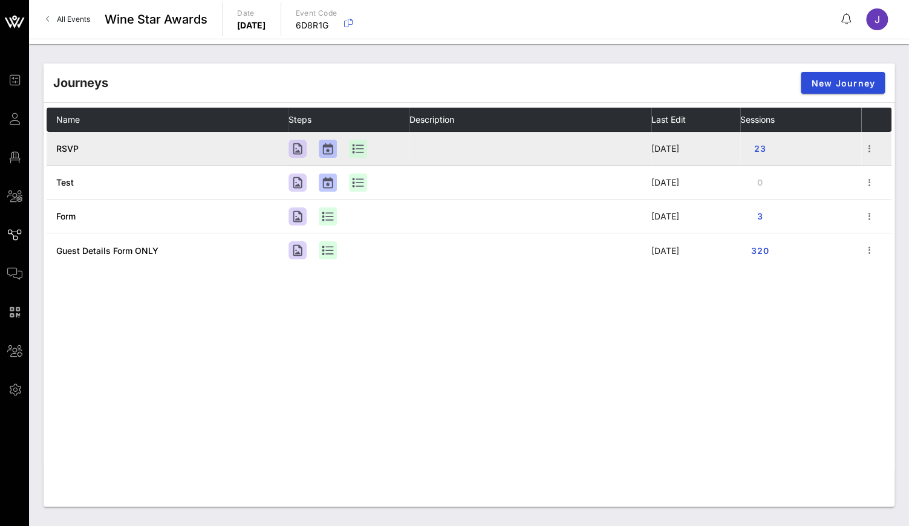
click at [65, 148] on span "RSVP" at bounding box center [67, 148] width 22 height 10
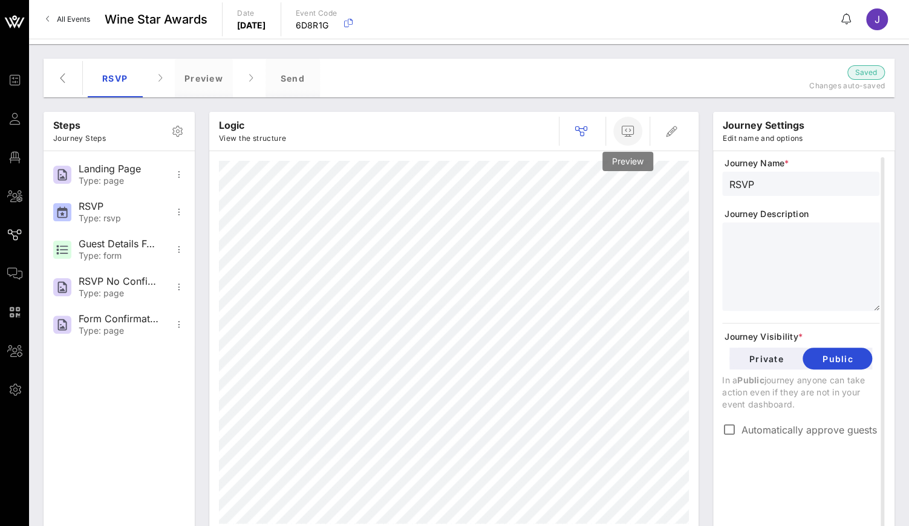
click at [629, 134] on icon "button" at bounding box center [628, 131] width 15 height 15
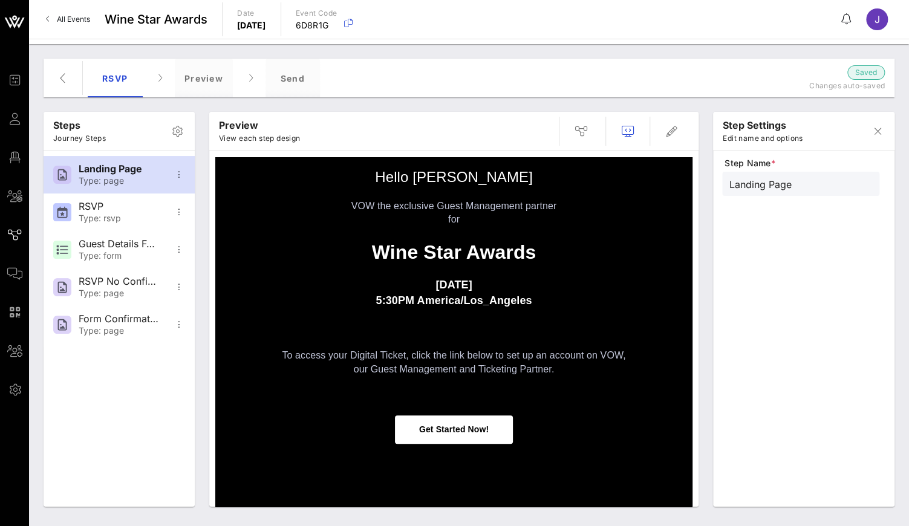
scroll to position [152, 0]
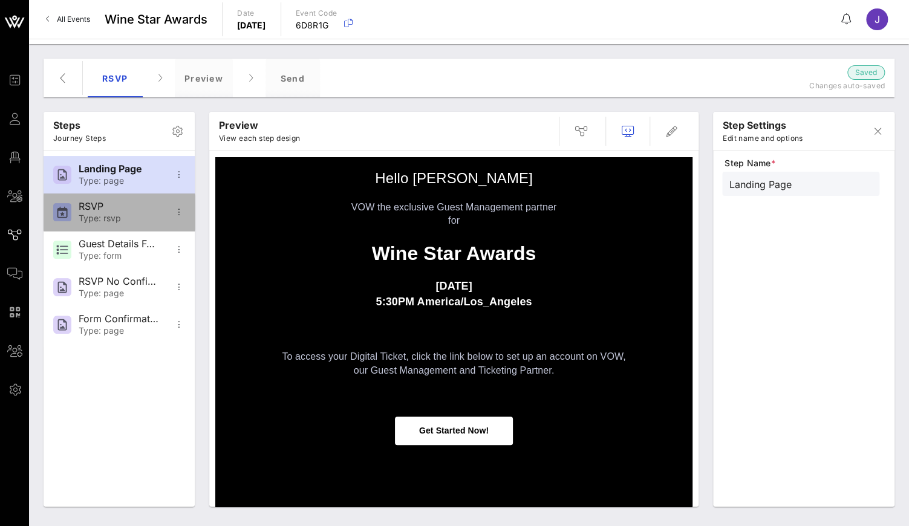
click at [137, 211] on div "RSVP" at bounding box center [119, 206] width 80 height 11
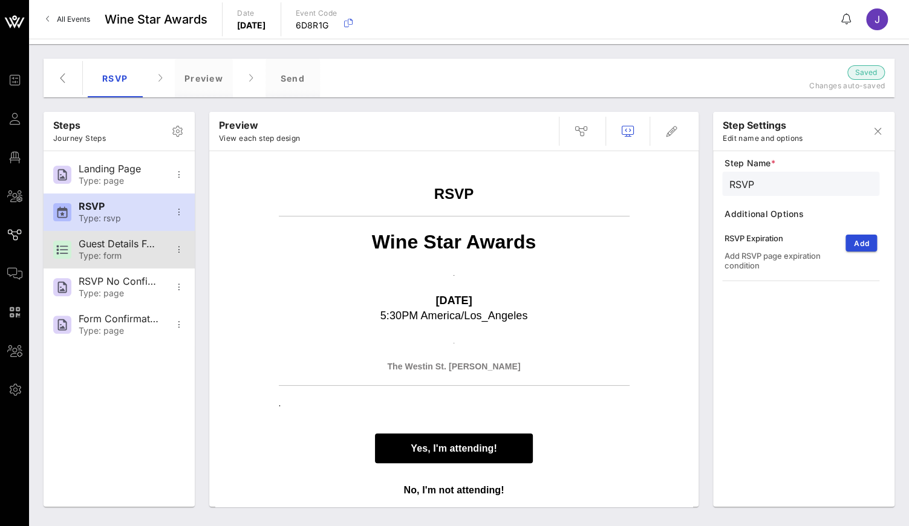
click at [122, 250] on div "Guest Details Form Type: form" at bounding box center [119, 250] width 80 height 38
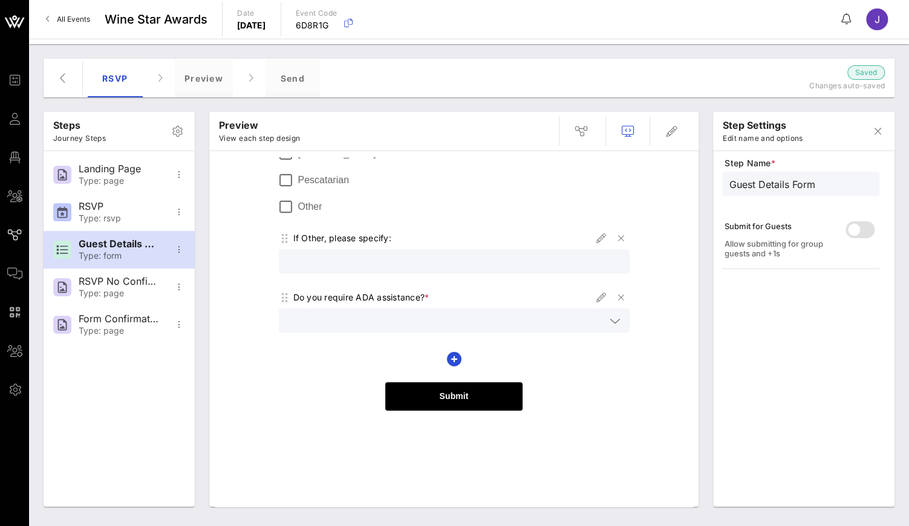
scroll to position [460, 0]
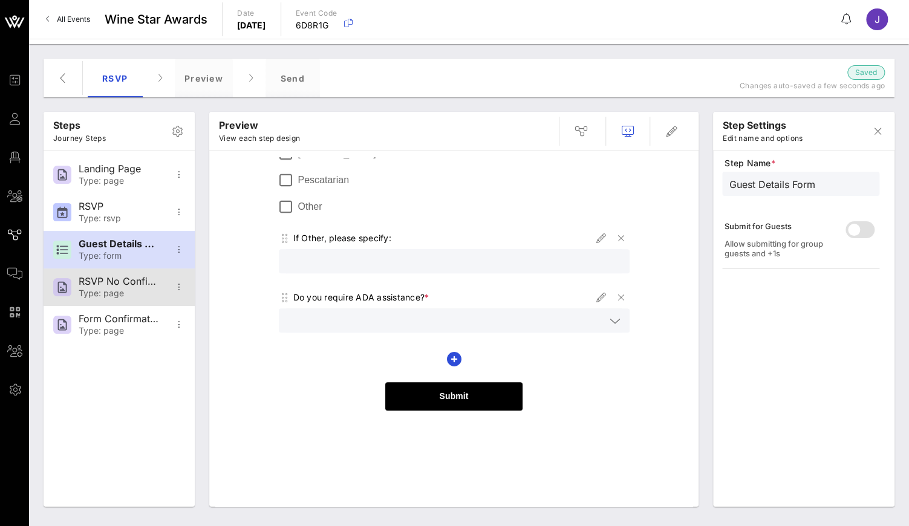
click at [129, 287] on div "RSVP No Confirmation Type: page" at bounding box center [119, 288] width 80 height 38
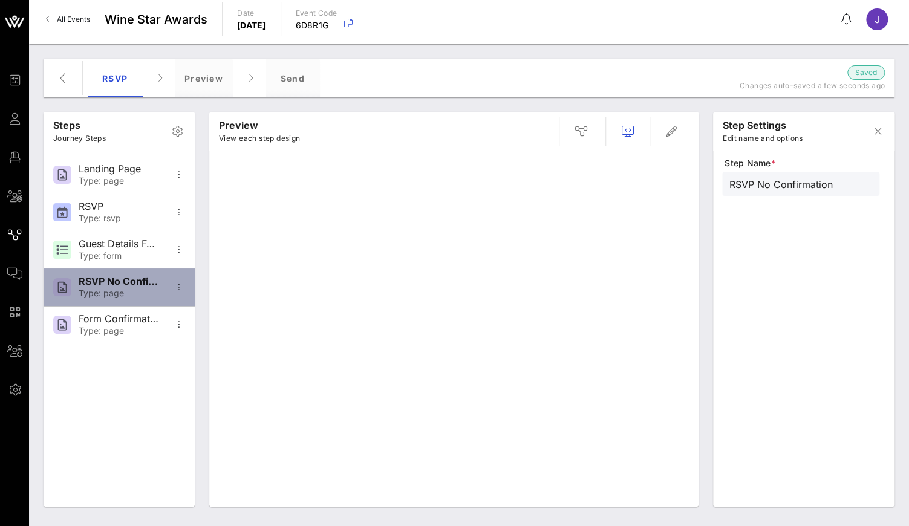
scroll to position [0, 0]
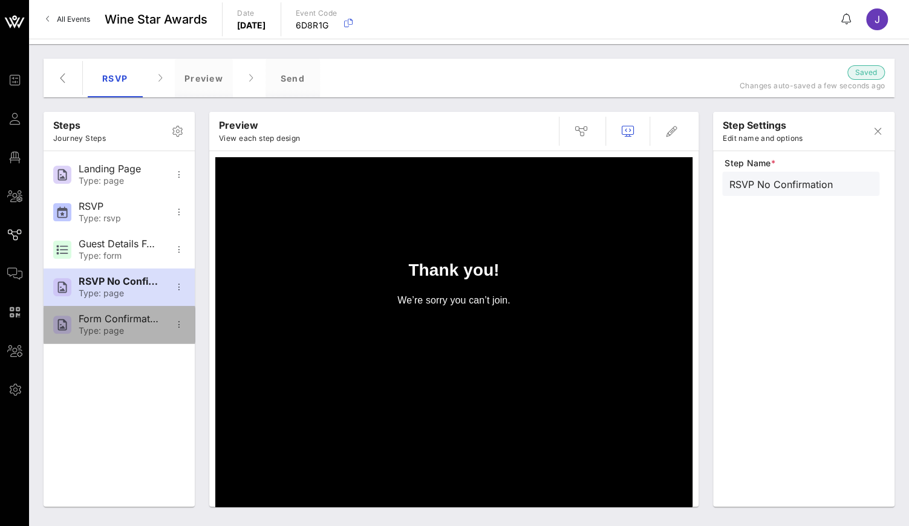
click at [108, 318] on div "Form Confirmation" at bounding box center [119, 318] width 80 height 11
type input "Form Confirmation"
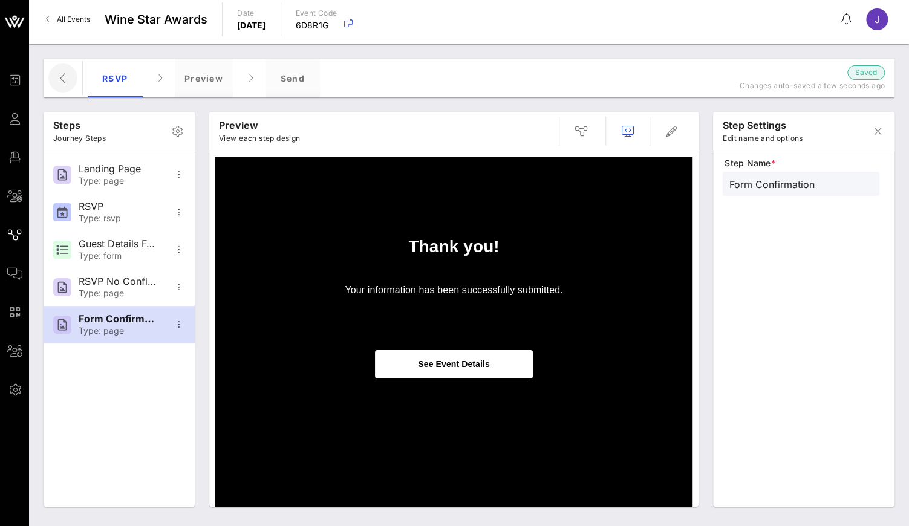
click at [65, 79] on icon "button" at bounding box center [63, 78] width 15 height 15
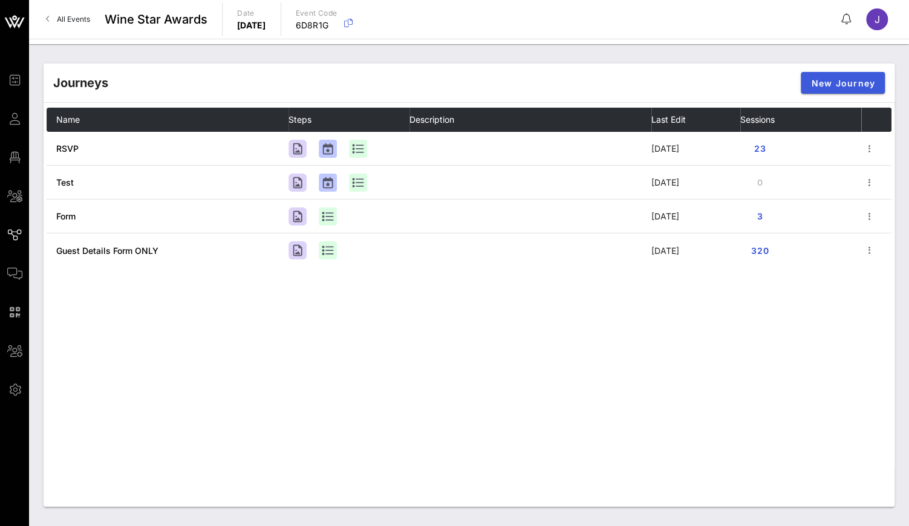
click at [843, 84] on span "New Journey" at bounding box center [843, 83] width 65 height 10
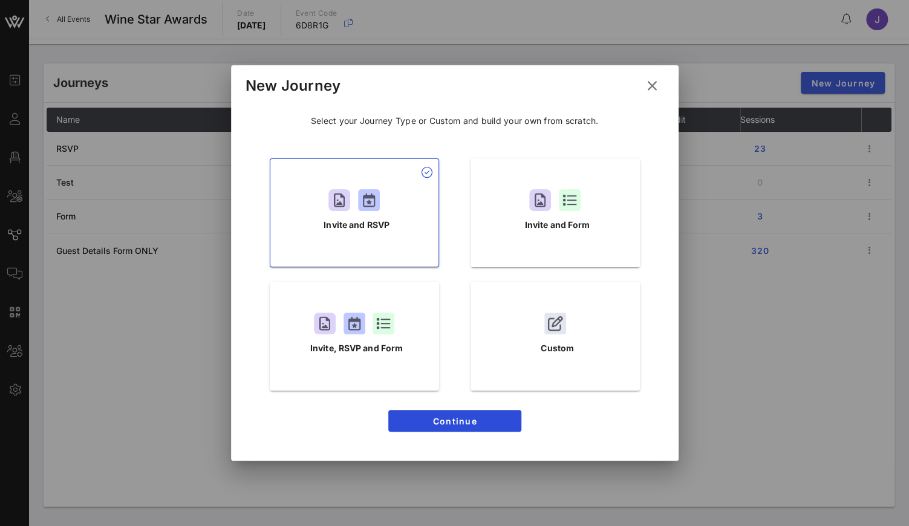
click at [650, 75] on button at bounding box center [653, 86] width 24 height 22
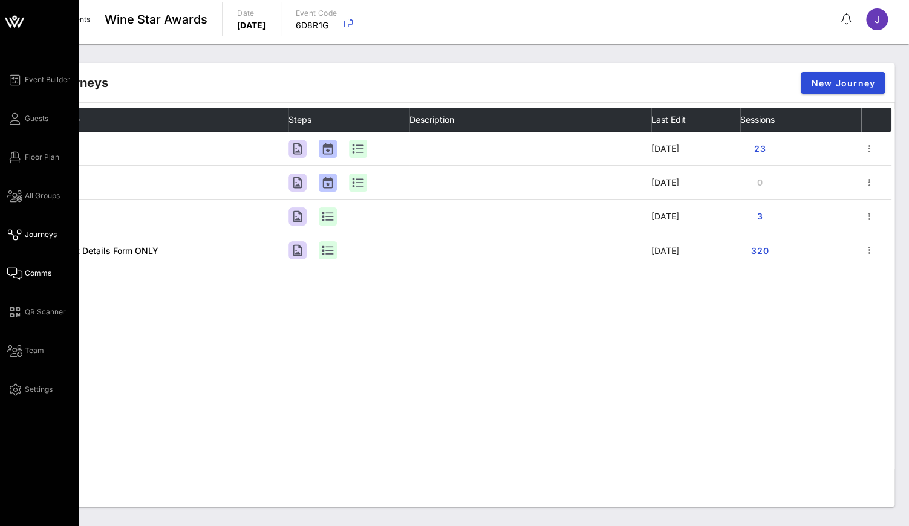
click at [16, 274] on icon at bounding box center [14, 274] width 15 height 2
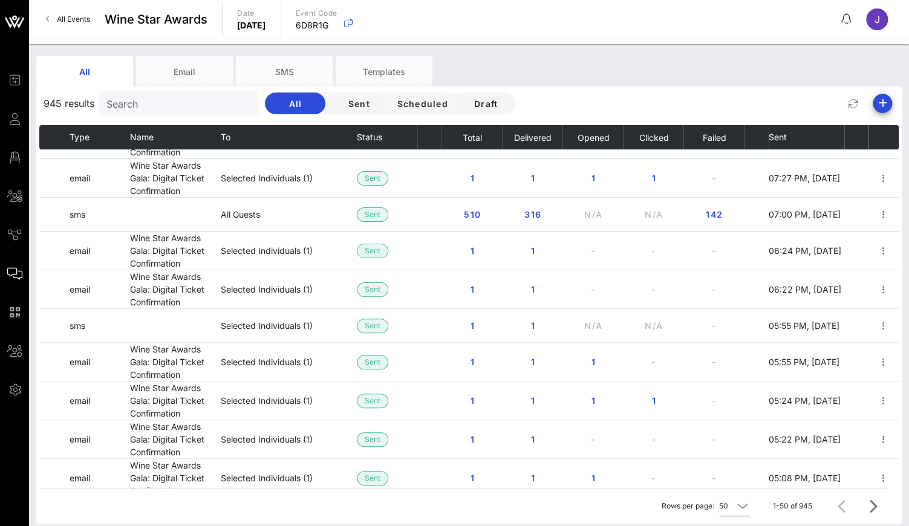
scroll to position [362, 0]
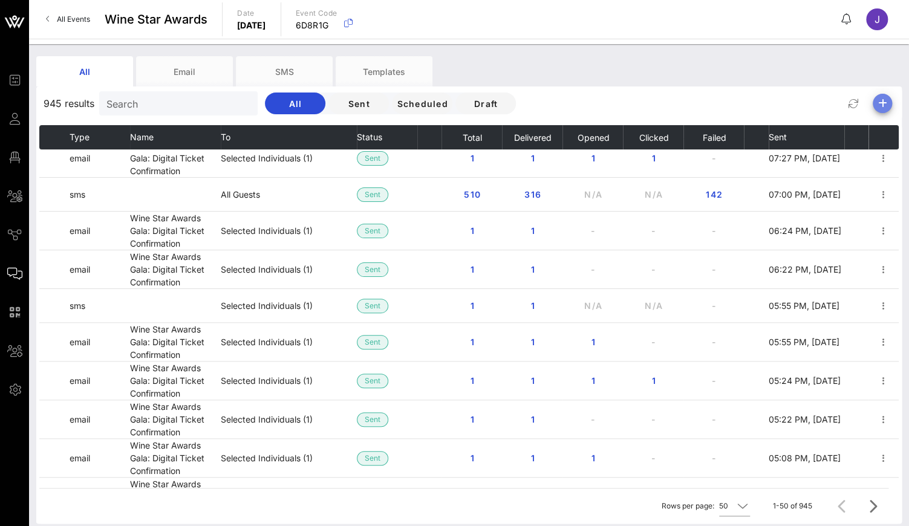
click at [885, 100] on icon "button" at bounding box center [882, 103] width 15 height 15
click at [881, 133] on div "Email" at bounding box center [878, 127] width 25 height 26
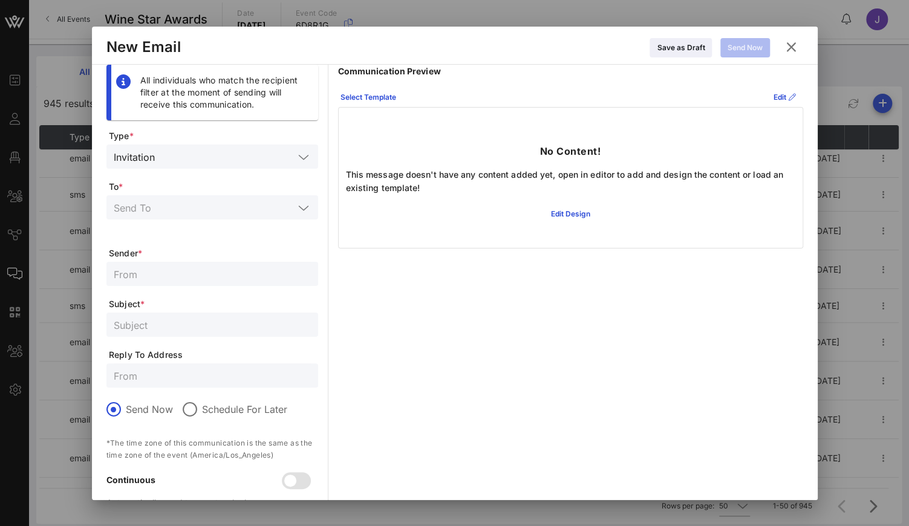
click at [793, 47] on icon at bounding box center [791, 47] width 18 height 16
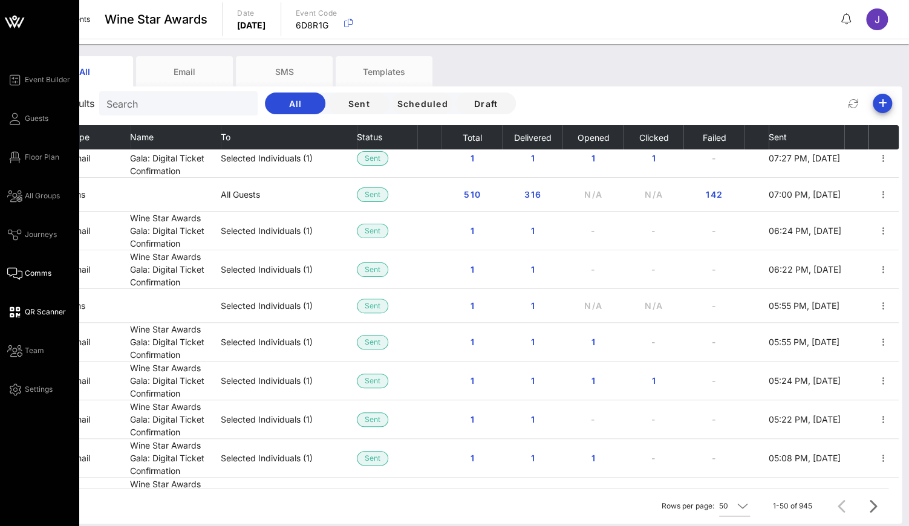
click at [18, 313] on icon at bounding box center [14, 313] width 15 height 2
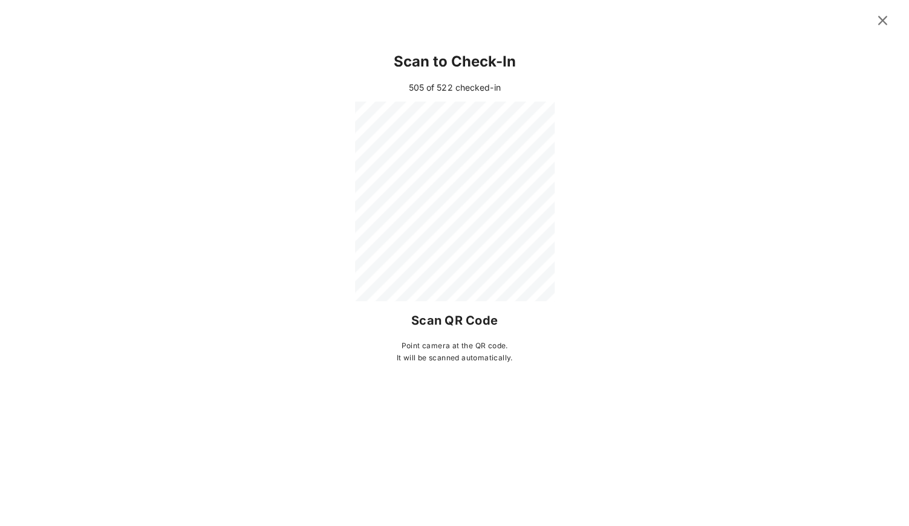
click at [880, 21] on icon at bounding box center [883, 20] width 18 height 17
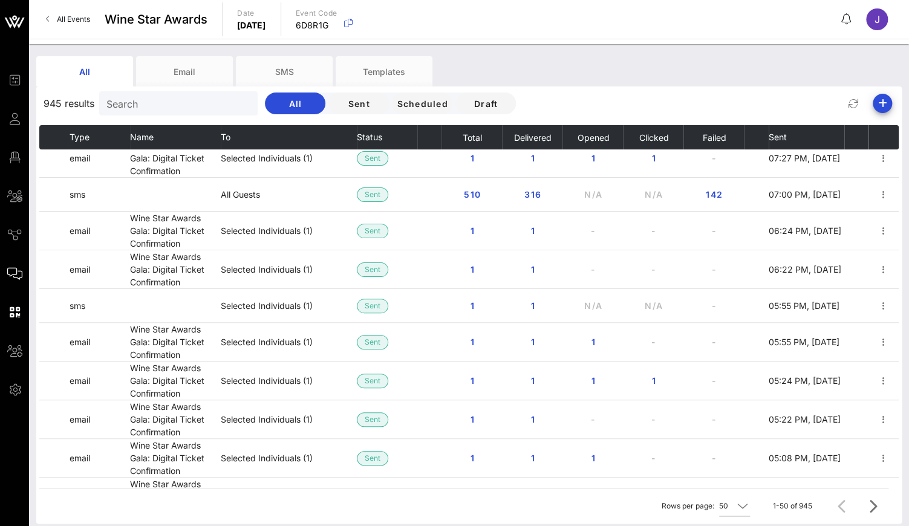
click at [16, 351] on icon at bounding box center [14, 351] width 15 height 2
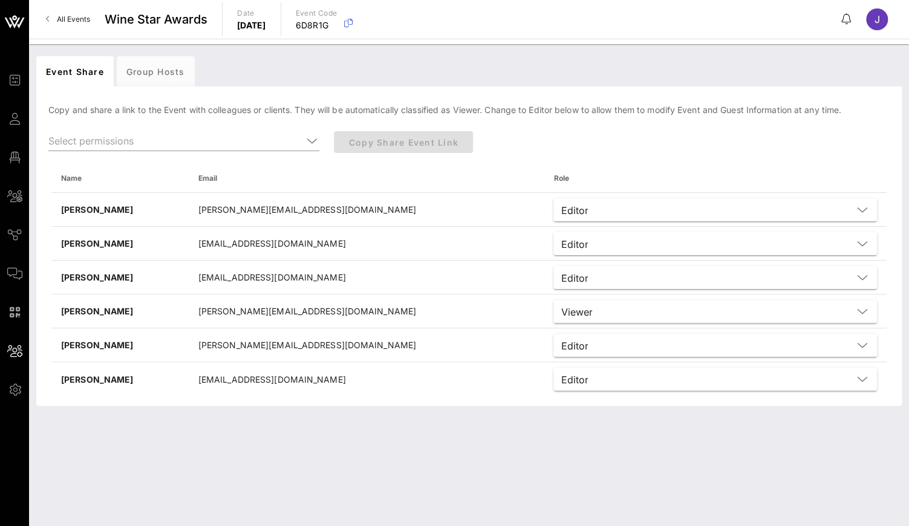
click at [16, 129] on div "Event Builder Guests Floor Plan All Groups Journeys Comms QR Scanner Team Setti…" at bounding box center [18, 235] width 22 height 324
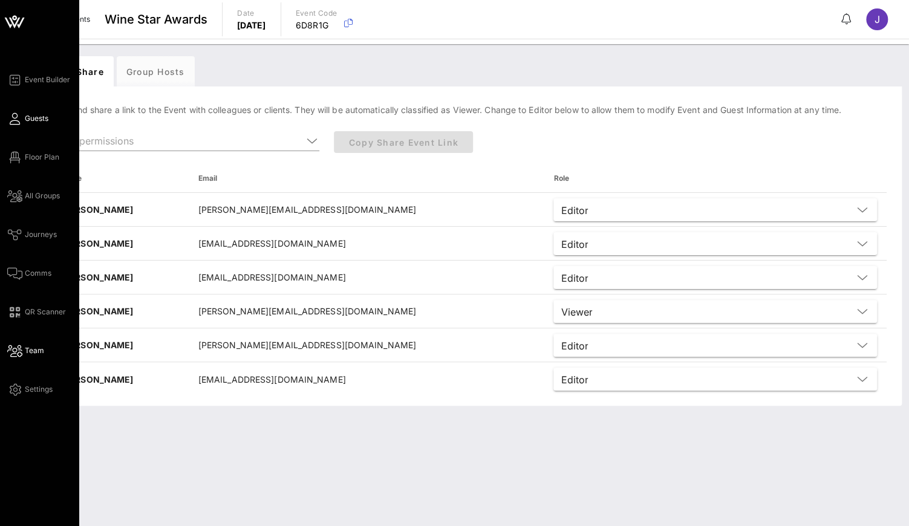
click at [18, 120] on icon at bounding box center [14, 119] width 15 height 2
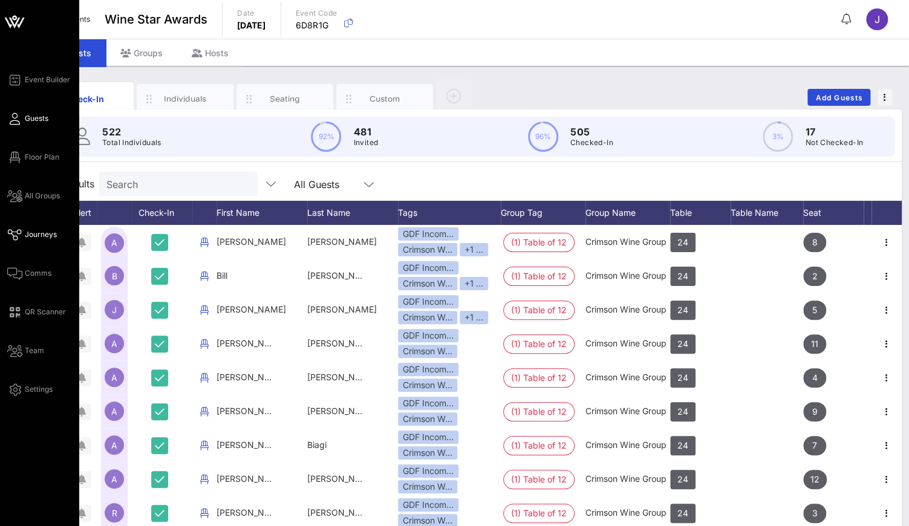
click at [21, 236] on icon at bounding box center [14, 235] width 15 height 2
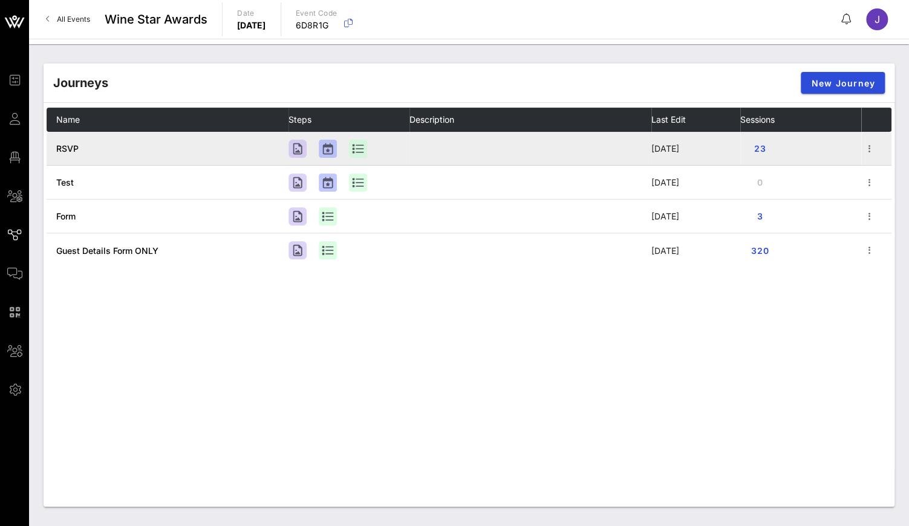
click at [67, 148] on span "RSVP" at bounding box center [67, 148] width 22 height 10
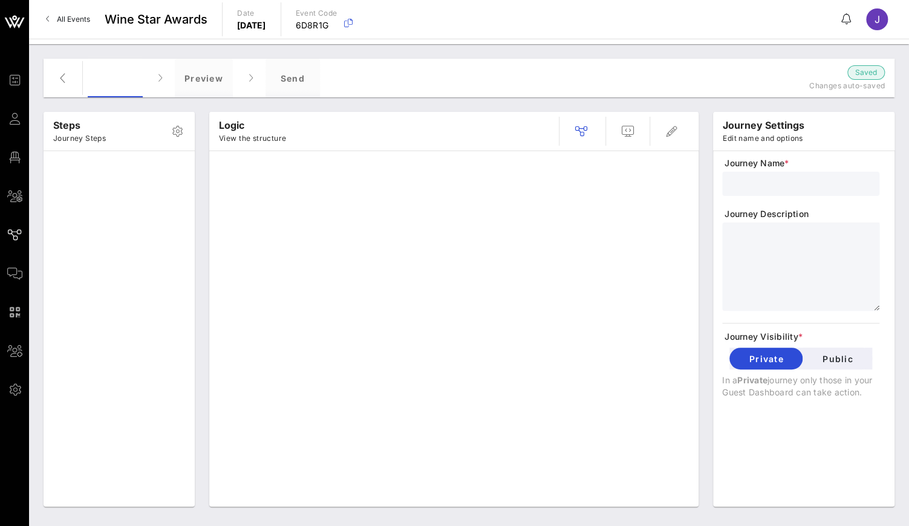
type input "RSVP"
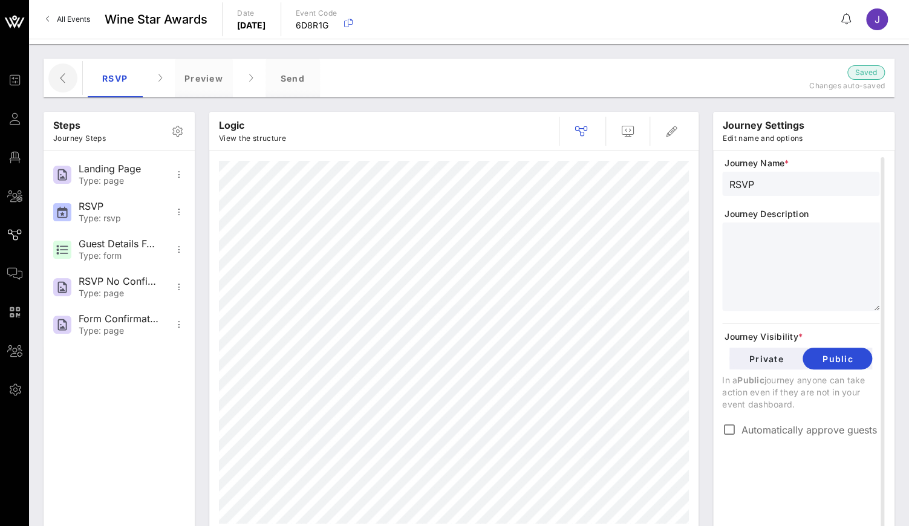
click at [67, 76] on icon "button" at bounding box center [63, 78] width 15 height 15
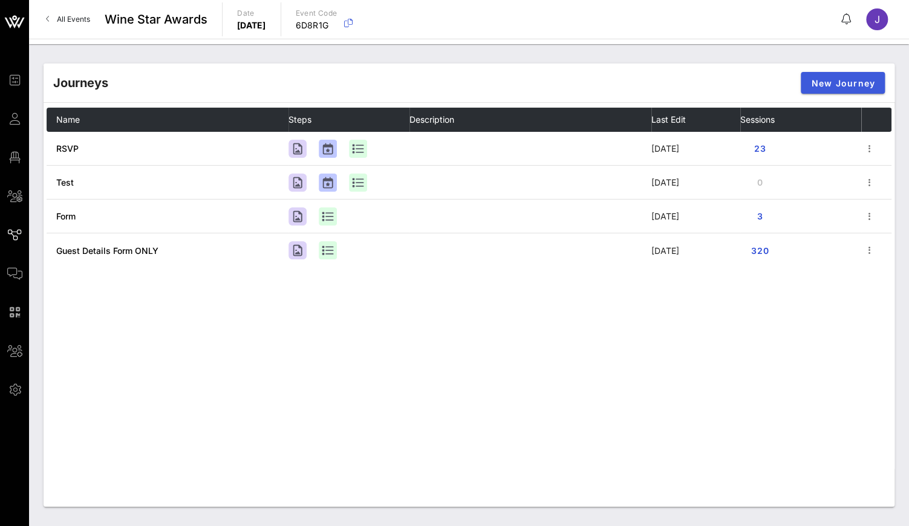
click at [861, 81] on span "New Journey" at bounding box center [843, 83] width 65 height 10
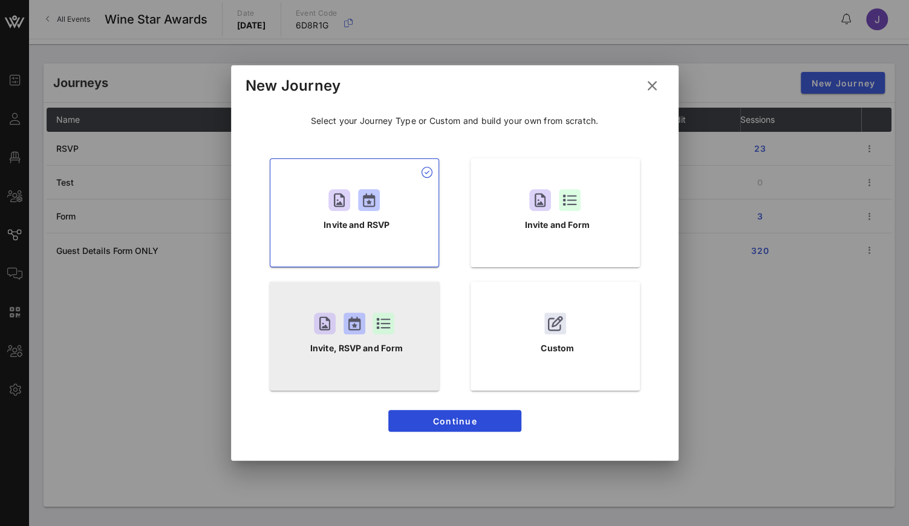
click at [393, 332] on div at bounding box center [384, 324] width 22 height 22
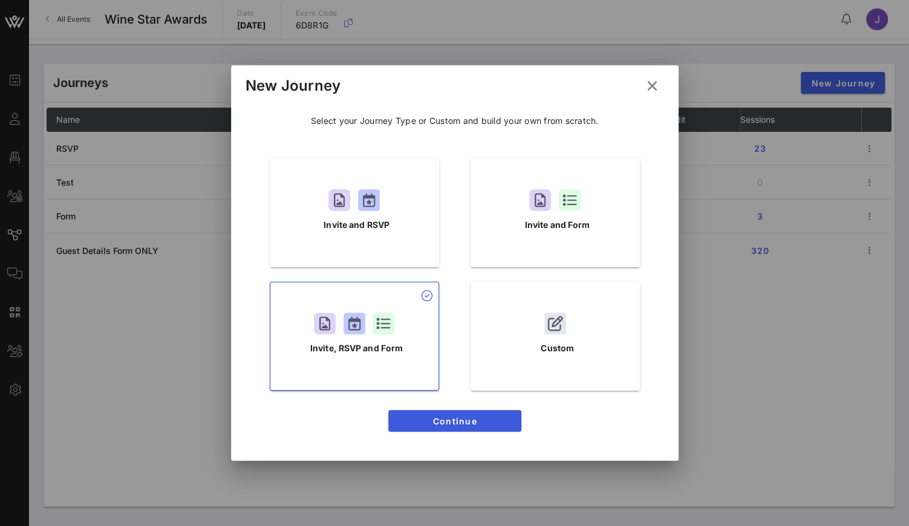
click at [468, 417] on span "Continue" at bounding box center [455, 421] width 114 height 10
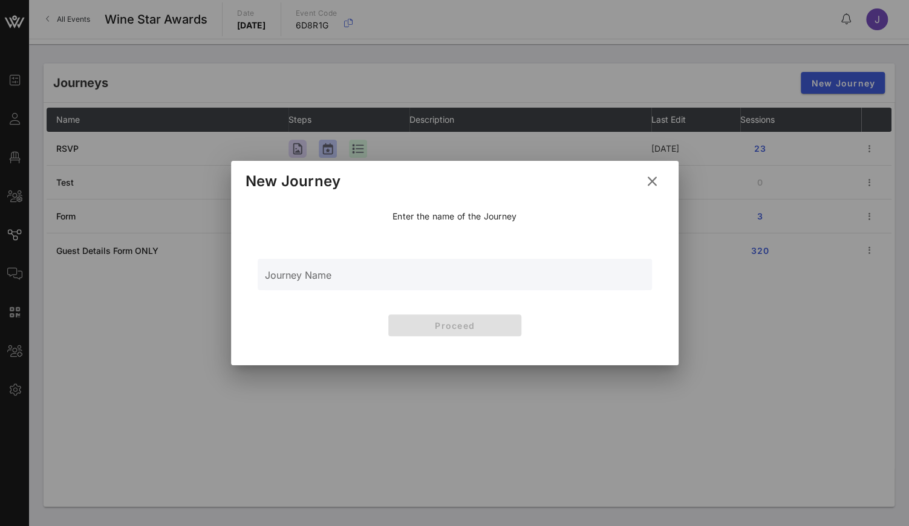
click at [395, 278] on input "Journey Name" at bounding box center [455, 281] width 380 height 18
type input "Main Invite"
click at [459, 330] on span "Proceed" at bounding box center [455, 326] width 114 height 10
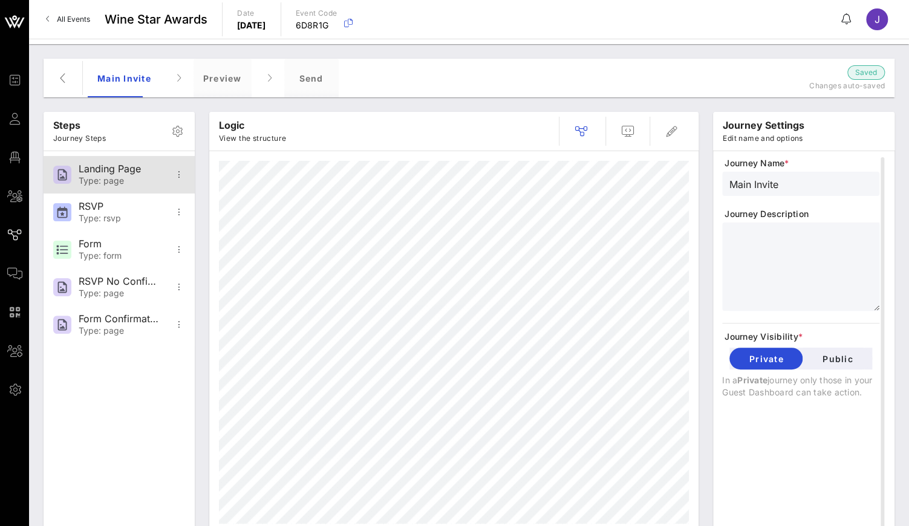
click at [145, 166] on div "Landing Page" at bounding box center [119, 168] width 80 height 11
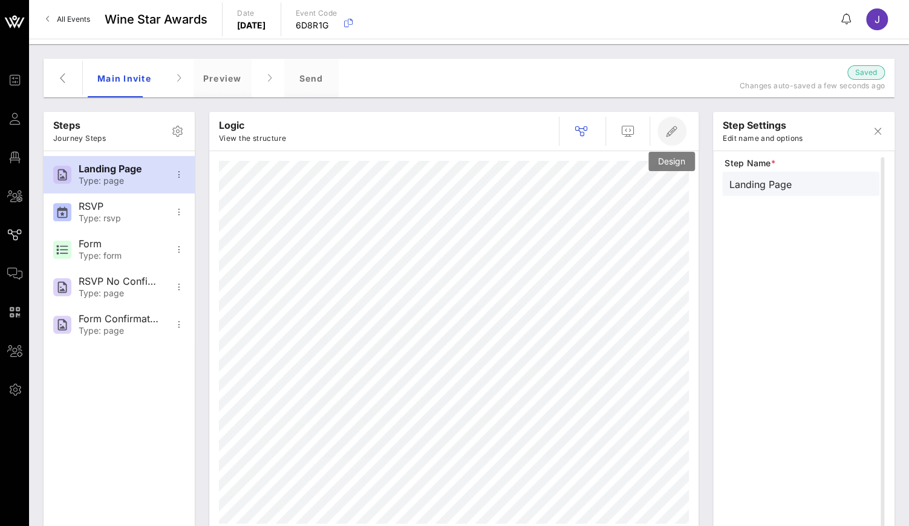
click at [677, 131] on icon "button" at bounding box center [672, 131] width 15 height 15
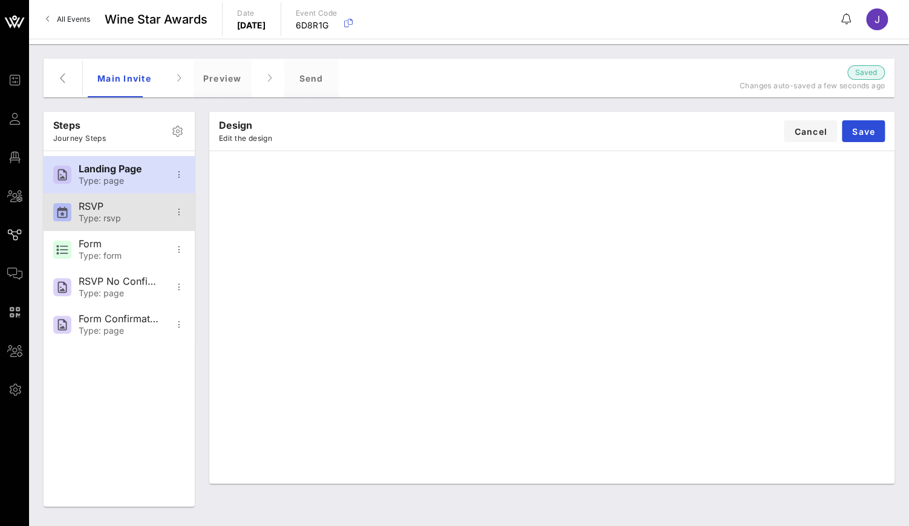
click at [125, 208] on div "RSVP" at bounding box center [119, 206] width 80 height 11
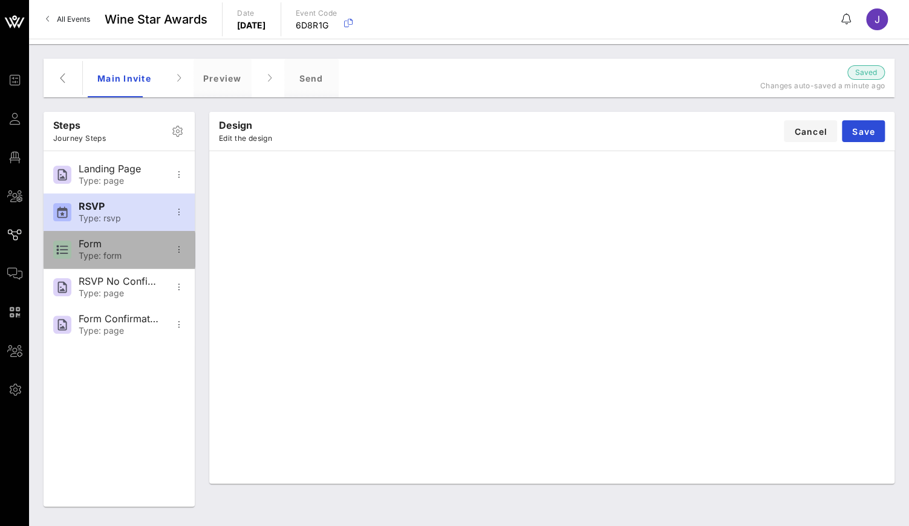
click at [135, 250] on div "Form Type: form" at bounding box center [119, 250] width 80 height 38
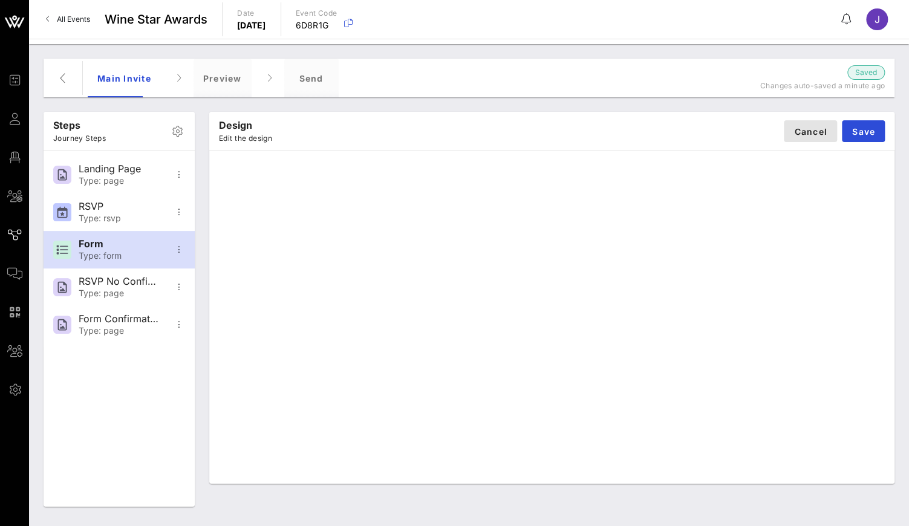
click at [814, 133] on span "Cancel" at bounding box center [811, 131] width 34 height 10
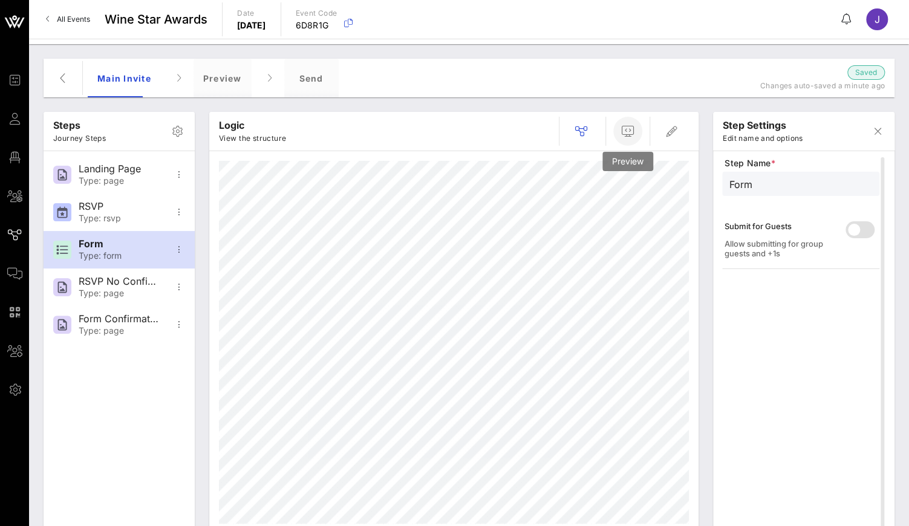
click at [625, 136] on icon "button" at bounding box center [628, 131] width 15 height 15
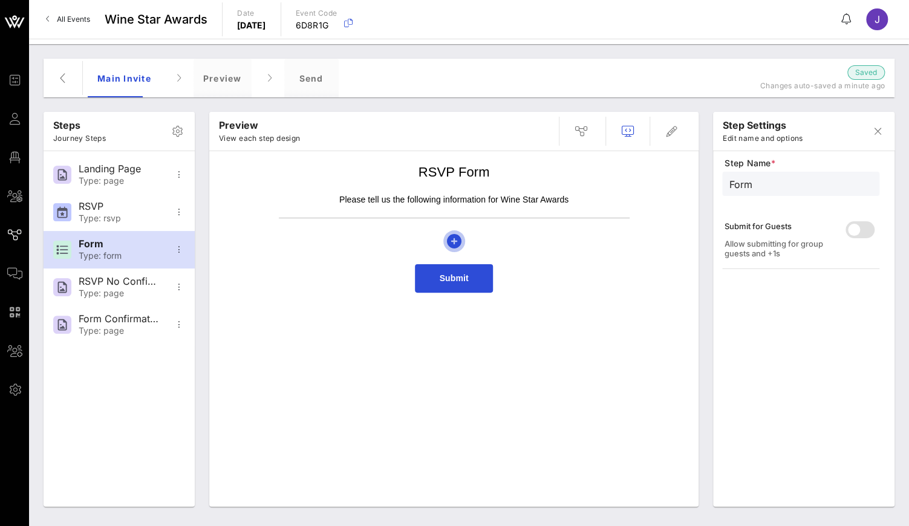
click at [456, 237] on icon "button" at bounding box center [454, 241] width 15 height 15
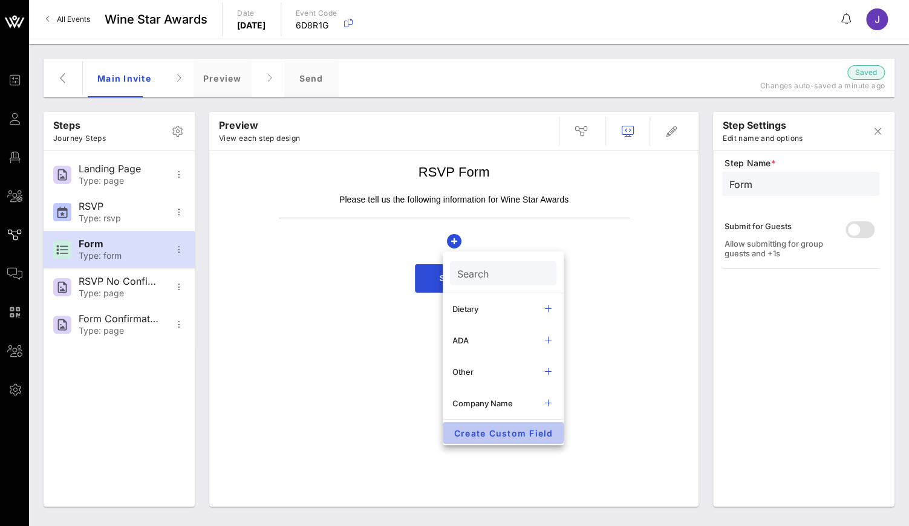
click at [532, 436] on span "Create Custom Field" at bounding box center [504, 433] width 102 height 10
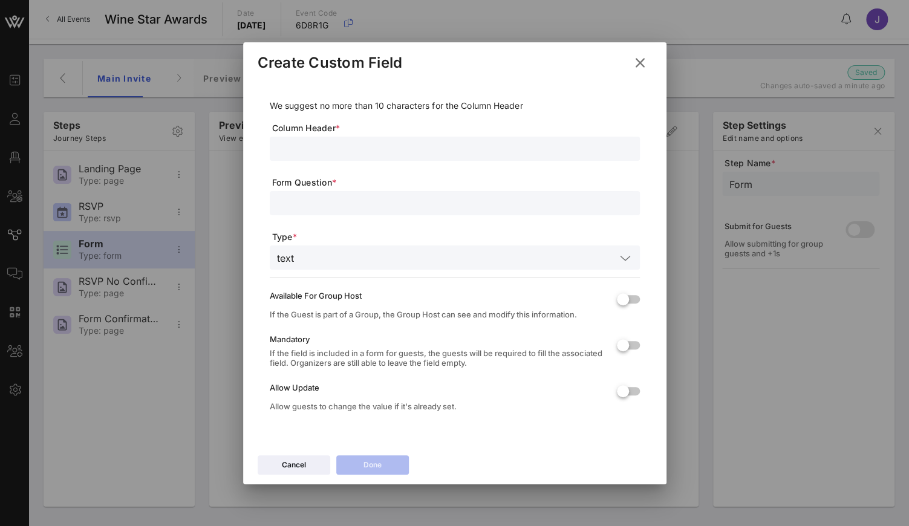
click at [347, 145] on input "text" at bounding box center [455, 149] width 356 height 16
type input "Hotel"
type input "What hotel are you staying at?"
click at [296, 260] on div "text" at bounding box center [446, 258] width 339 height 16
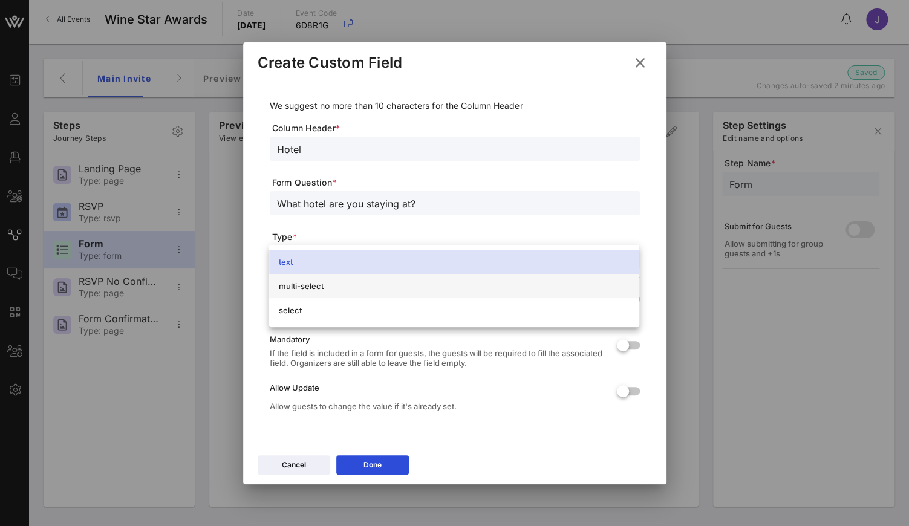
click at [312, 289] on div "multi-select" at bounding box center [454, 286] width 351 height 10
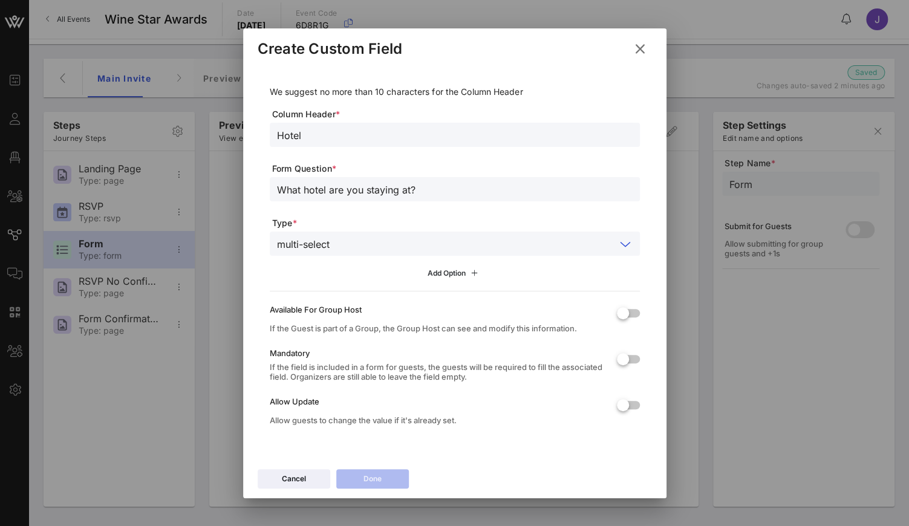
click at [448, 274] on div "Add Option" at bounding box center [455, 273] width 54 height 13
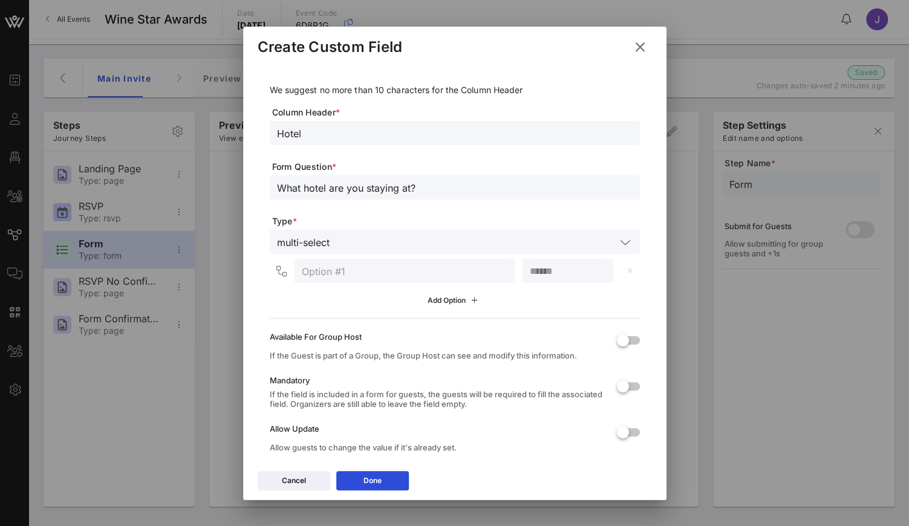
click at [448, 274] on input "text" at bounding box center [405, 271] width 206 height 16
type input "Marriott"
drag, startPoint x: 307, startPoint y: 129, endPoint x: 252, endPoint y: 129, distance: 54.5
click at [252, 129] on div "We suggest no more than 10 characters for the Column Header Column Header * Hot…" at bounding box center [454, 264] width 423 height 401
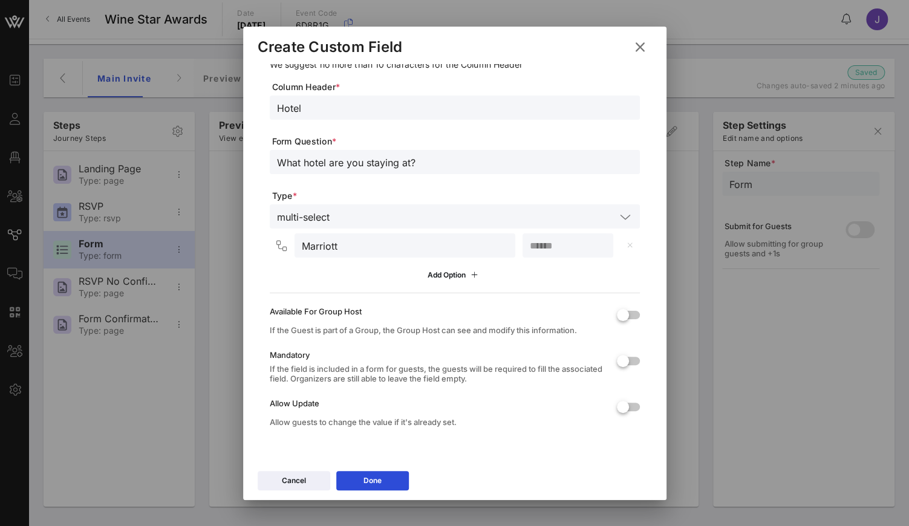
scroll to position [25, 0]
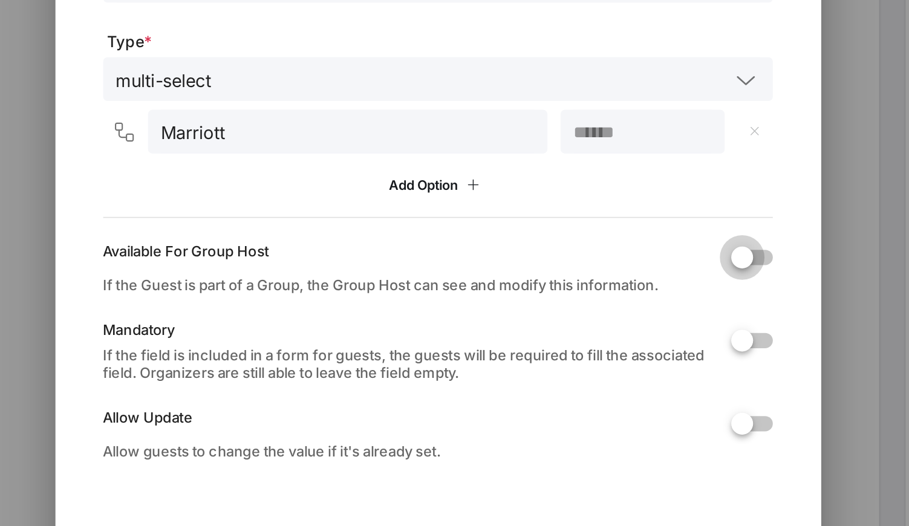
click at [613, 306] on div at bounding box center [623, 316] width 21 height 21
click at [625, 306] on div at bounding box center [635, 316] width 21 height 21
click at [613, 351] on div at bounding box center [623, 361] width 21 height 21
click at [625, 351] on div at bounding box center [635, 361] width 21 height 21
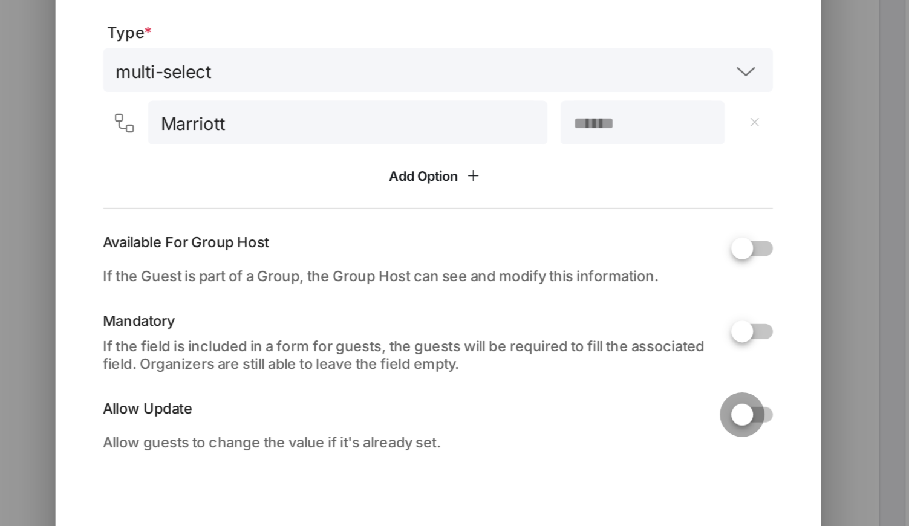
click at [613, 397] on div at bounding box center [623, 407] width 21 height 21
click at [625, 397] on div at bounding box center [635, 407] width 21 height 21
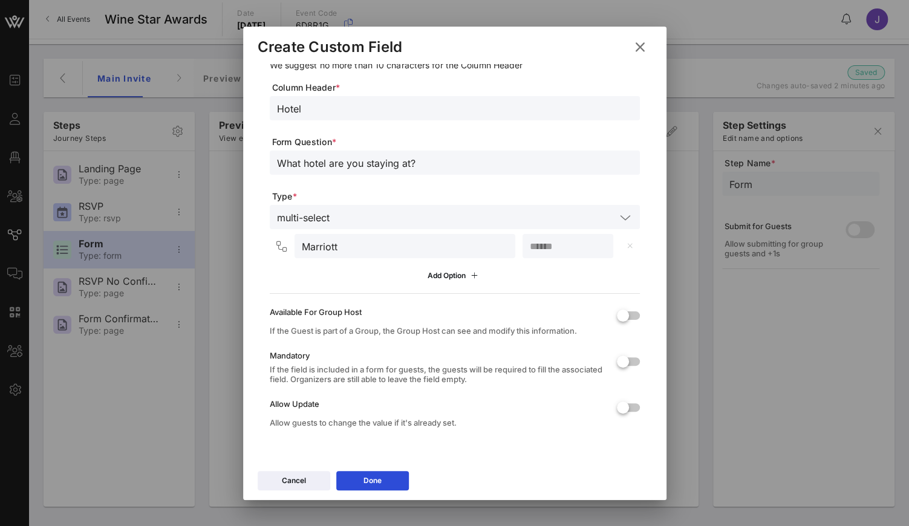
click at [638, 47] on icon at bounding box center [640, 47] width 18 height 16
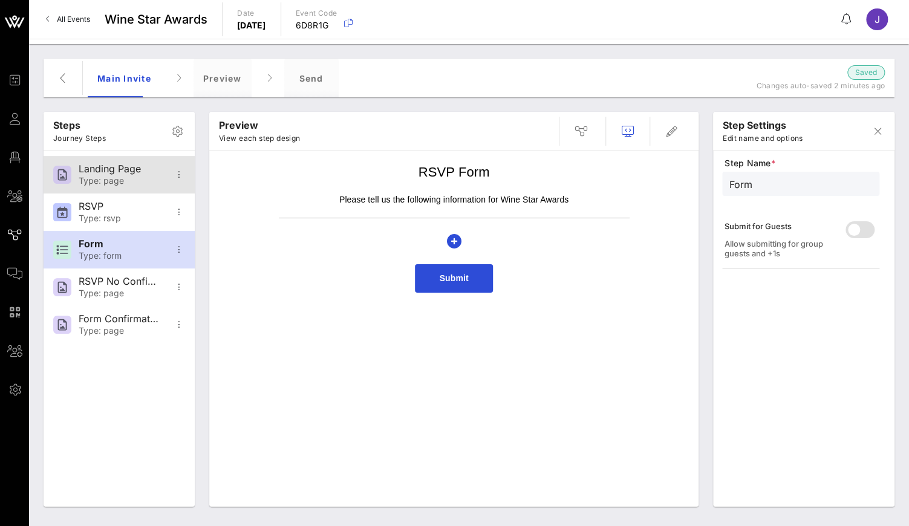
click at [137, 181] on div "Type: page" at bounding box center [119, 181] width 80 height 10
type input "Landing Page"
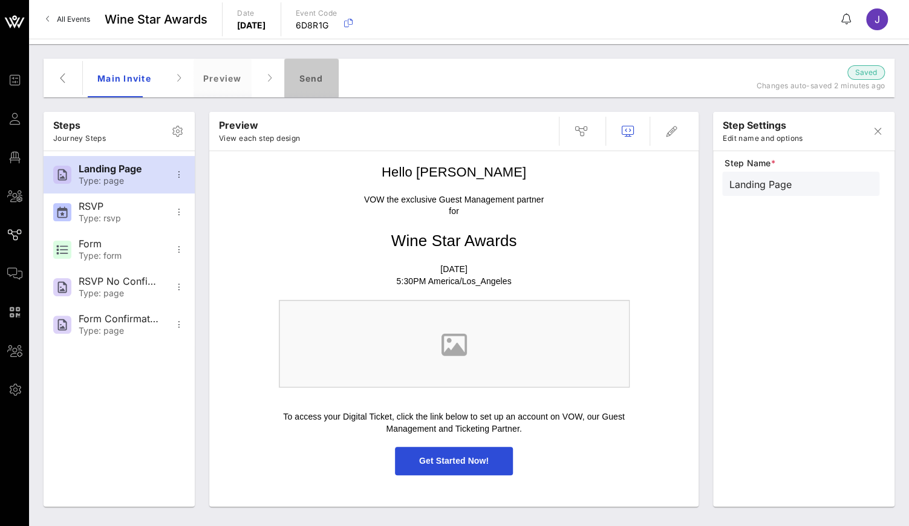
click at [315, 78] on div "Send" at bounding box center [311, 78] width 54 height 39
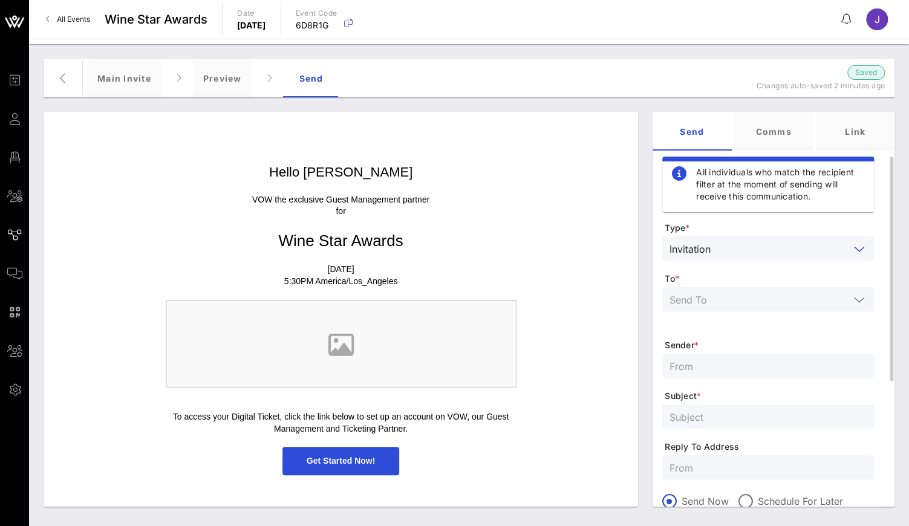
click at [737, 247] on input "text" at bounding box center [783, 249] width 134 height 16
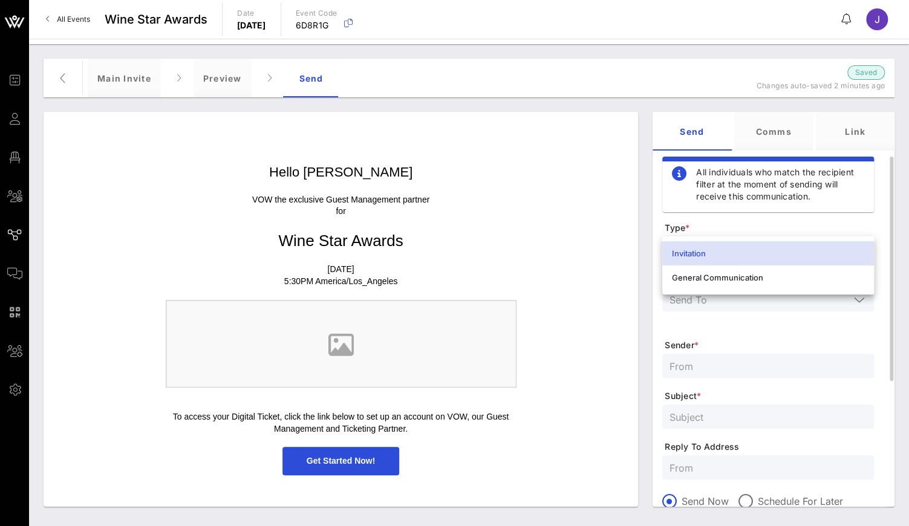
click at [737, 247] on div "Invitation" at bounding box center [768, 253] width 192 height 19
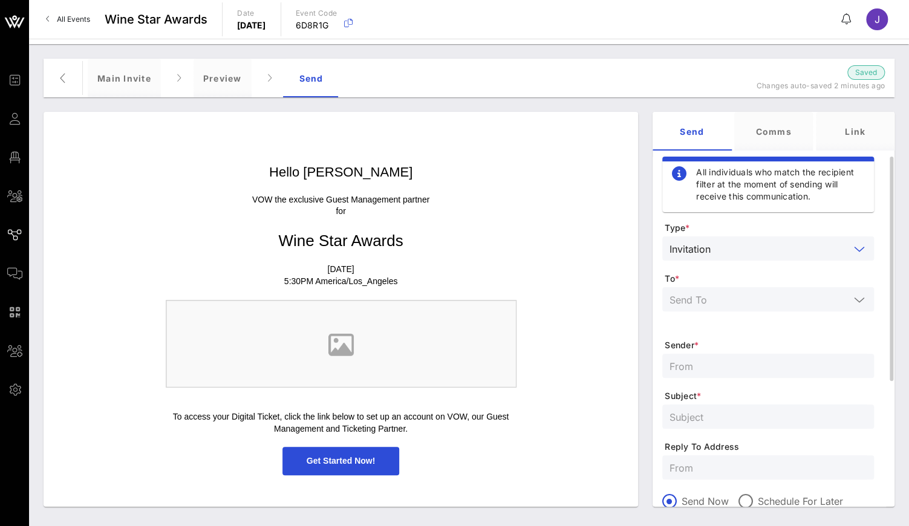
click at [721, 306] on input "text" at bounding box center [760, 300] width 180 height 16
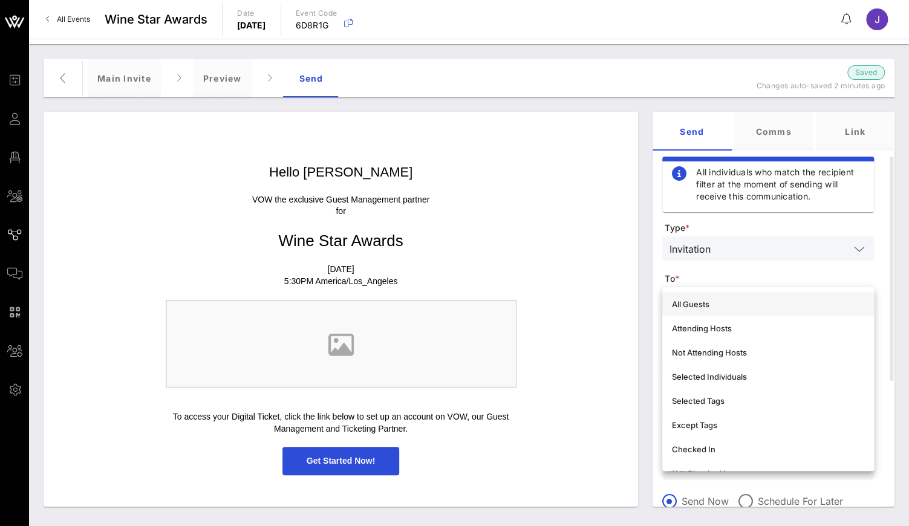
click at [705, 305] on div "All Guests" at bounding box center [768, 304] width 192 height 10
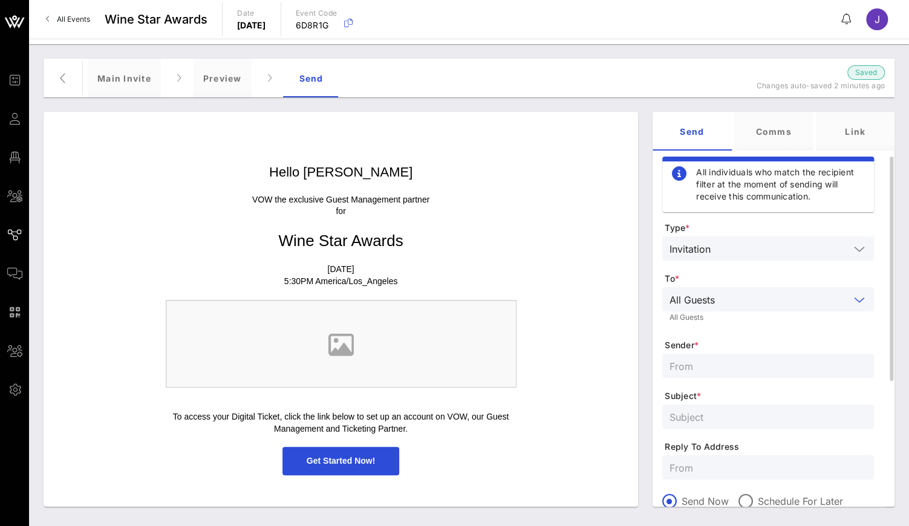
click at [730, 300] on input "text" at bounding box center [785, 300] width 130 height 16
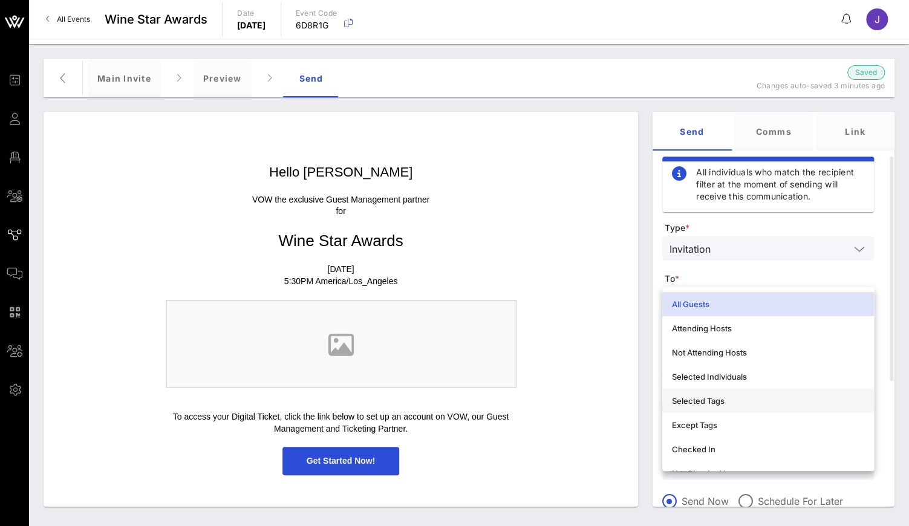
click at [730, 398] on div "Selected Tags" at bounding box center [768, 401] width 192 height 10
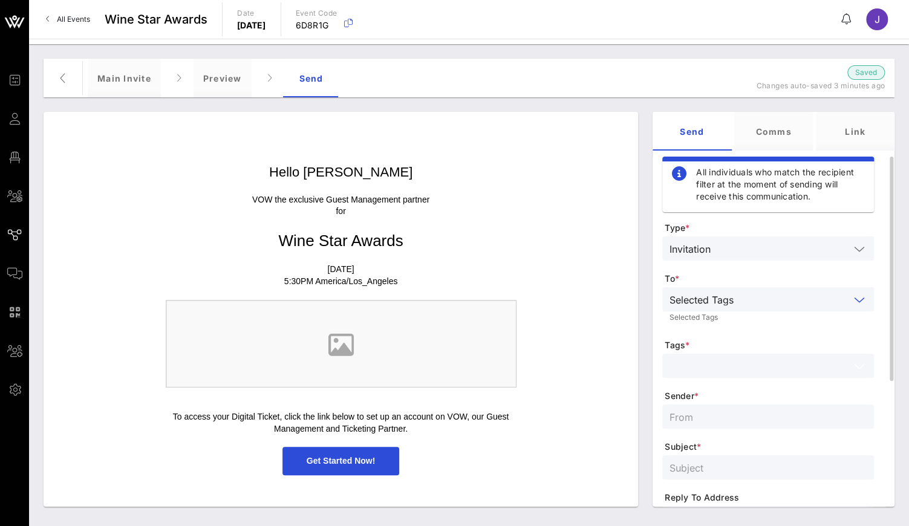
click at [722, 359] on input "text" at bounding box center [760, 366] width 180 height 16
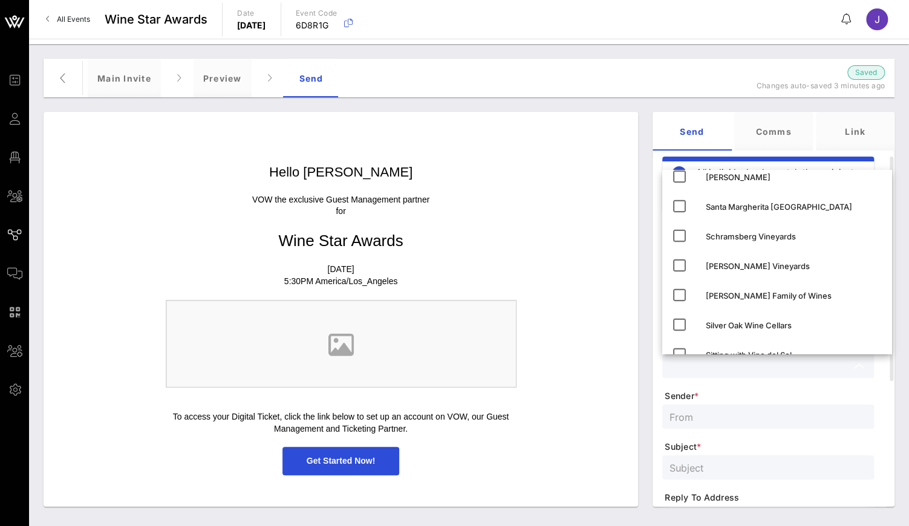
scroll to position [1634, 0]
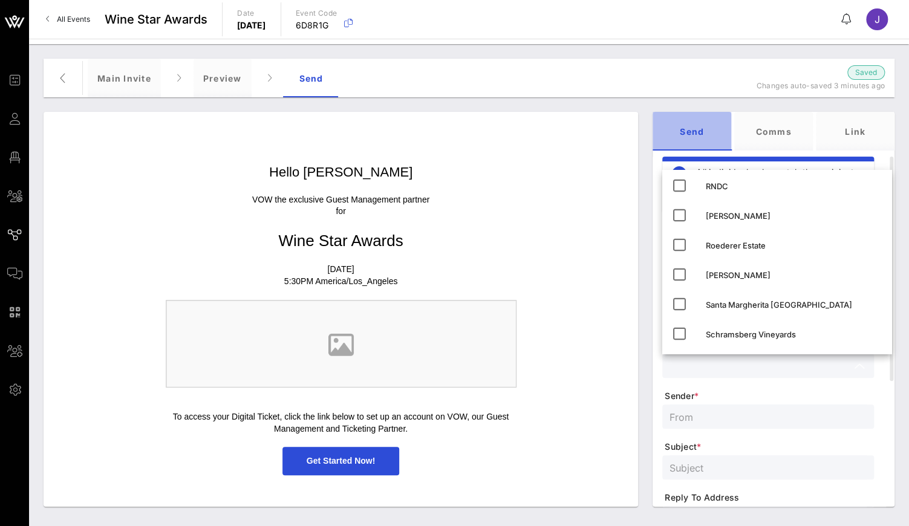
click at [730, 122] on div "Send" at bounding box center [692, 131] width 79 height 39
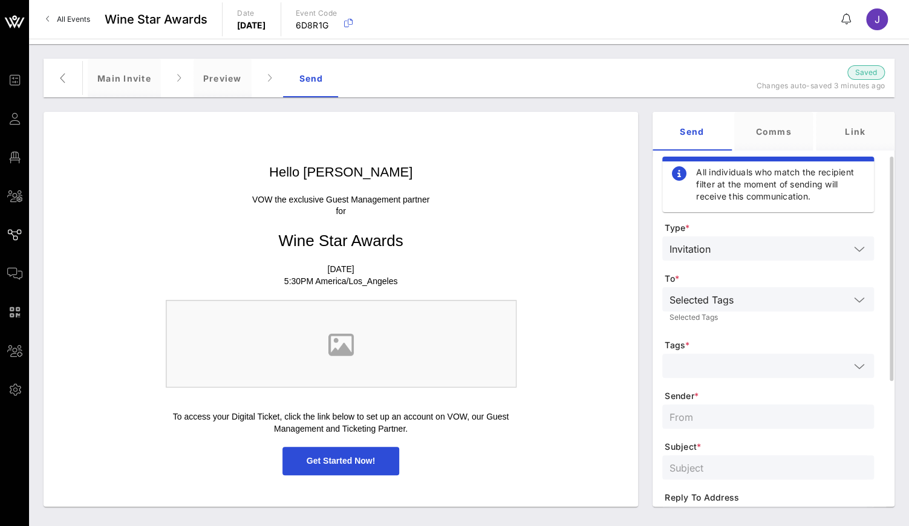
click at [734, 301] on div "Selected Tags" at bounding box center [760, 300] width 180 height 16
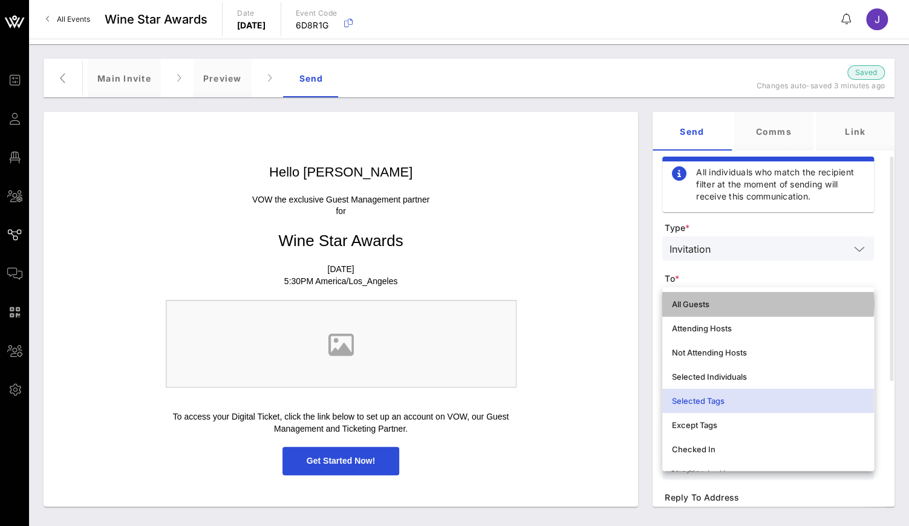
click at [730, 310] on div "All Guests" at bounding box center [768, 304] width 192 height 19
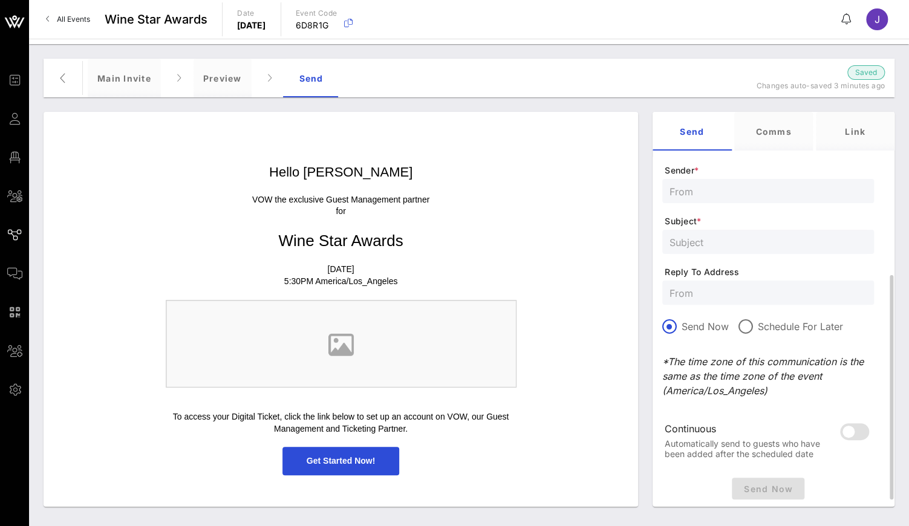
scroll to position [180, 0]
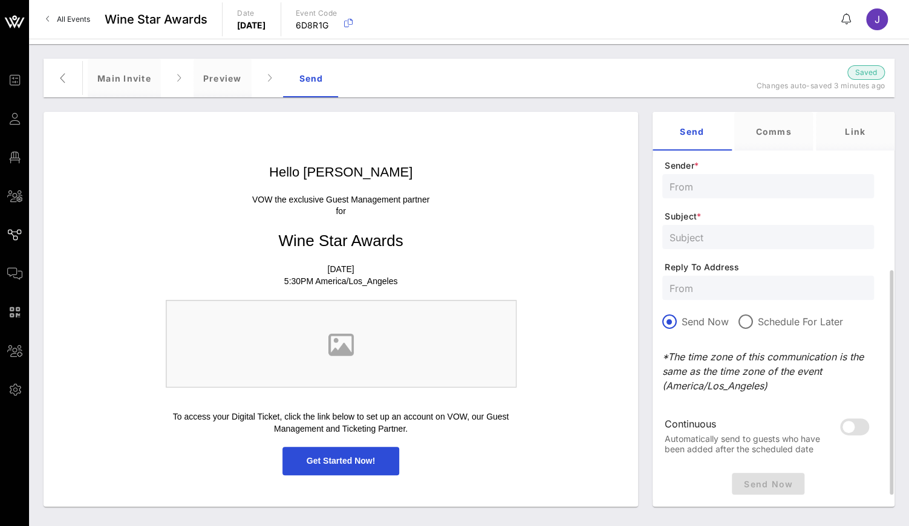
click at [716, 186] on input "text" at bounding box center [768, 186] width 197 height 16
type input "Vivi@theevent.com"
click at [730, 233] on input "text" at bounding box center [768, 237] width 197 height 16
type input "Get your RSVP in"
click at [714, 287] on input "text" at bounding box center [768, 288] width 197 height 16
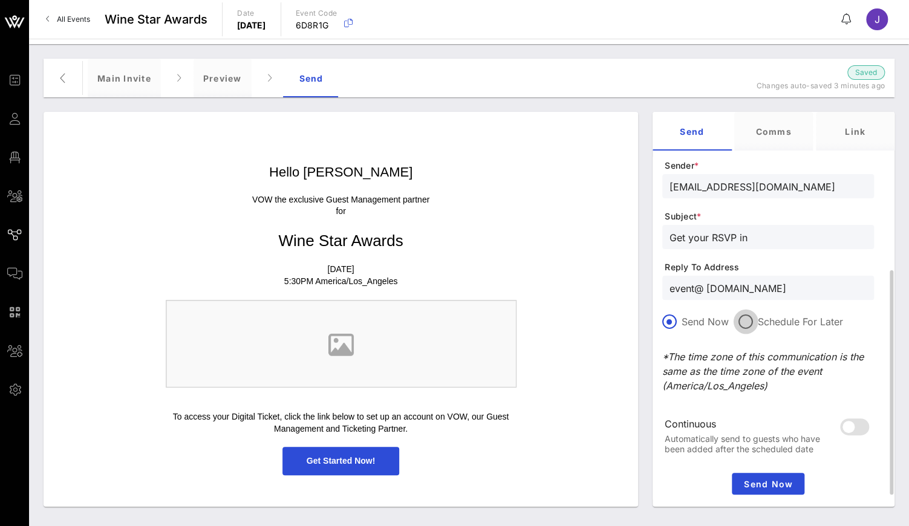
type input "event@ GJDC.org"
click at [744, 328] on div at bounding box center [746, 322] width 21 height 21
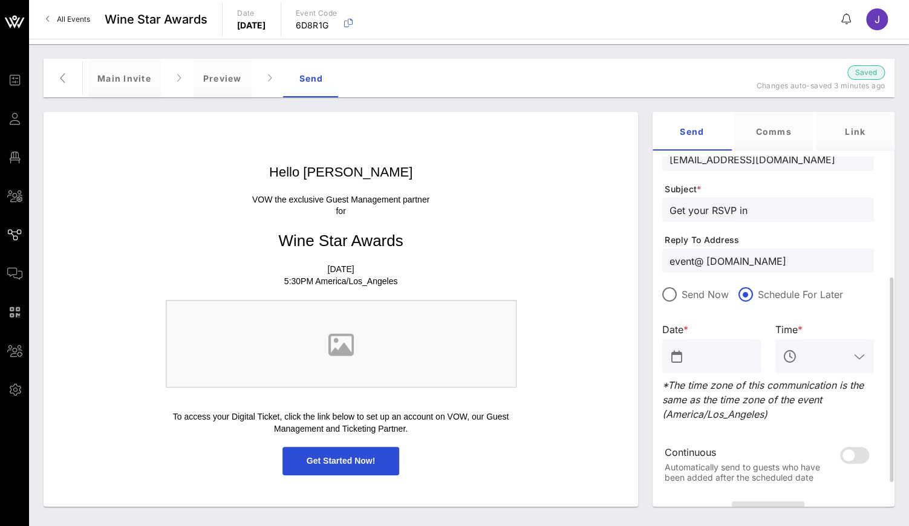
scroll to position [0, 0]
click at [703, 301] on div "Send Now" at bounding box center [695, 294] width 67 height 15
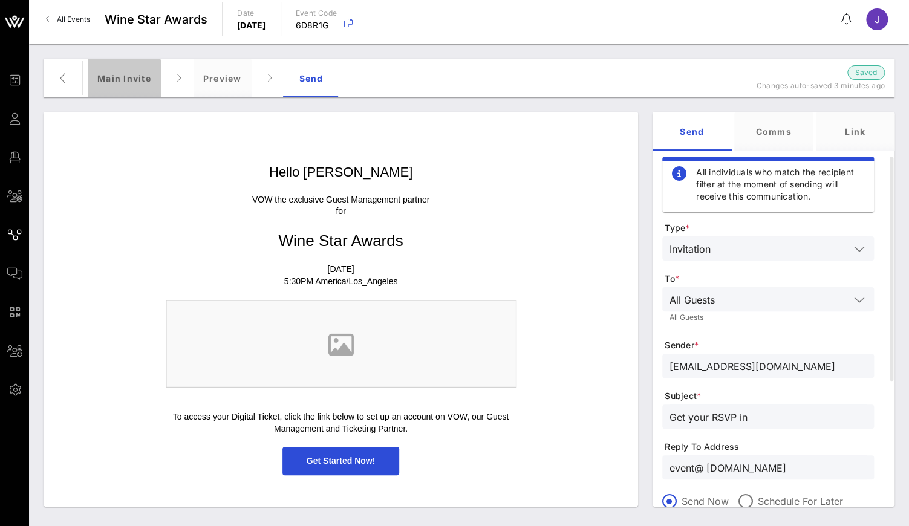
click at [133, 77] on div "Main Invite" at bounding box center [124, 78] width 73 height 39
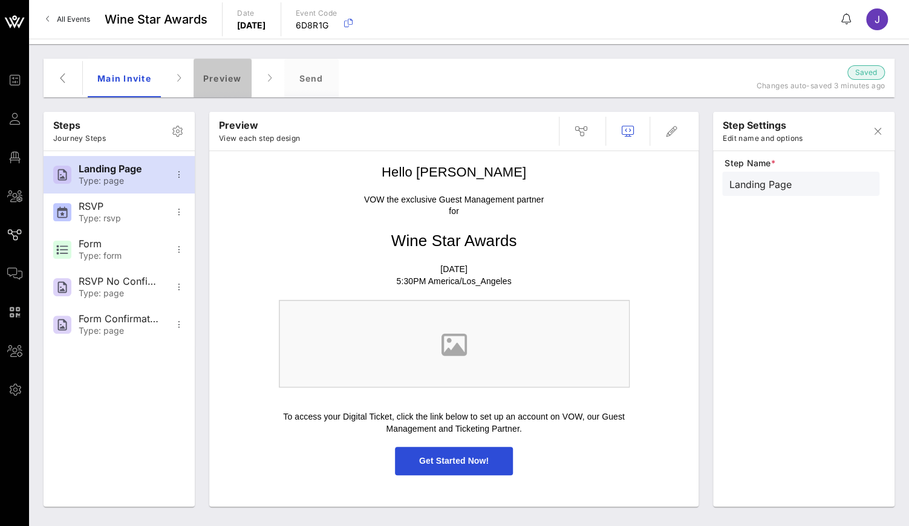
click at [219, 80] on div "Preview" at bounding box center [223, 78] width 58 height 39
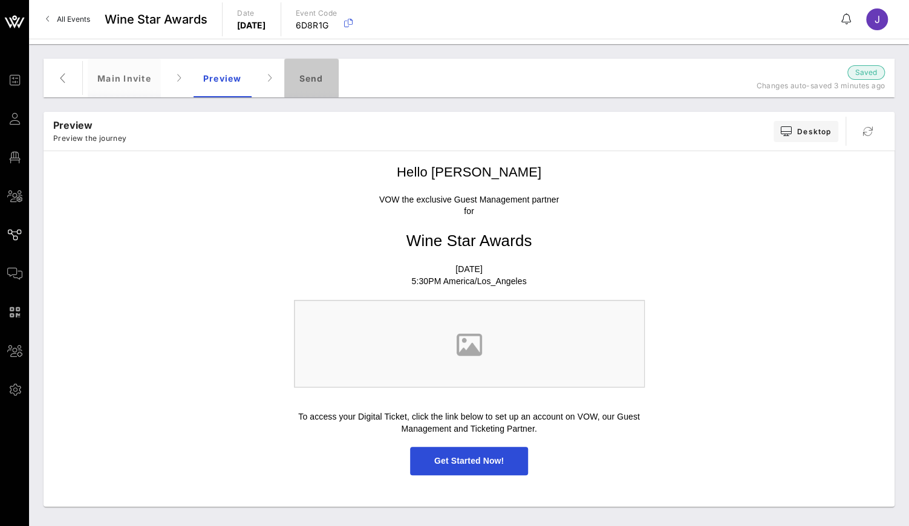
click at [292, 80] on div "Send" at bounding box center [311, 78] width 54 height 39
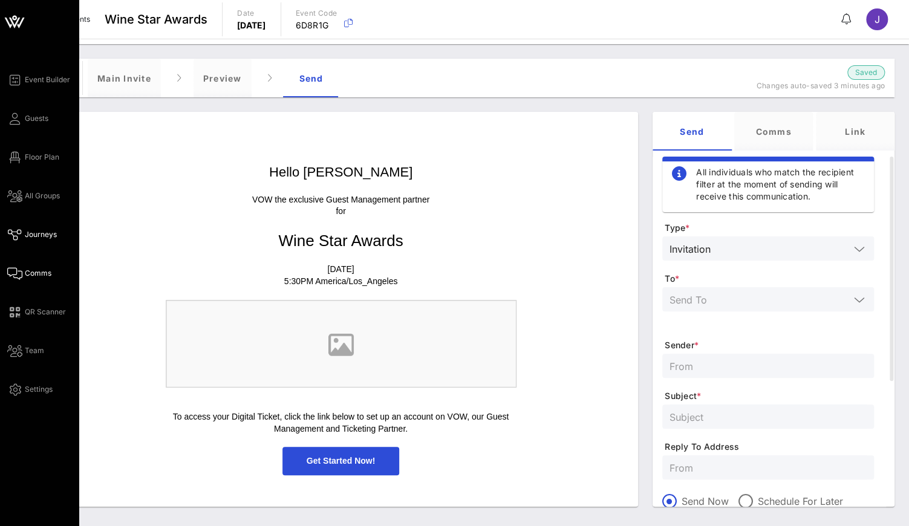
click at [16, 275] on icon at bounding box center [14, 274] width 15 height 2
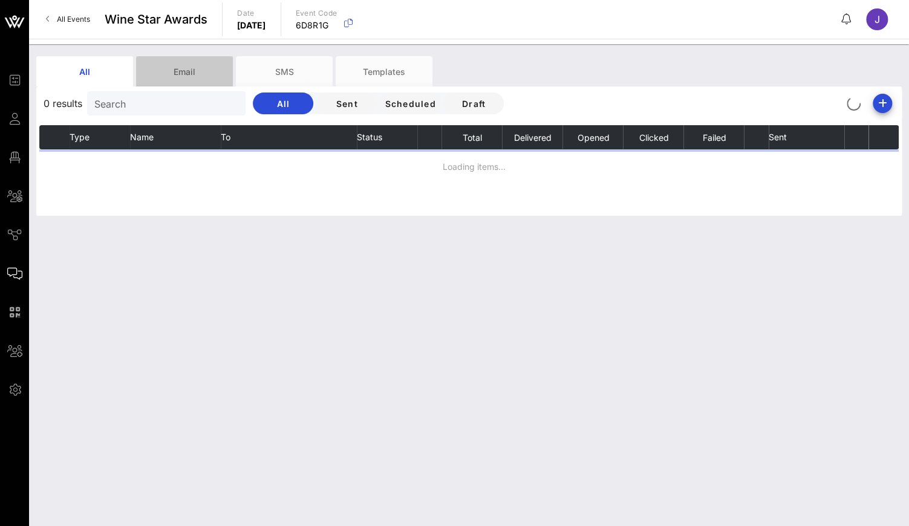
click at [201, 73] on div "Email" at bounding box center [184, 71] width 97 height 30
click at [272, 77] on div "SMS" at bounding box center [284, 71] width 97 height 30
click at [347, 108] on span "Sent" at bounding box center [346, 104] width 41 height 10
